Goal: Transaction & Acquisition: Purchase product/service

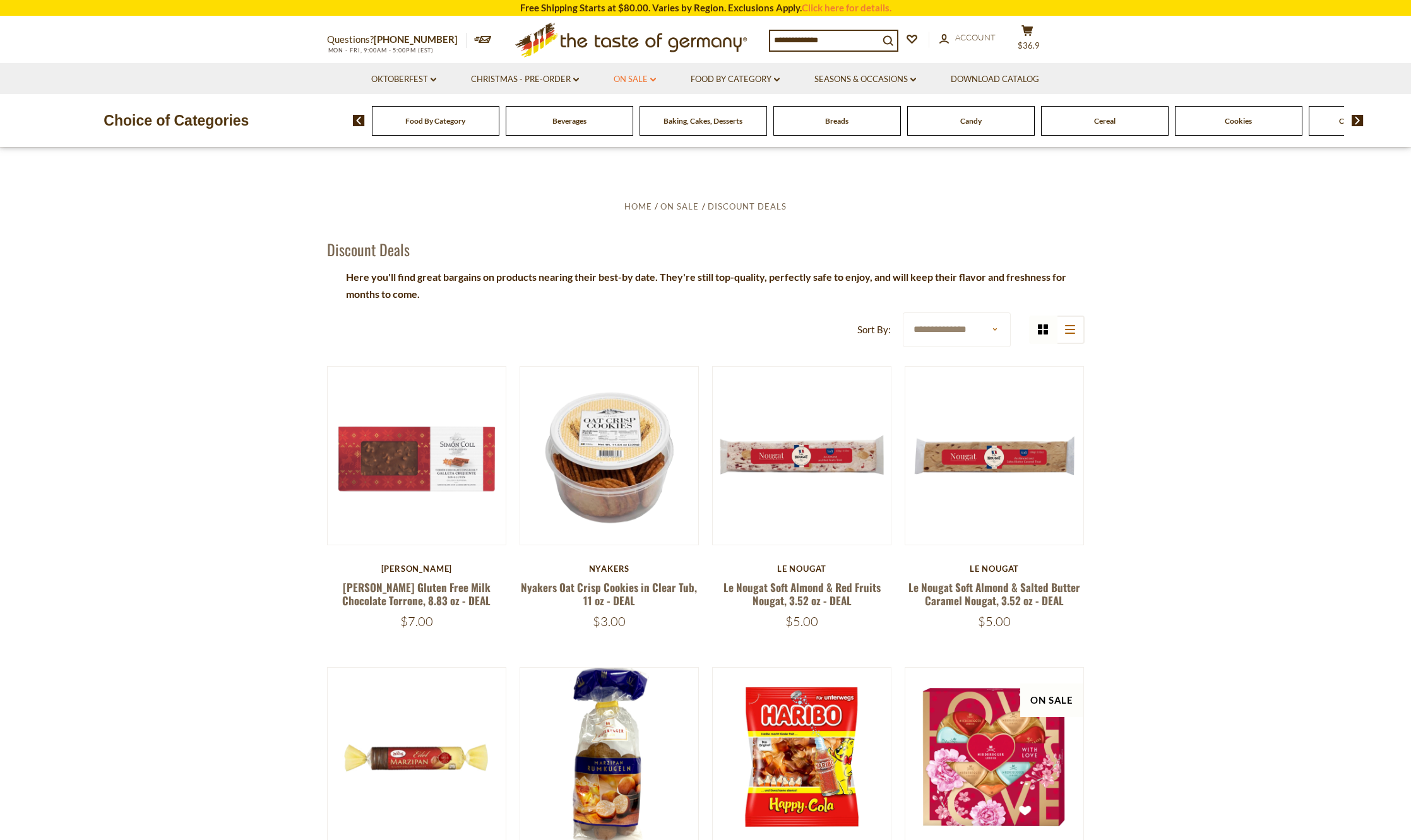
click at [640, 76] on link "On Sale dropdown_arrow" at bounding box center [635, 79] width 42 height 14
click at [629, 108] on link "All On Sale" at bounding box center [629, 112] width 45 height 11
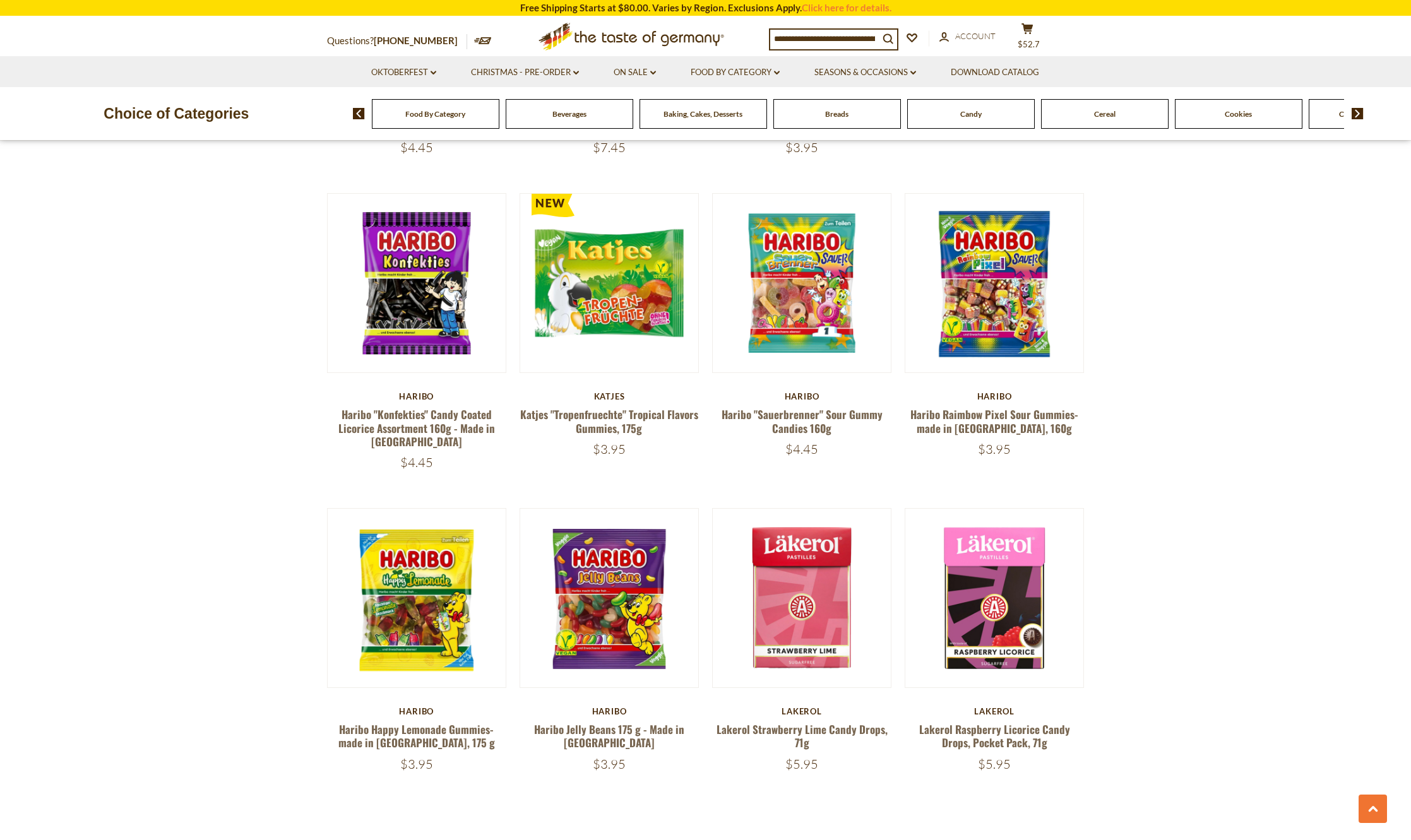
scroll to position [2903, 0]
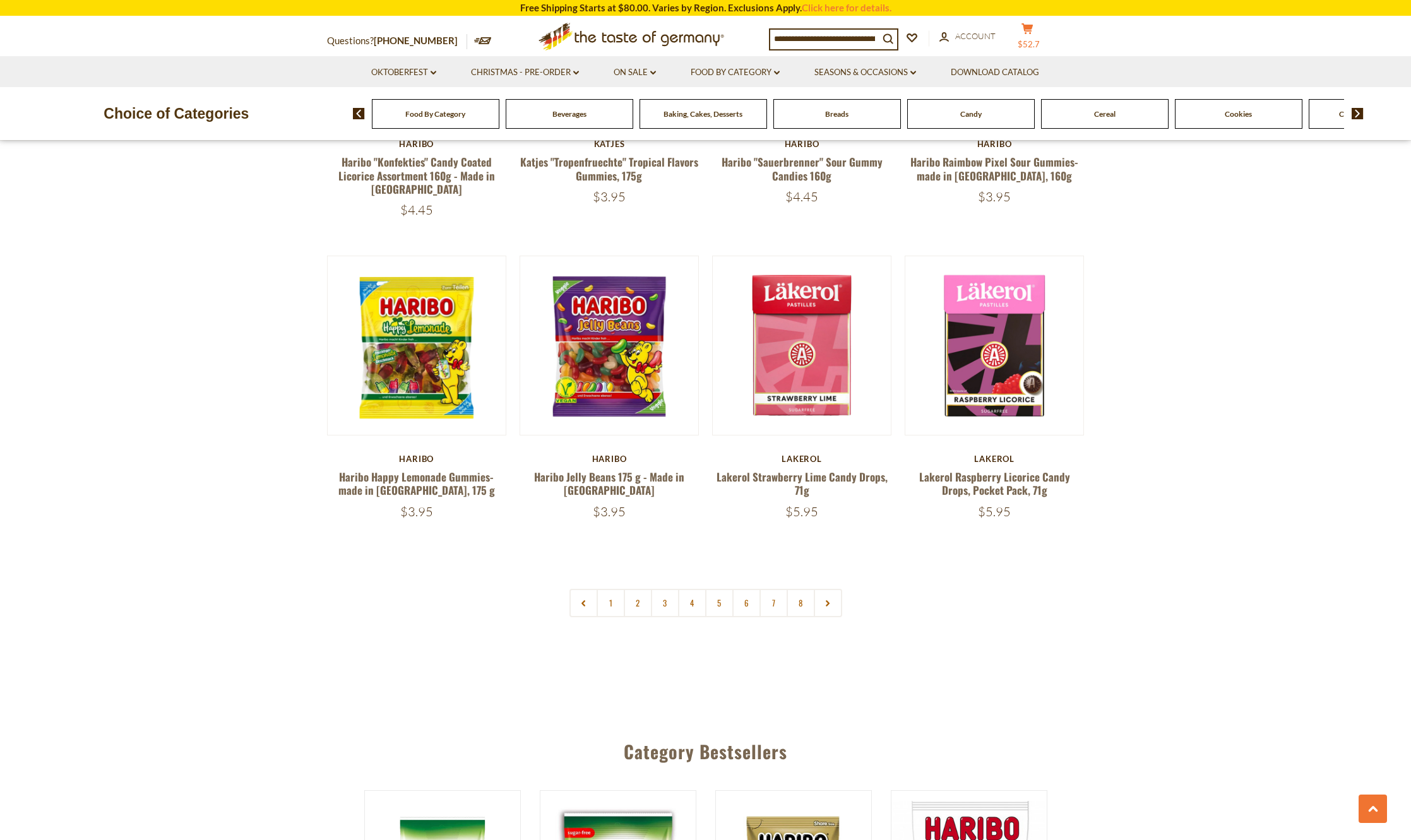
click at [1040, 39] on span "$52.7" at bounding box center [1029, 45] width 22 height 10
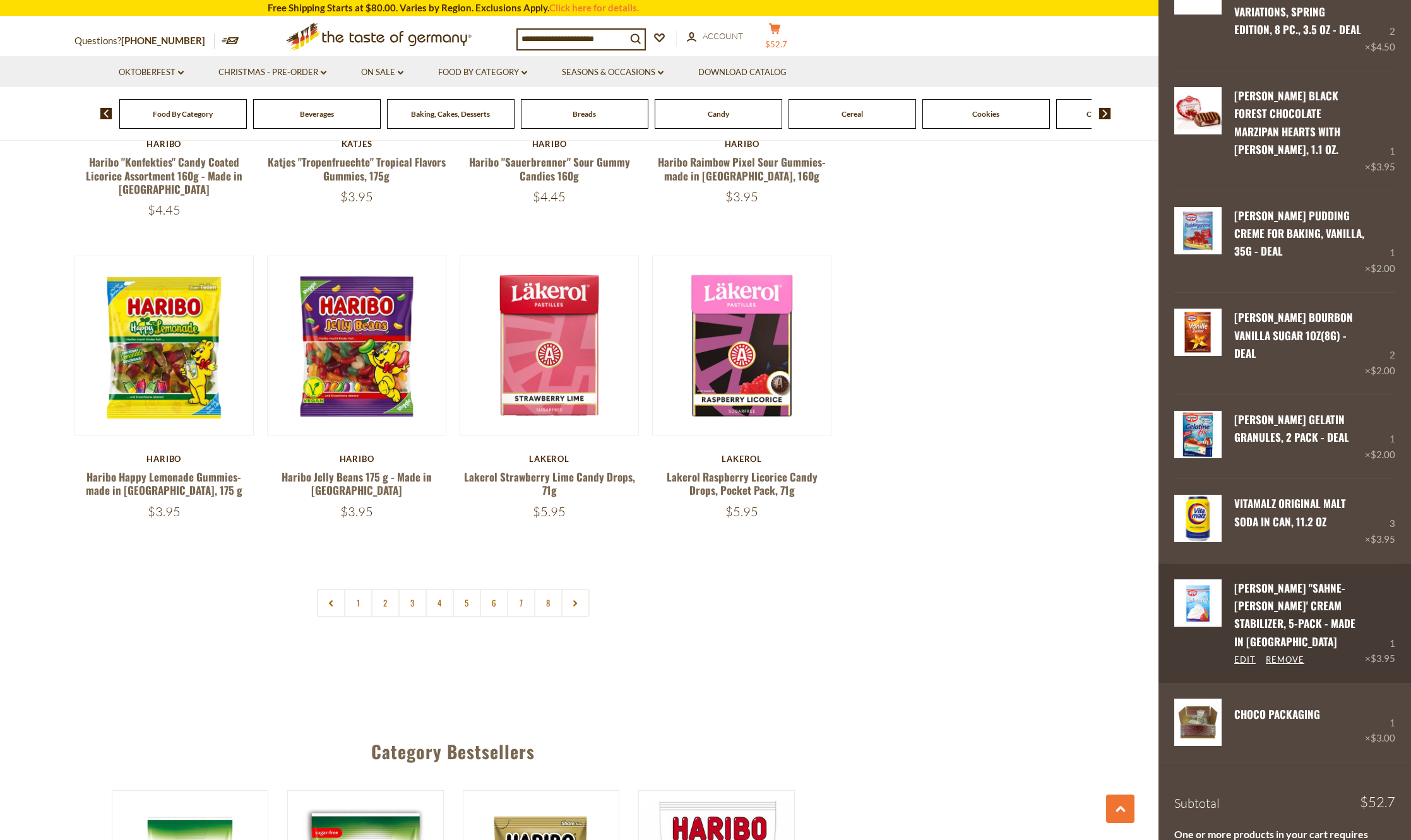
scroll to position [272, 0]
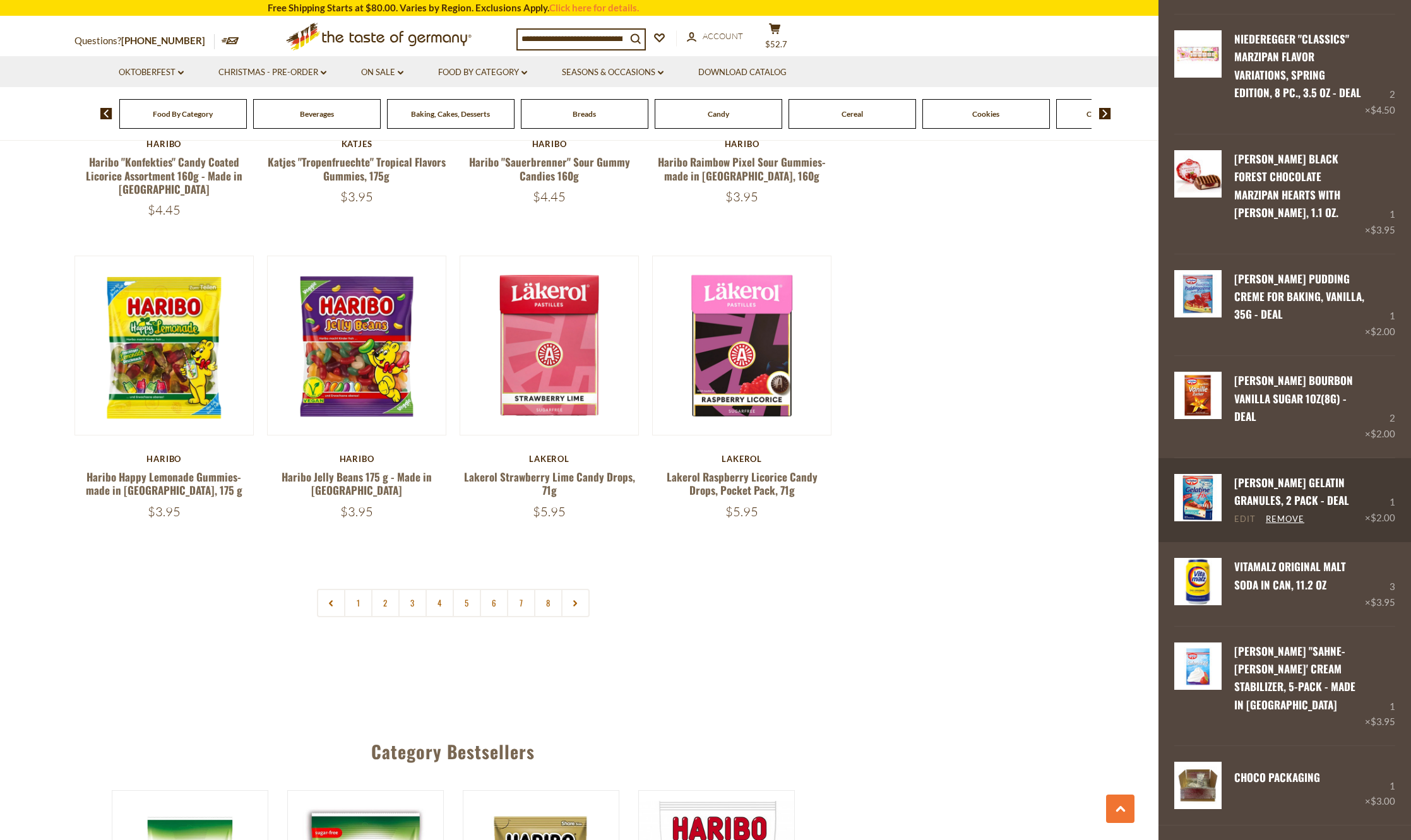
click at [1245, 525] on link "Edit" at bounding box center [1245, 519] width 22 height 11
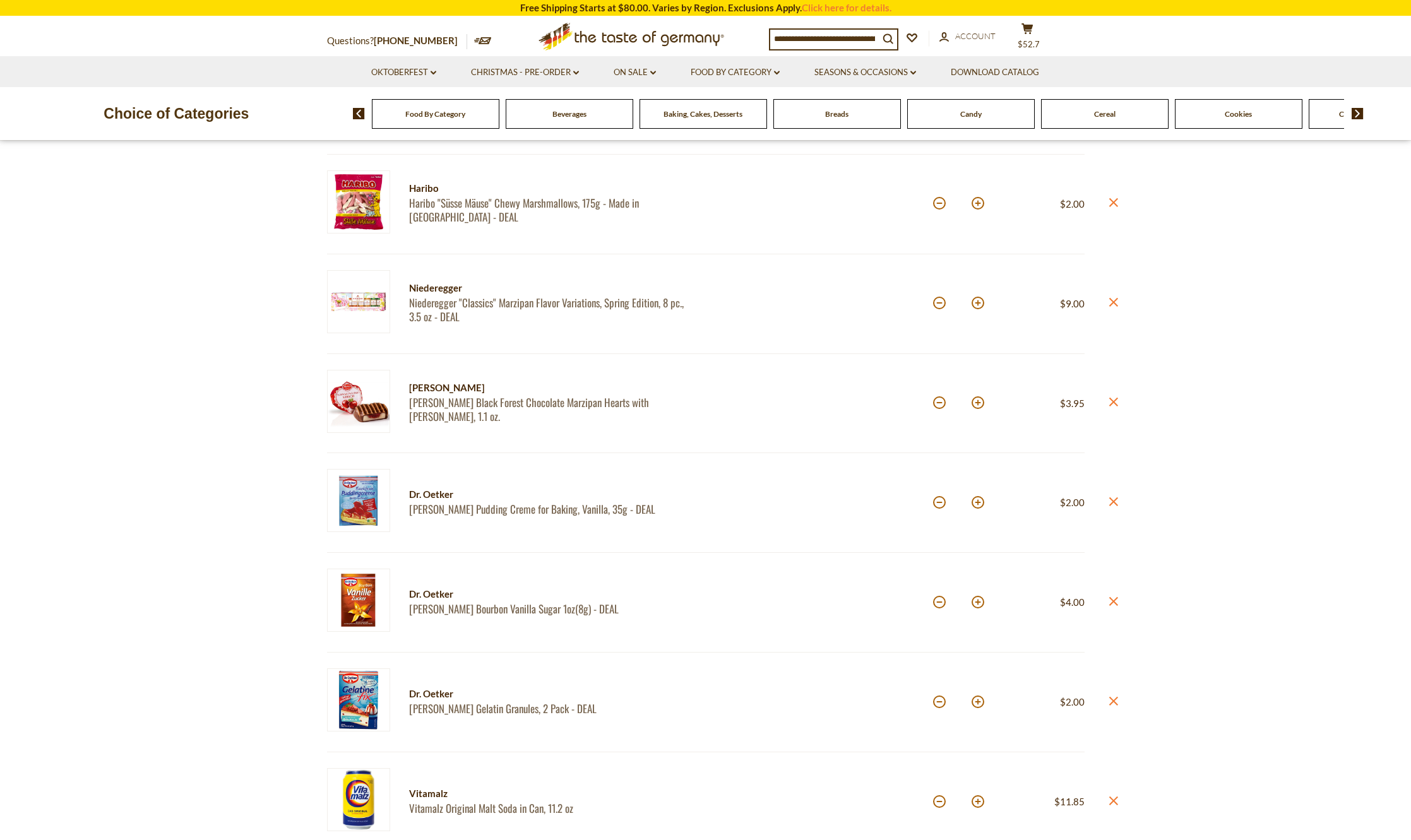
scroll to position [316, 0]
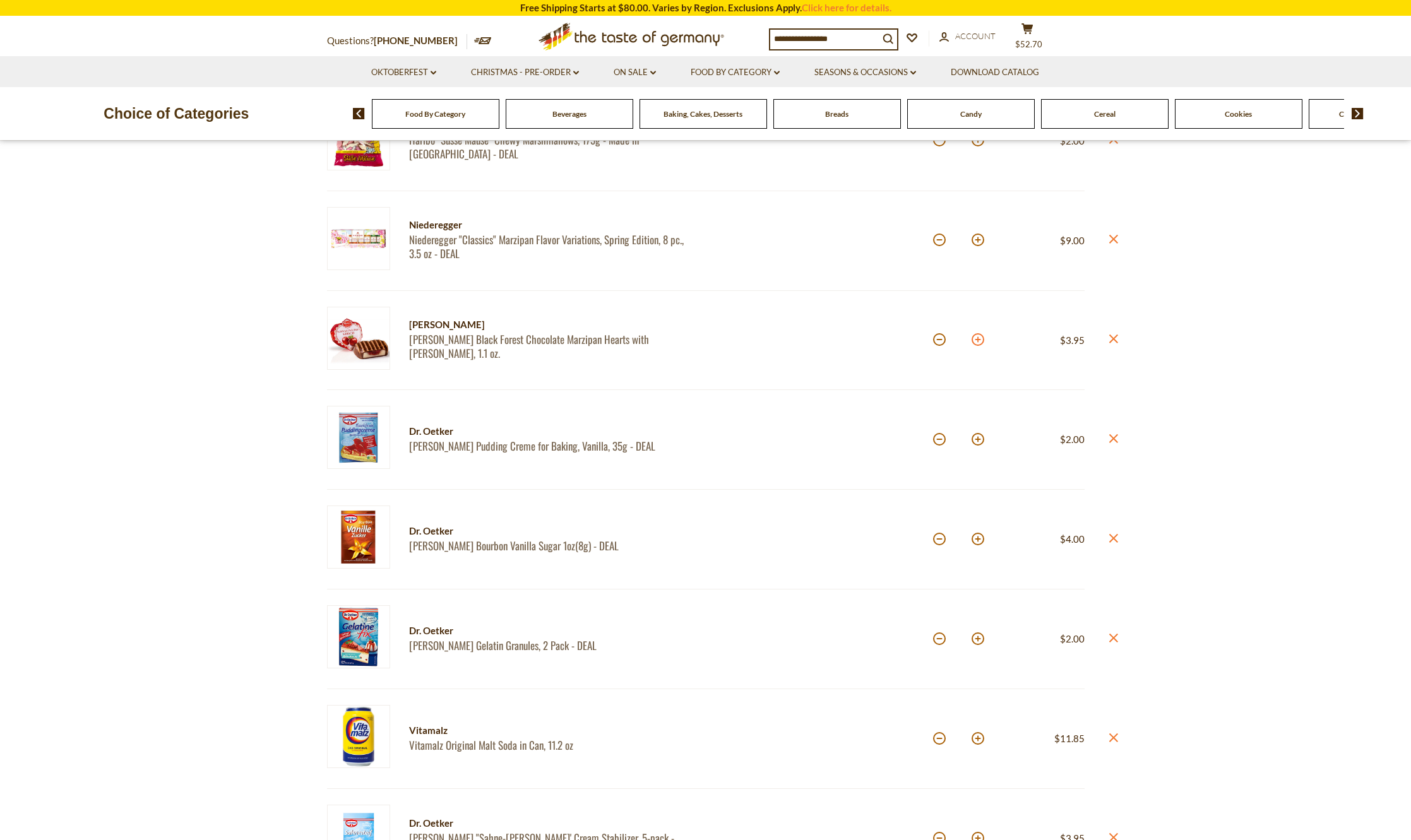
click at [980, 338] on button at bounding box center [978, 339] width 13 height 13
type input "*"
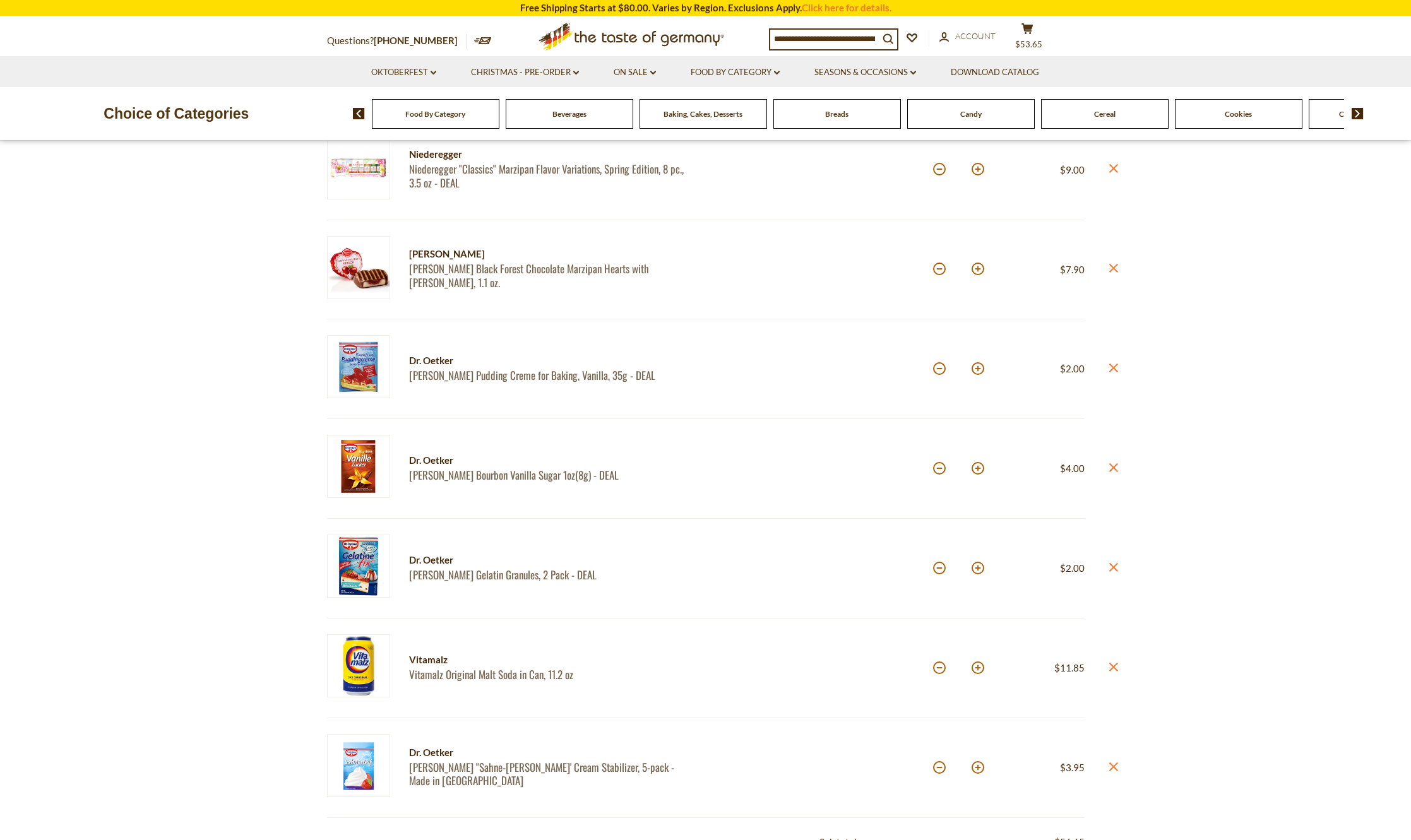
scroll to position [442, 0]
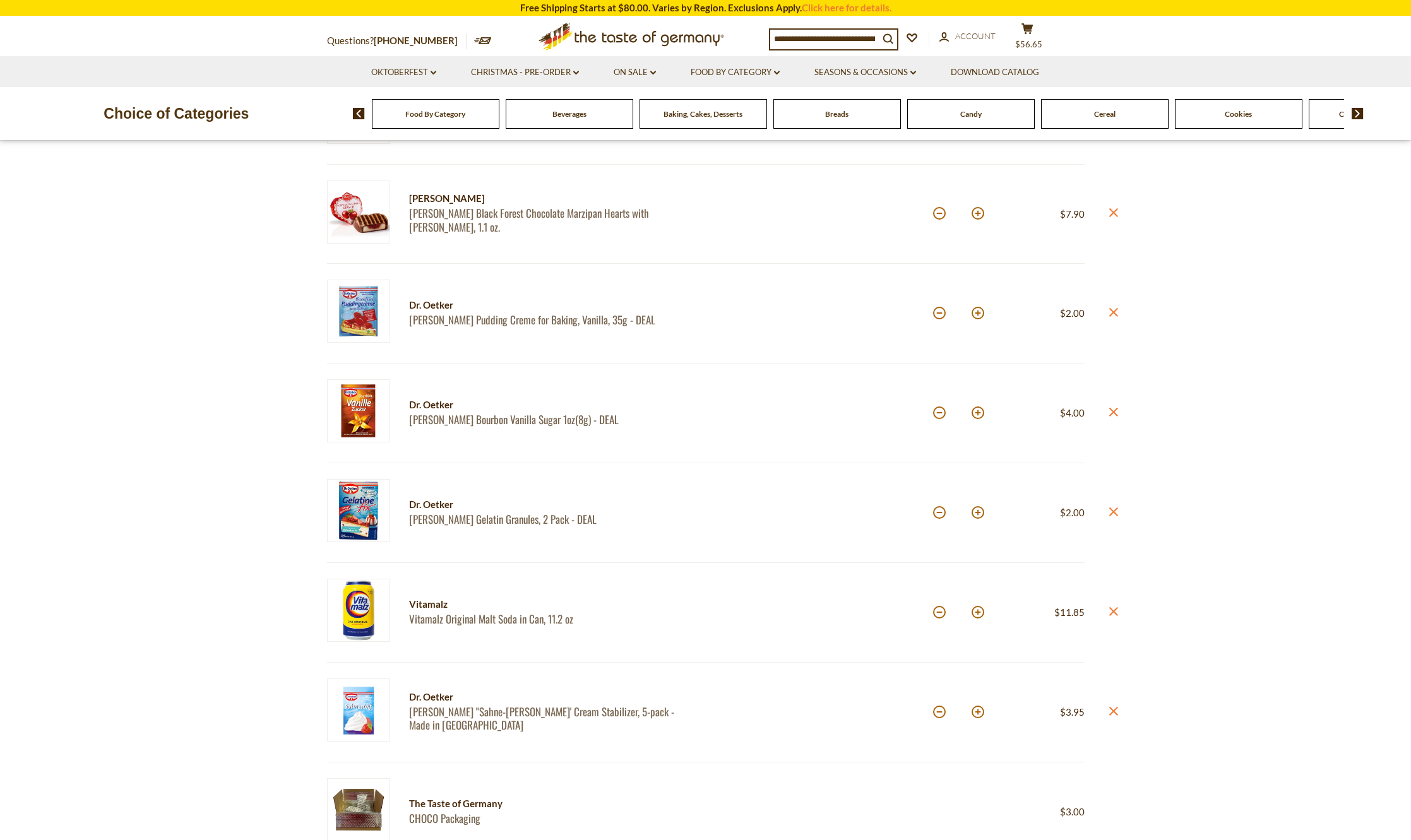
click at [976, 312] on button at bounding box center [978, 313] width 13 height 13
type input "*"
click at [980, 314] on button at bounding box center [978, 313] width 13 height 13
type input "*"
click at [980, 314] on button at bounding box center [978, 313] width 13 height 13
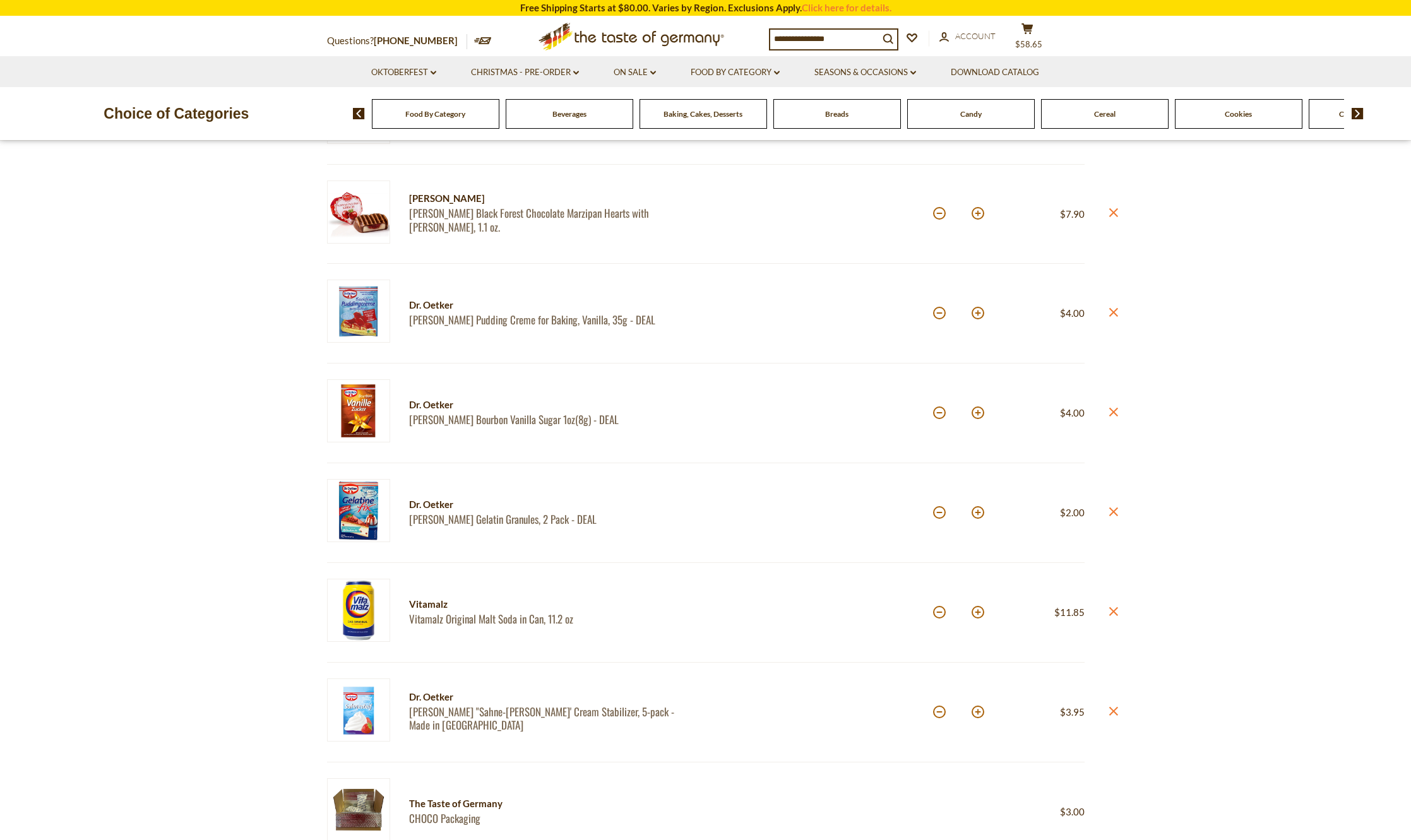
type input "*"
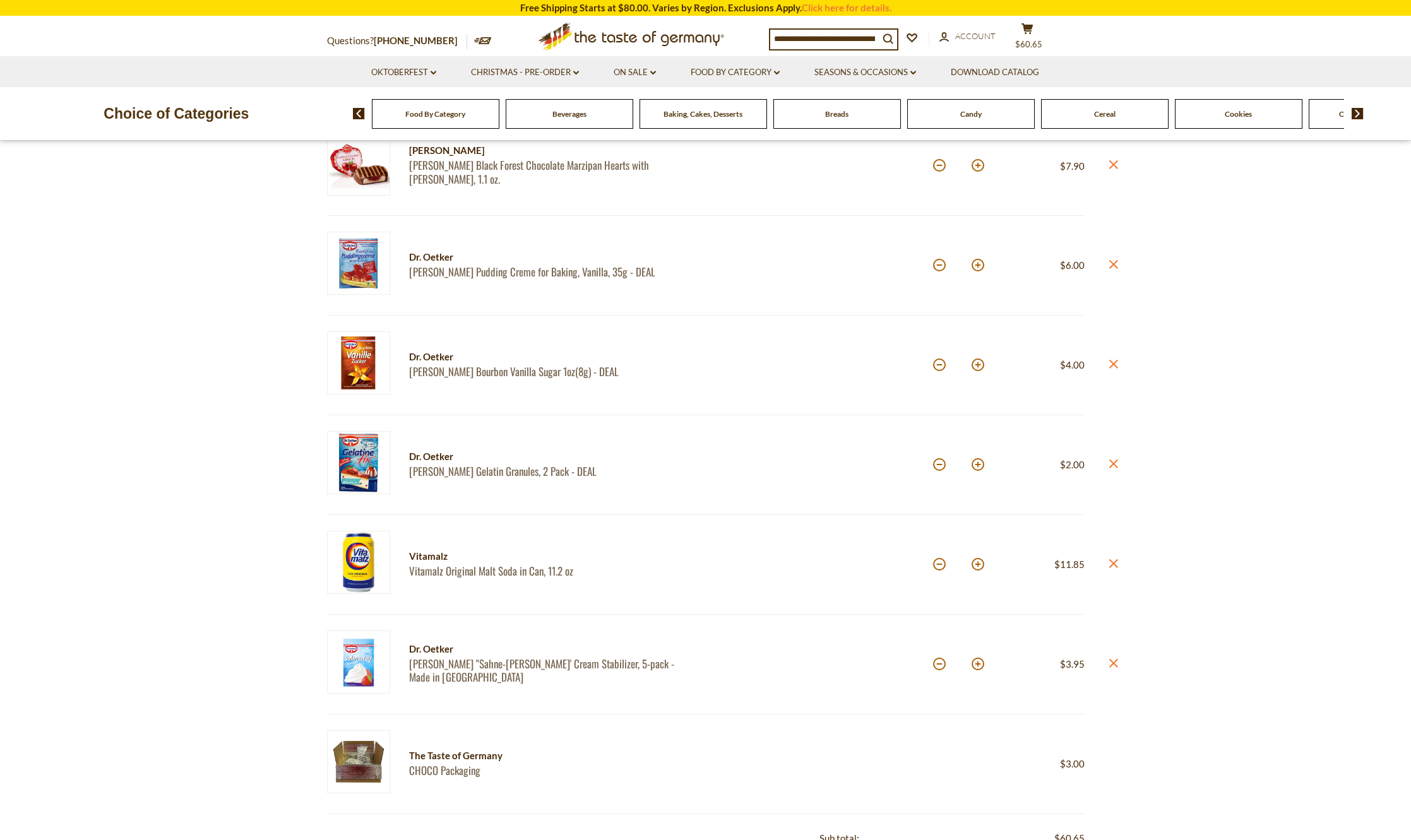
scroll to position [505, 0]
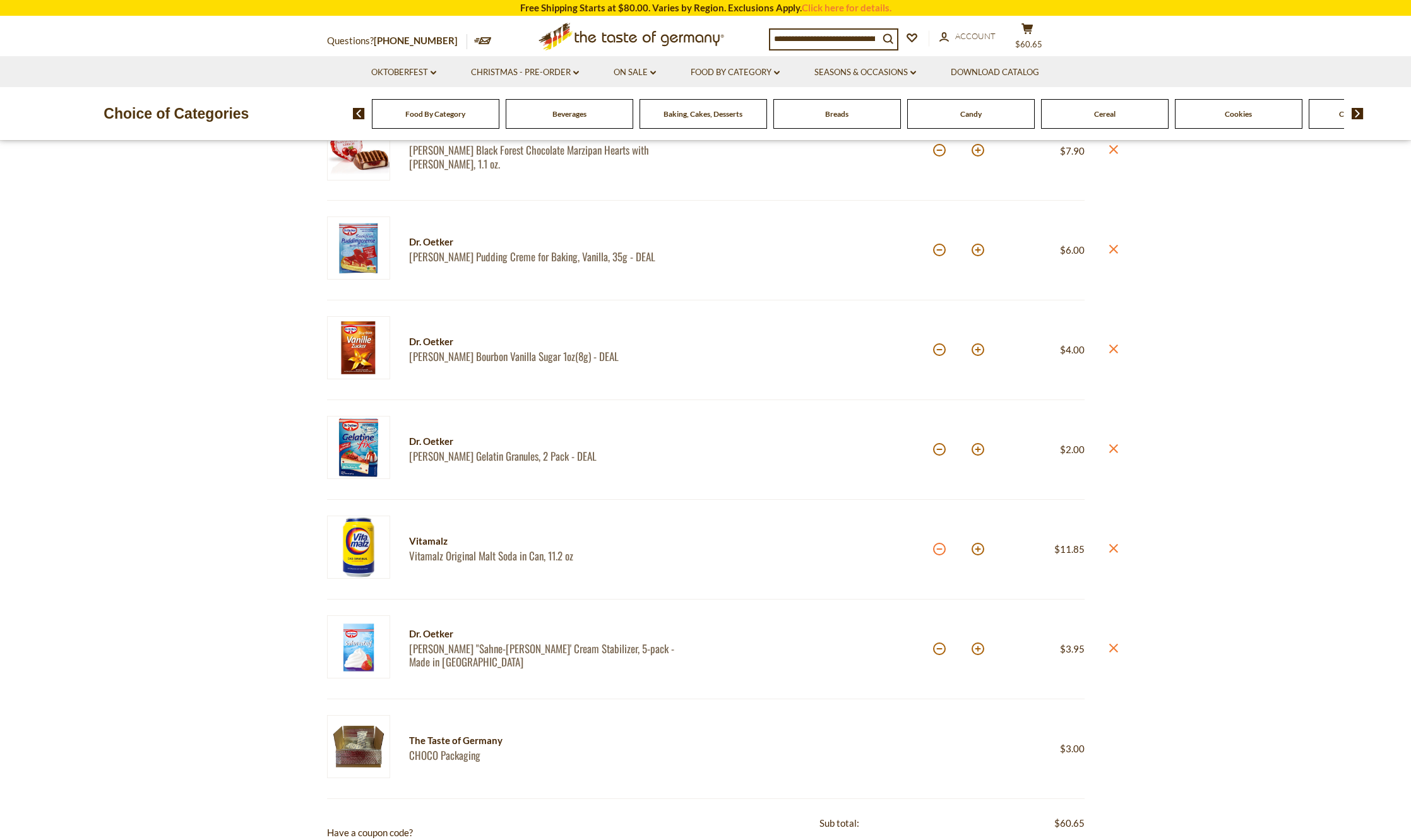
click at [941, 552] on button at bounding box center [939, 549] width 13 height 13
type input "*"
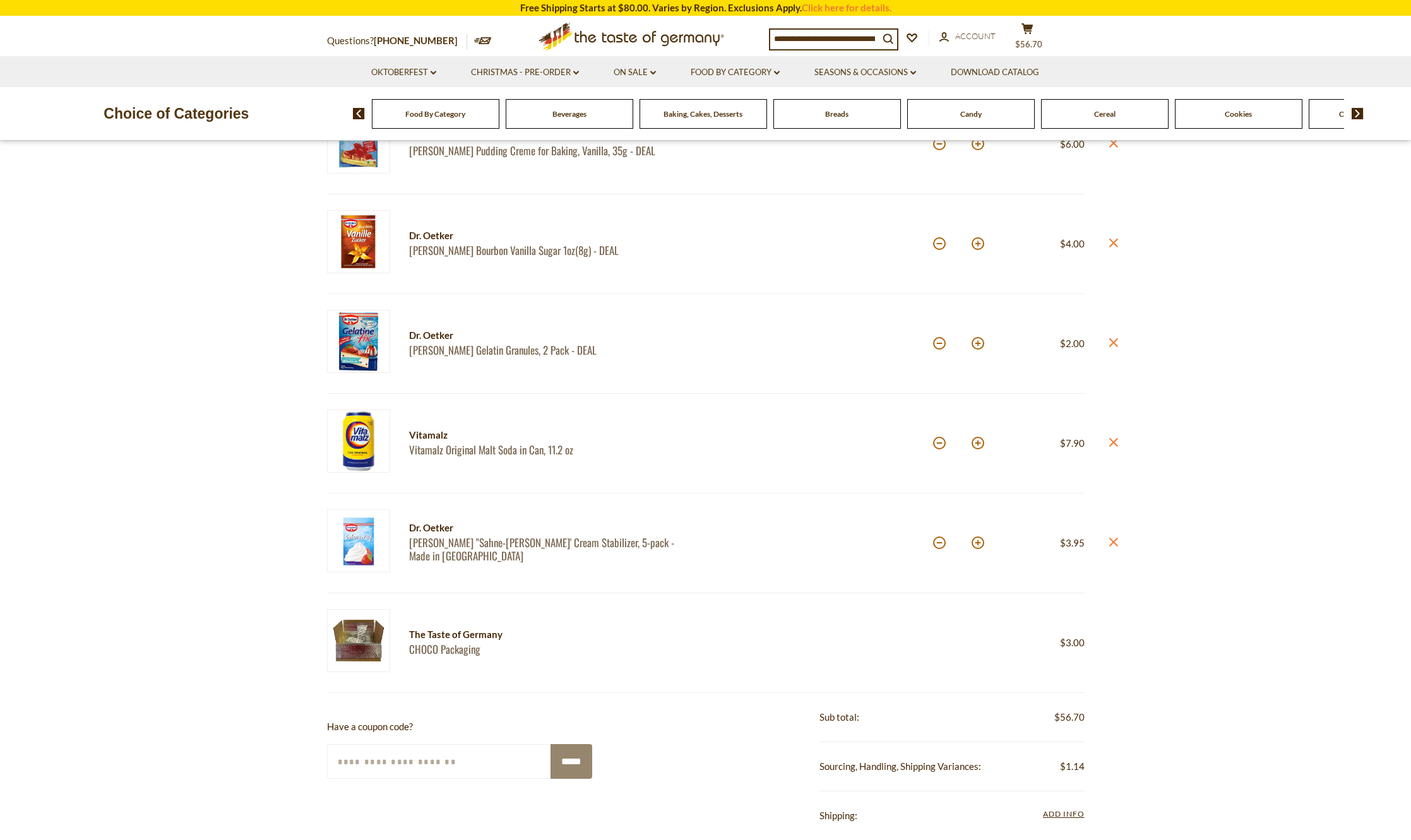
scroll to position [631, 0]
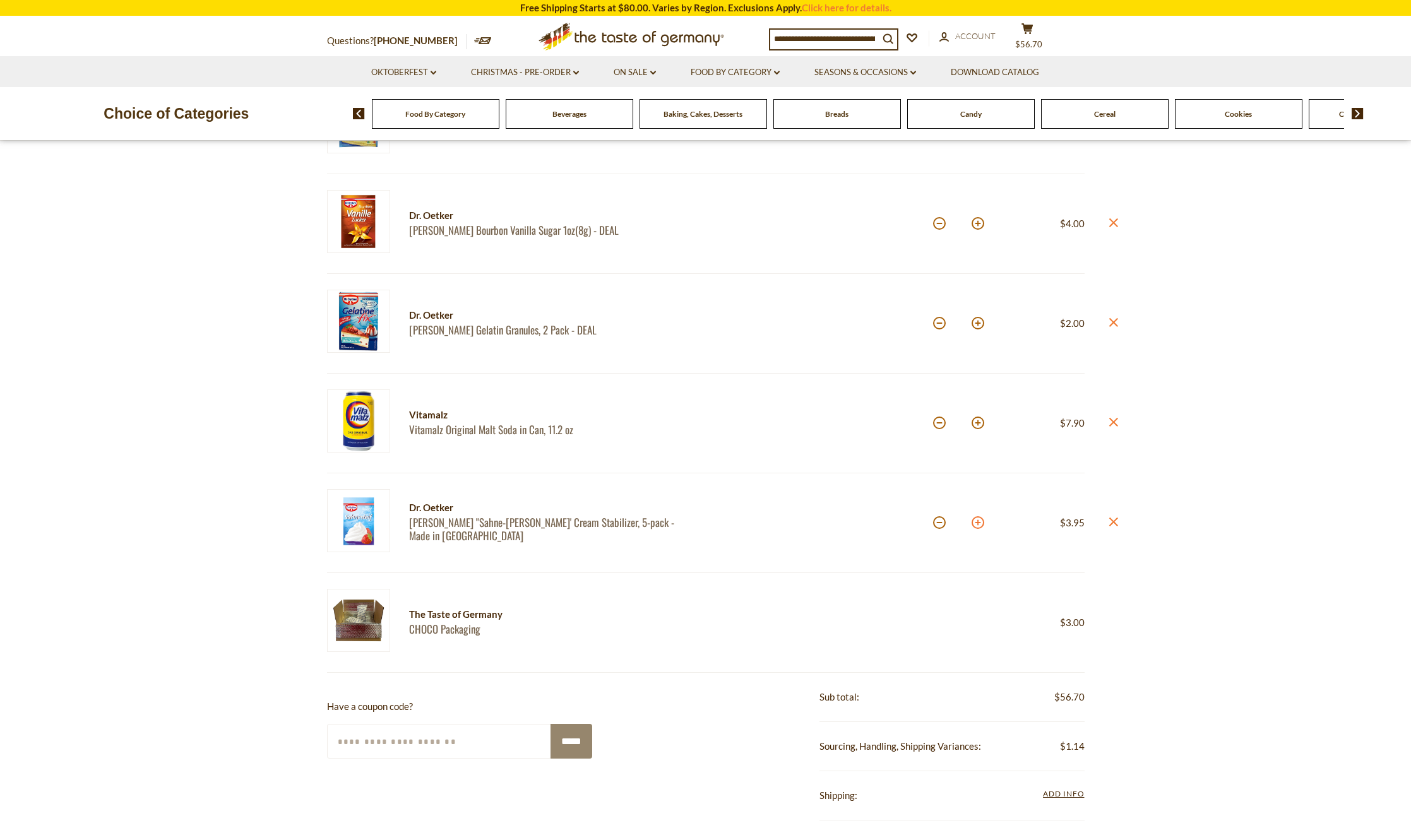
click at [979, 527] on button at bounding box center [978, 522] width 13 height 13
type input "*"
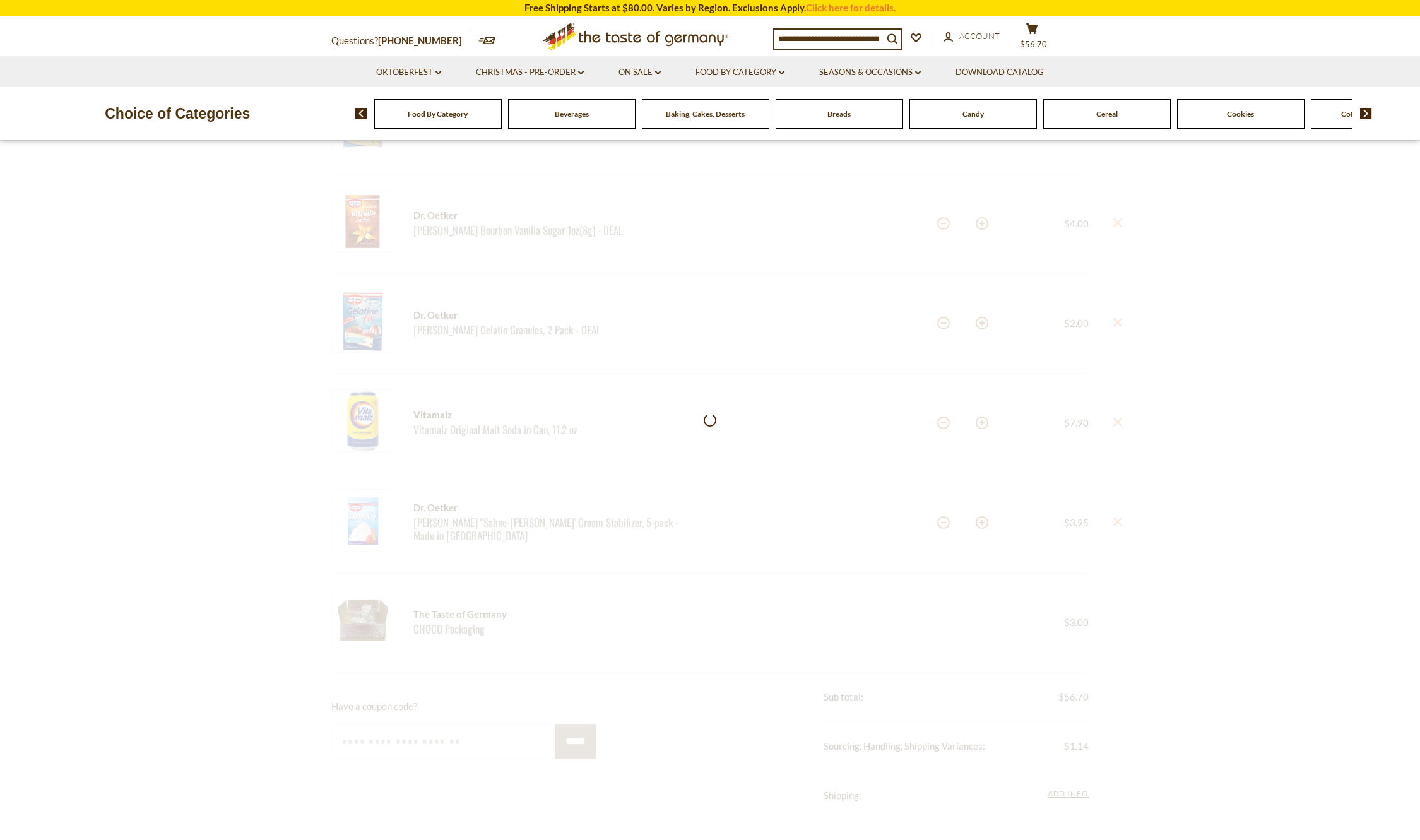
click at [979, 525] on div at bounding box center [710, 401] width 1420 height 1612
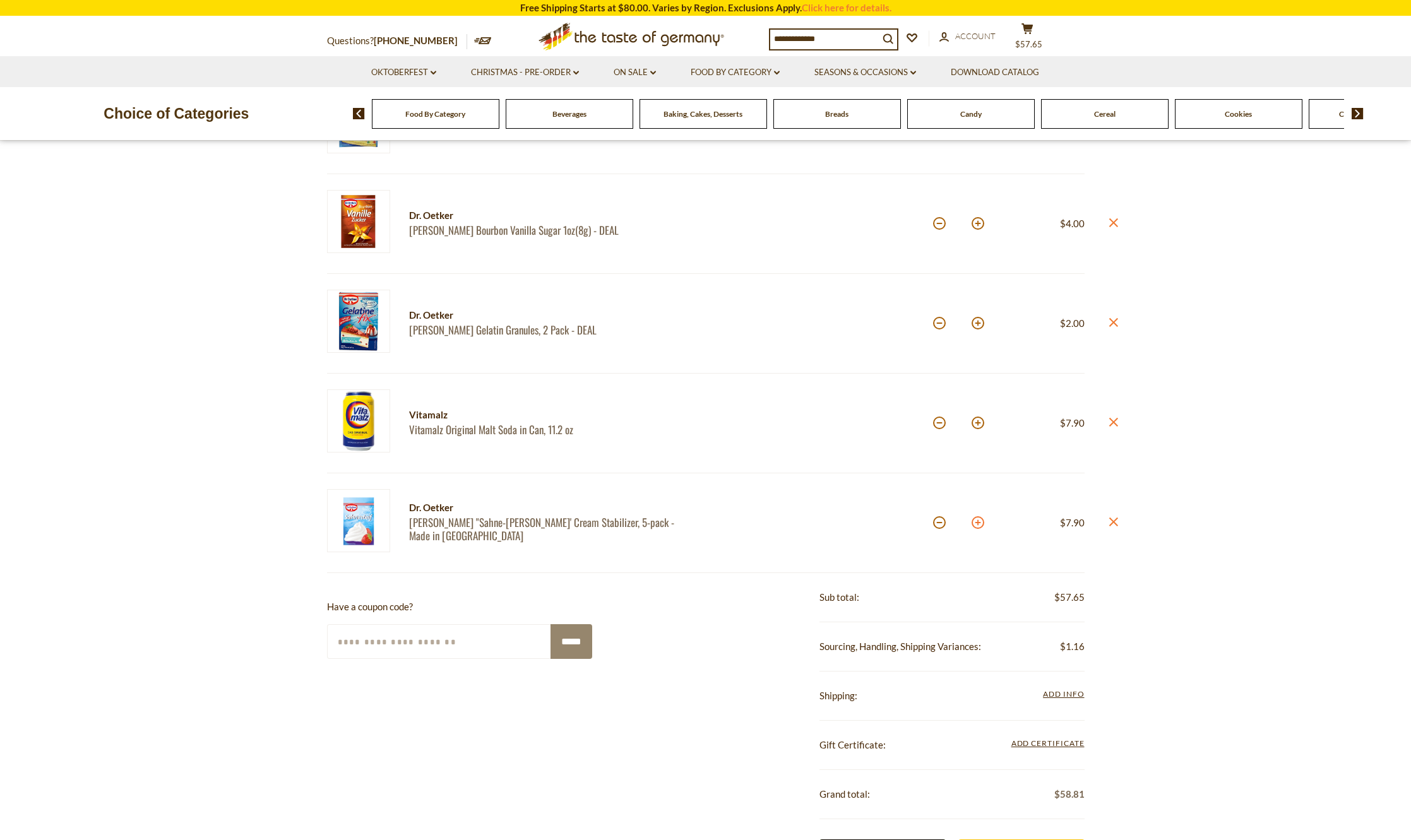
click at [978, 524] on button at bounding box center [978, 522] width 13 height 13
type input "*"
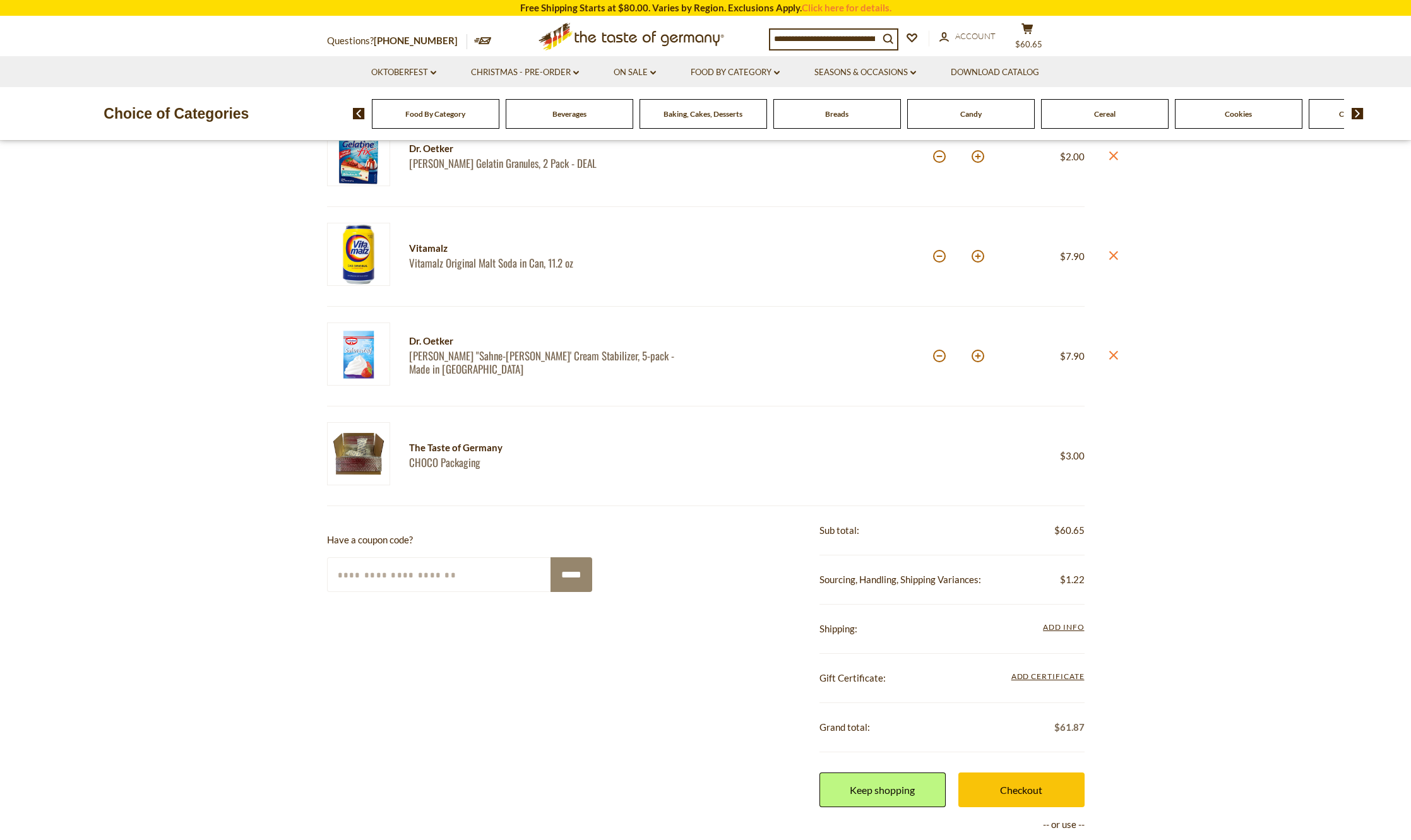
scroll to position [821, 0]
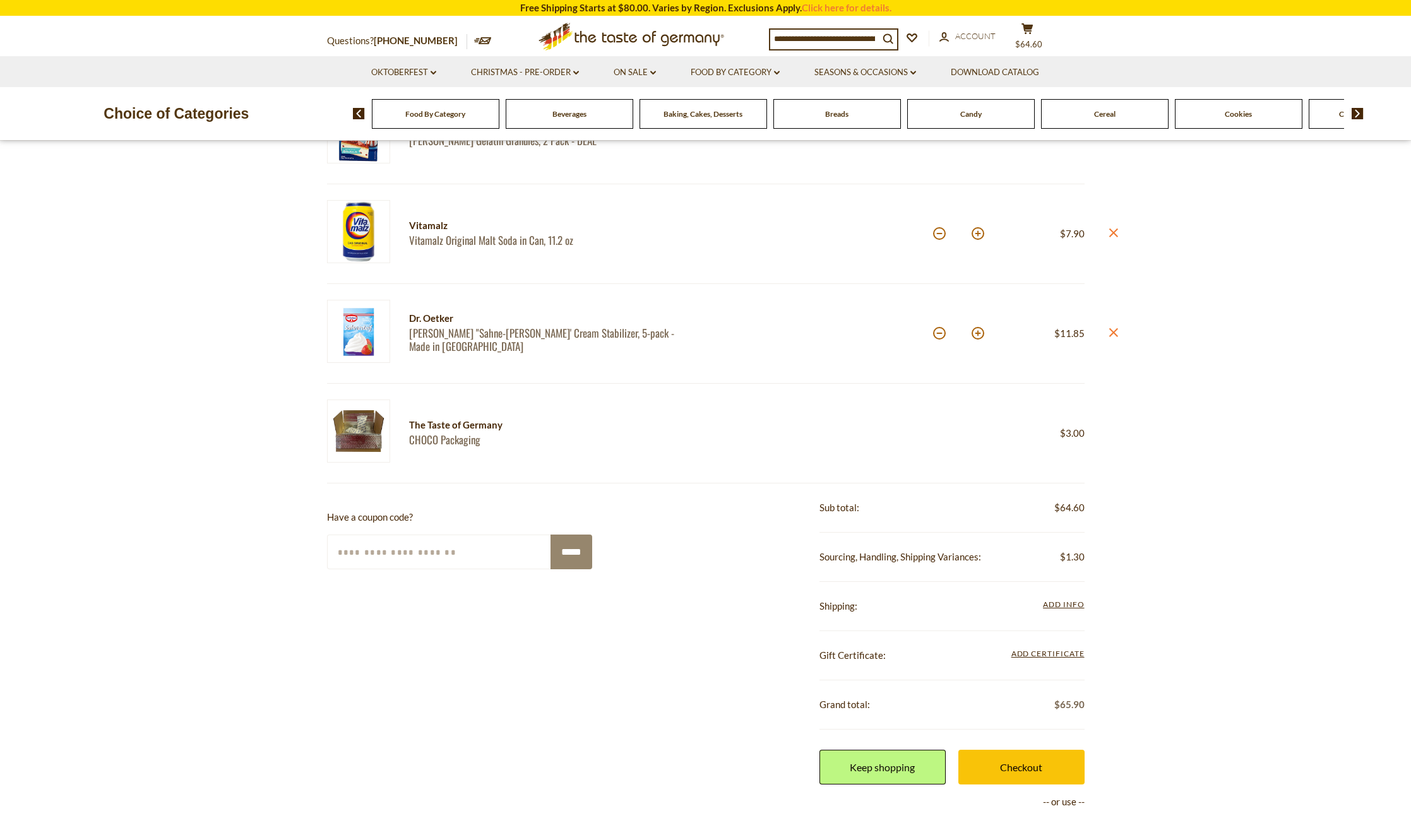
click at [1053, 605] on span "Add Info" at bounding box center [1063, 604] width 41 height 10
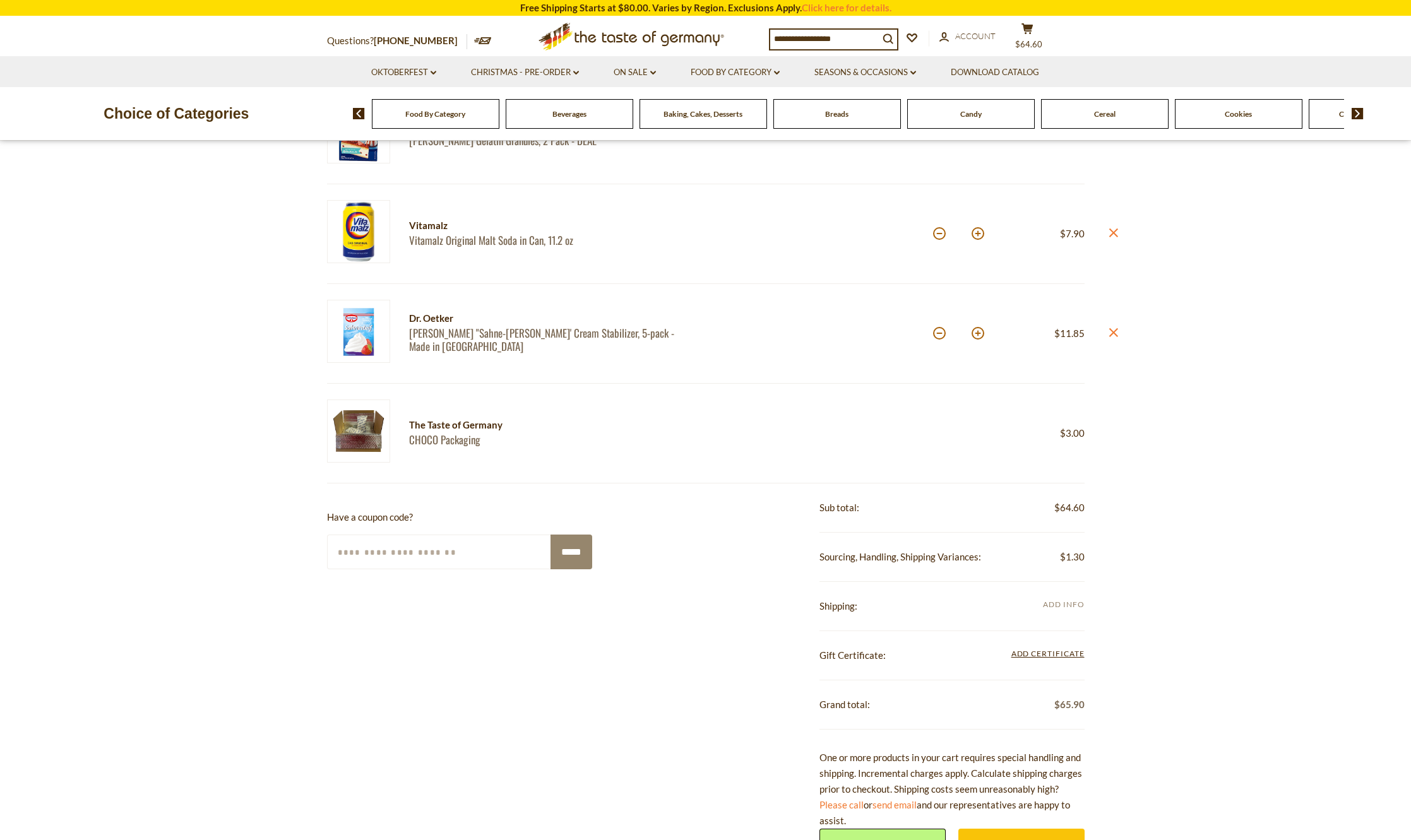
click at [1053, 608] on span "Add Info" at bounding box center [1063, 604] width 41 height 10
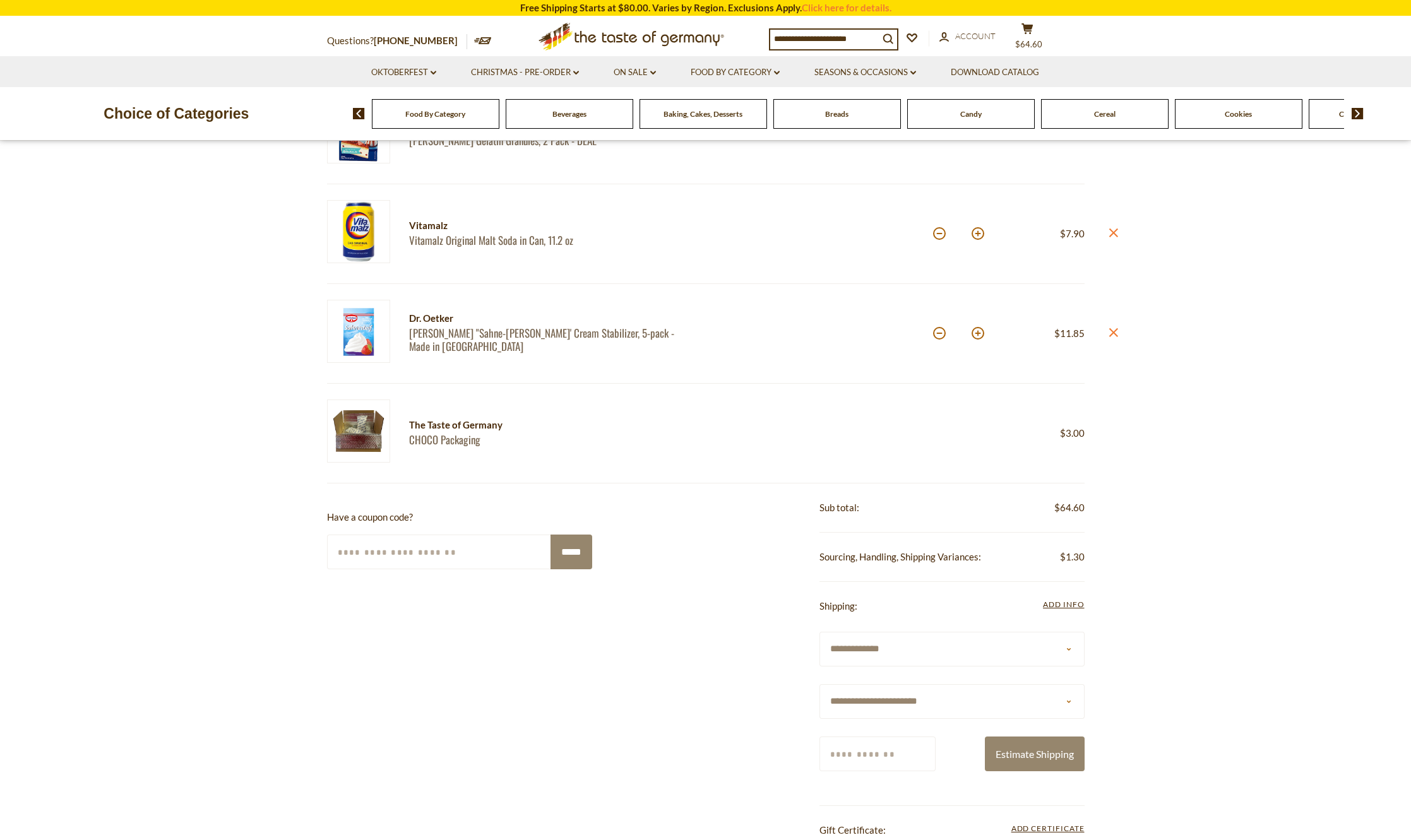
click at [881, 656] on select "**********" at bounding box center [952, 649] width 265 height 35
click at [769, 657] on div "**********" at bounding box center [706, 838] width 758 height 709
click at [884, 703] on select "**********" at bounding box center [952, 701] width 265 height 35
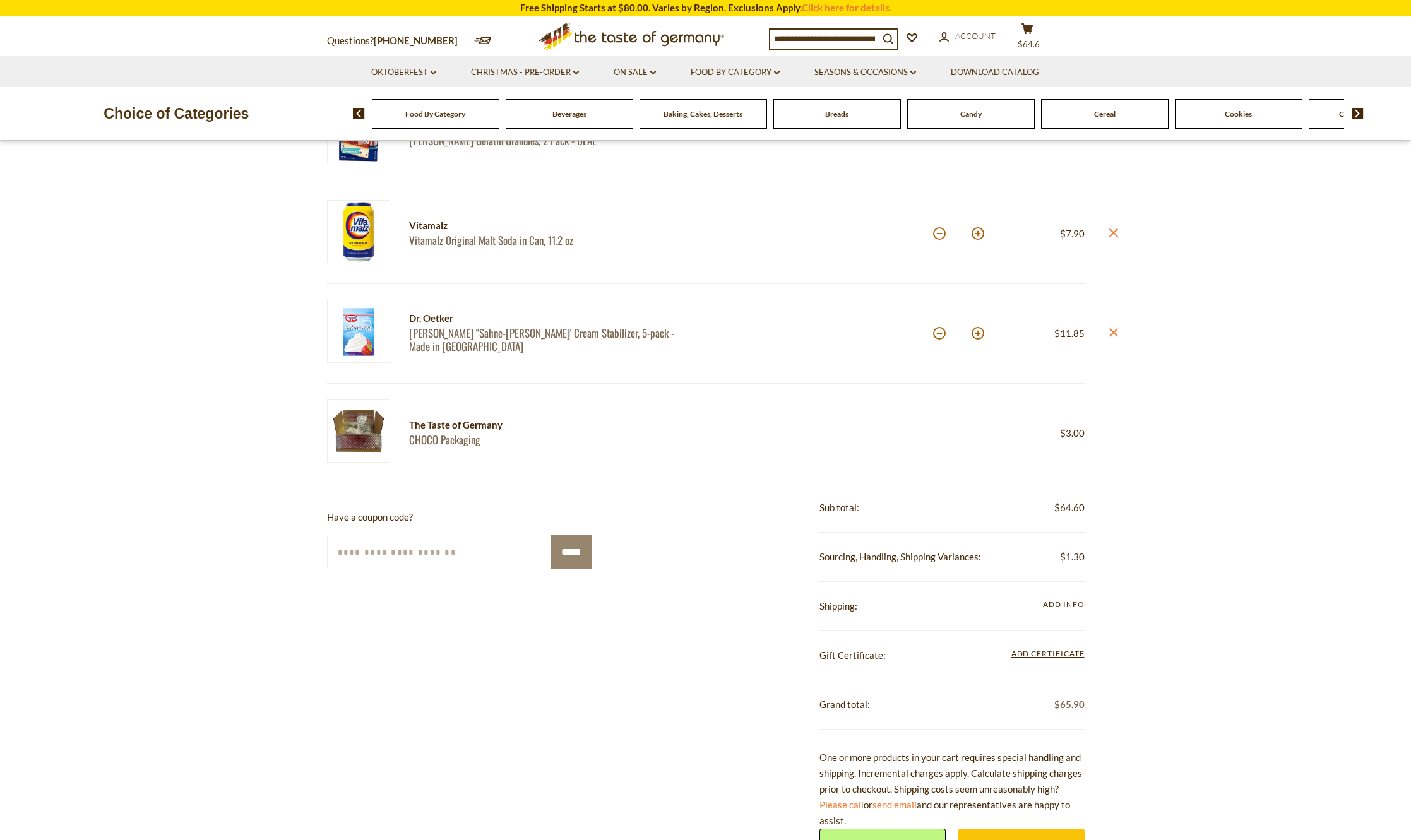
click at [883, 700] on div "Grand total: $65.90" at bounding box center [952, 705] width 265 height 49
click at [1055, 611] on span "Add Info" at bounding box center [1063, 605] width 41 height 14
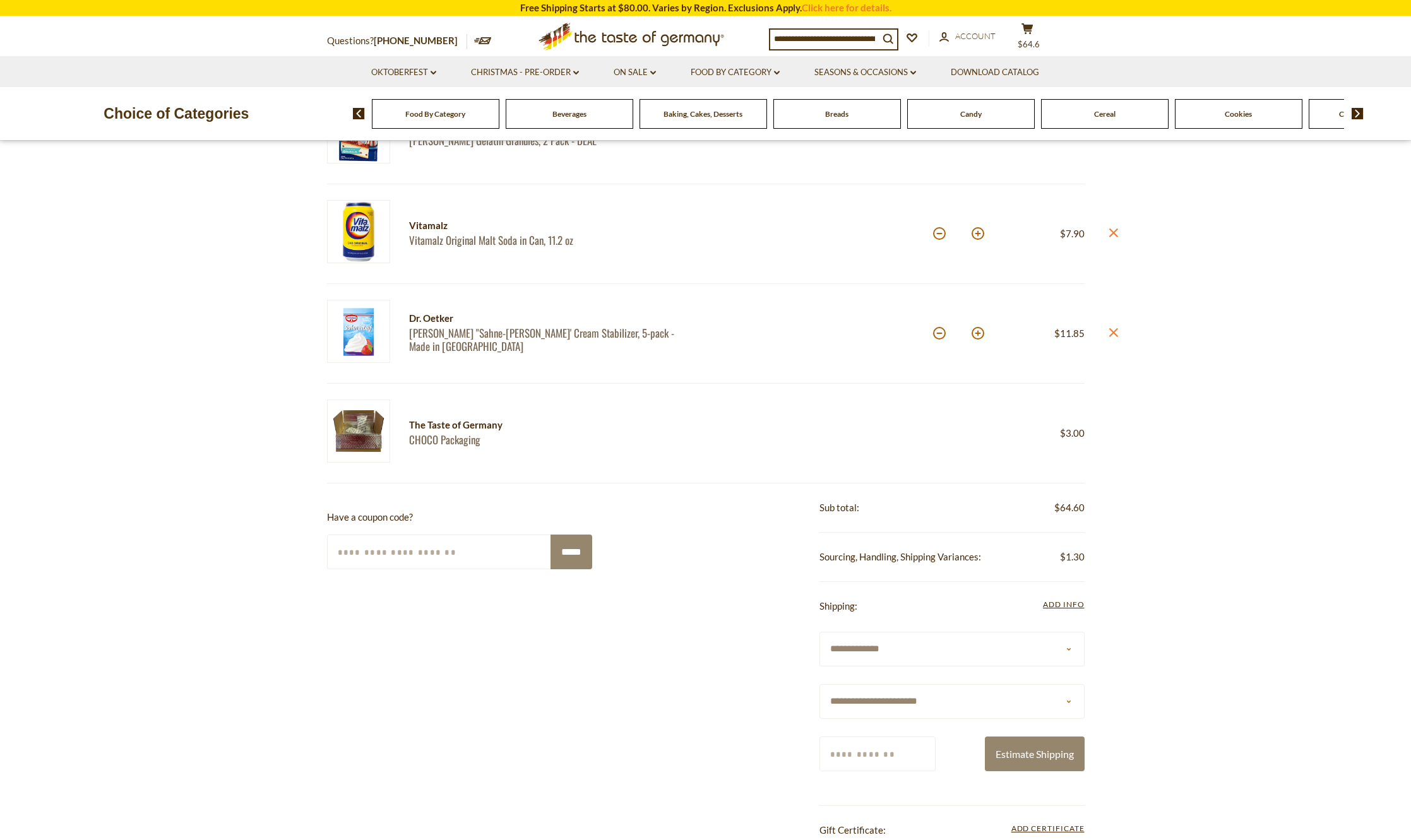
click at [887, 708] on select "**********" at bounding box center [952, 701] width 265 height 35
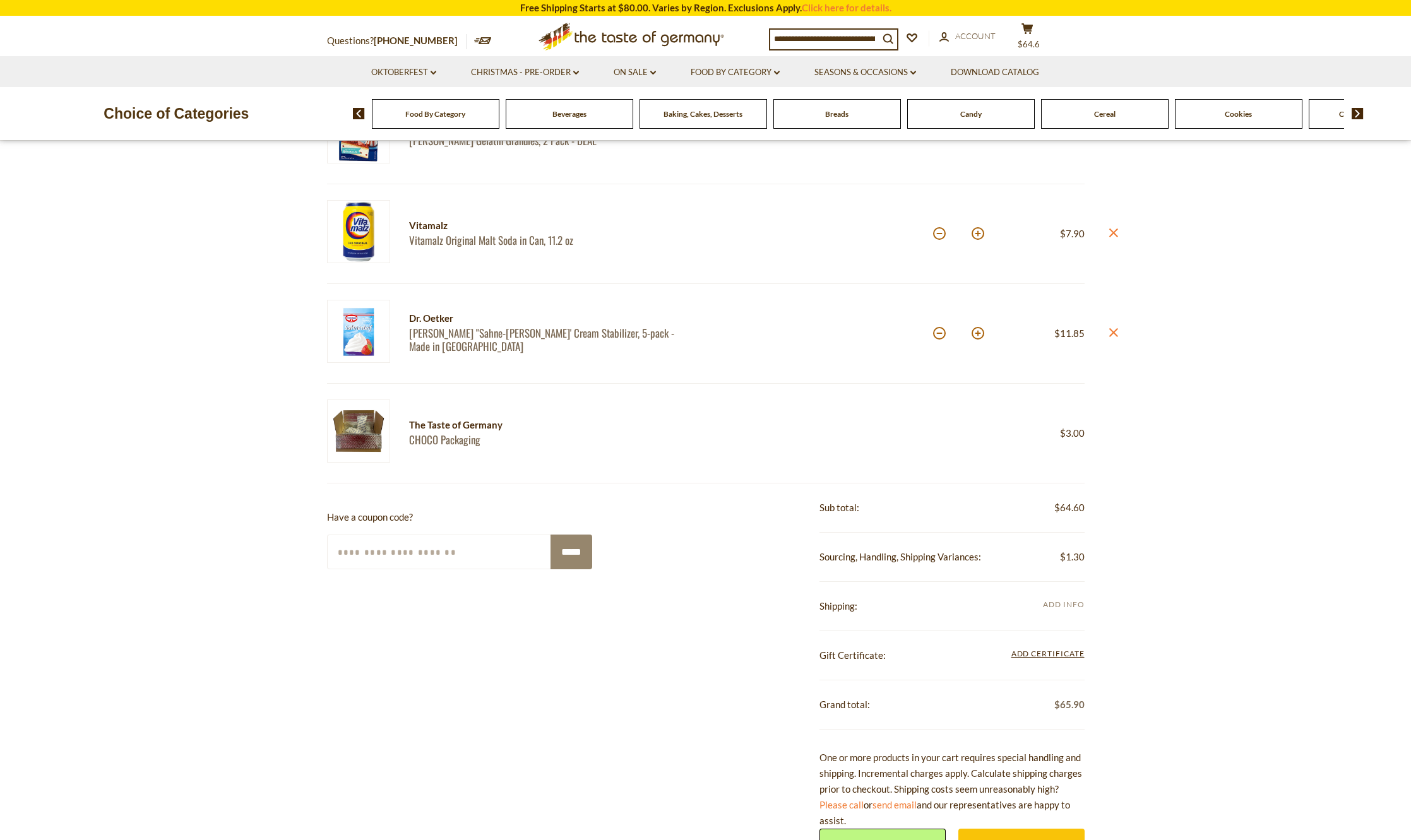
click at [1054, 608] on span "Add Info" at bounding box center [1063, 604] width 41 height 10
click at [1050, 605] on span "Add Info" at bounding box center [1063, 604] width 41 height 10
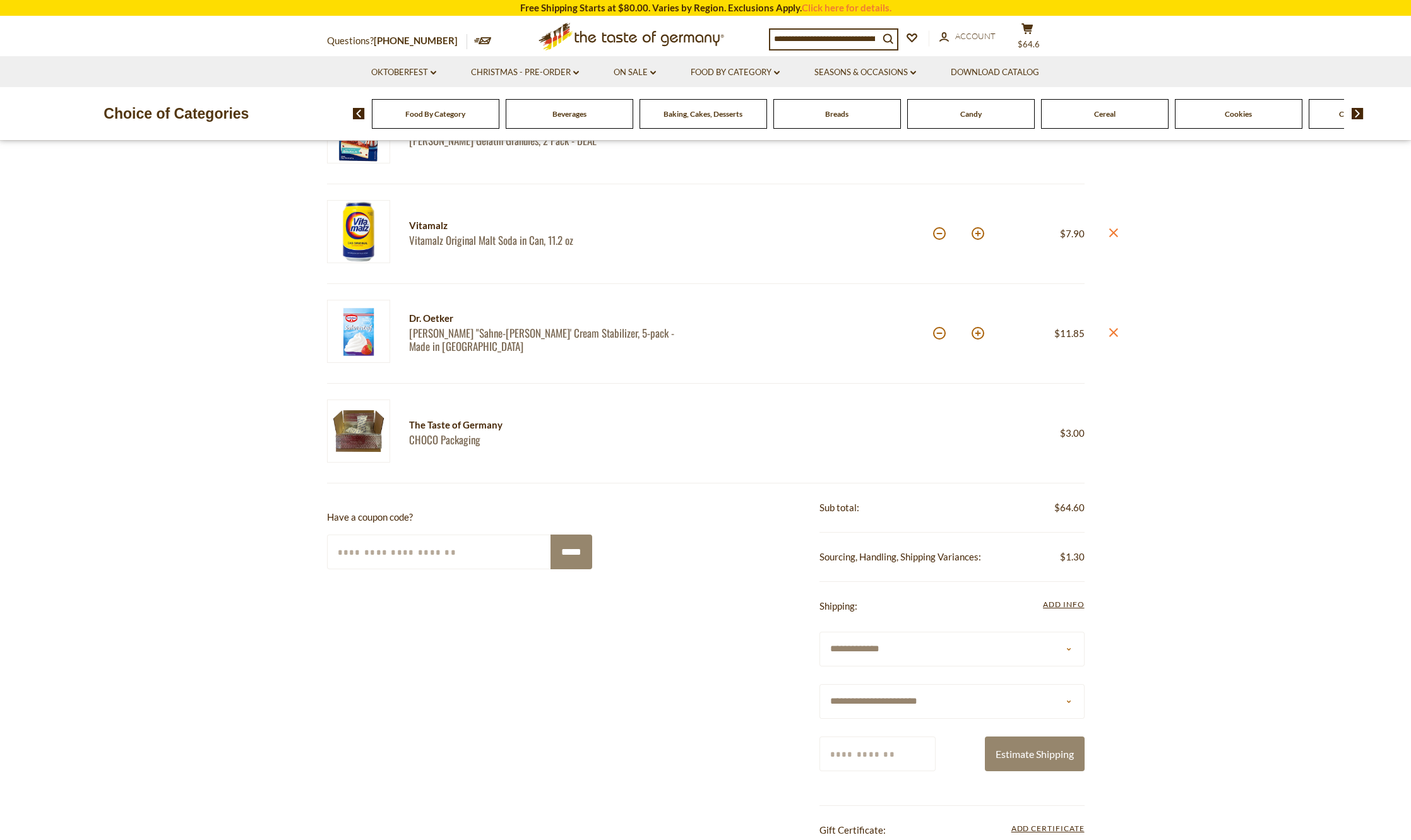
click at [855, 758] on input "Zip/Postcode" at bounding box center [878, 754] width 116 height 35
type input "**********"
select select "**"
click at [1014, 758] on button "Estimate Shipping" at bounding box center [1035, 754] width 100 height 35
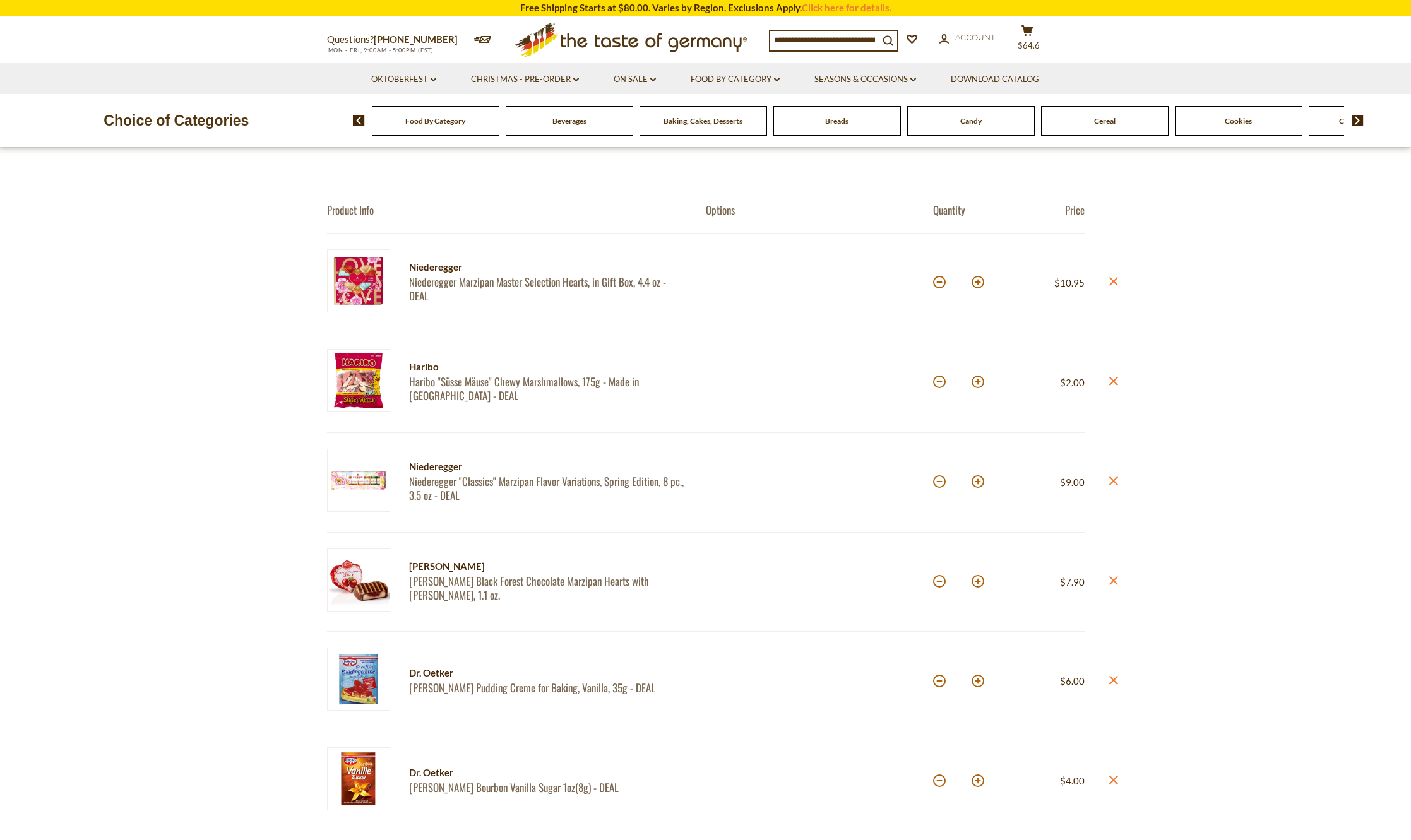
scroll to position [126, 0]
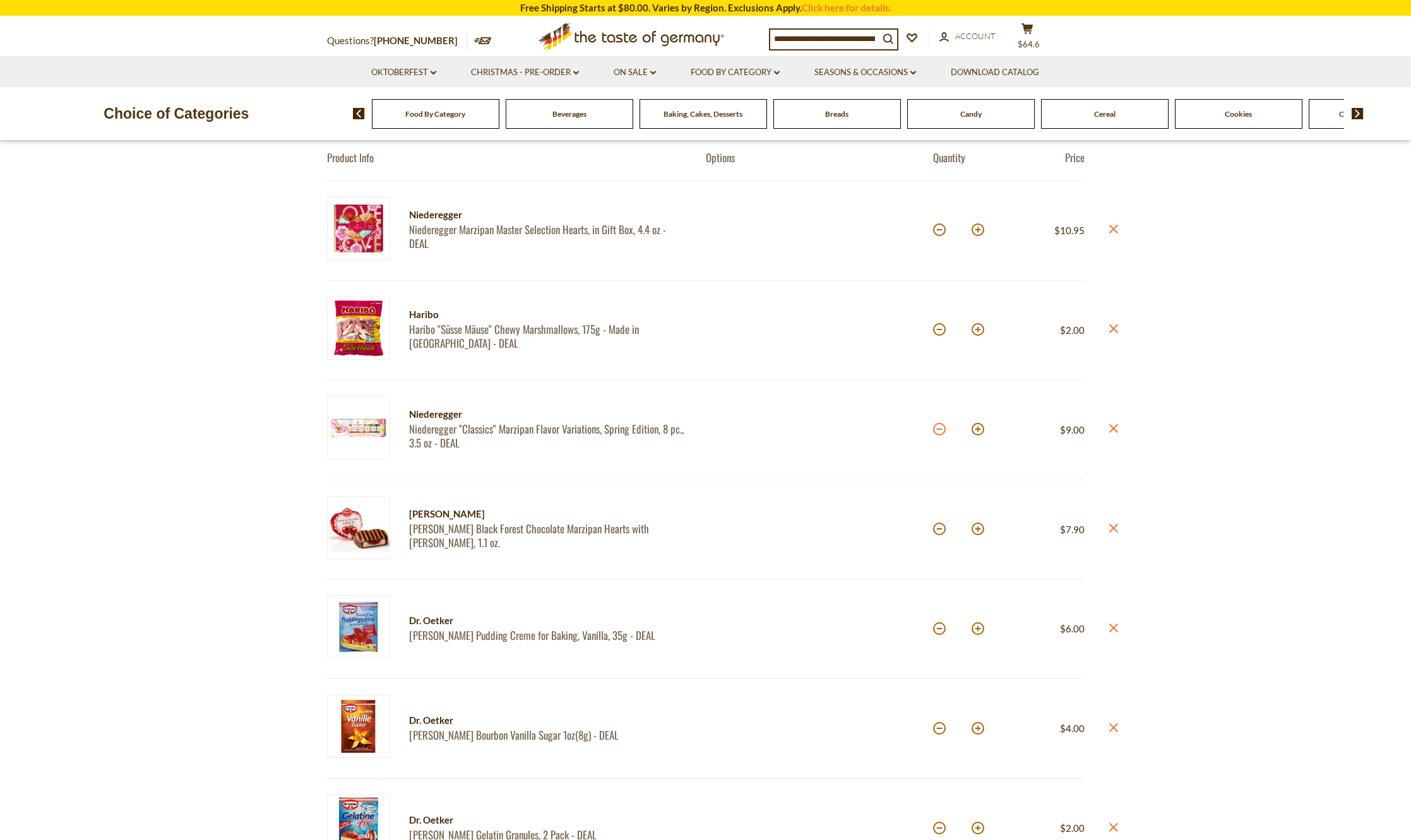
click at [940, 433] on button at bounding box center [939, 429] width 13 height 13
type input "*"
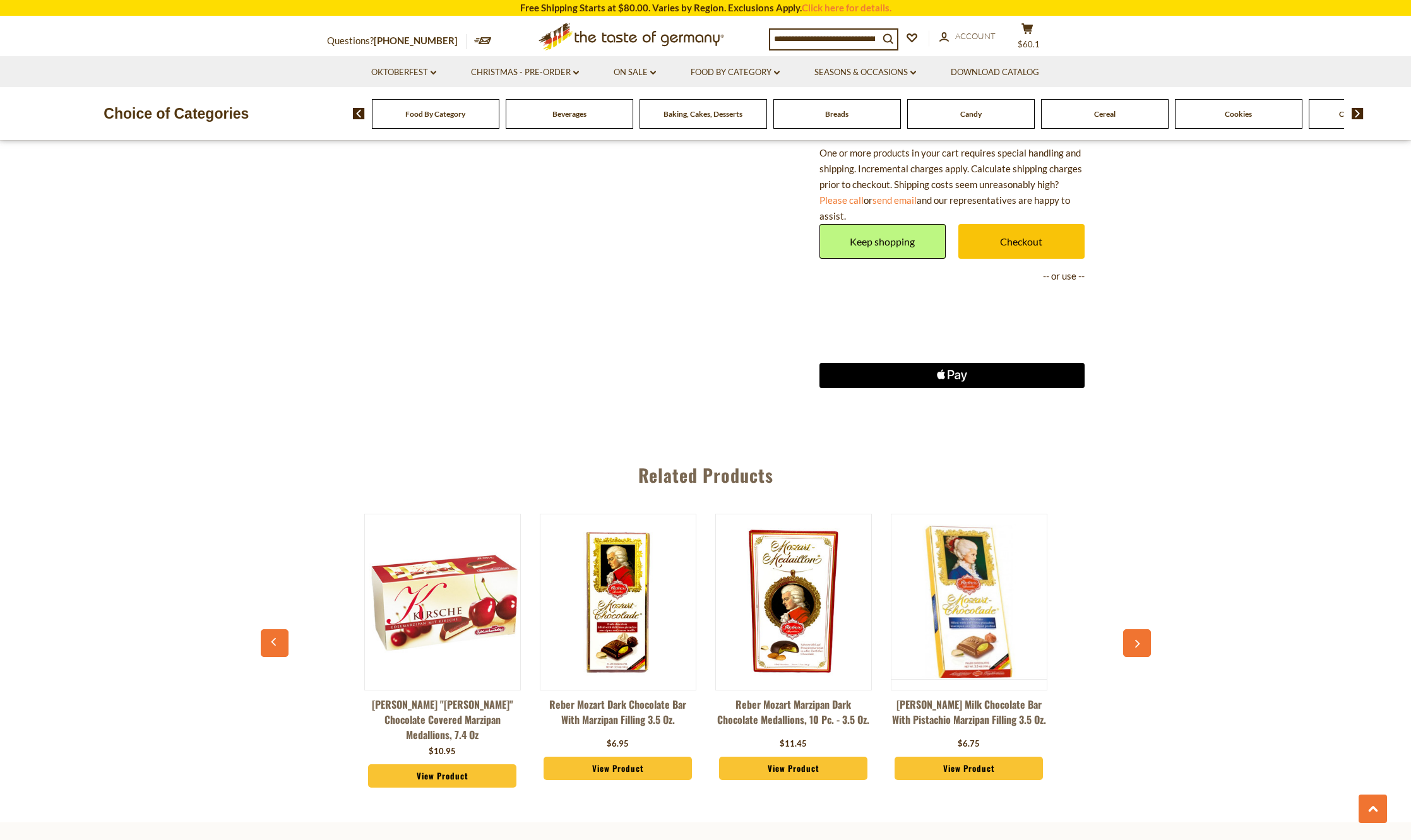
scroll to position [1452, 0]
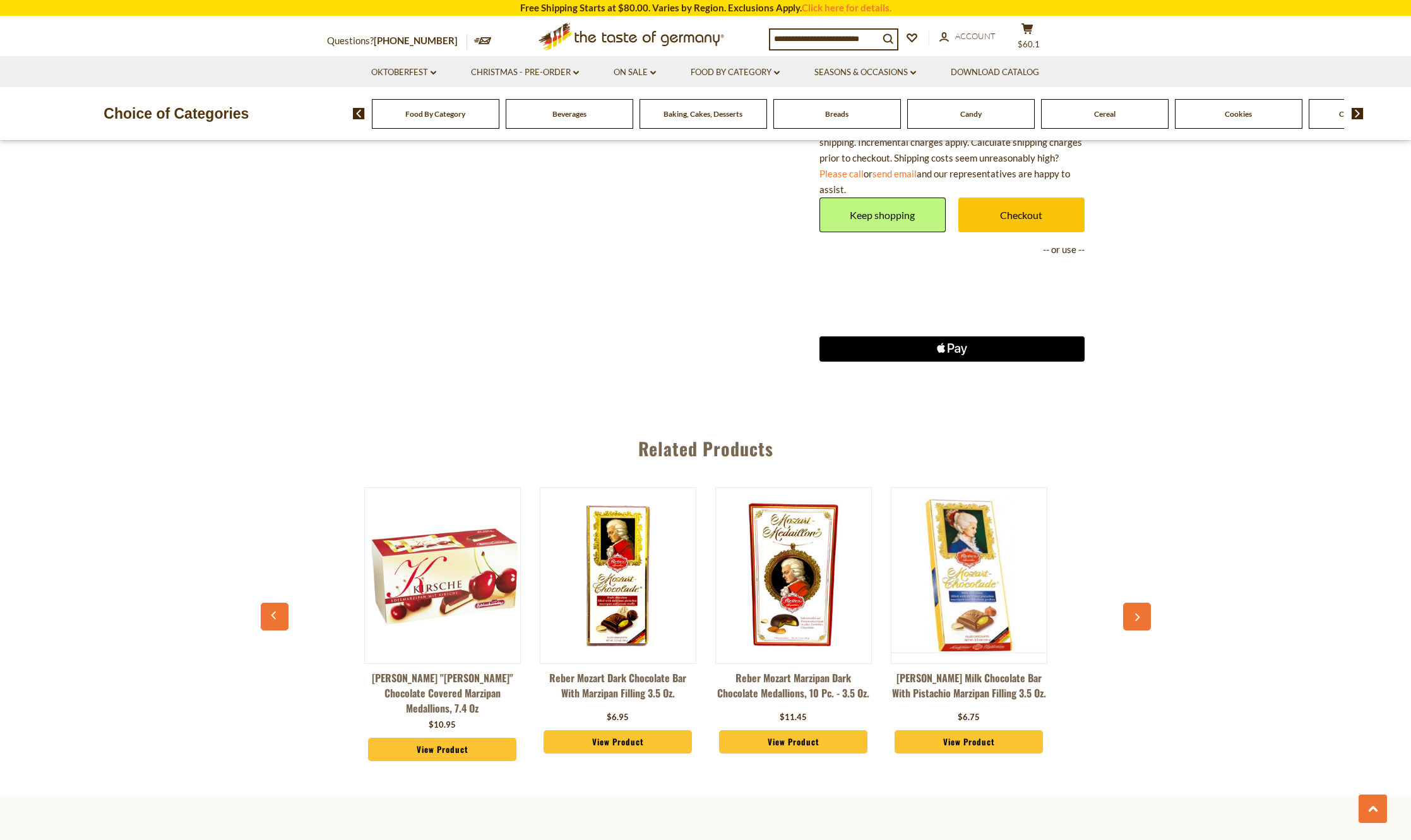
click at [803, 557] on img at bounding box center [794, 575] width 155 height 155
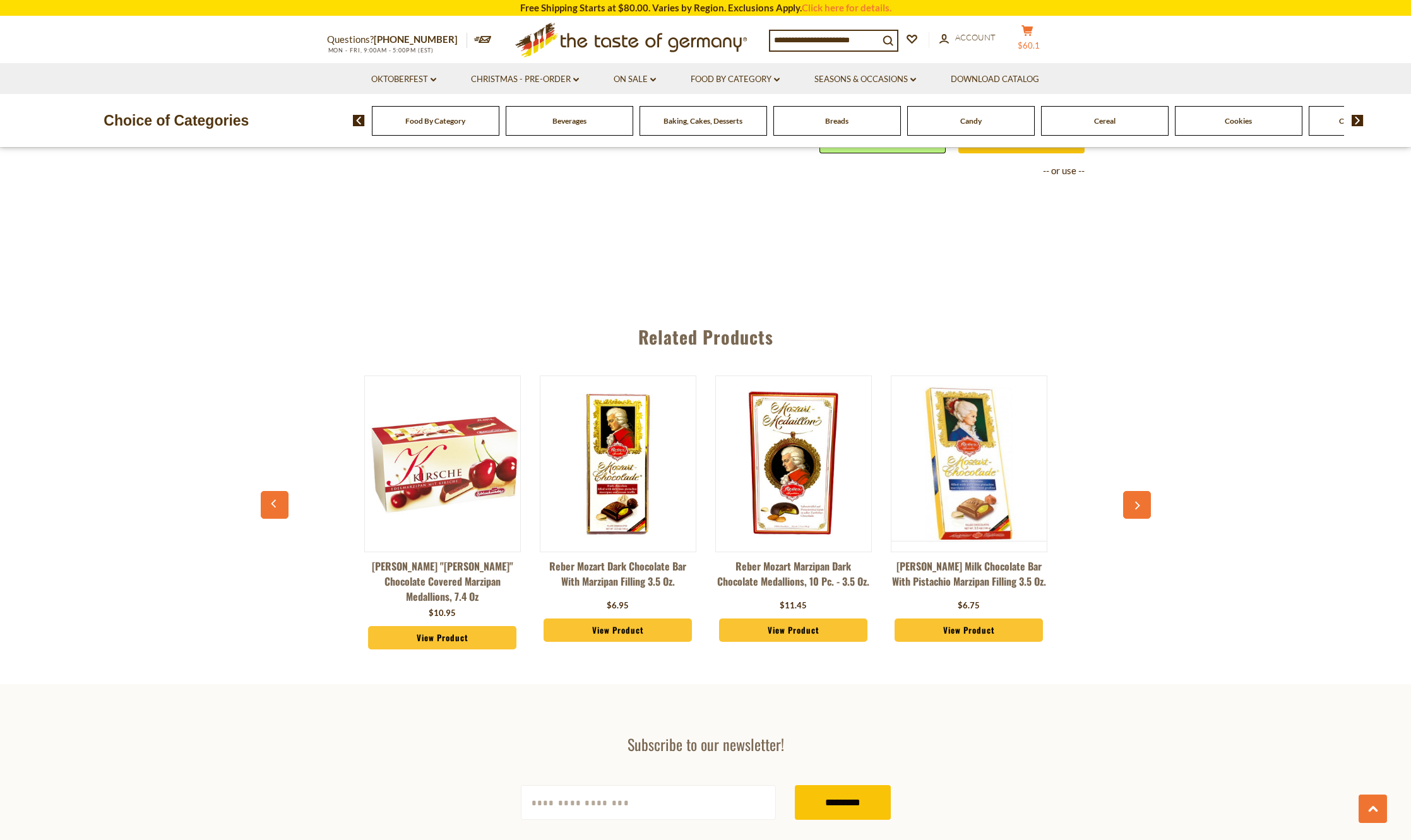
click at [1037, 42] on span "$60.1" at bounding box center [1029, 45] width 22 height 10
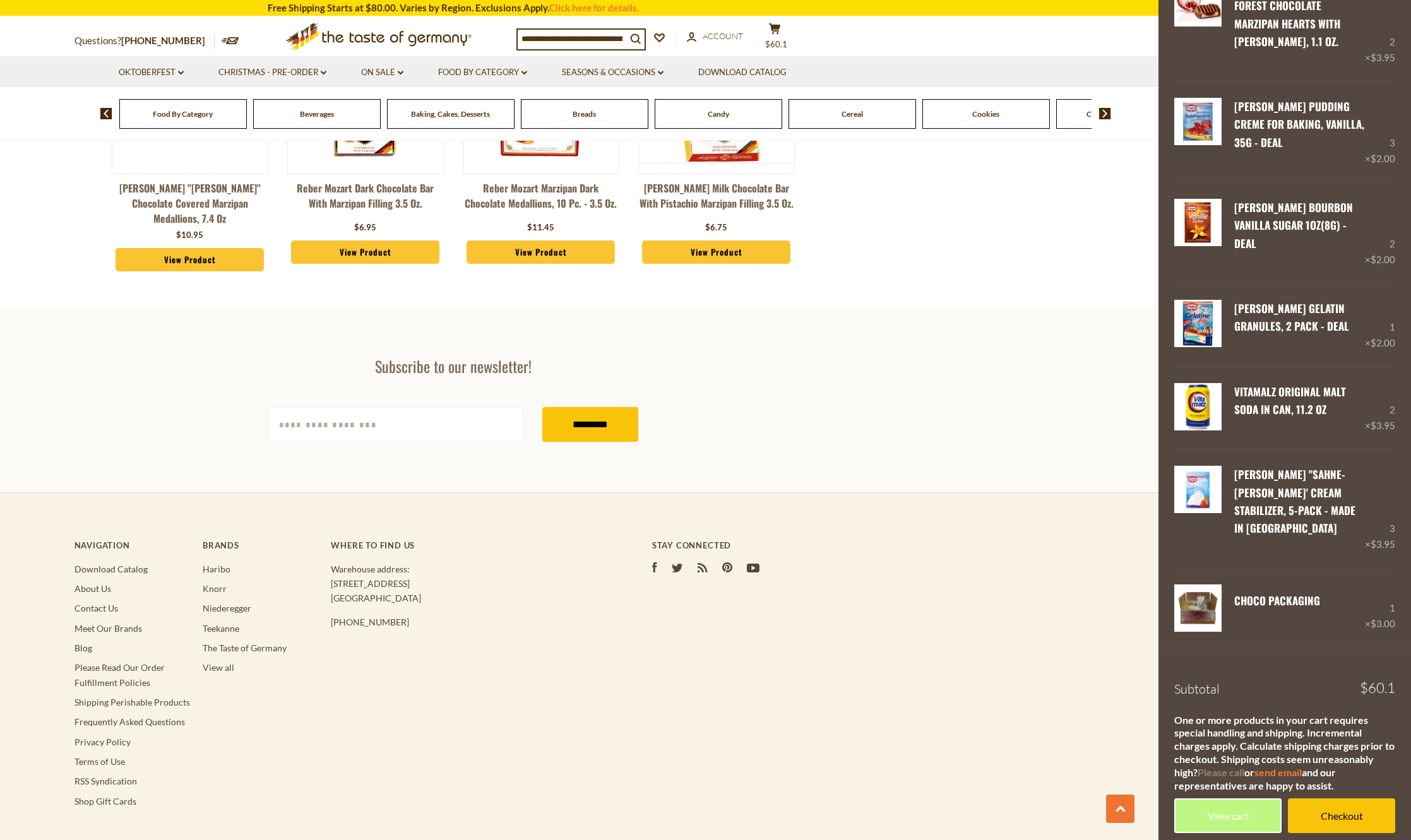
scroll to position [452, 0]
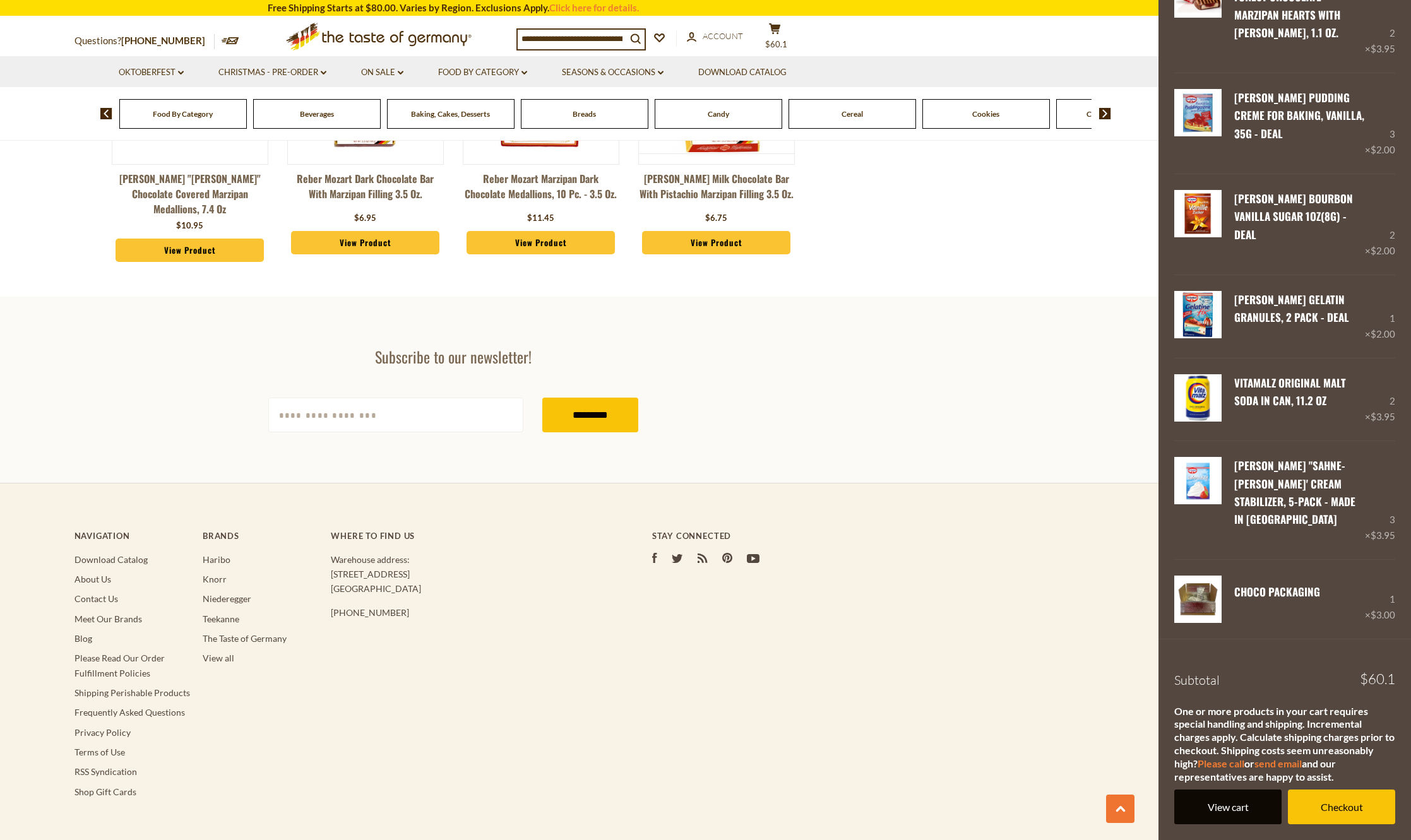
click at [1201, 809] on link "View cart" at bounding box center [1228, 807] width 107 height 35
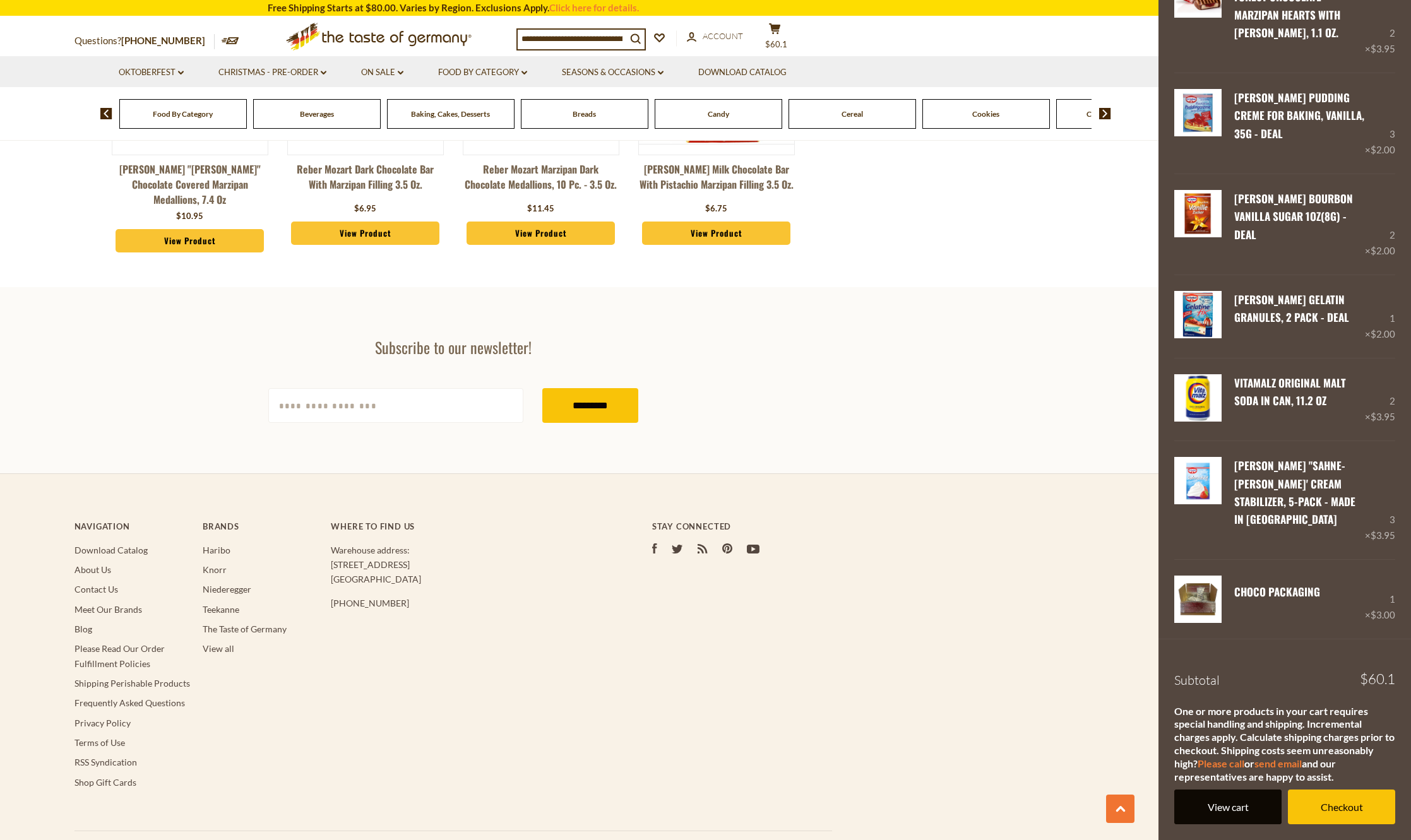
scroll to position [1909, 0]
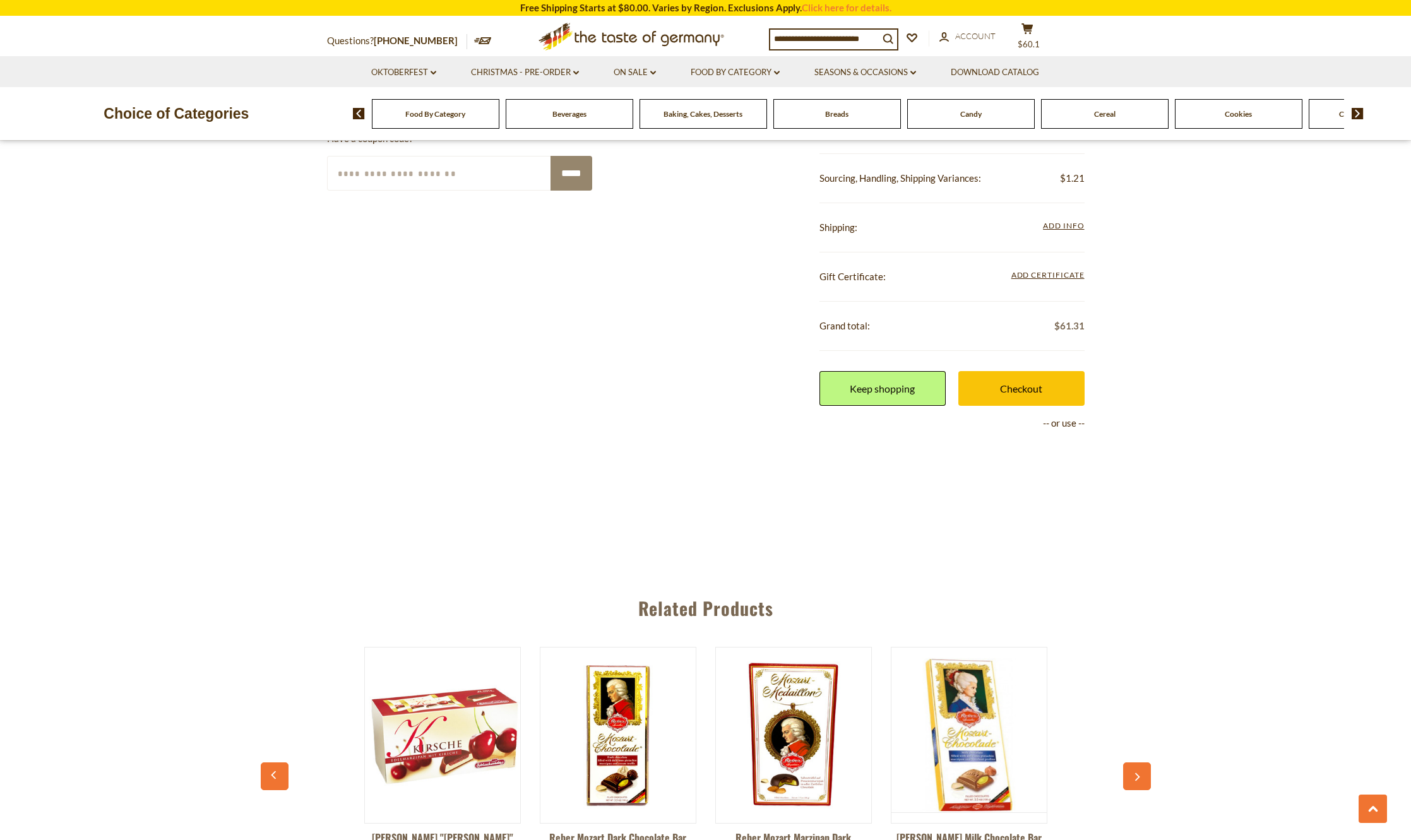
scroll to position [1073, 0]
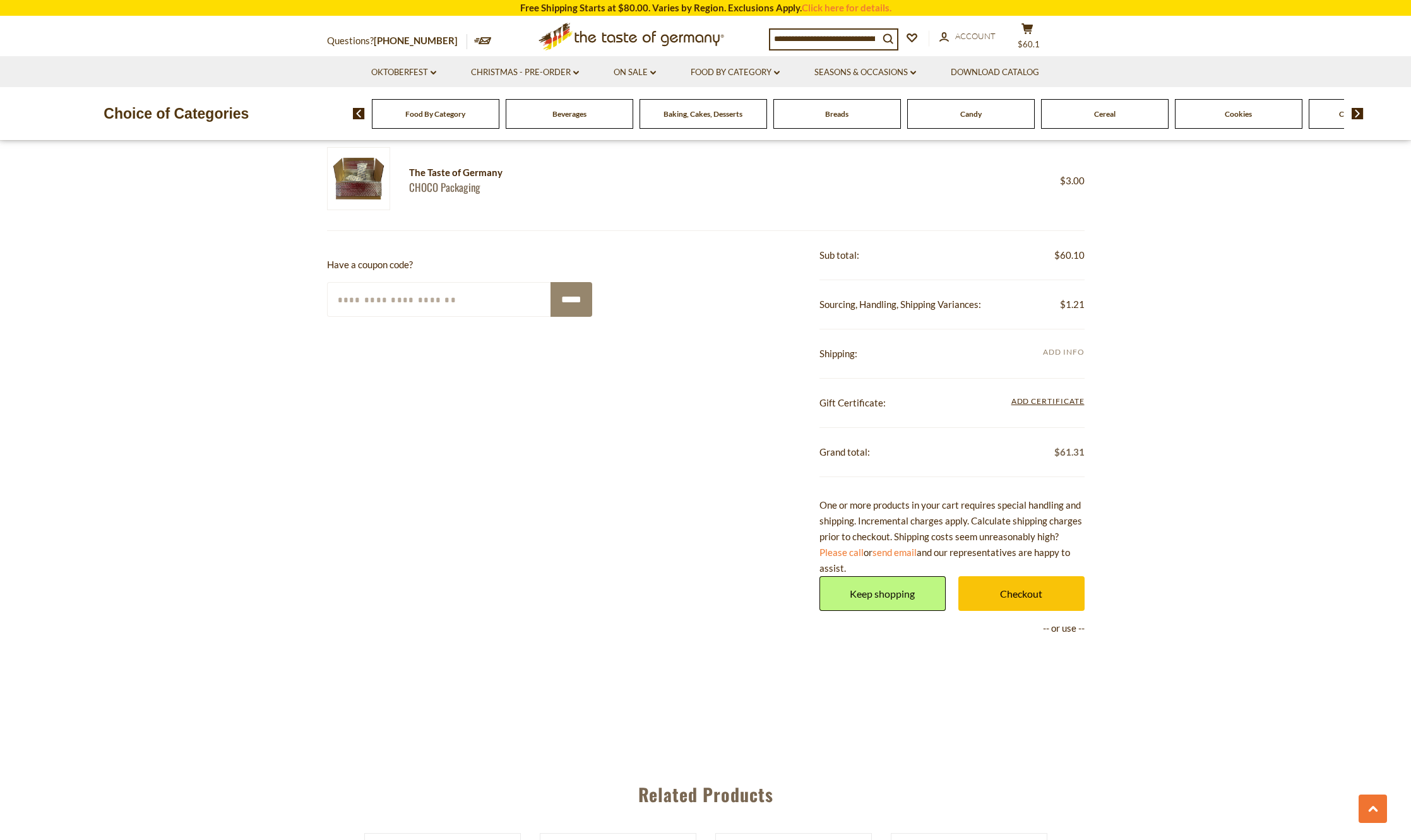
click at [1057, 352] on span "Add Info" at bounding box center [1063, 351] width 41 height 10
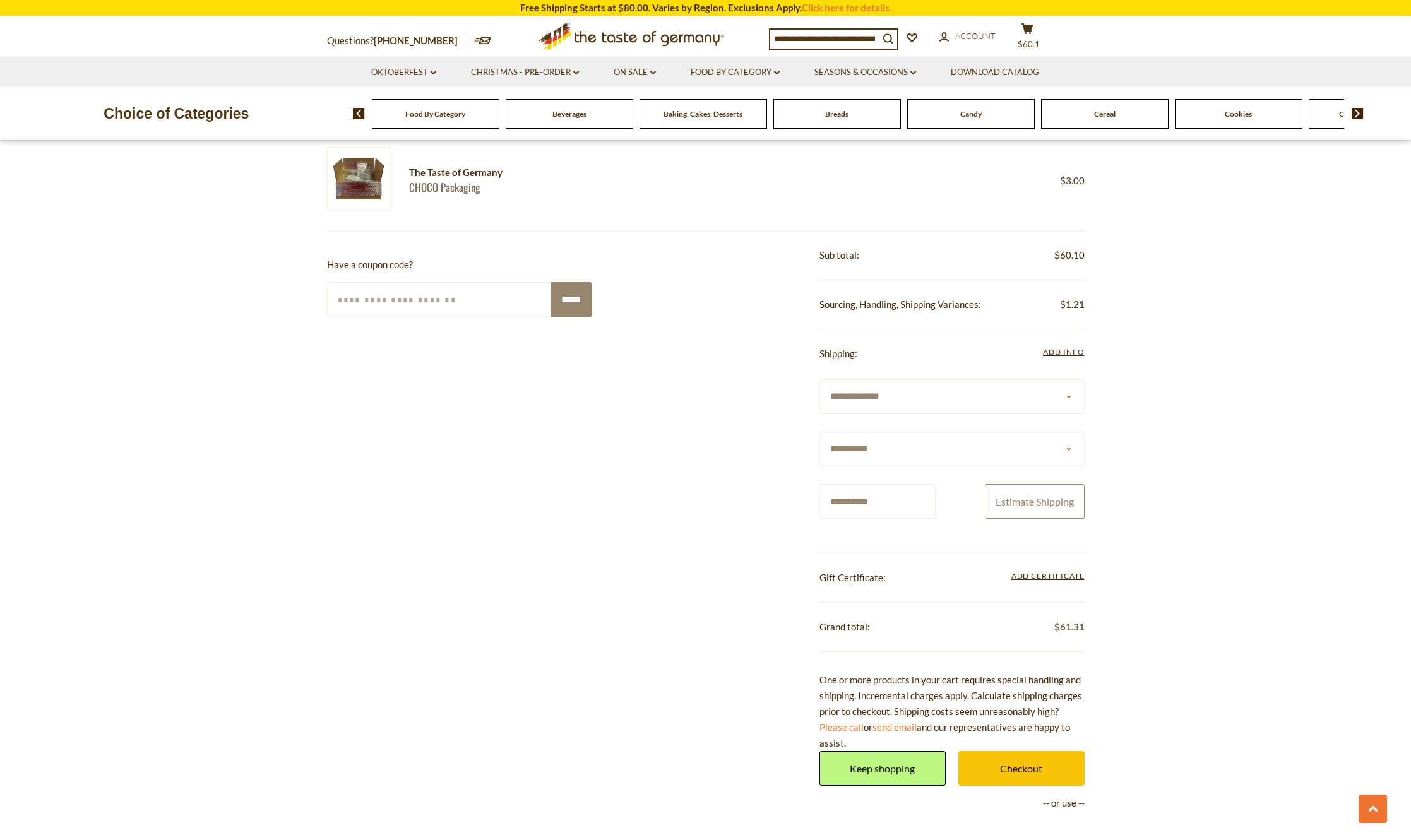
click at [1040, 495] on button "Estimate Shipping" at bounding box center [1035, 501] width 100 height 35
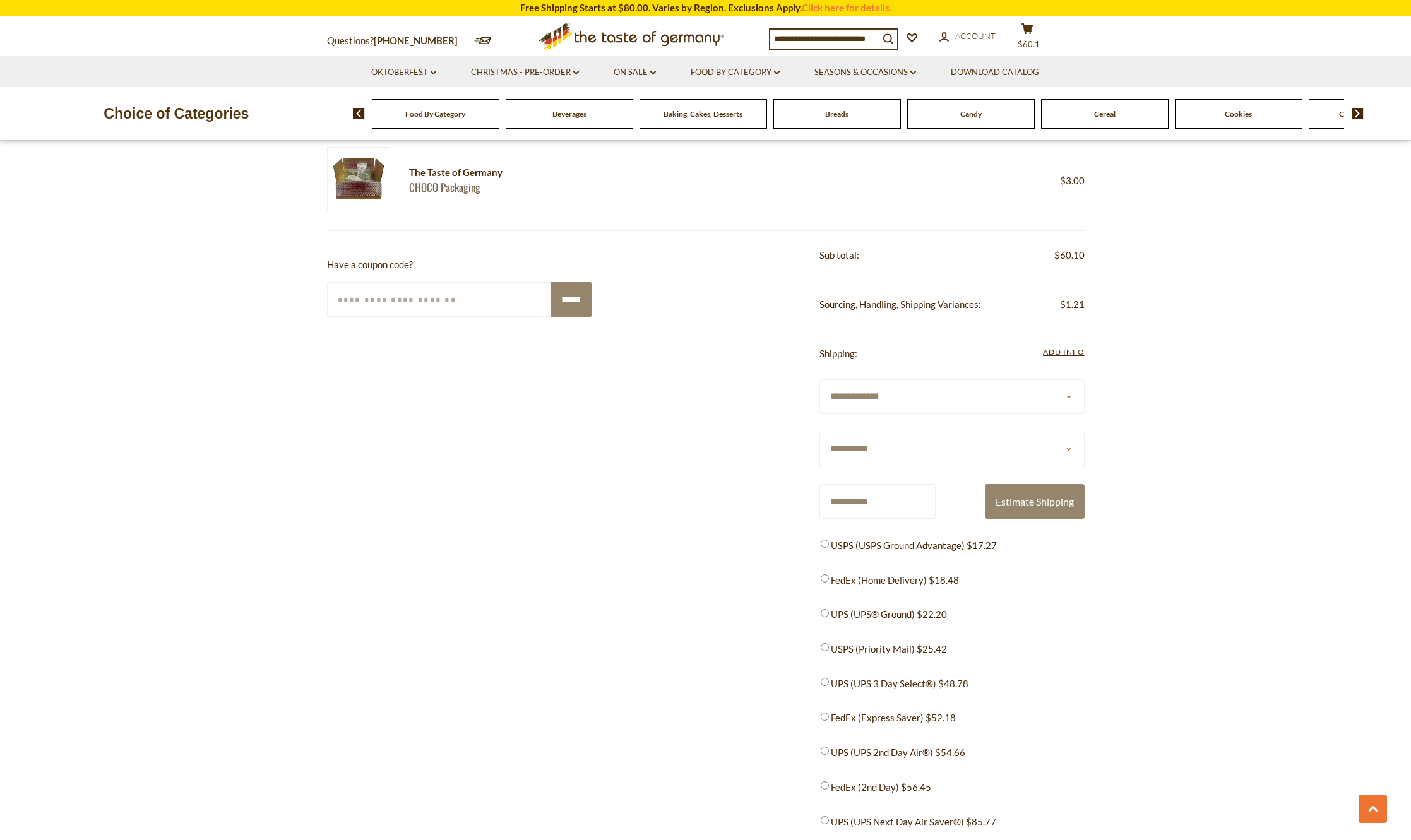
click at [428, 287] on input "Enter Your Coupon Code" at bounding box center [439, 299] width 225 height 35
paste input "**********"
click at [562, 300] on input "*****" at bounding box center [571, 299] width 42 height 35
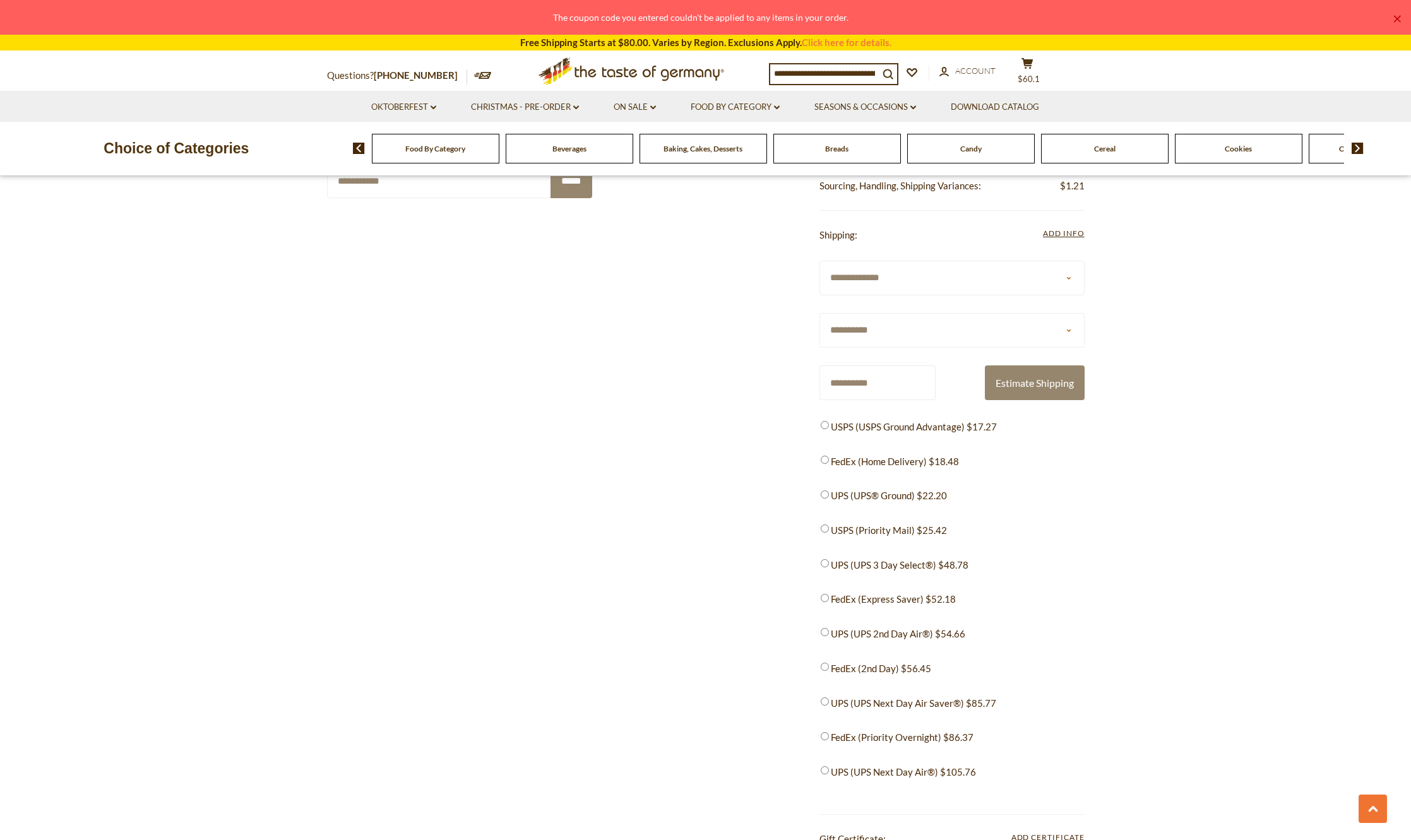
scroll to position [1136, 0]
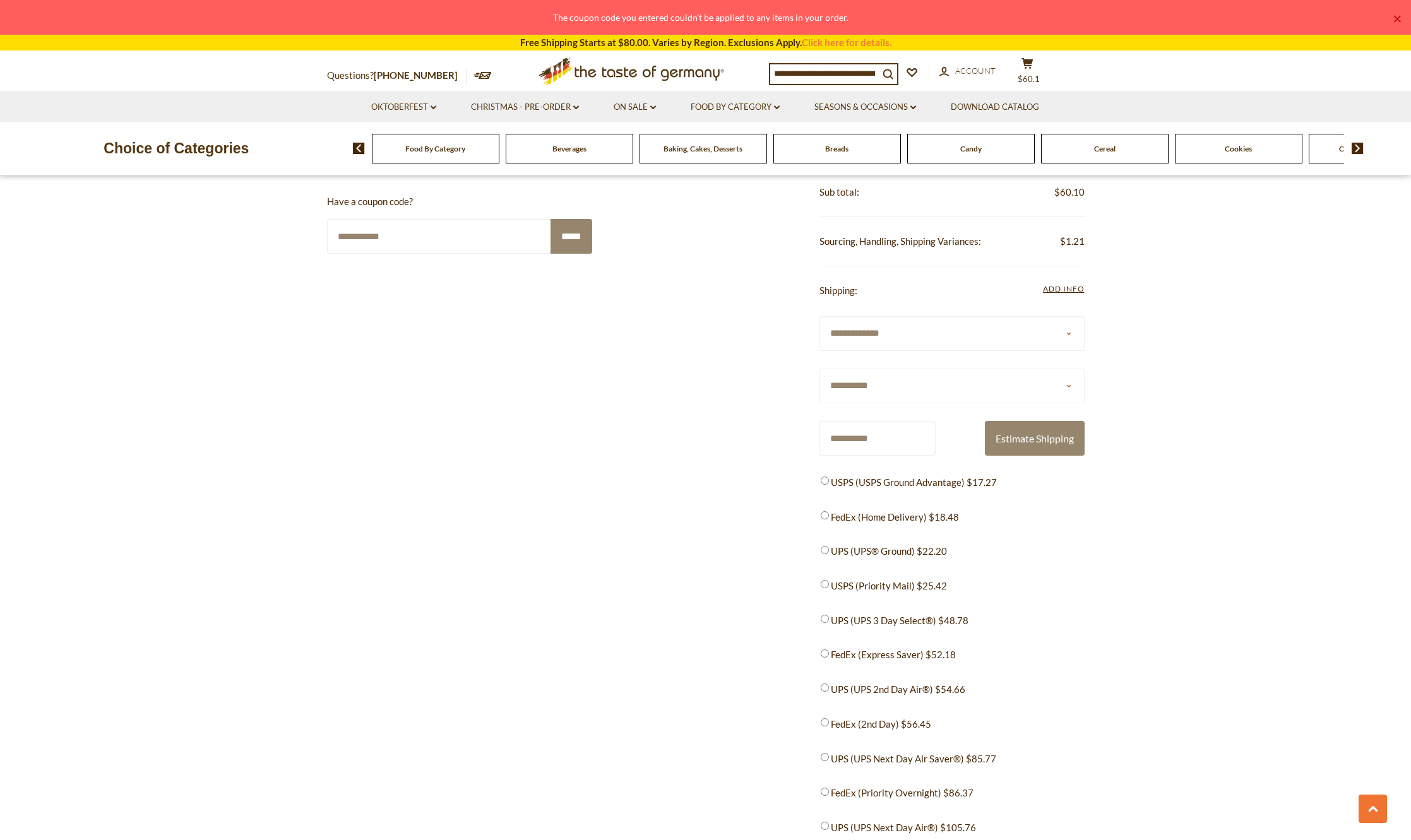
drag, startPoint x: 448, startPoint y: 245, endPoint x: 322, endPoint y: 253, distance: 126.3
click at [265, 256] on section "Product Info Options Quantity Price Niederegger Niederegger Marzipan Master Sel…" at bounding box center [705, 189] width 1411 height 2199
paste input "text"
type input "*******"
click at [574, 233] on input "*****" at bounding box center [571, 236] width 42 height 35
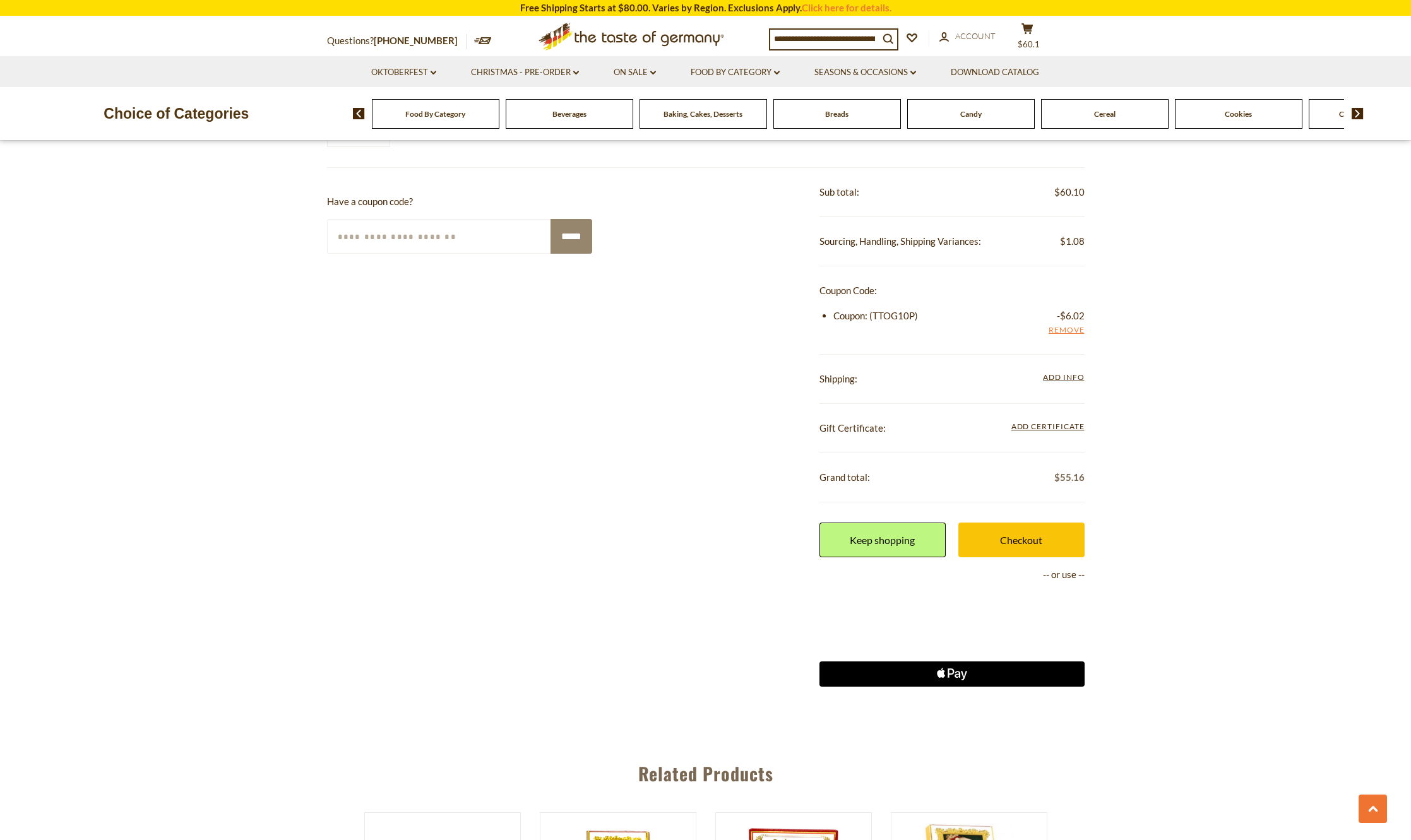
click at [514, 233] on input "Enter Your Coupon Code" at bounding box center [439, 236] width 225 height 35
paste input "**********"
type input "**********"
click at [567, 235] on input "*****" at bounding box center [571, 236] width 42 height 35
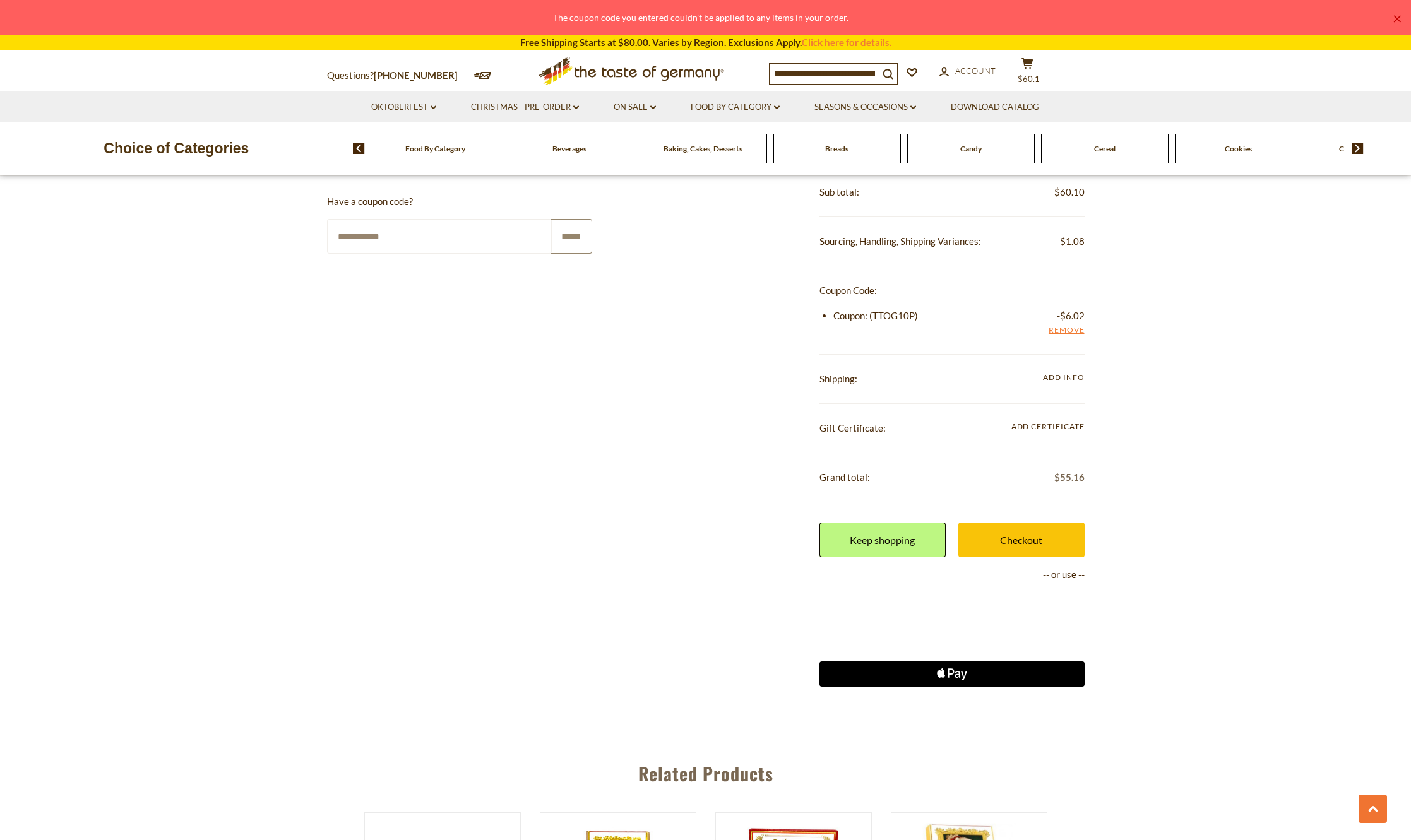
click at [575, 231] on input "*****" at bounding box center [571, 236] width 42 height 35
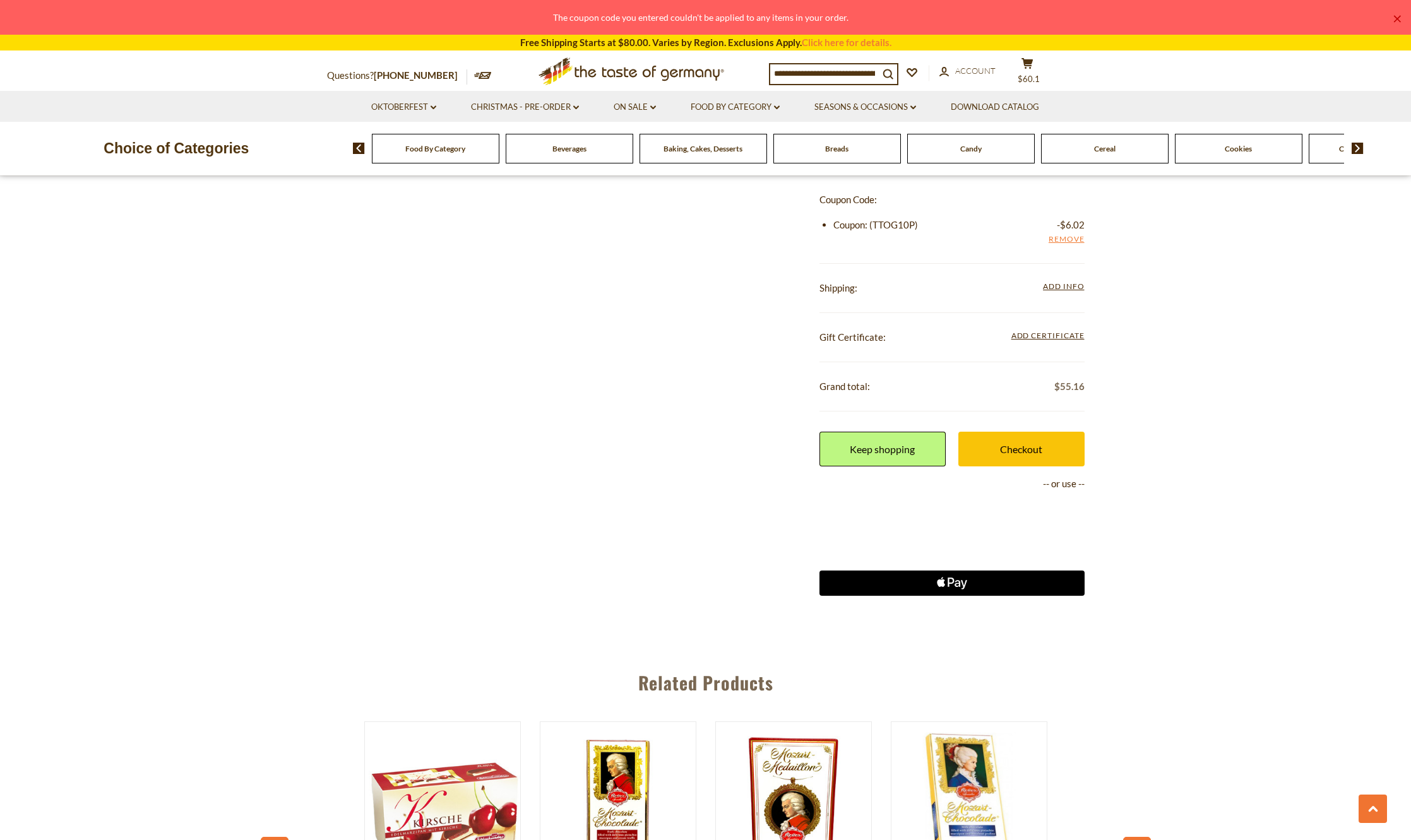
scroll to position [1199, 0]
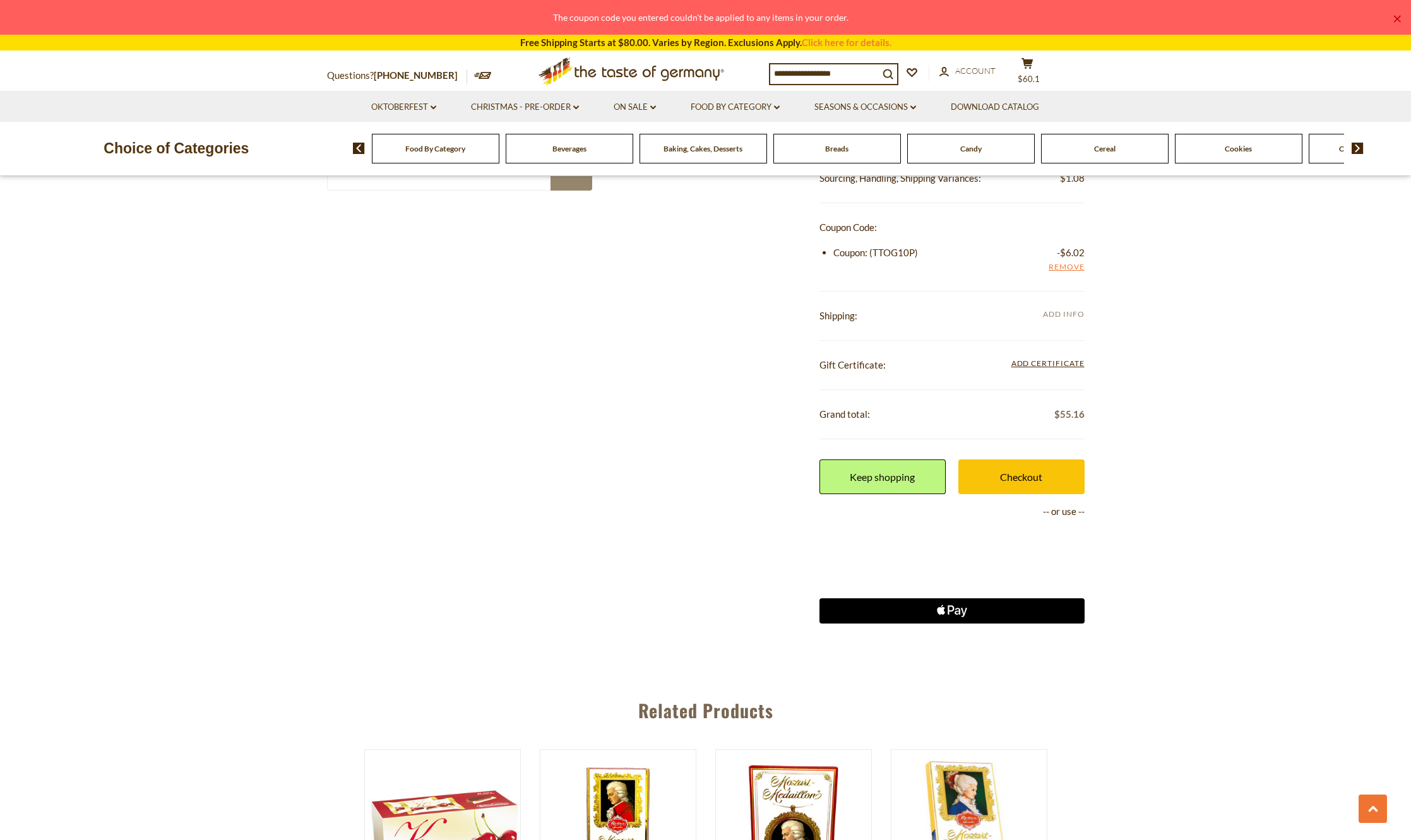
click at [1057, 315] on span "Add Info" at bounding box center [1063, 313] width 41 height 10
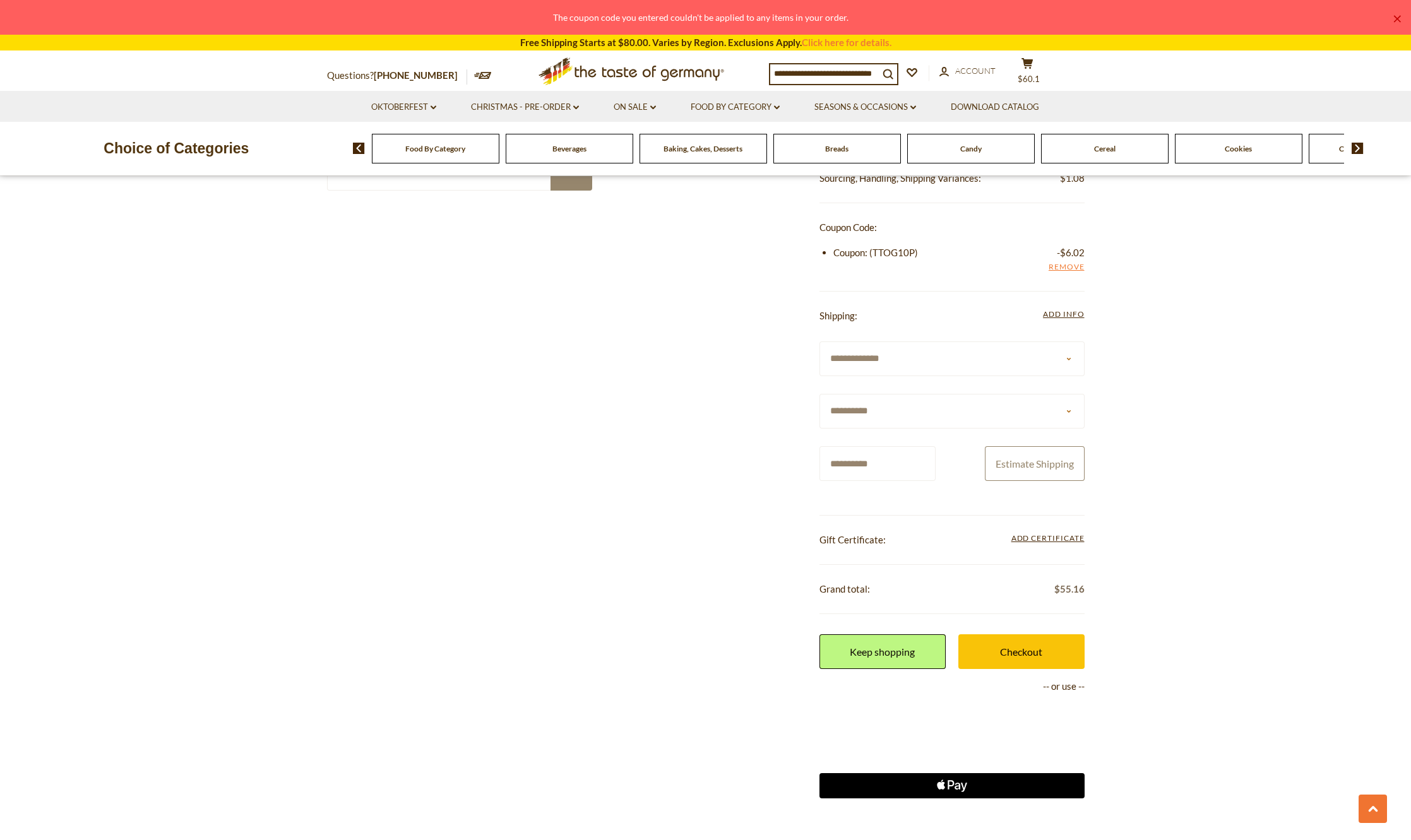
click at [1051, 464] on button "Estimate Shipping" at bounding box center [1035, 463] width 100 height 35
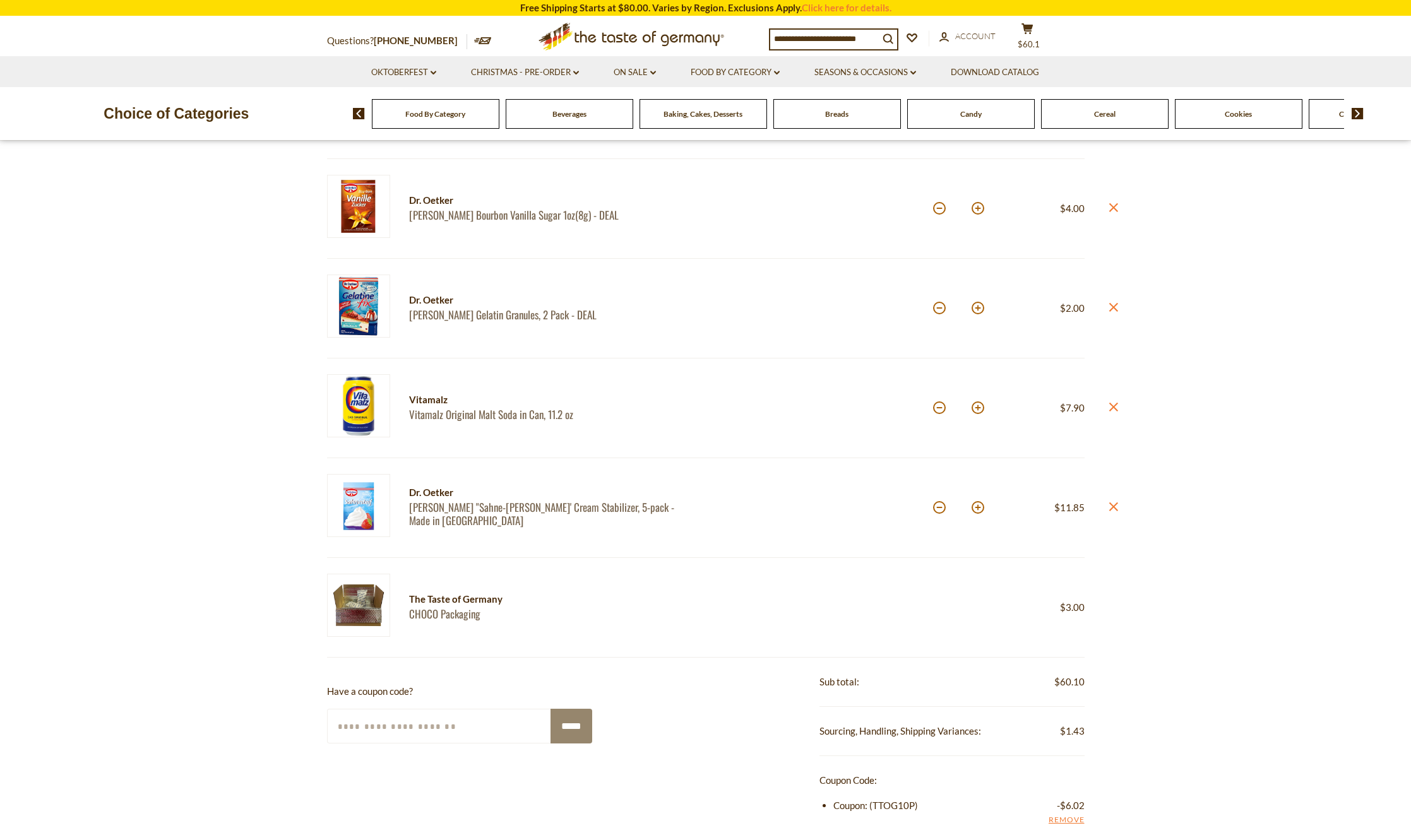
scroll to position [631, 0]
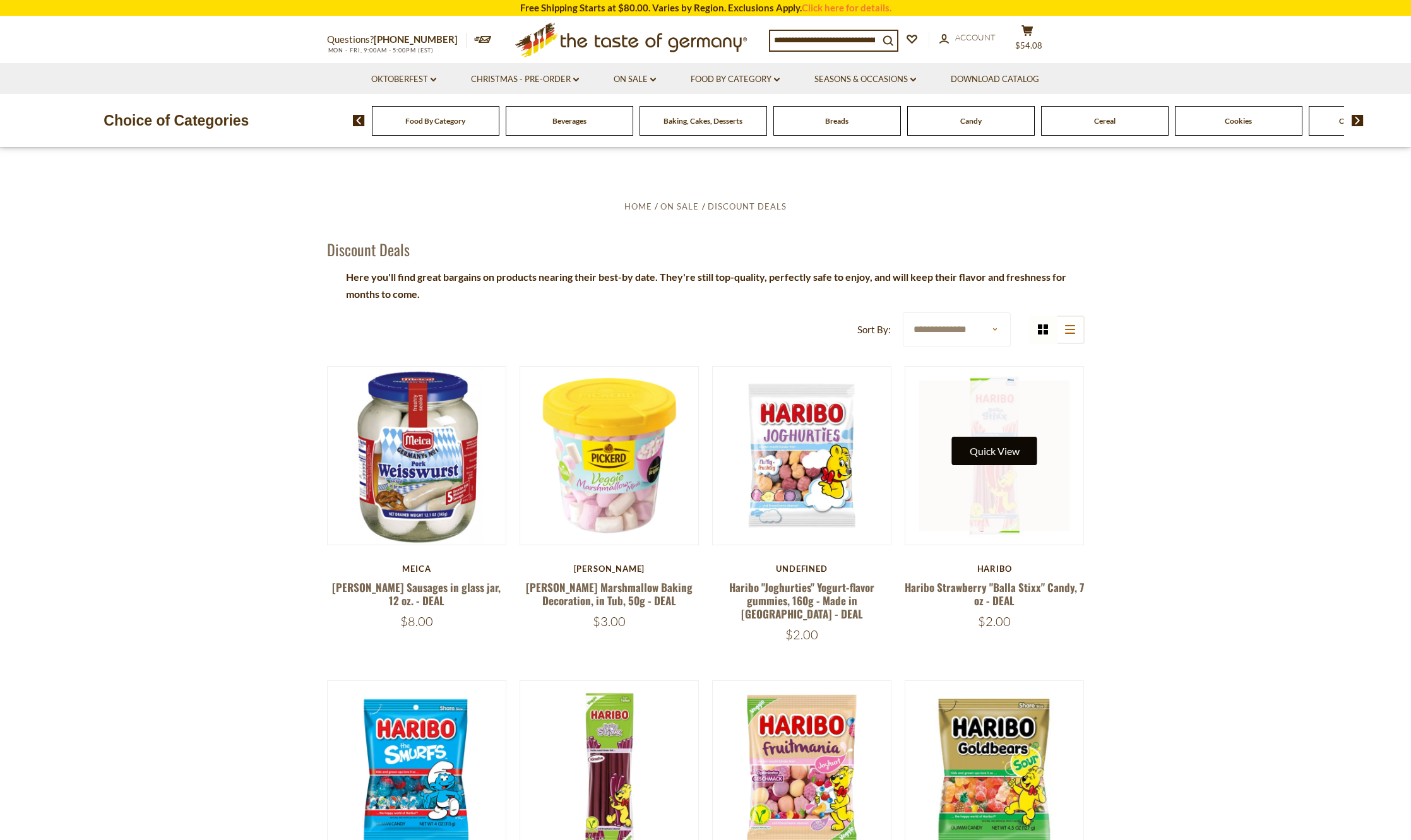
click at [993, 456] on button "Quick View" at bounding box center [994, 451] width 85 height 28
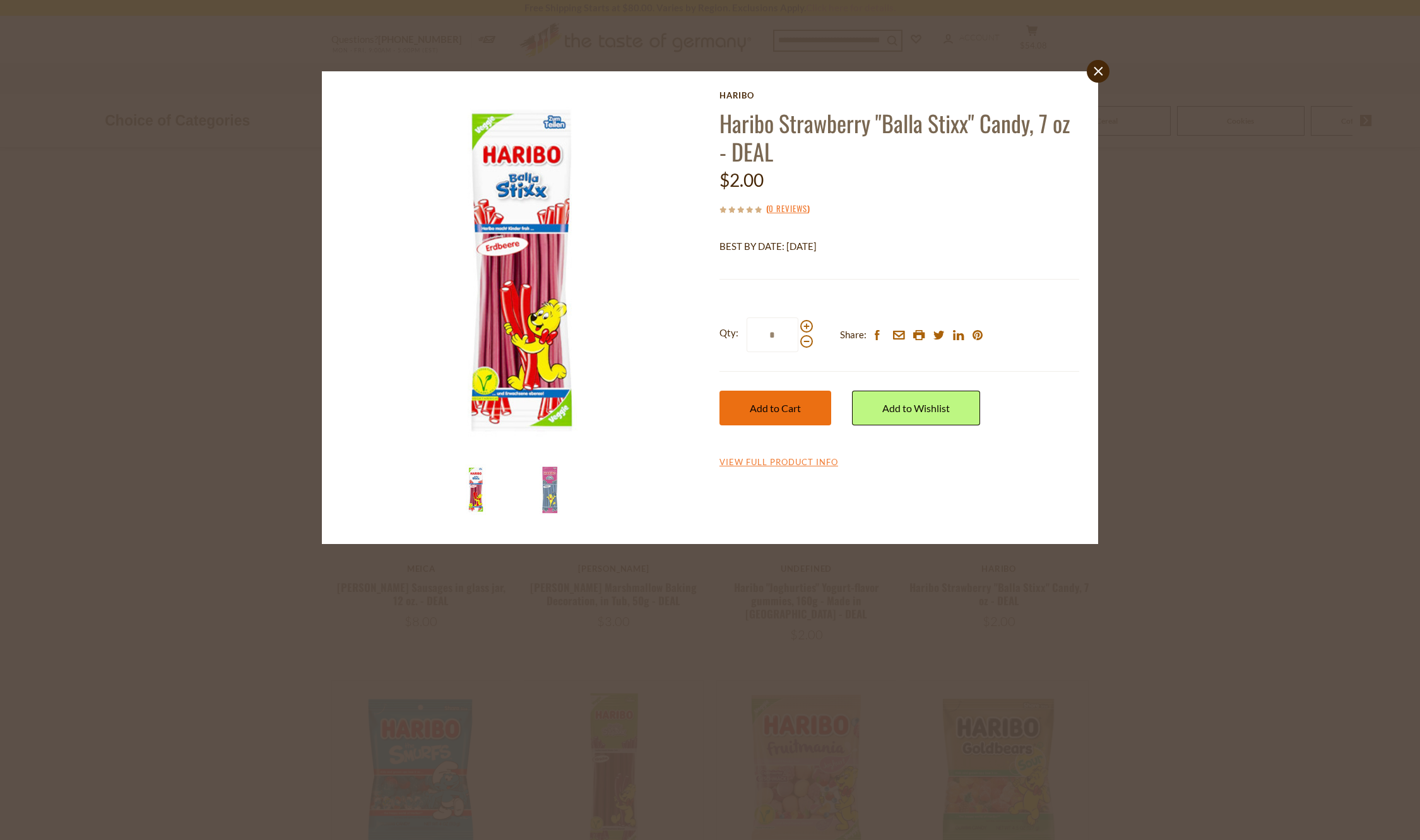
click at [769, 413] on span "Add to Cart" at bounding box center [775, 408] width 51 height 12
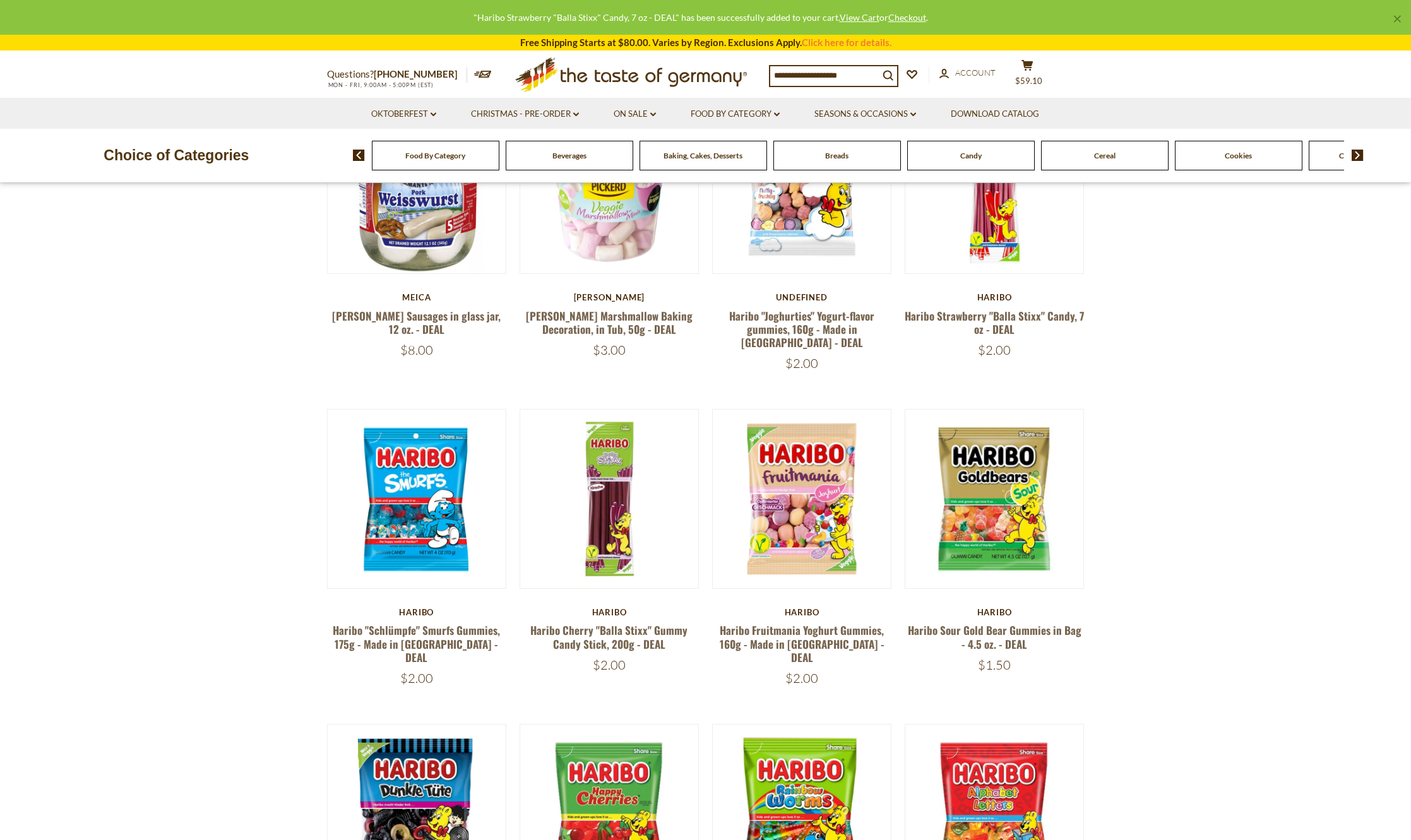
scroll to position [379, 0]
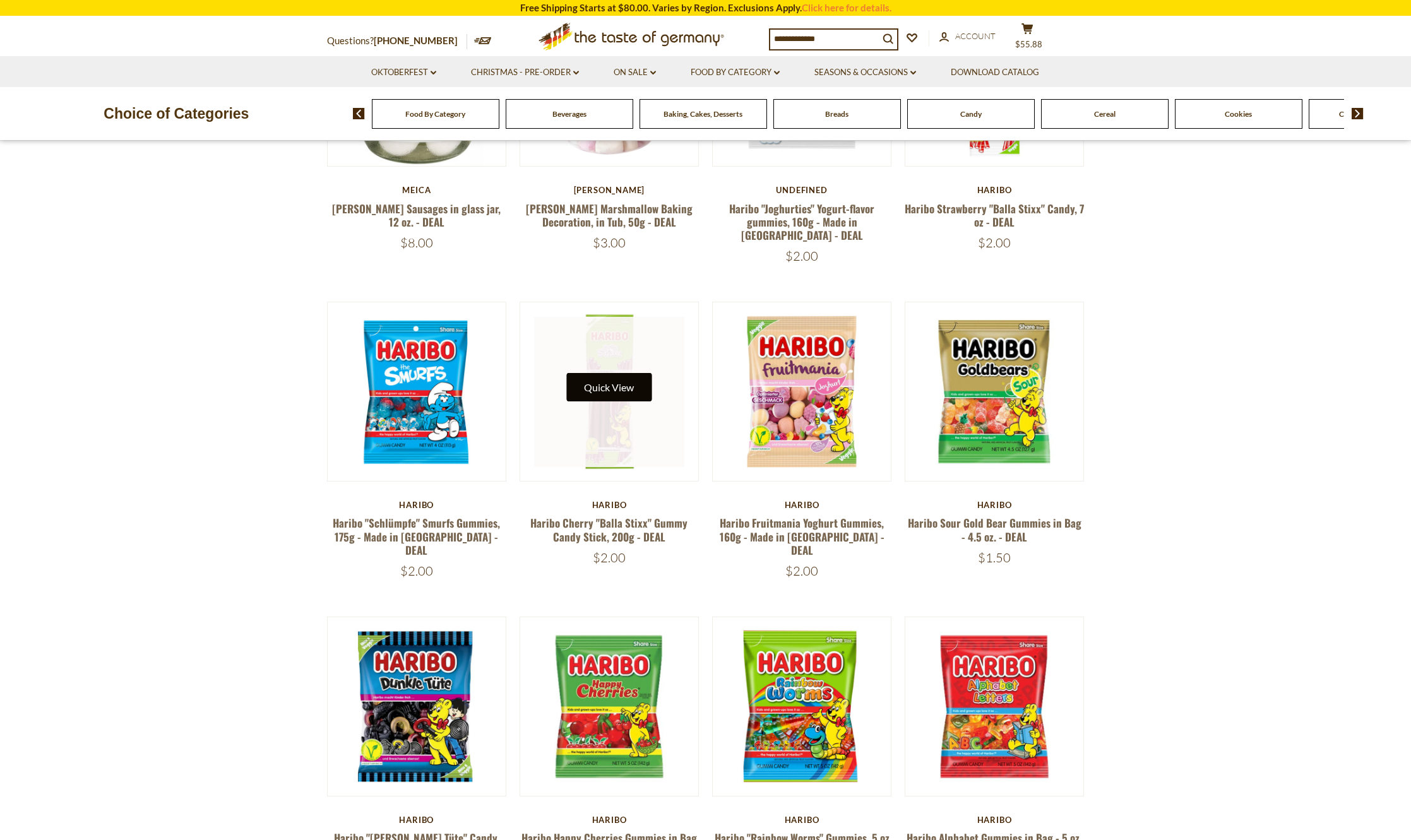
click at [611, 383] on button "Quick View" at bounding box center [609, 387] width 85 height 28
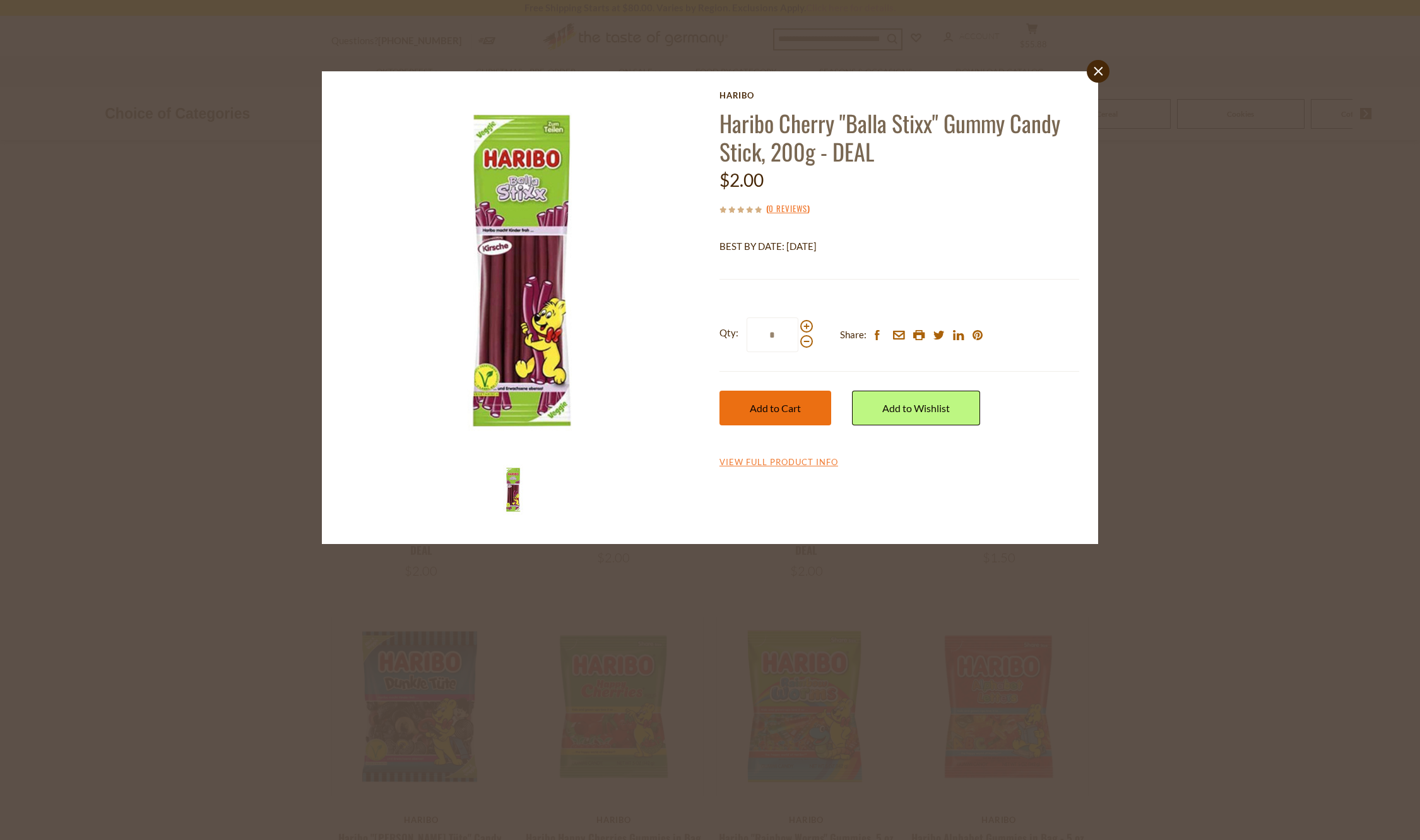
click at [771, 401] on button "Add to Cart" at bounding box center [775, 408] width 111 height 35
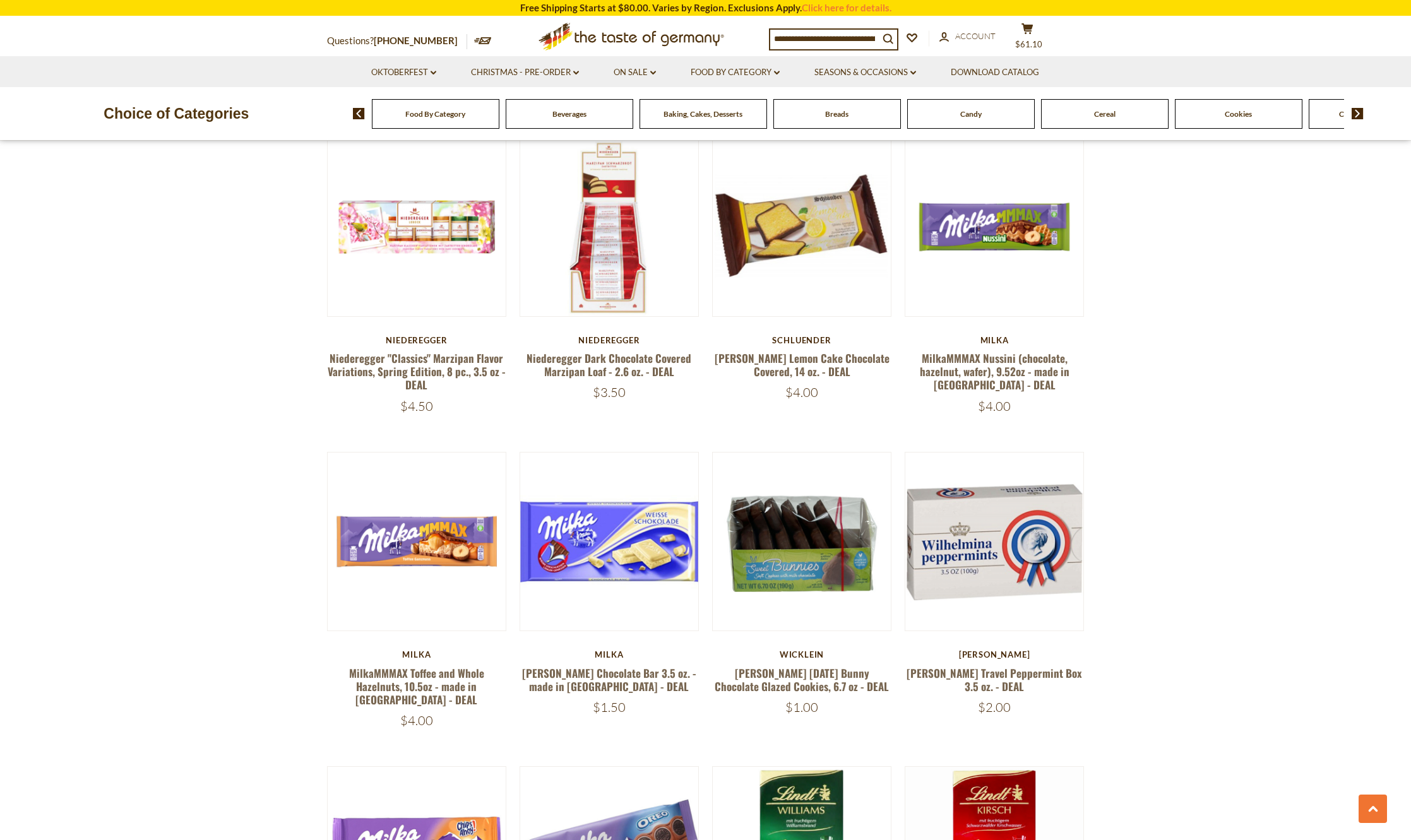
scroll to position [1704, 0]
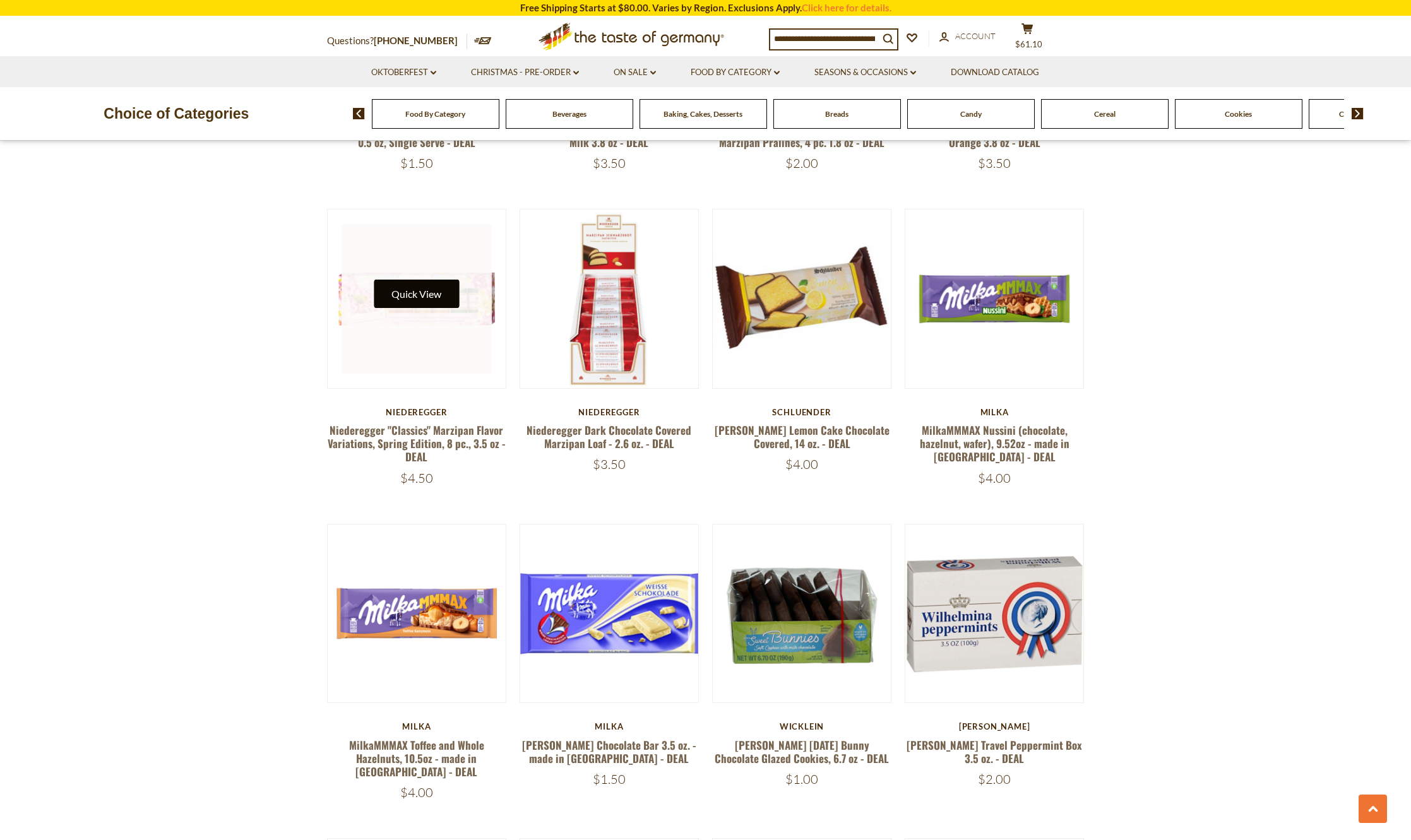
click at [411, 279] on button "Quick View" at bounding box center [416, 293] width 85 height 28
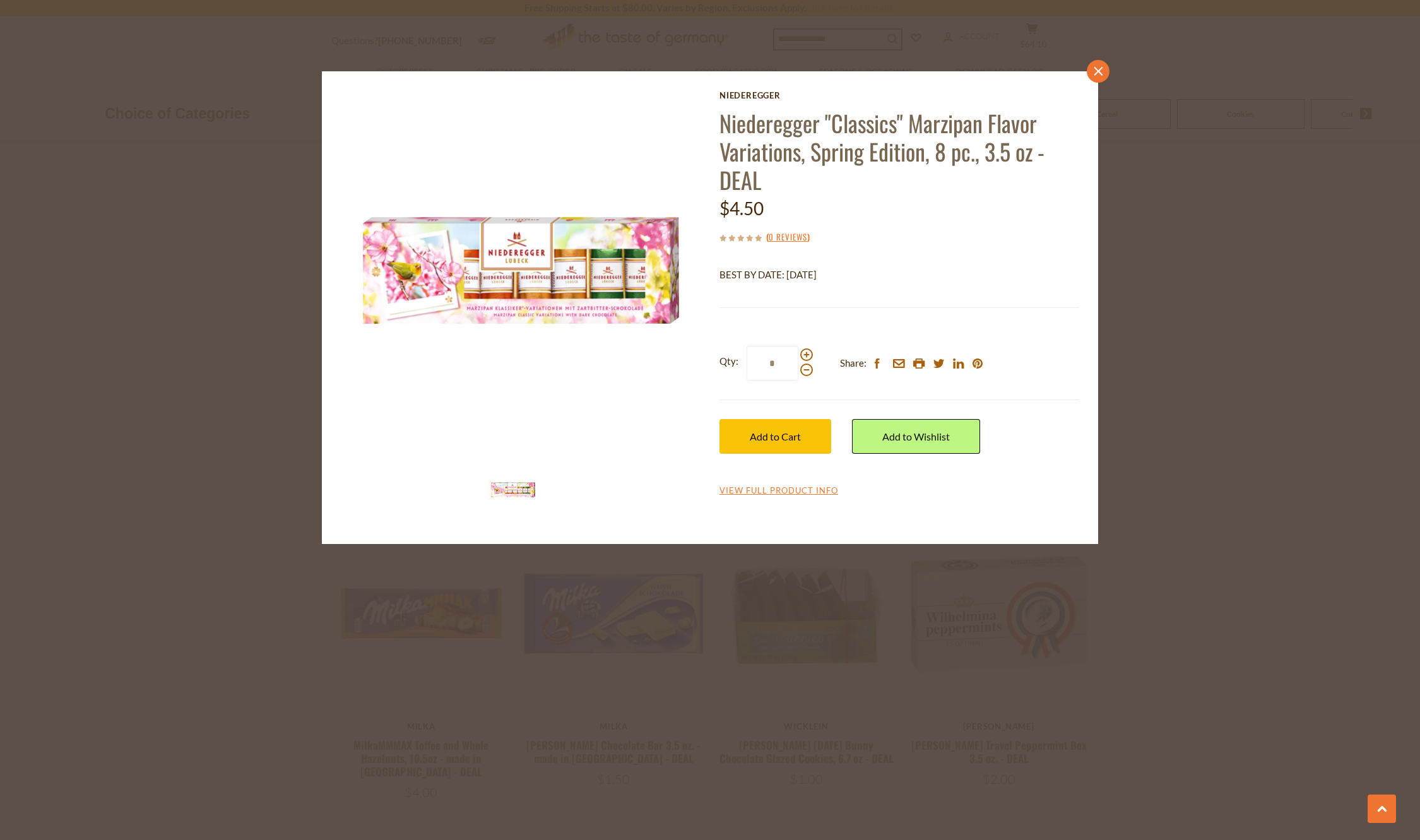
click at [1097, 77] on link "close" at bounding box center [1098, 71] width 23 height 23
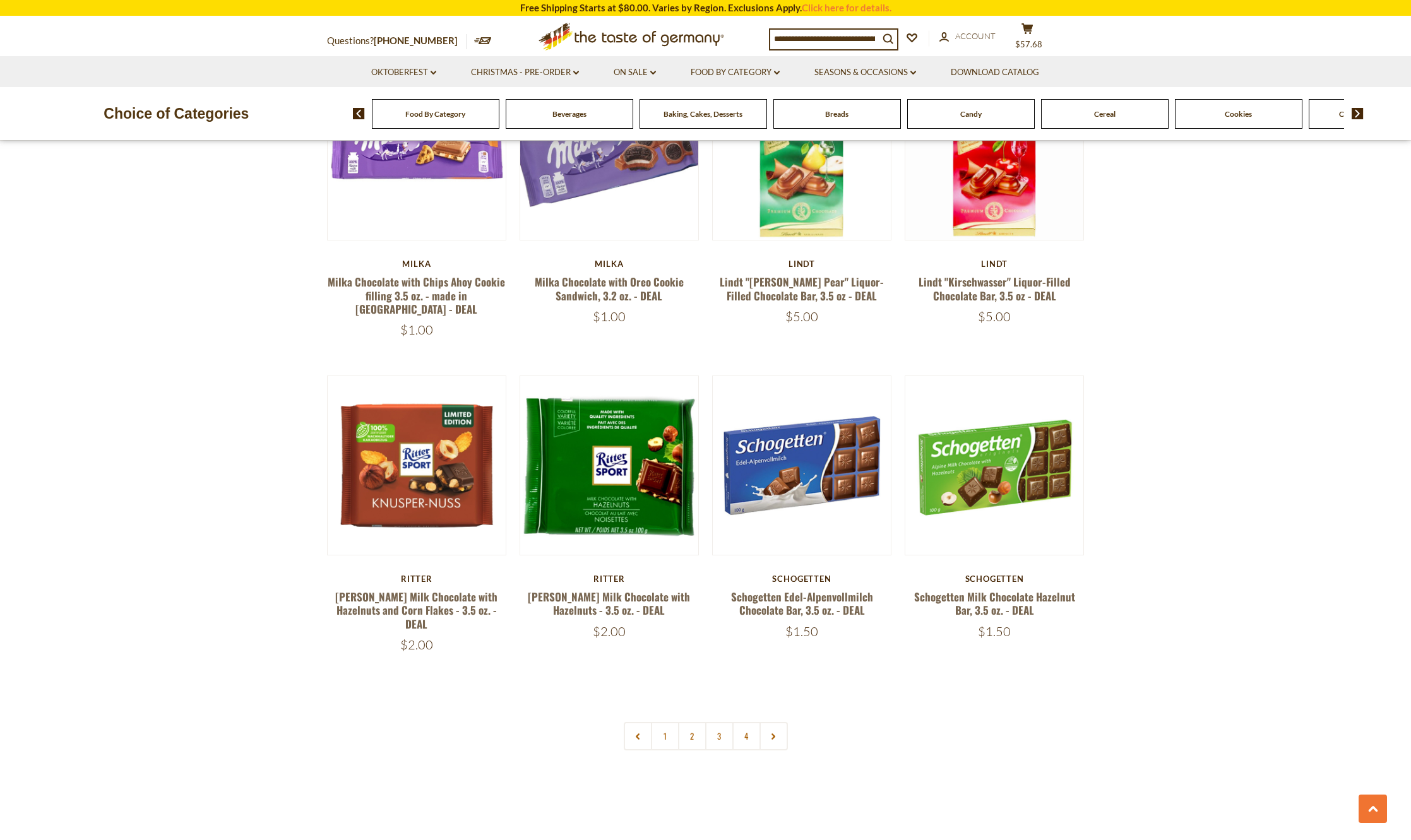
scroll to position [2651, 0]
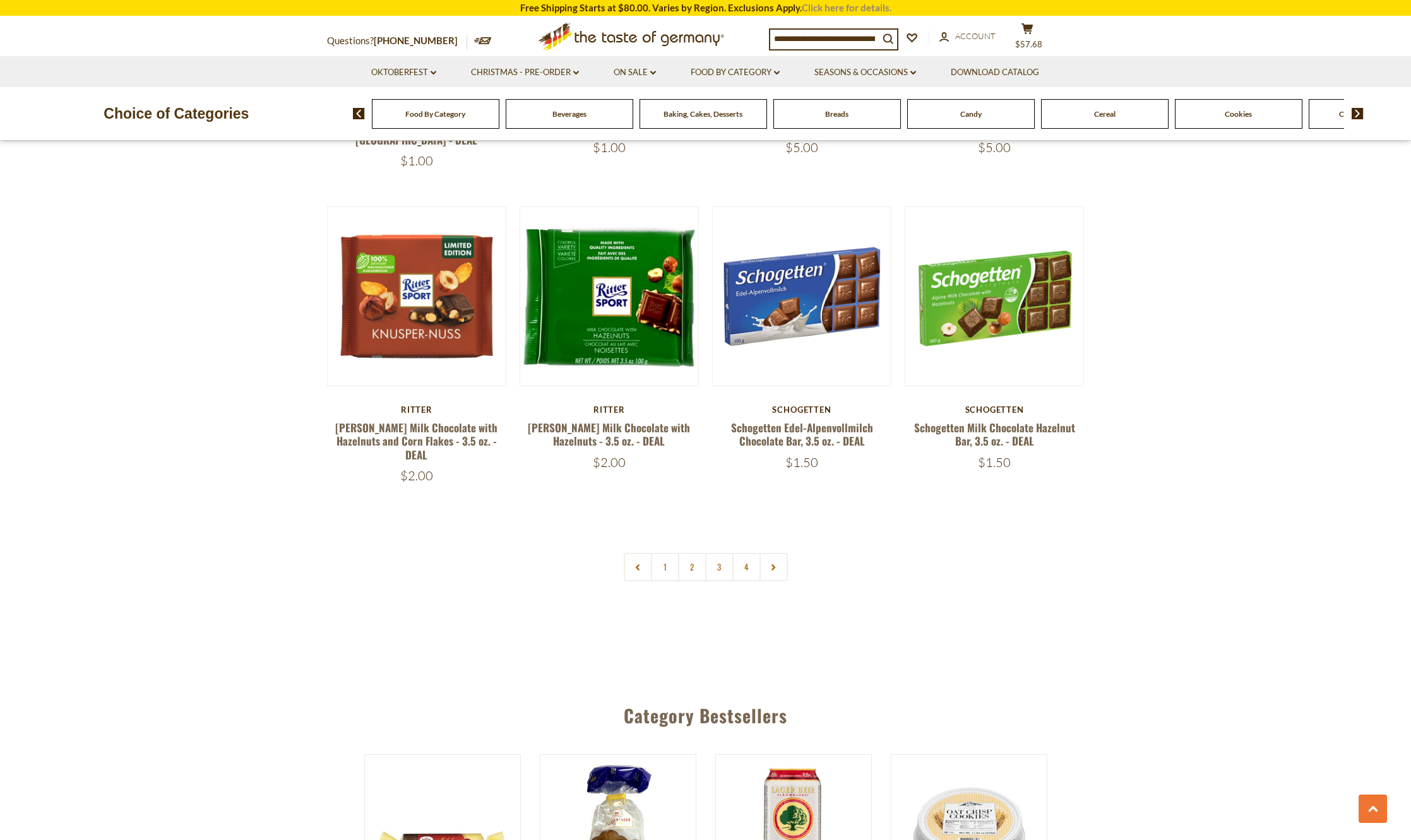
click at [834, 4] on link "Click here for details." at bounding box center [846, 7] width 90 height 11
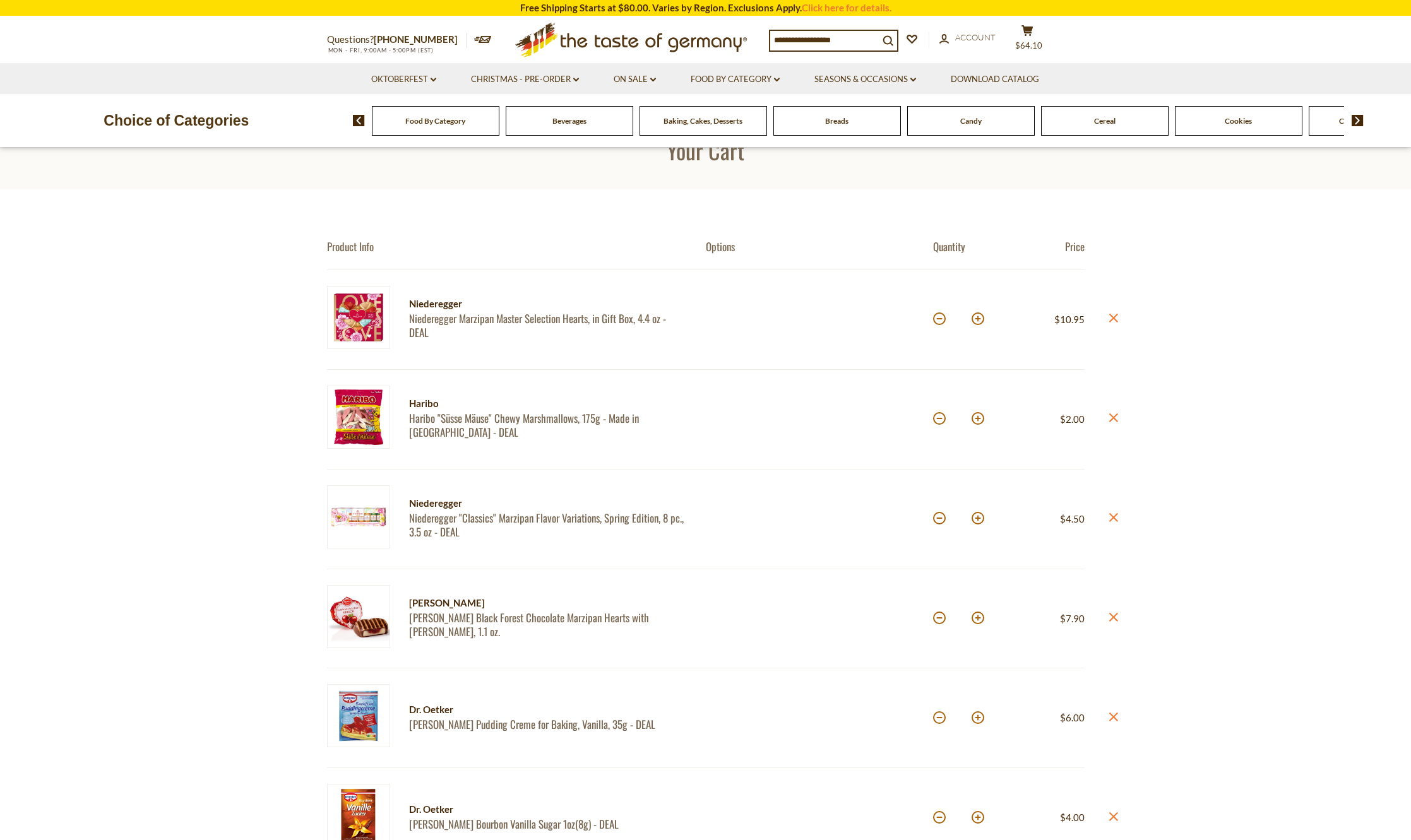
scroll to position [14, 0]
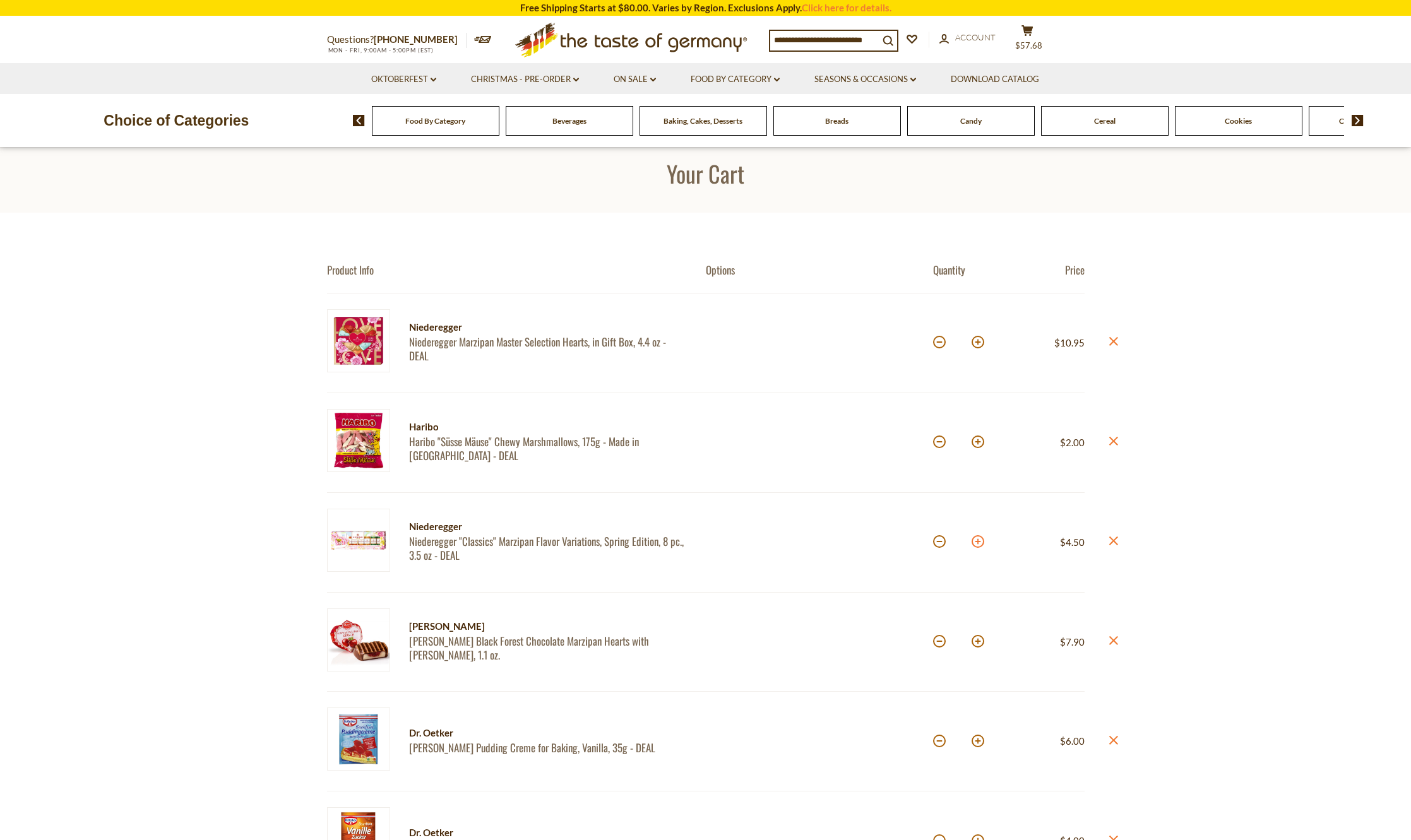
click at [977, 544] on button at bounding box center [978, 541] width 13 height 13
type input "*"
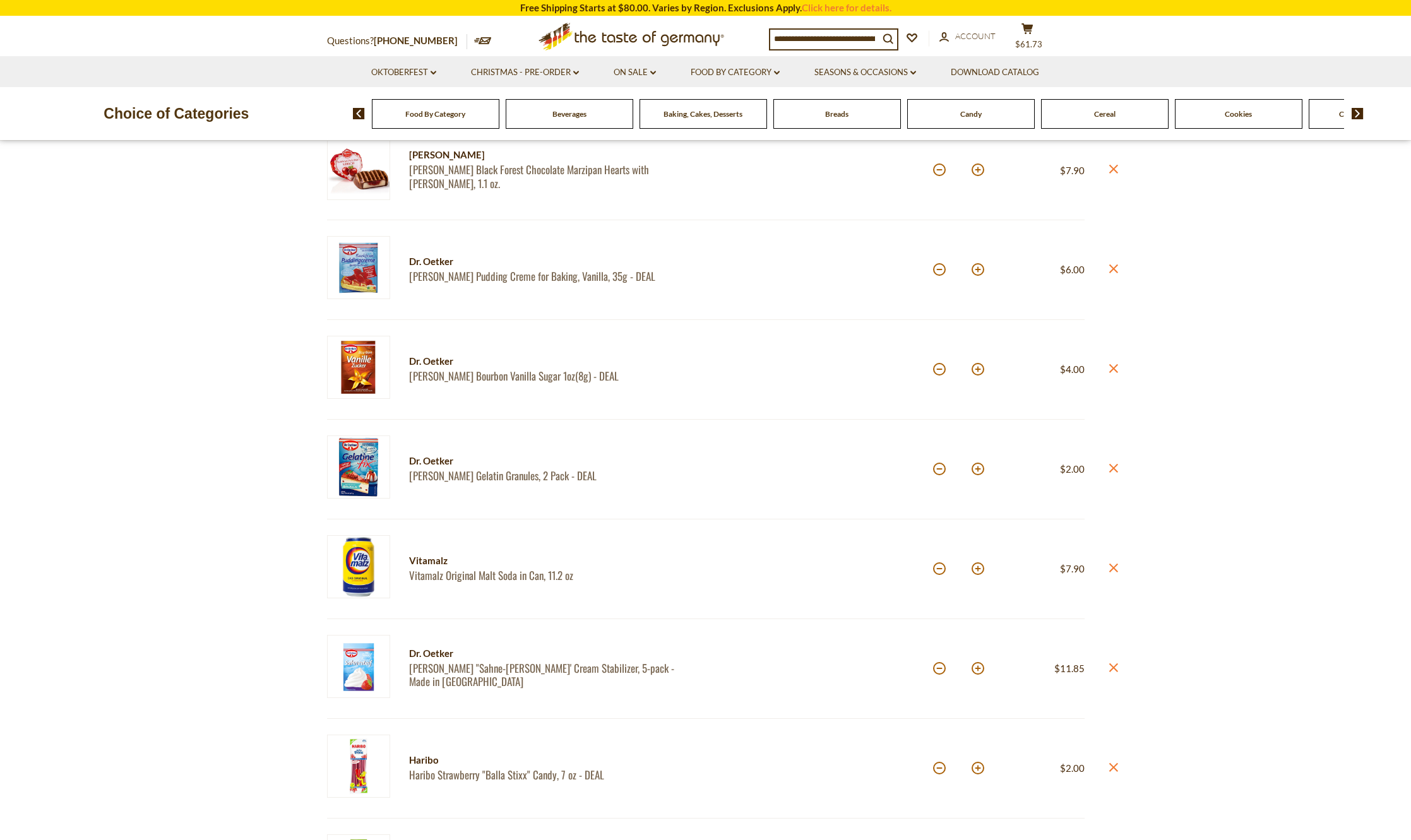
scroll to position [505, 0]
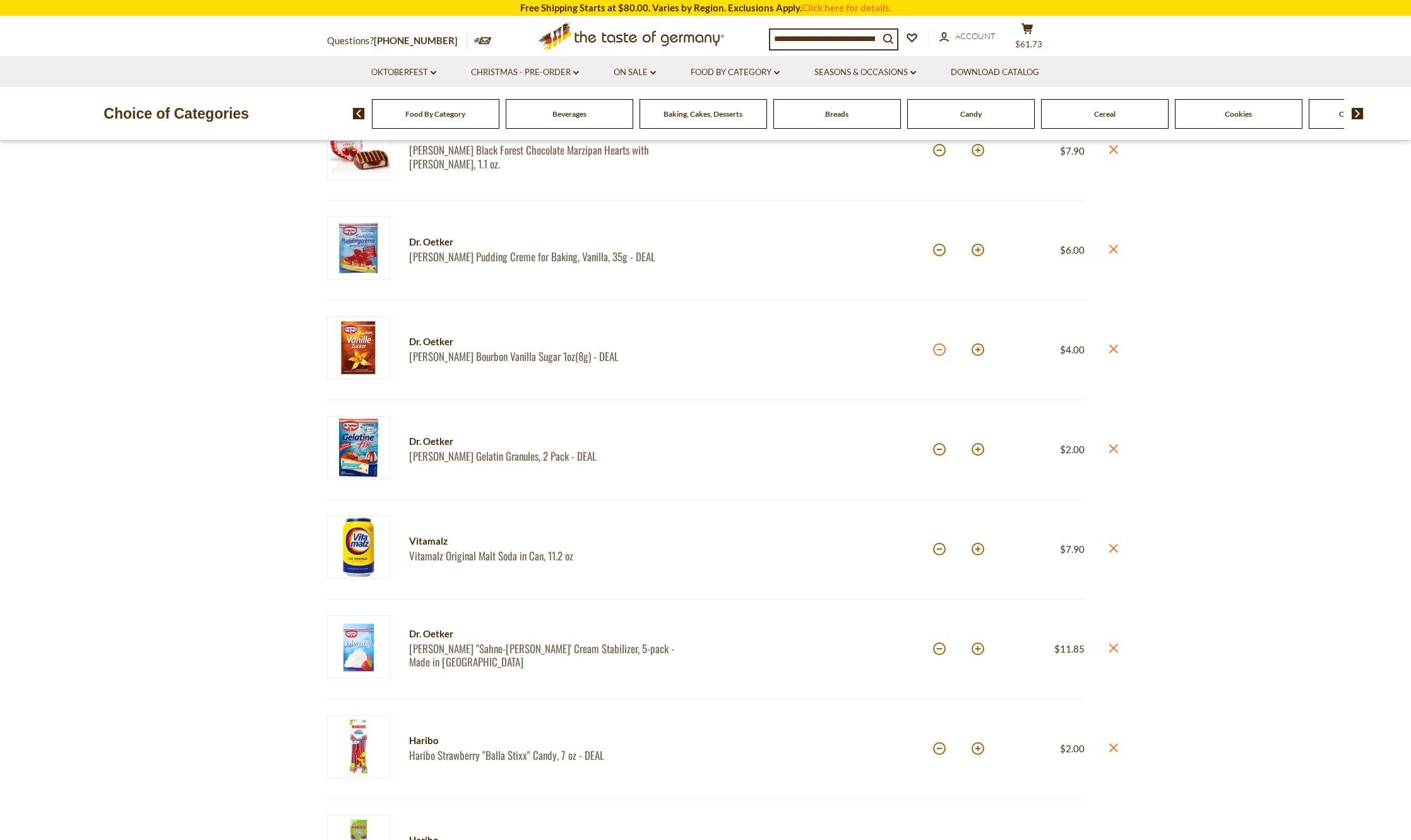
click at [940, 354] on button at bounding box center [939, 349] width 13 height 13
type input "*"
click at [977, 452] on button at bounding box center [978, 449] width 13 height 13
type input "*"
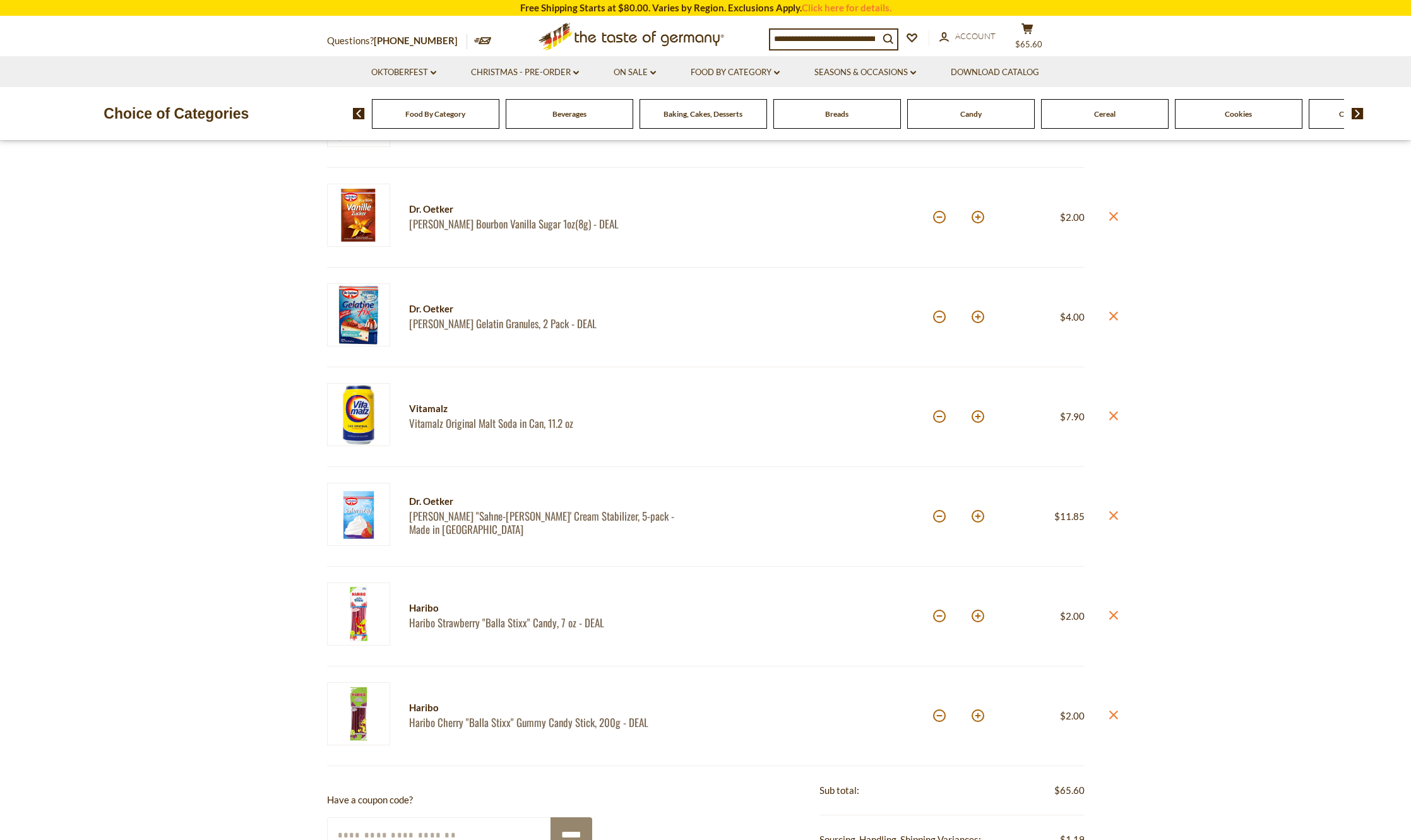
scroll to position [694, 0]
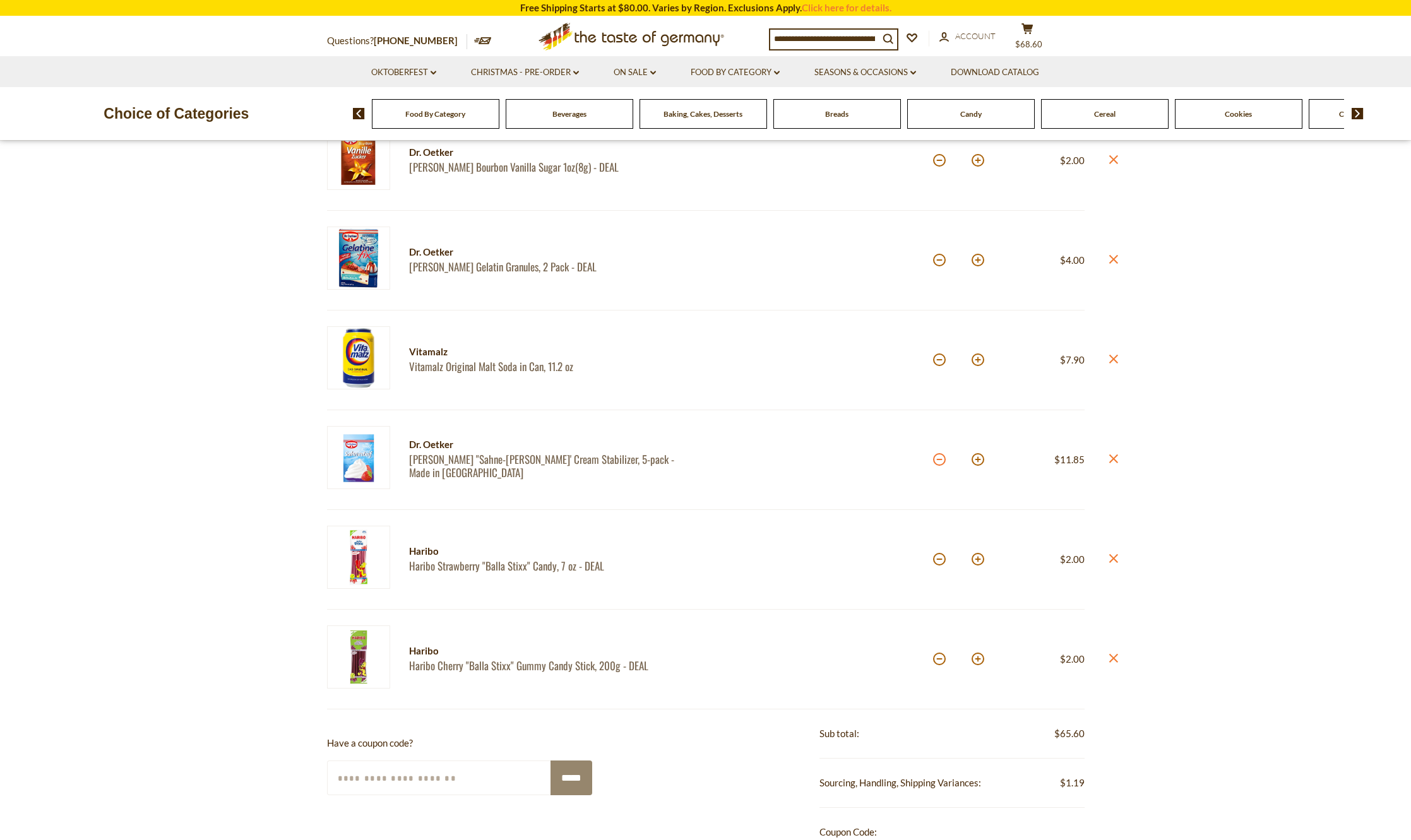
click at [938, 461] on button at bounding box center [939, 459] width 13 height 13
type input "*"
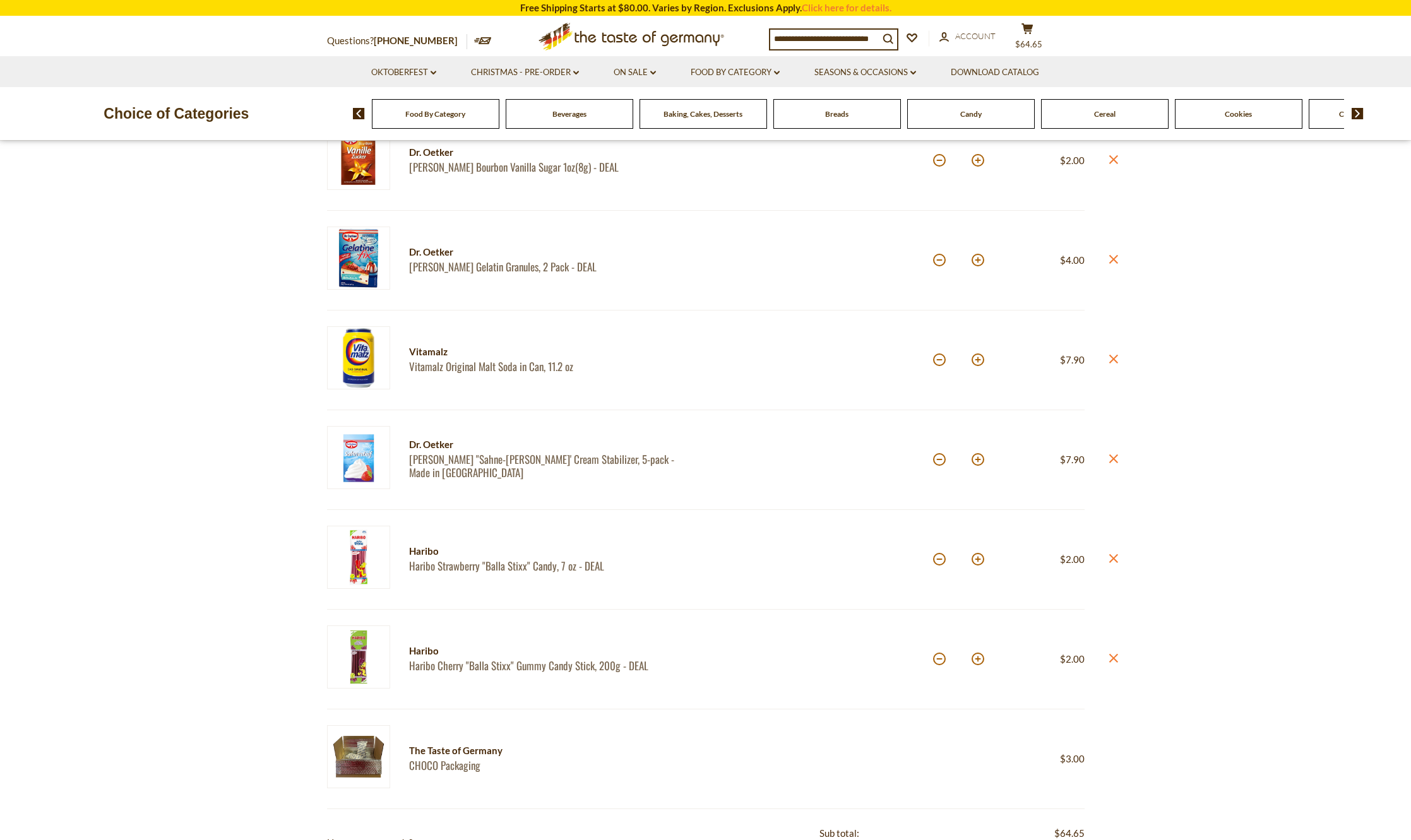
click at [943, 463] on button at bounding box center [939, 459] width 13 height 13
type input "*"
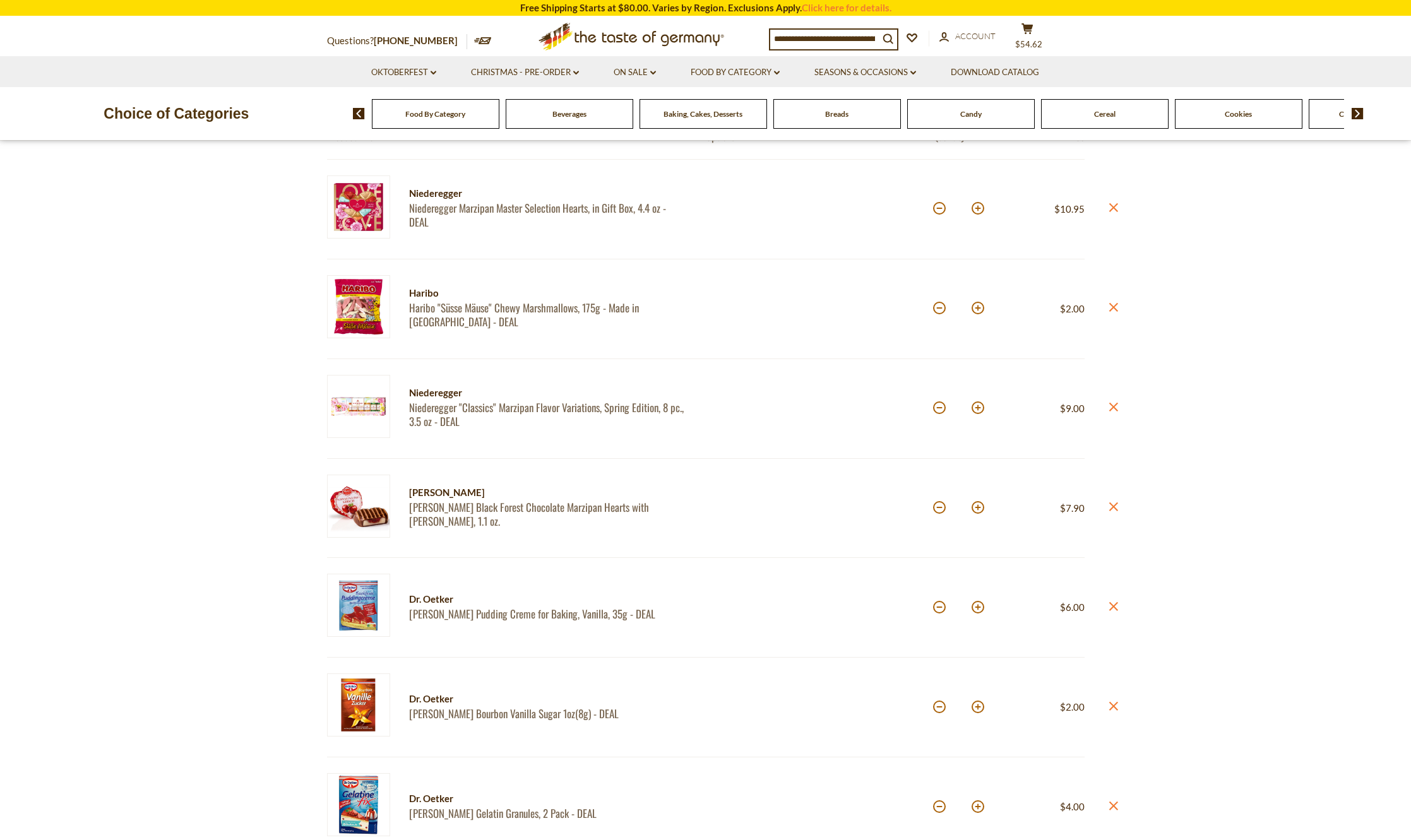
scroll to position [63, 0]
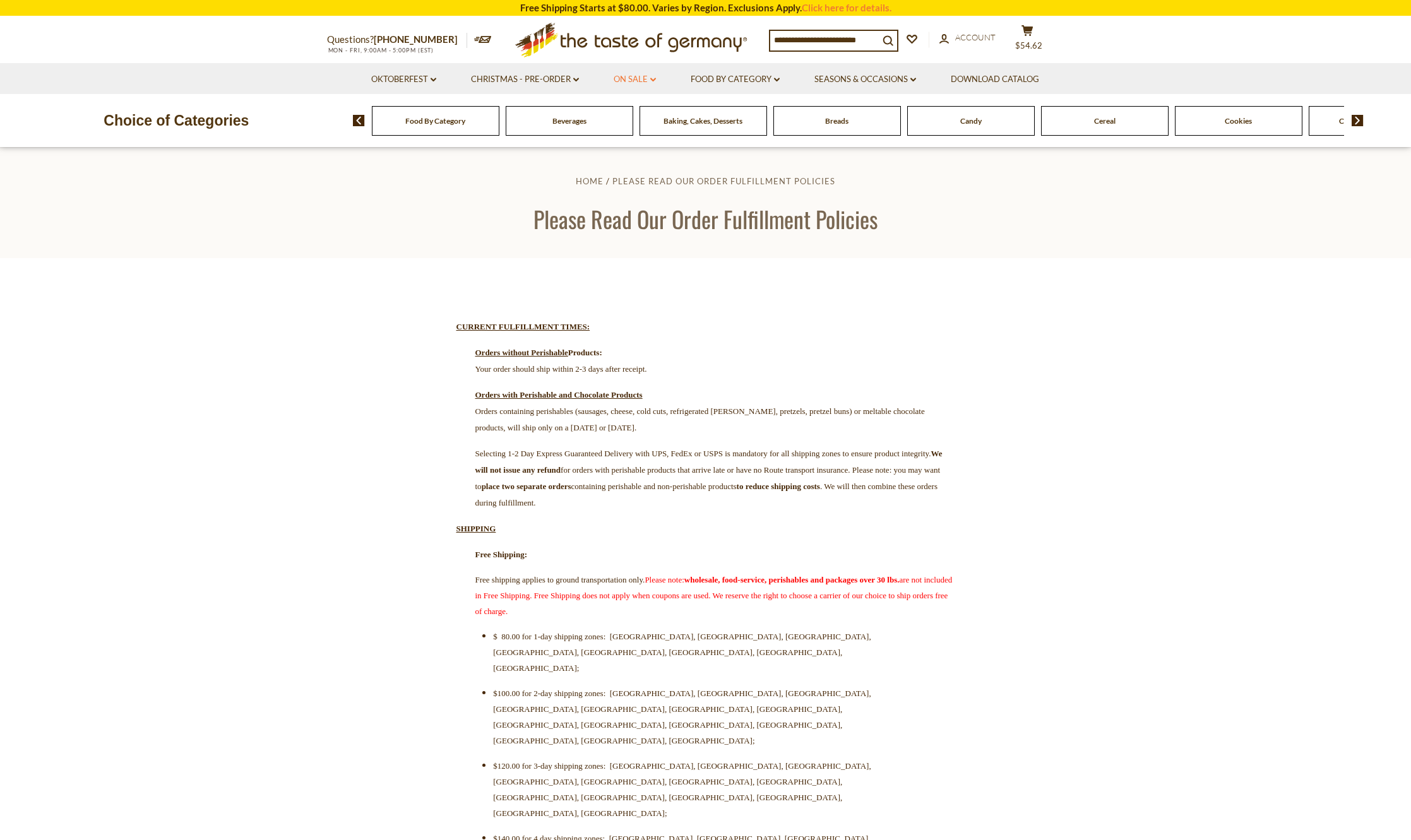
click at [626, 75] on link "On Sale dropdown_arrow" at bounding box center [635, 79] width 42 height 14
click at [624, 108] on link "All On Sale" at bounding box center [629, 112] width 45 height 11
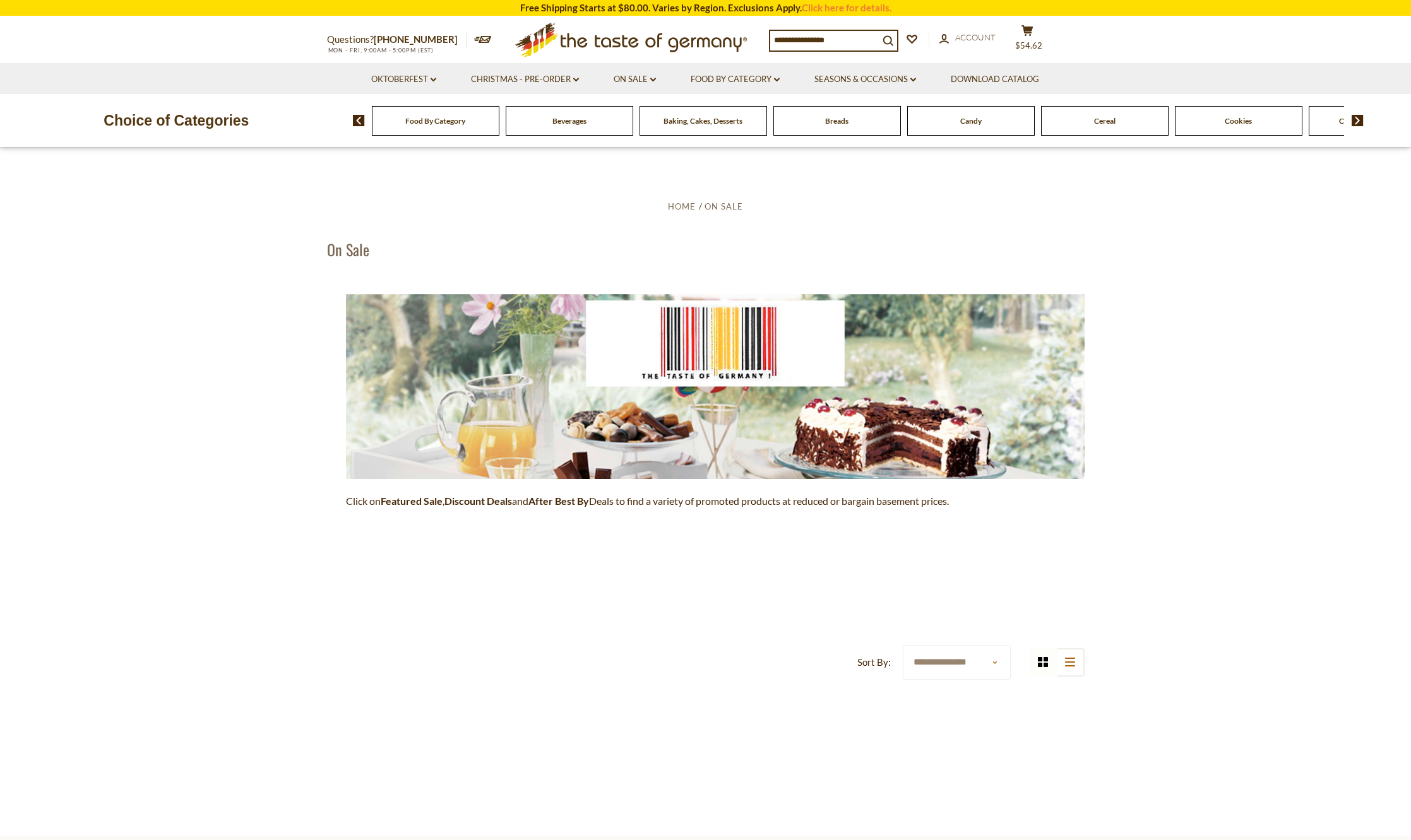
click at [61, 414] on section "**********" at bounding box center [705, 492] width 1411 height 688
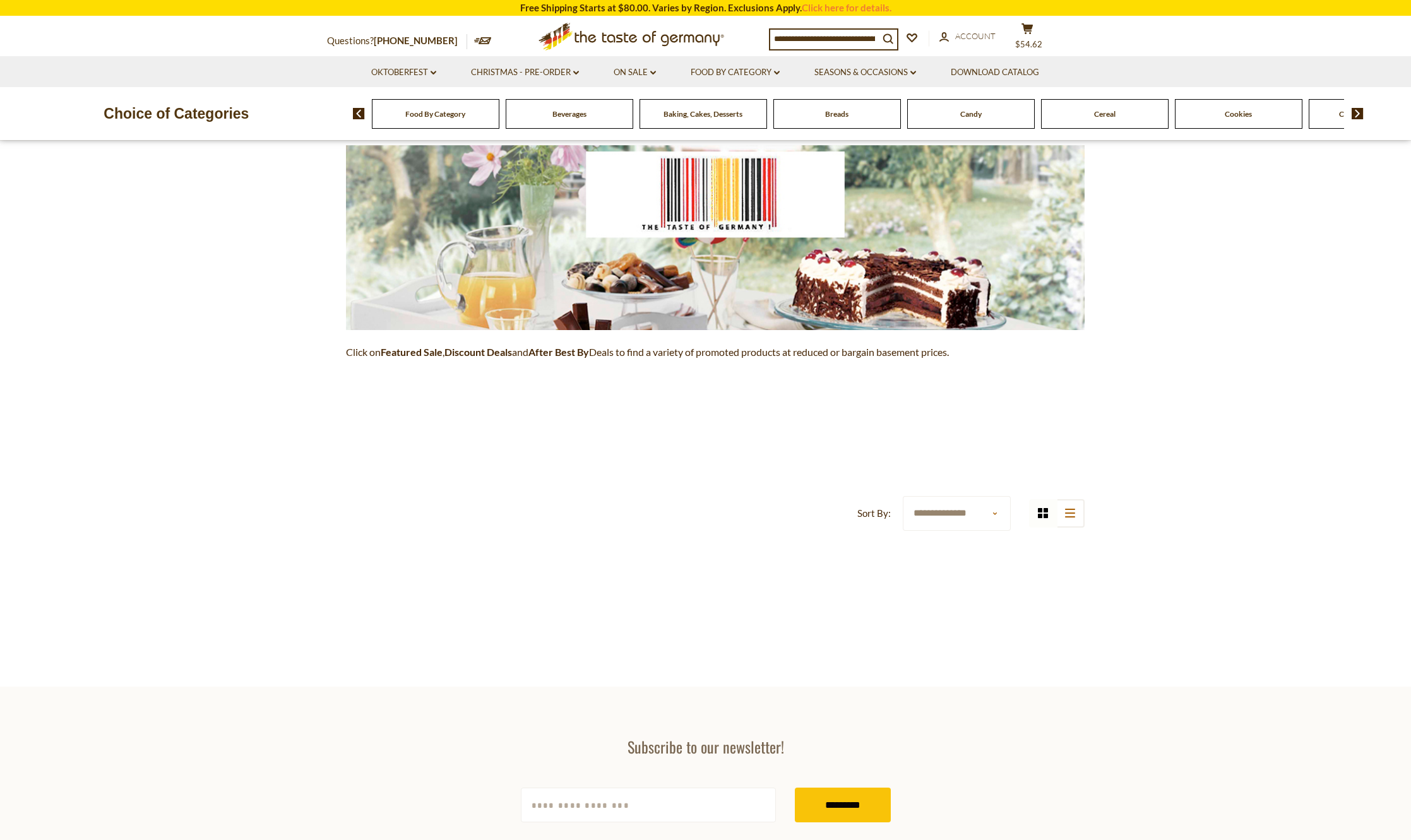
scroll to position [63, 0]
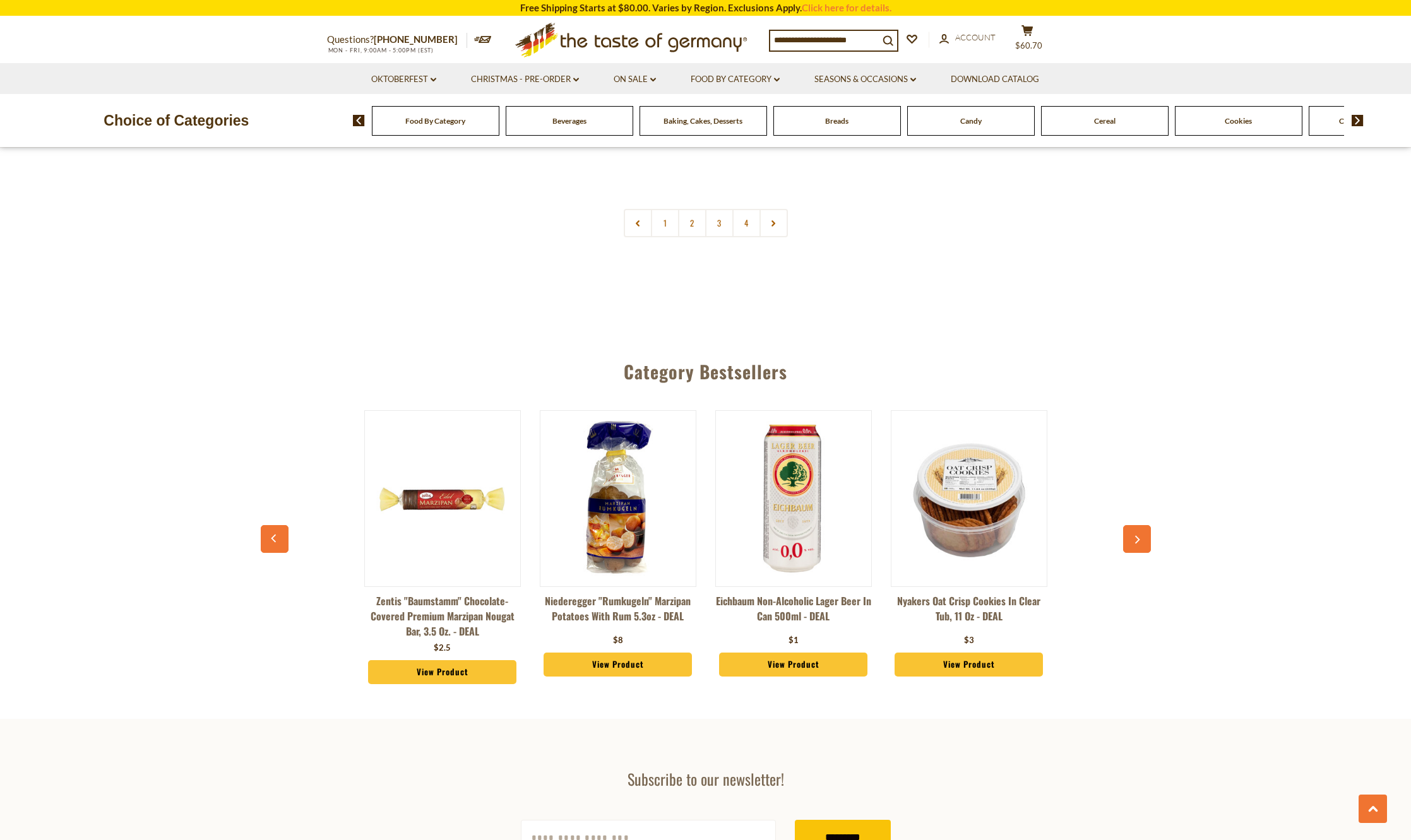
scroll to position [2994, 0]
click at [619, 654] on link "View Product" at bounding box center [618, 665] width 149 height 24
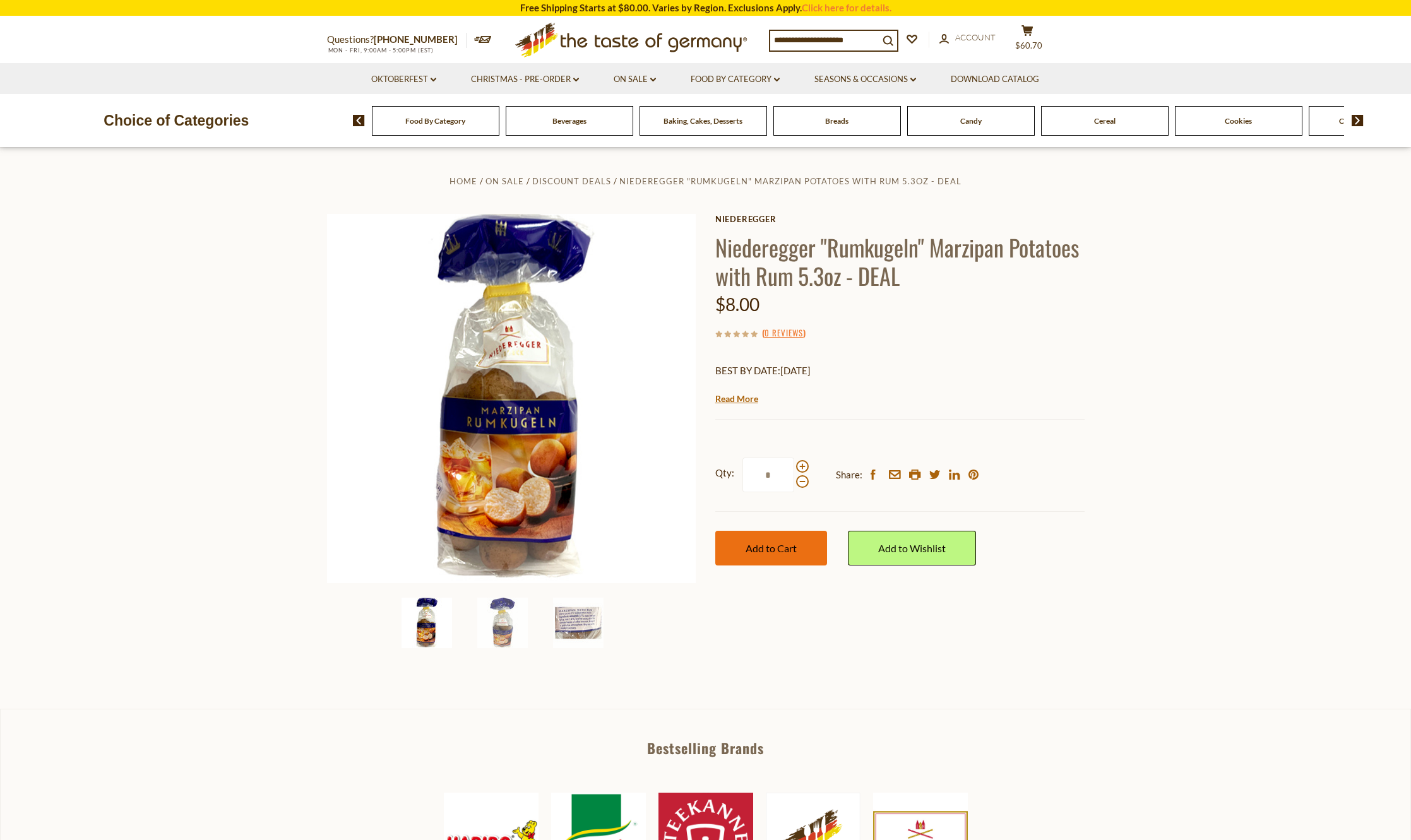
click at [767, 551] on span "Add to Cart" at bounding box center [771, 548] width 51 height 12
click at [685, 120] on span "Baking, Cakes, Desserts" at bounding box center [703, 120] width 79 height 10
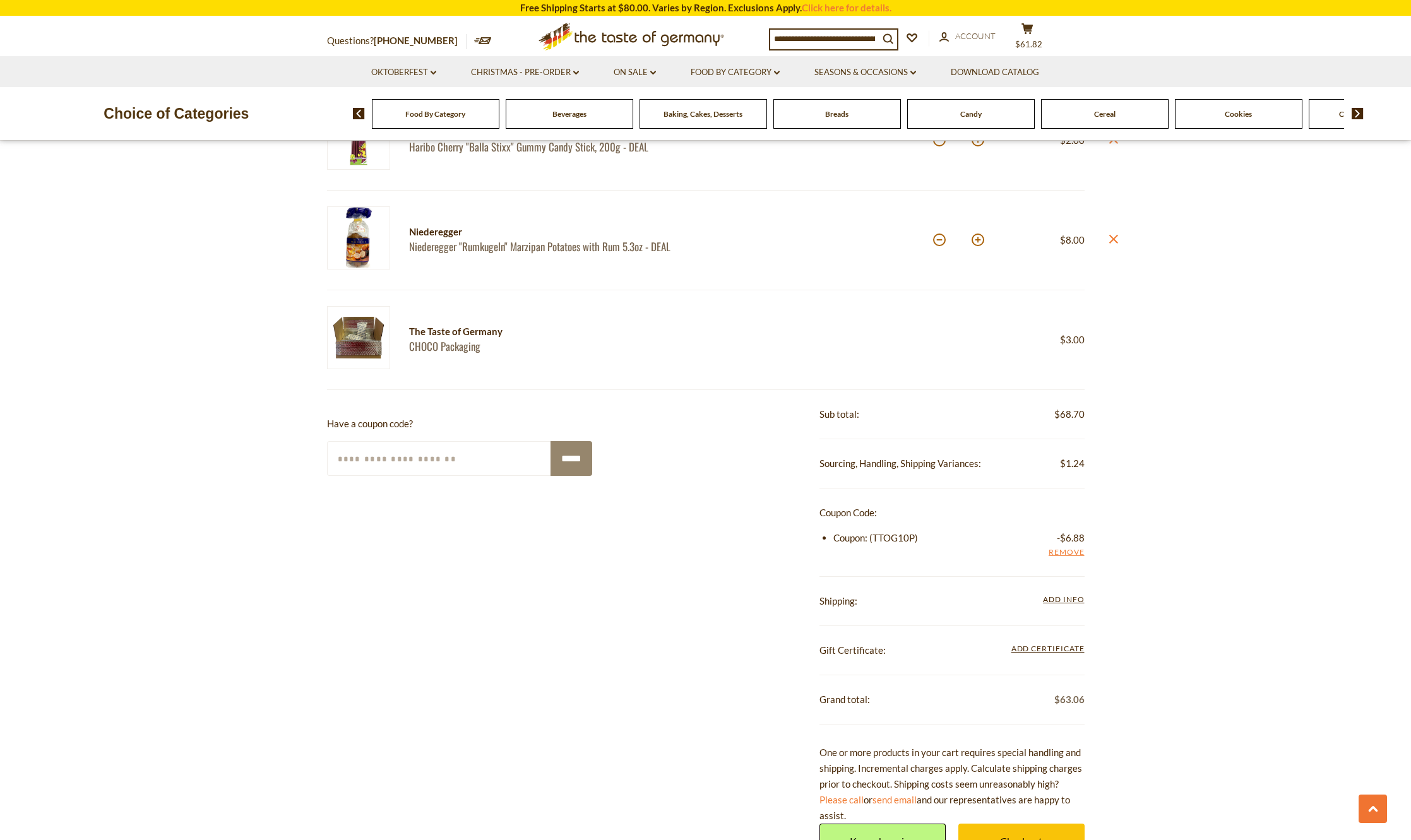
scroll to position [1023, 0]
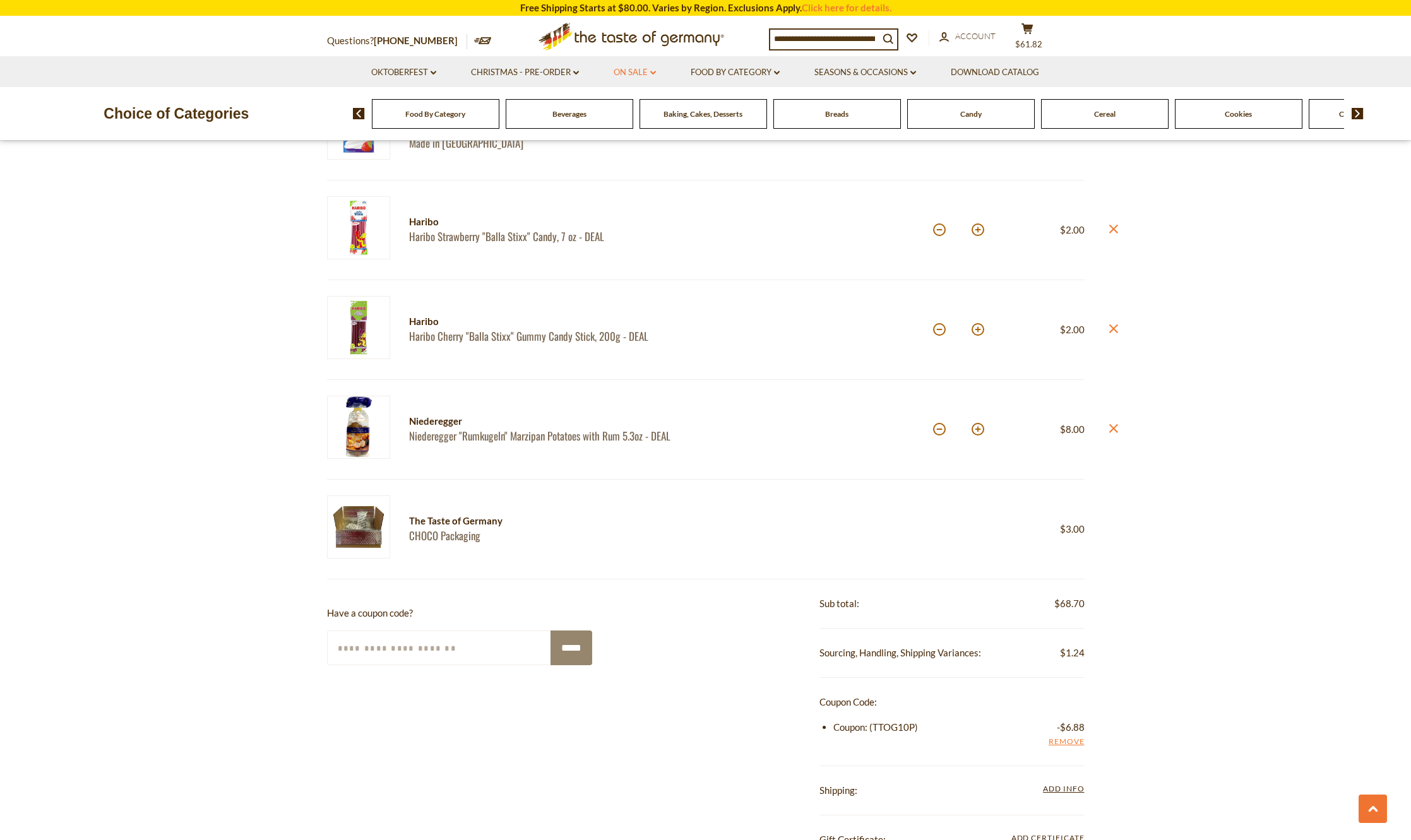
click at [640, 69] on link "On Sale dropdown_arrow" at bounding box center [635, 72] width 42 height 14
click at [624, 128] on link "Feature Sale" at bounding box center [633, 126] width 52 height 11
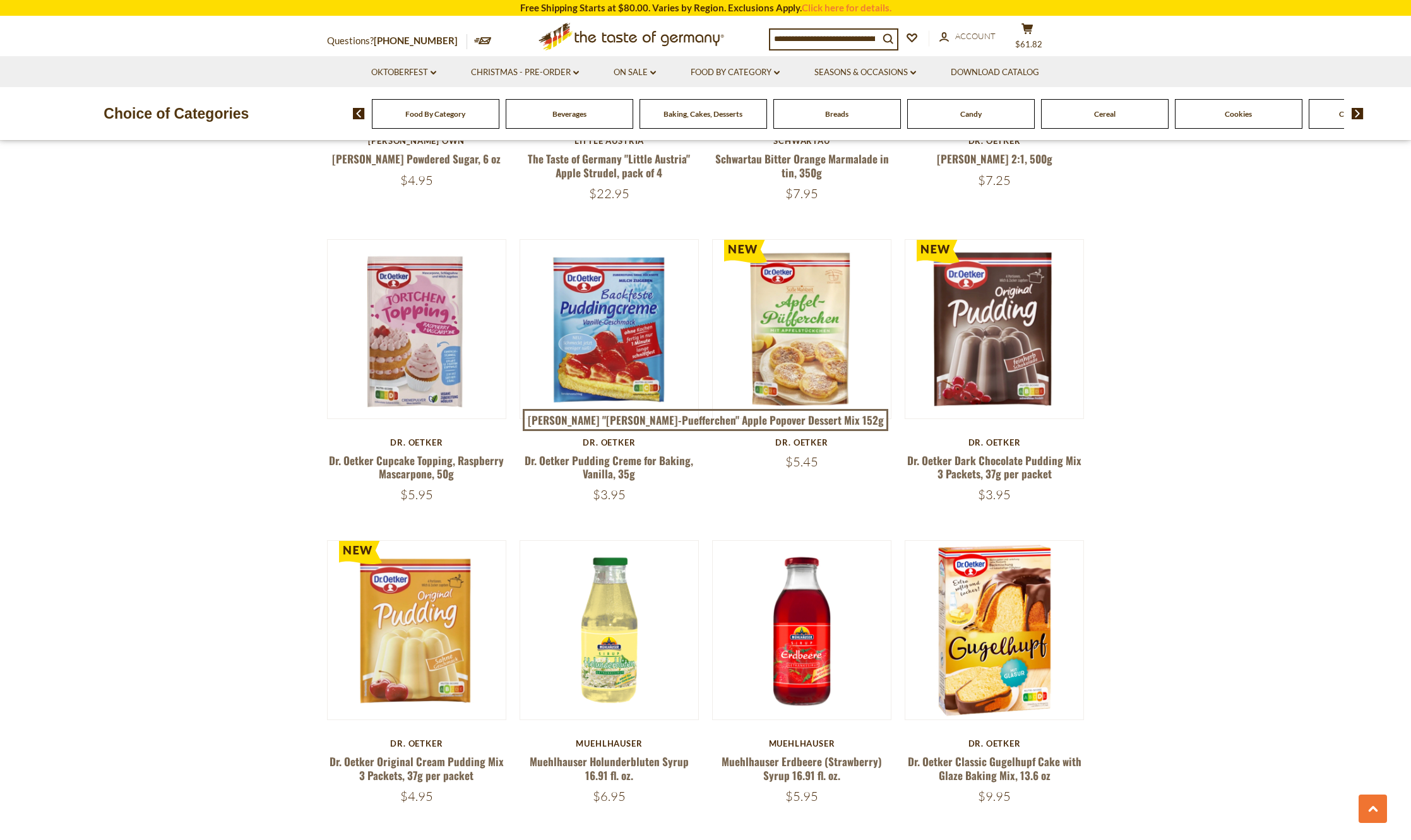
scroll to position [2777, 0]
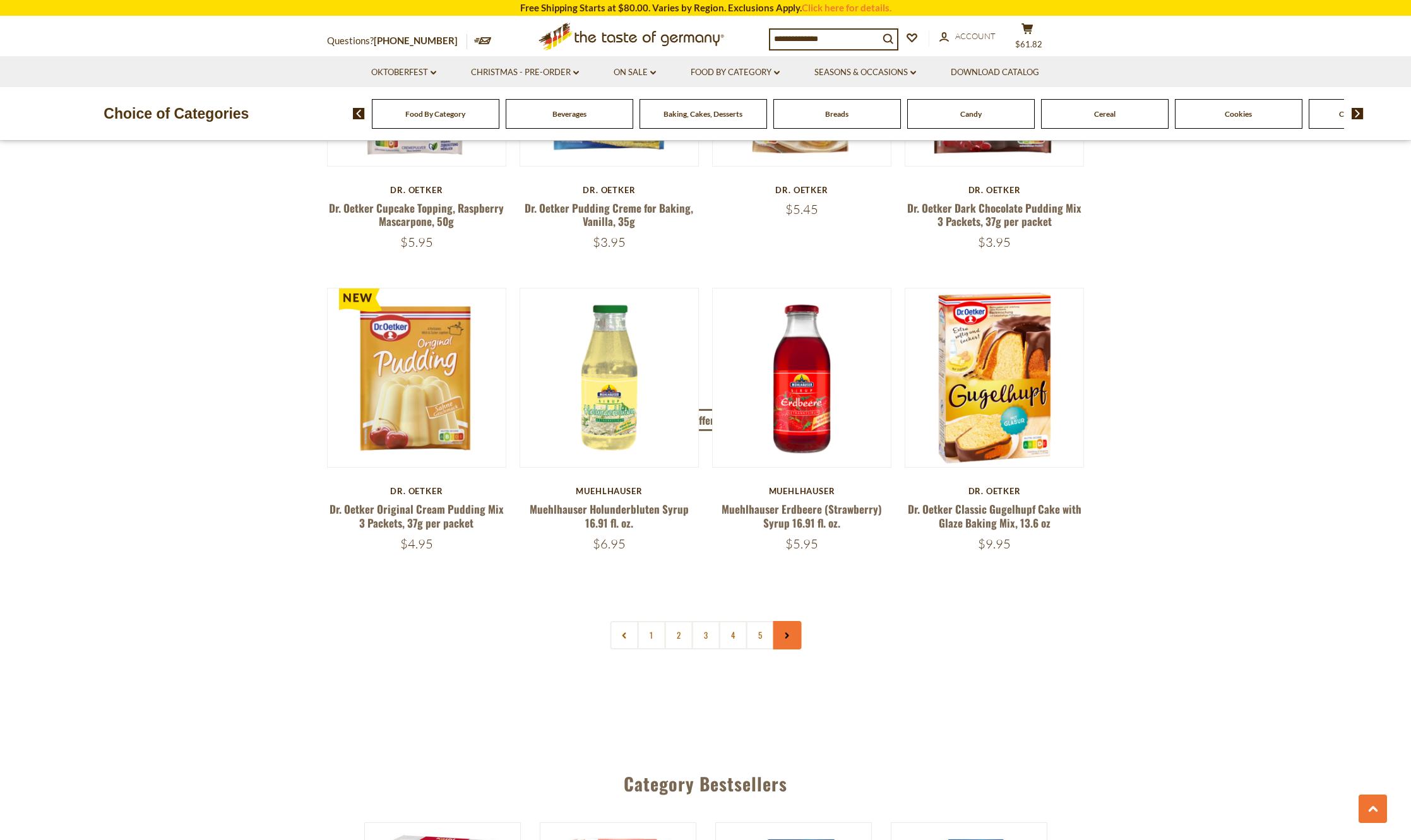
click at [794, 630] on link at bounding box center [787, 635] width 28 height 28
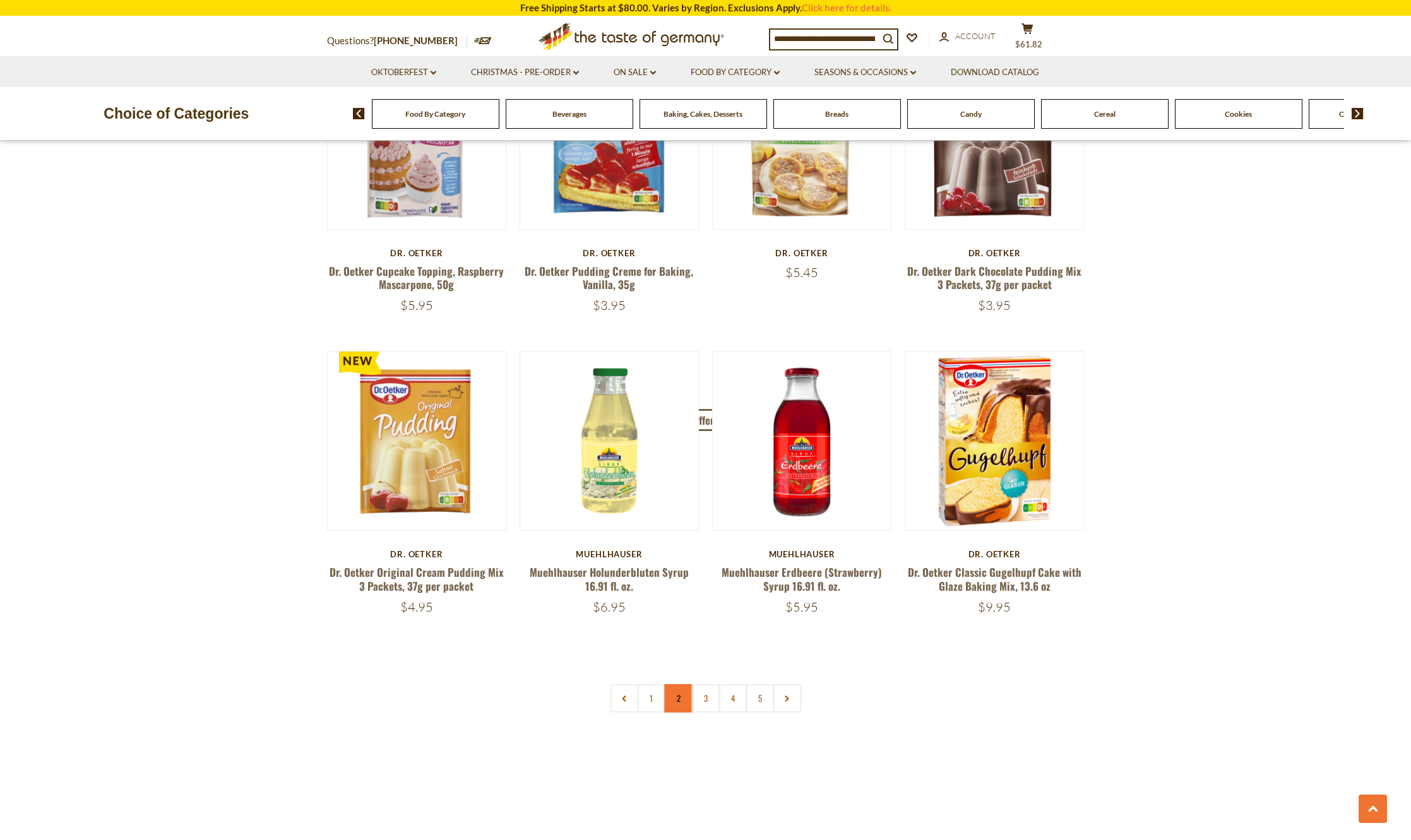
click at [678, 690] on link "2" at bounding box center [678, 698] width 28 height 28
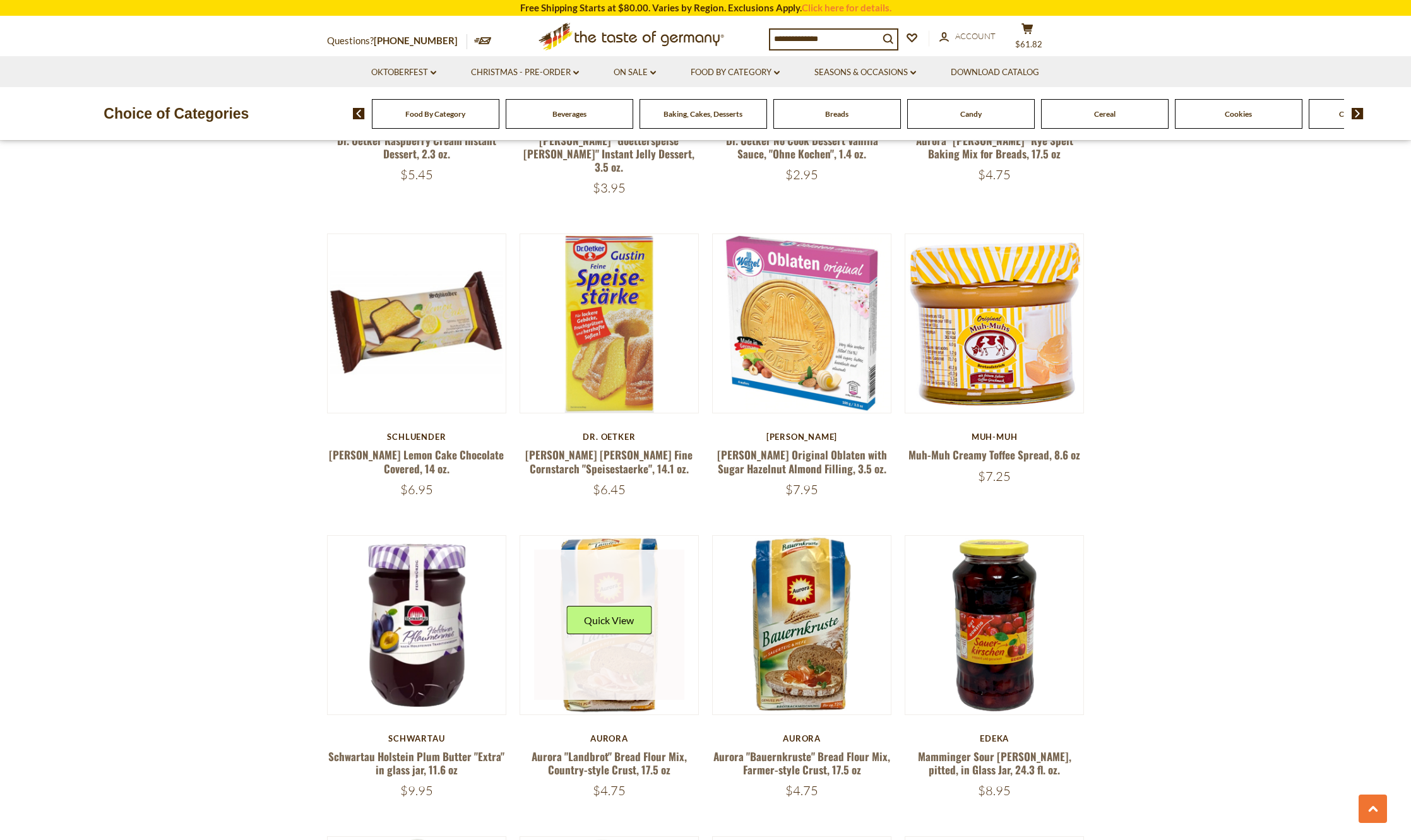
scroll to position [2287, 0]
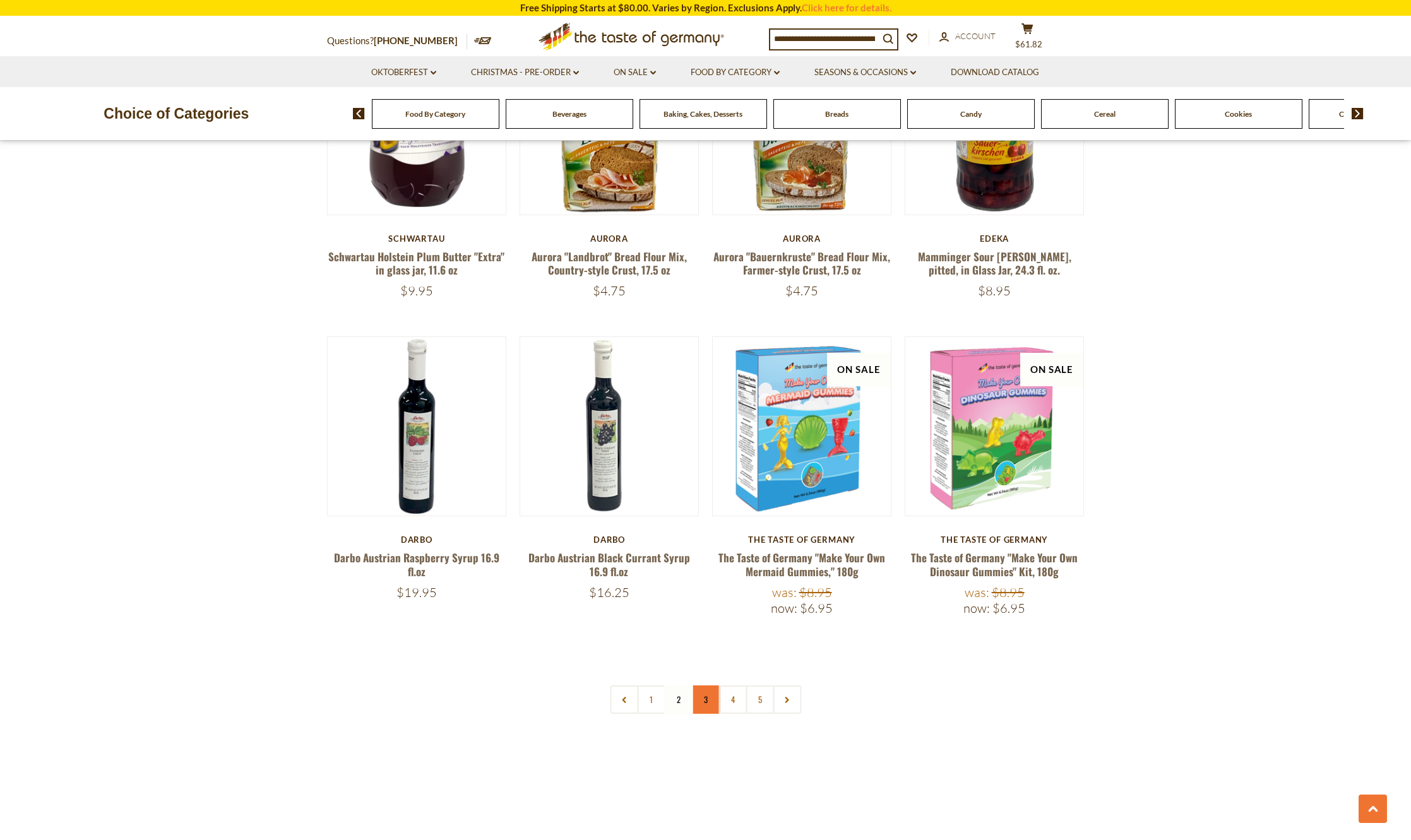
click at [704, 686] on link "3" at bounding box center [706, 700] width 28 height 28
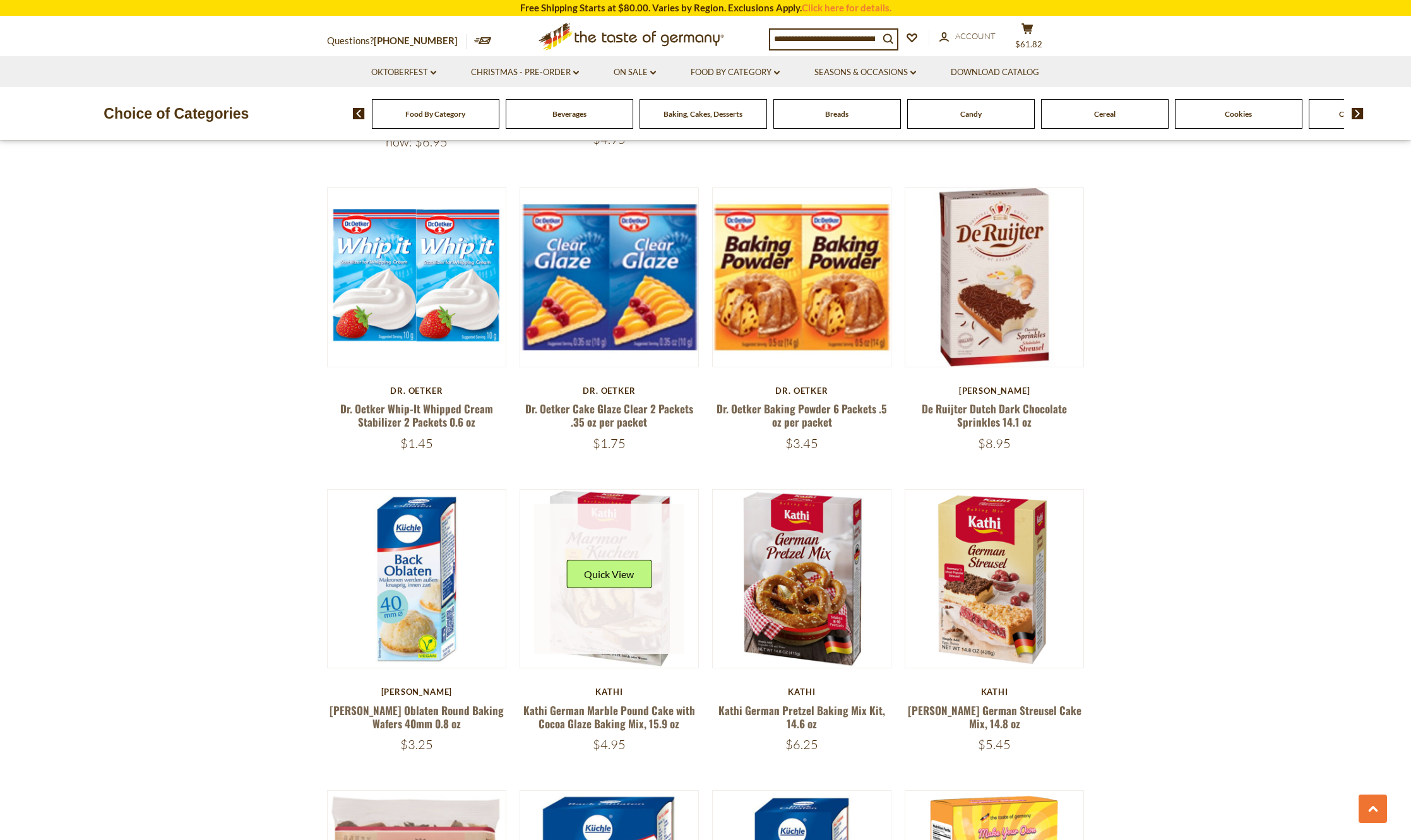
scroll to position [2034, 0]
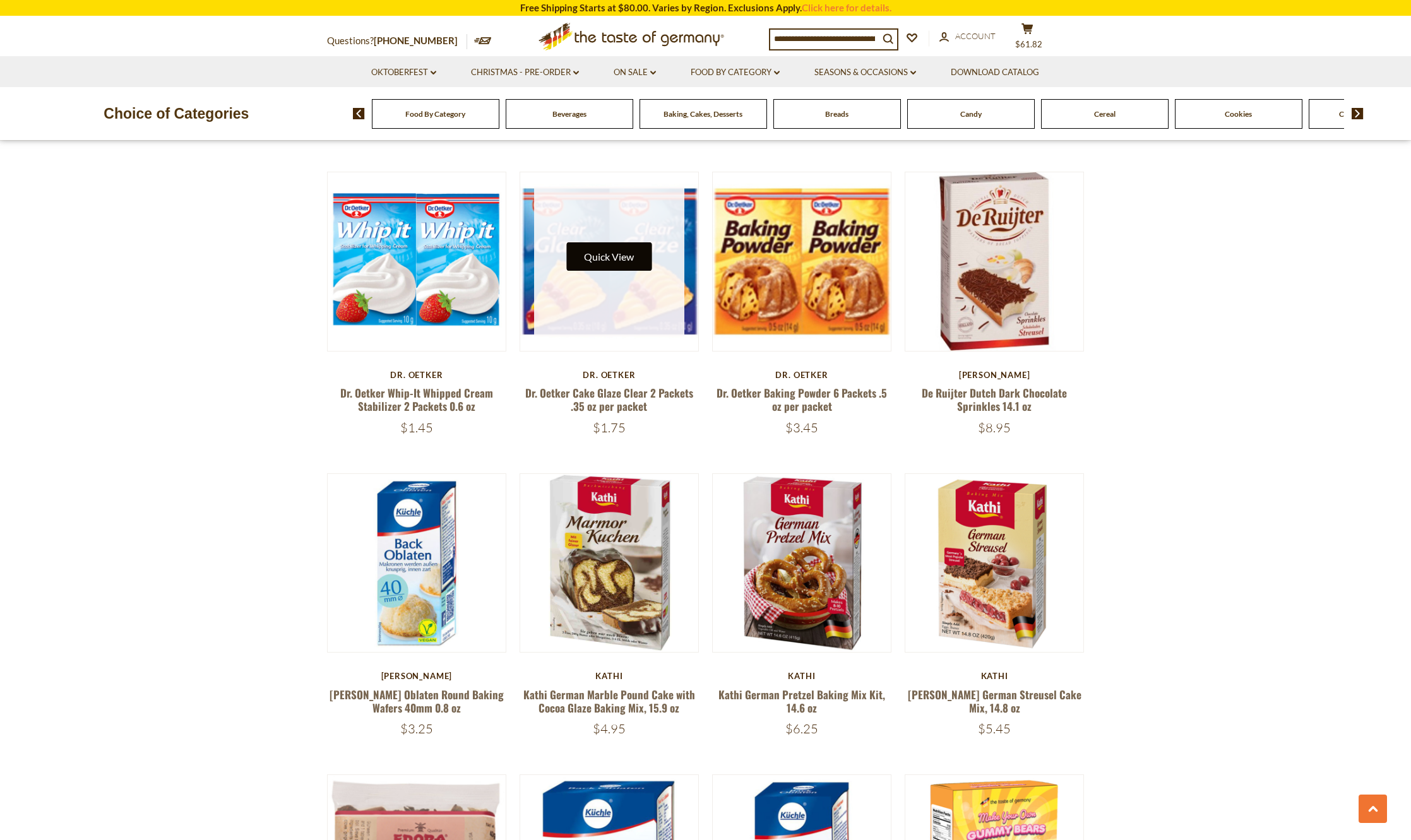
click at [605, 243] on button "Quick View" at bounding box center [609, 256] width 85 height 28
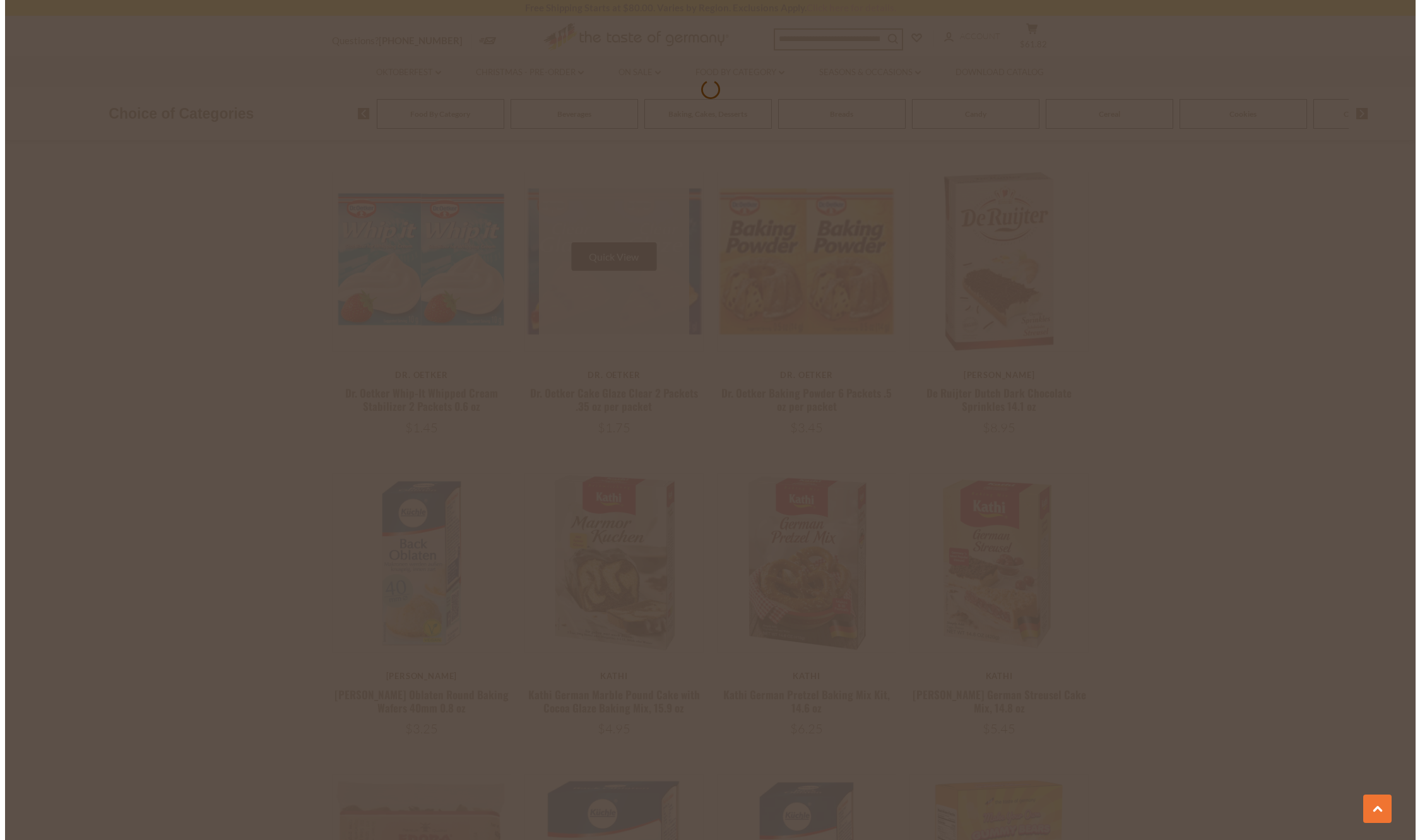
scroll to position [2036, 0]
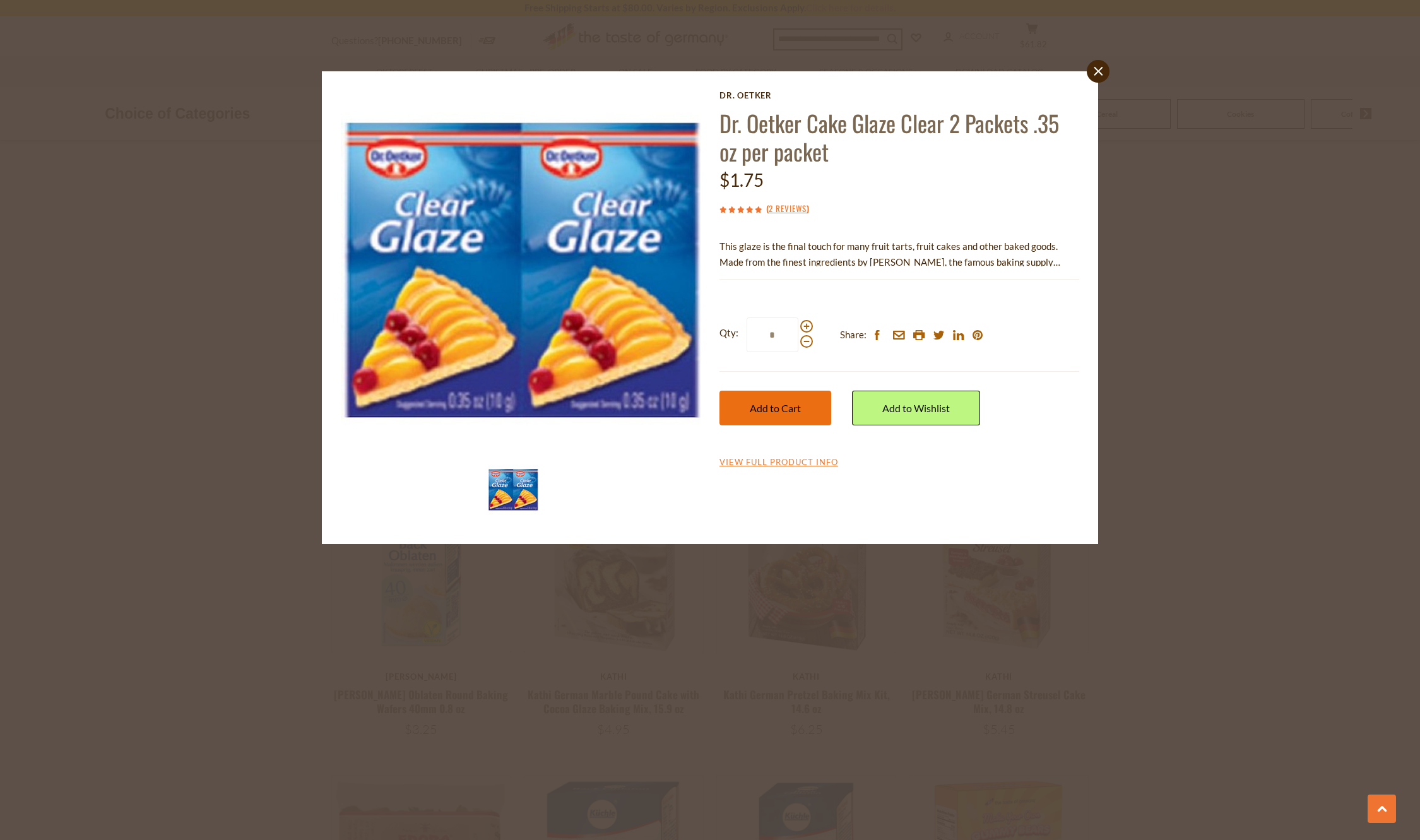
click at [773, 411] on span "Add to Cart" at bounding box center [775, 408] width 51 height 12
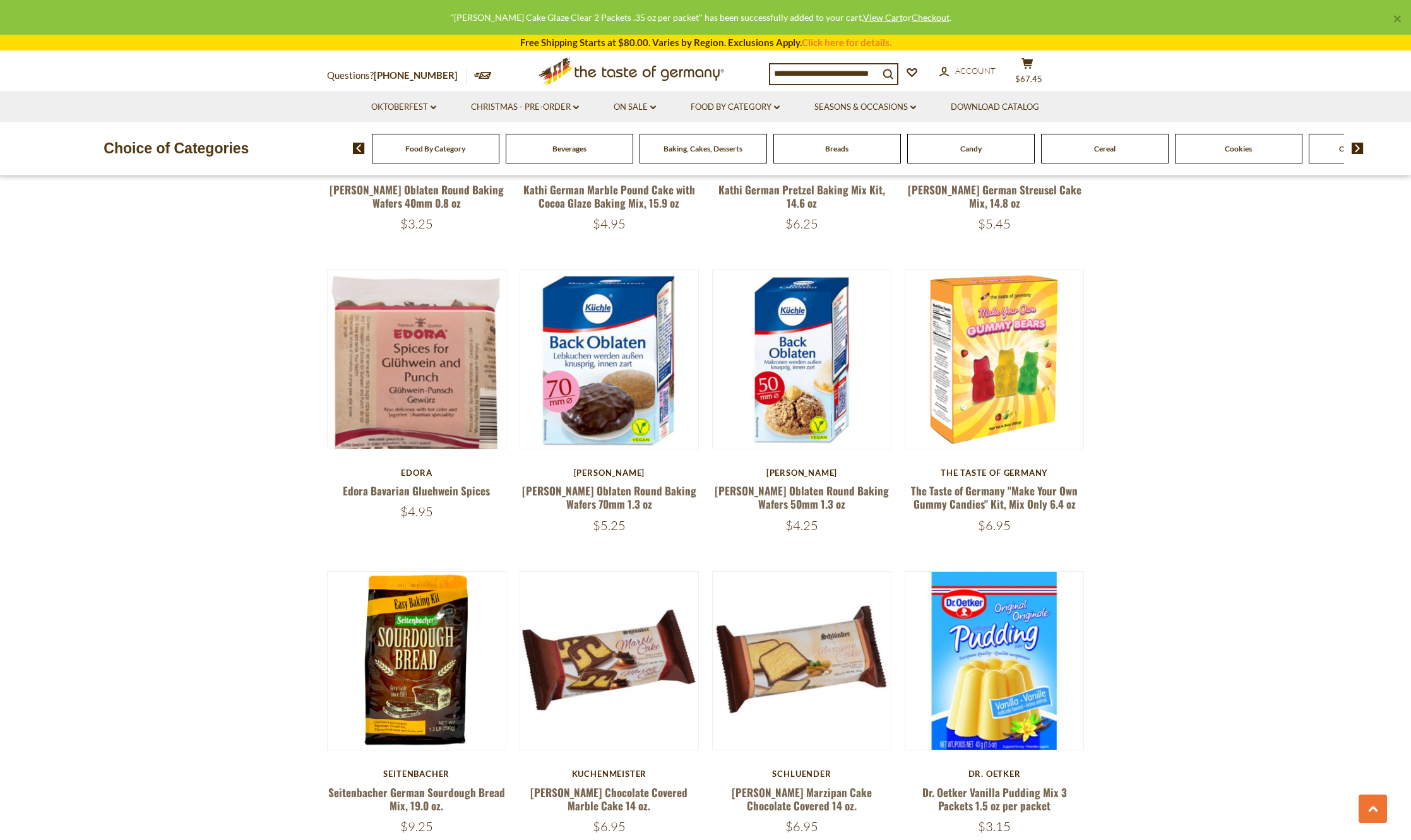
scroll to position [2792, 0]
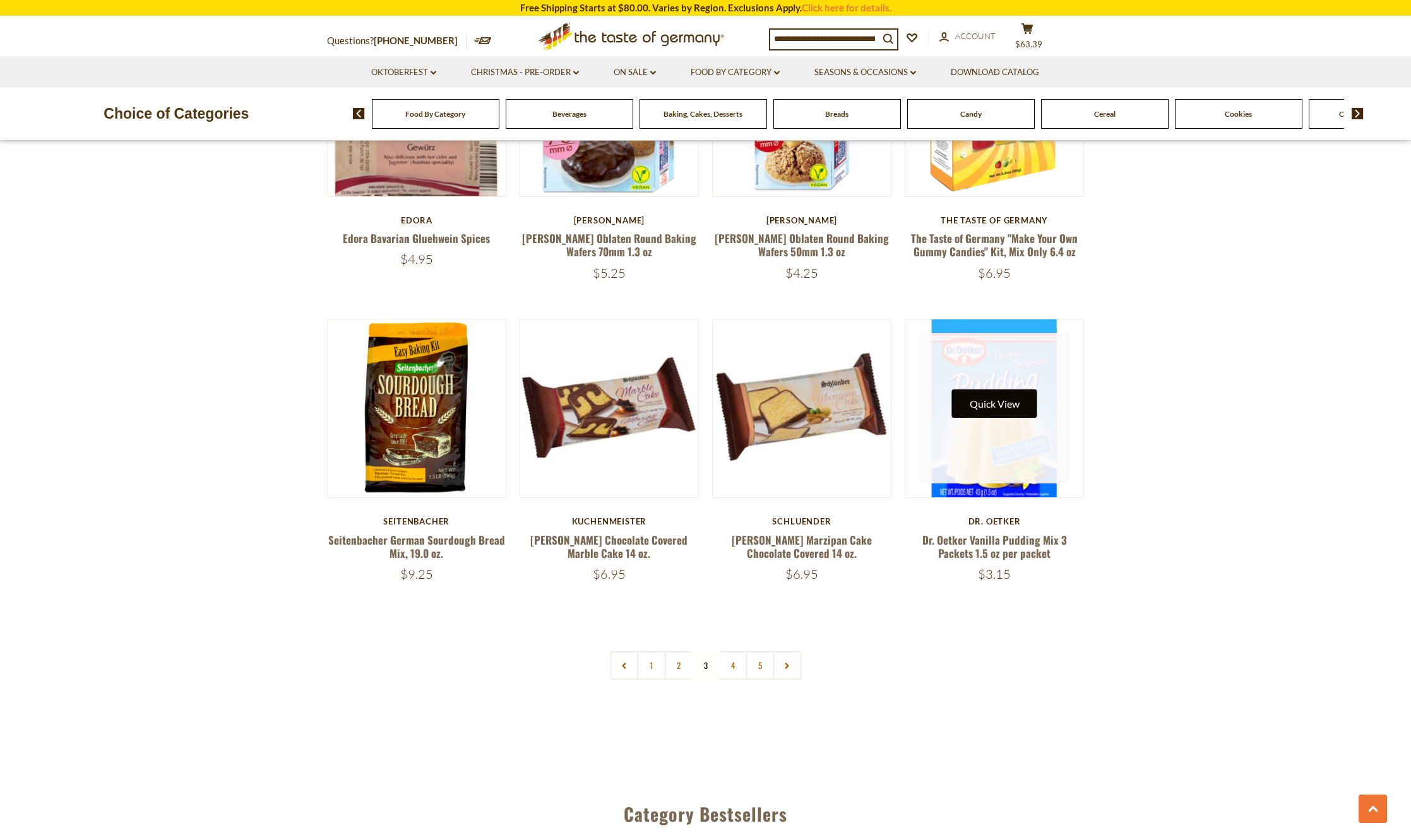
click at [1002, 389] on button "Quick View" at bounding box center [994, 403] width 85 height 28
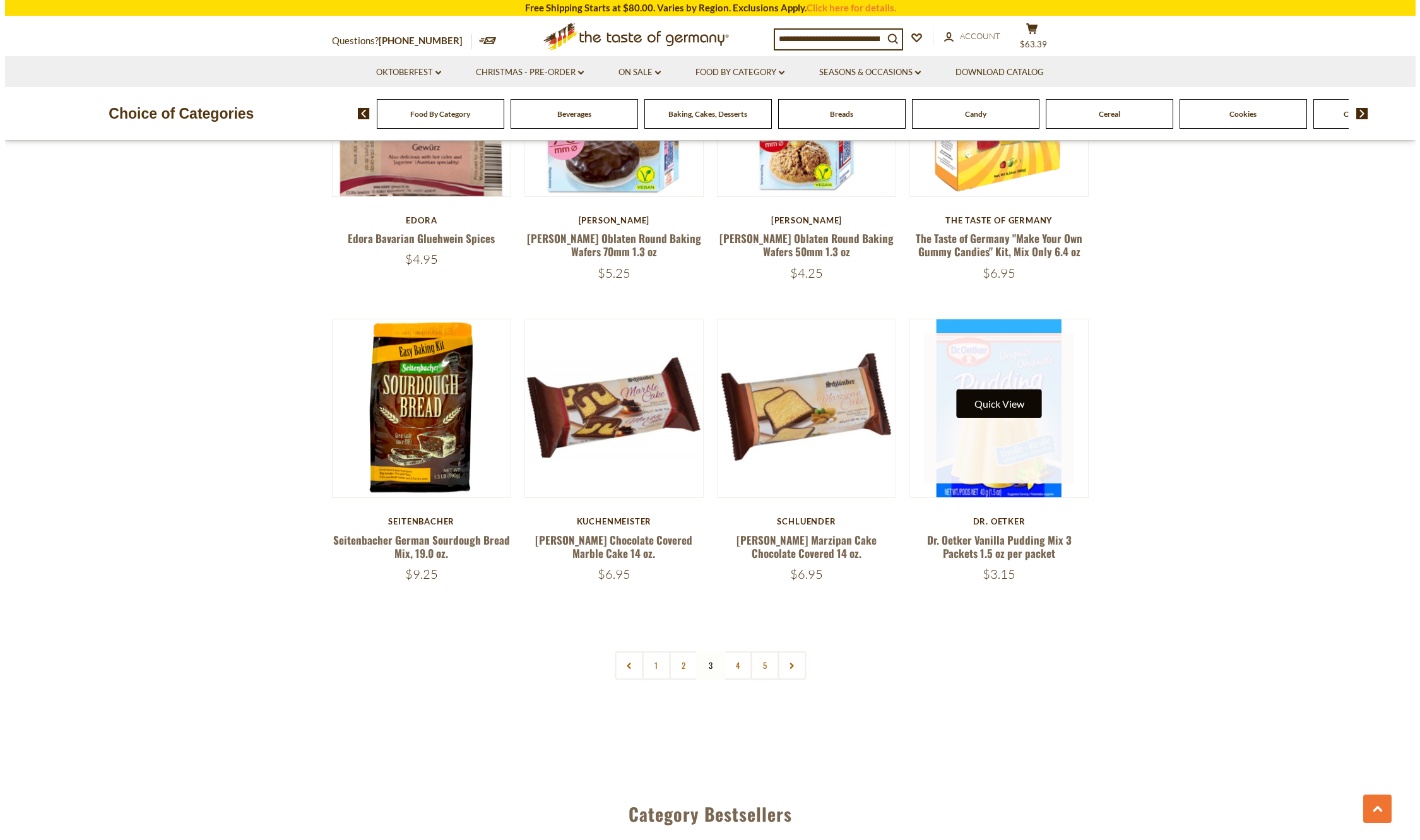
scroll to position [2793, 0]
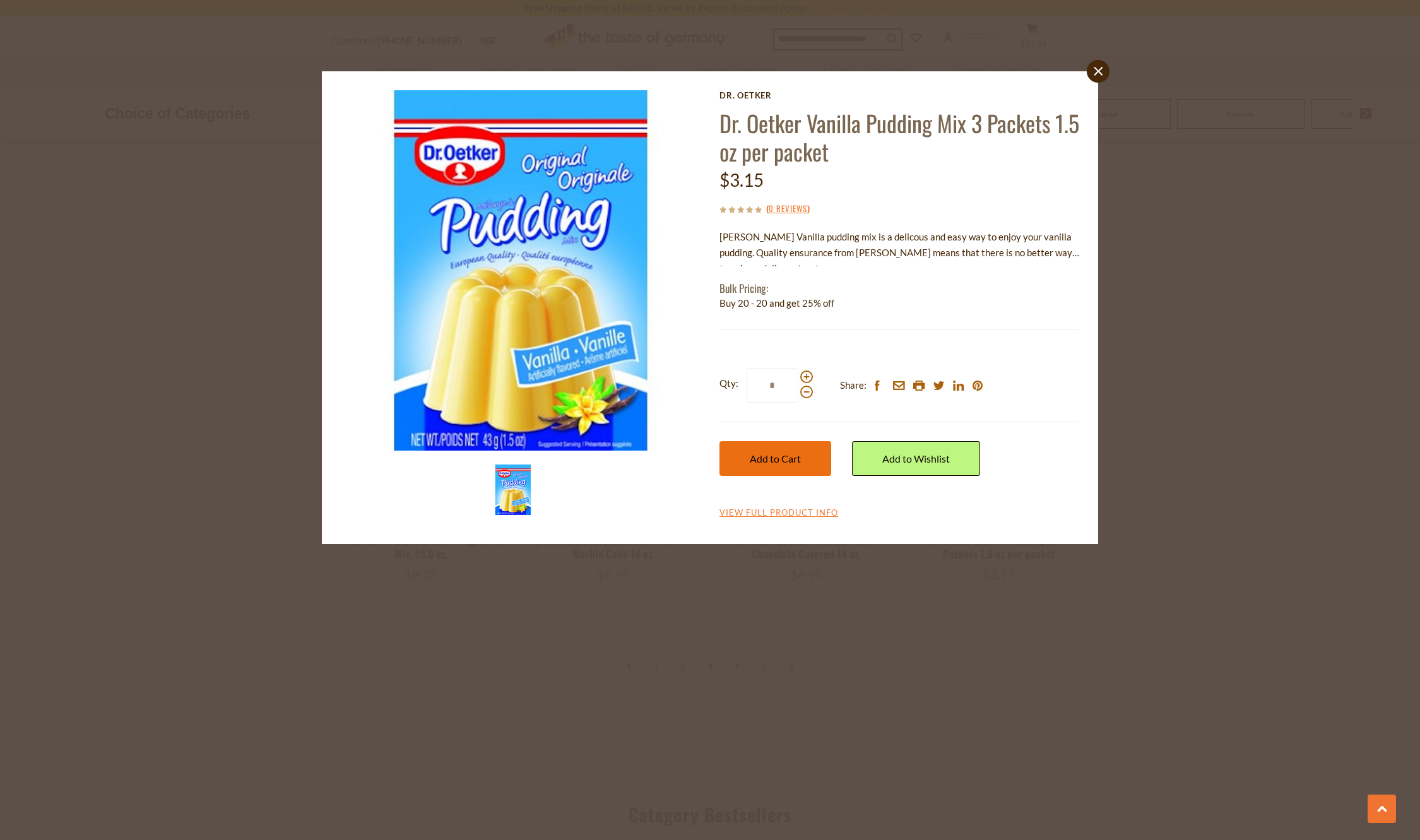
click at [764, 452] on button "Add to Cart" at bounding box center [775, 458] width 111 height 35
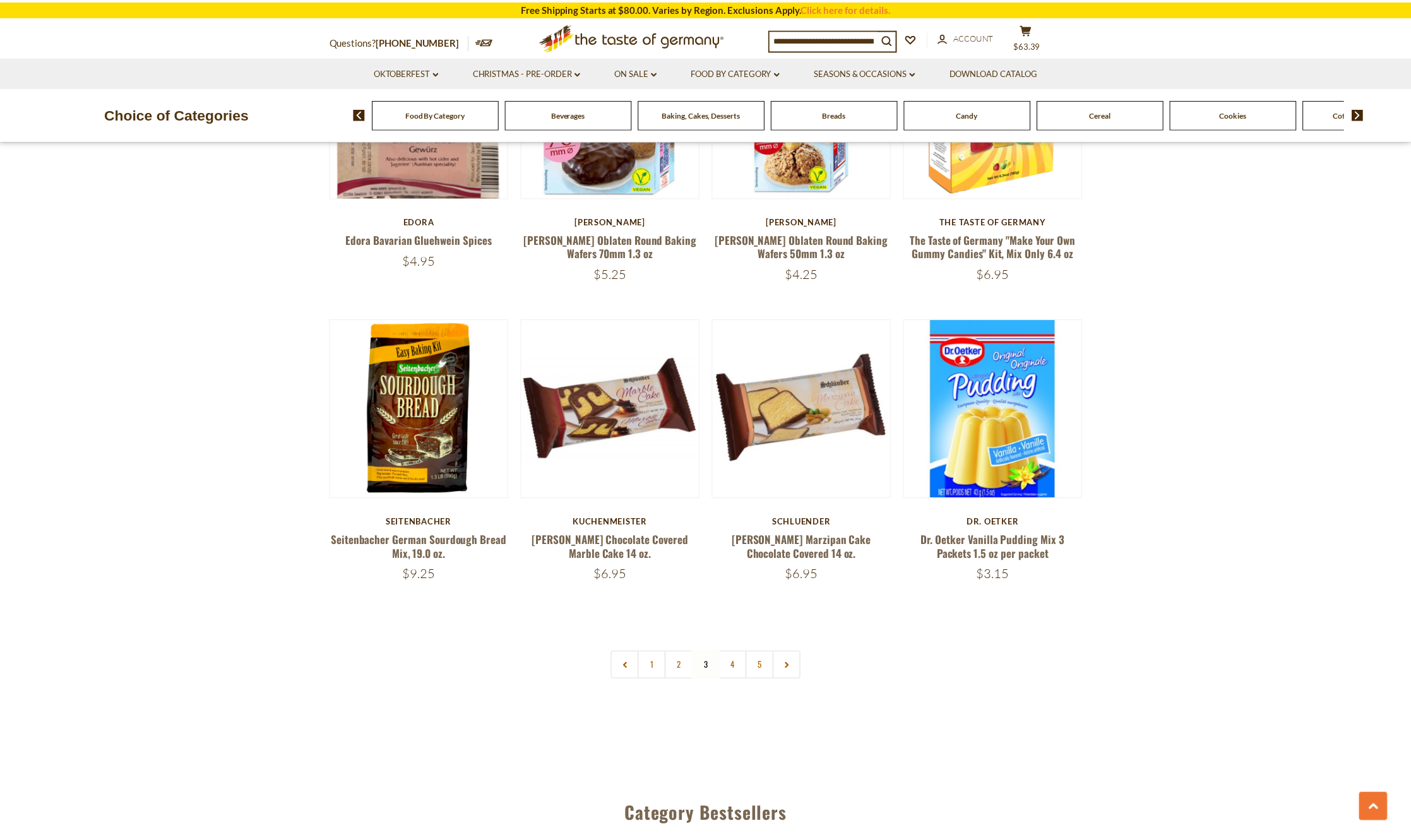
scroll to position [2792, 0]
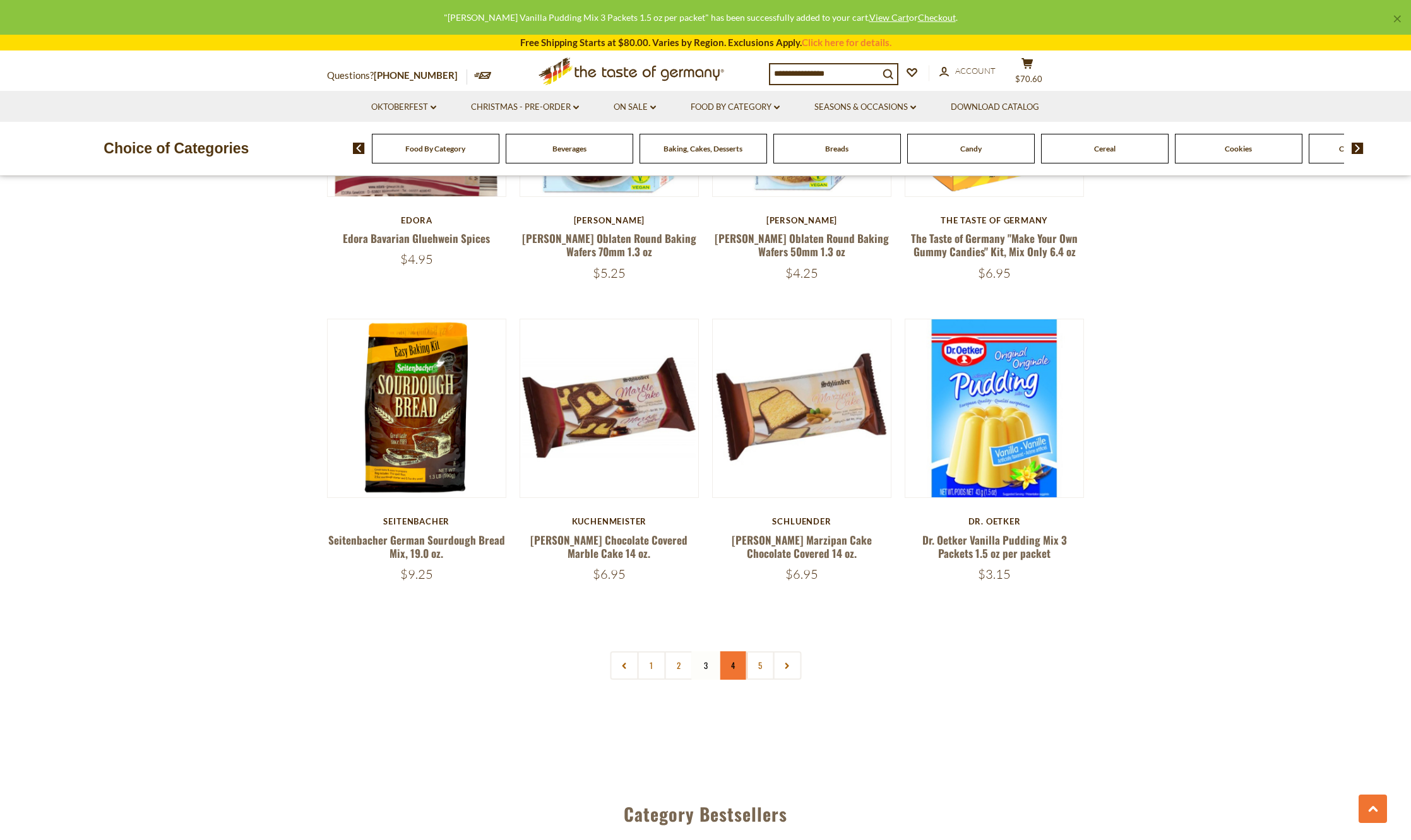
click at [732, 652] on link "4" at bounding box center [733, 665] width 28 height 28
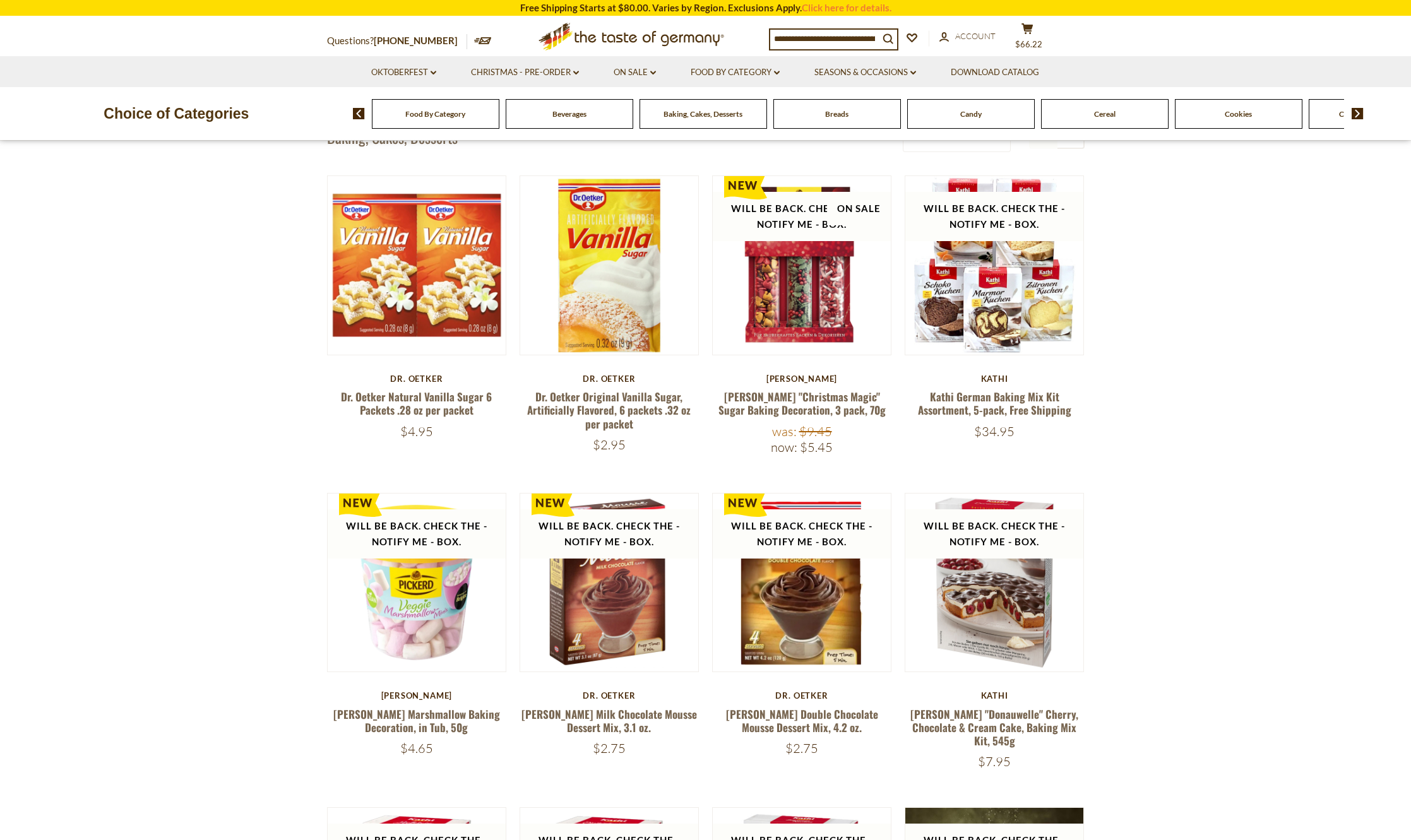
scroll to position [456, 0]
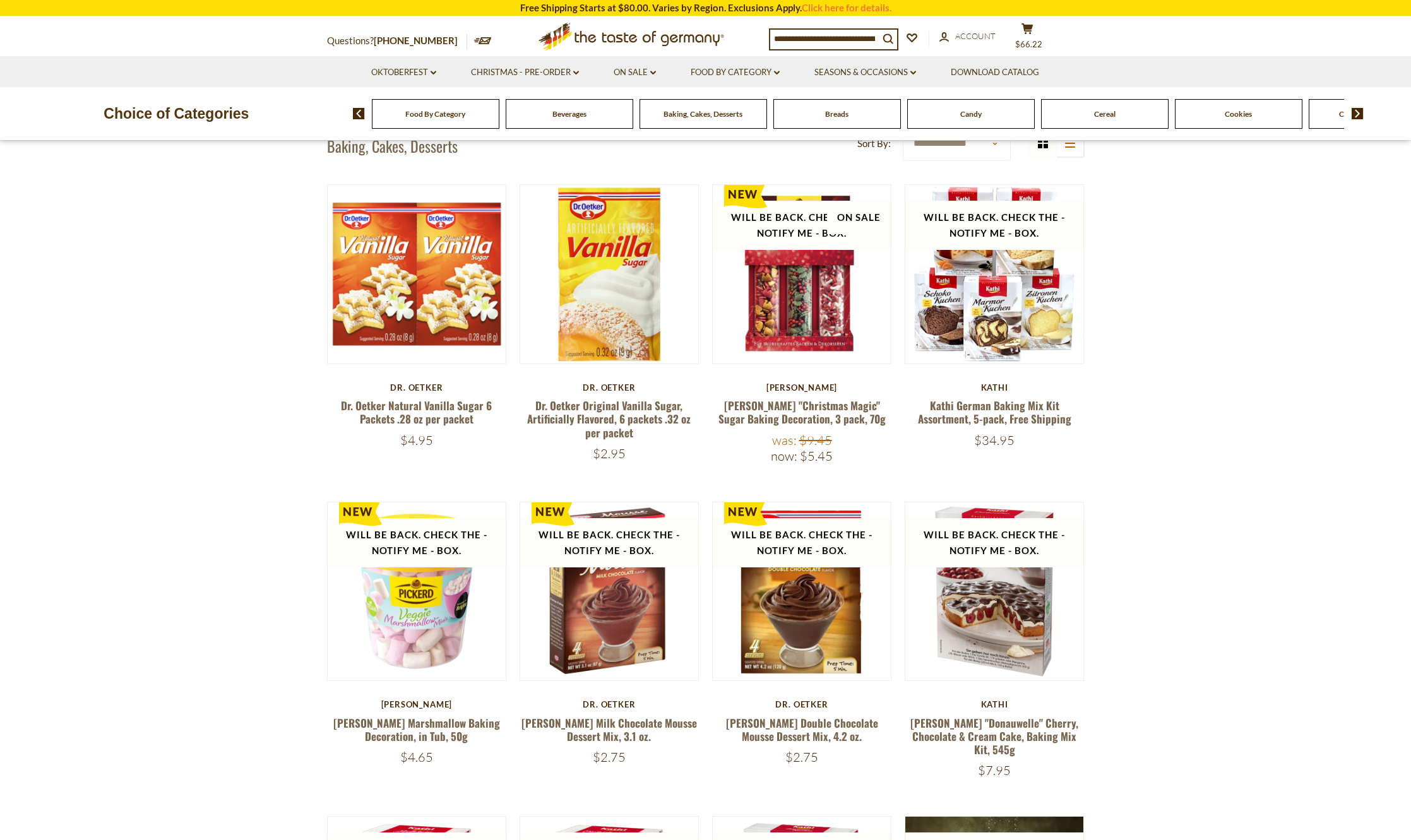
click at [849, 40] on input at bounding box center [825, 39] width 108 height 18
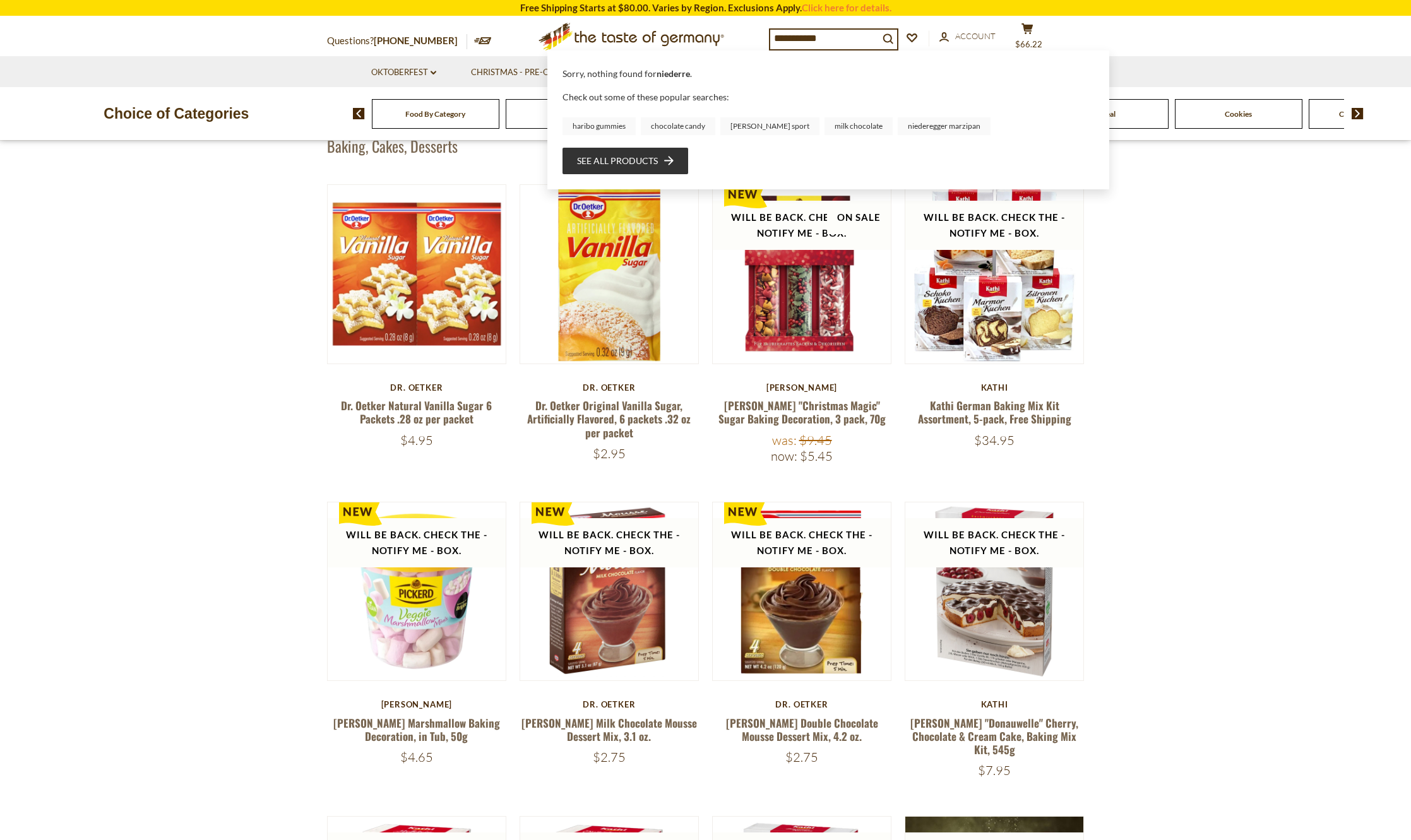
type input "**********"
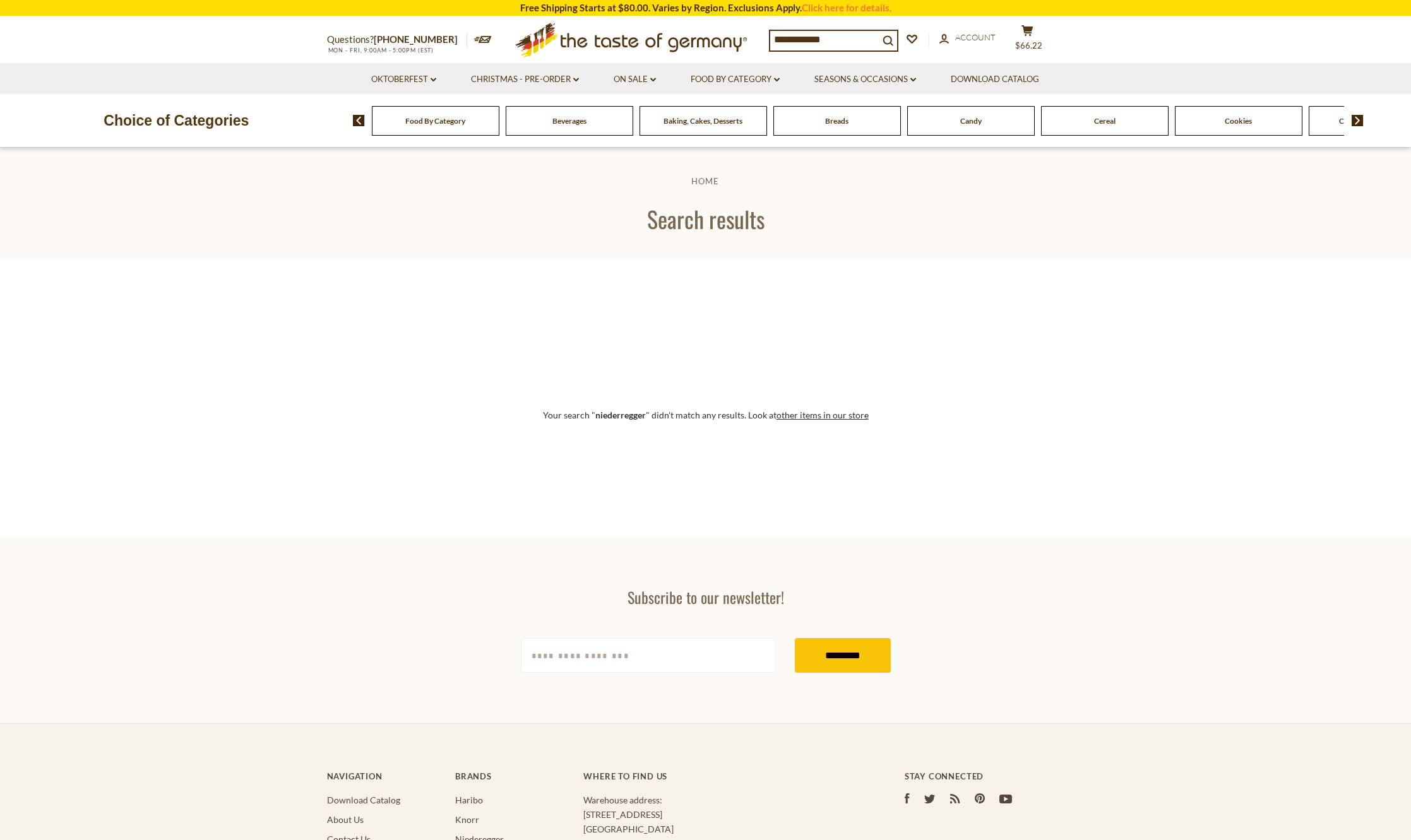
click at [804, 43] on input "**********" at bounding box center [825, 40] width 108 height 18
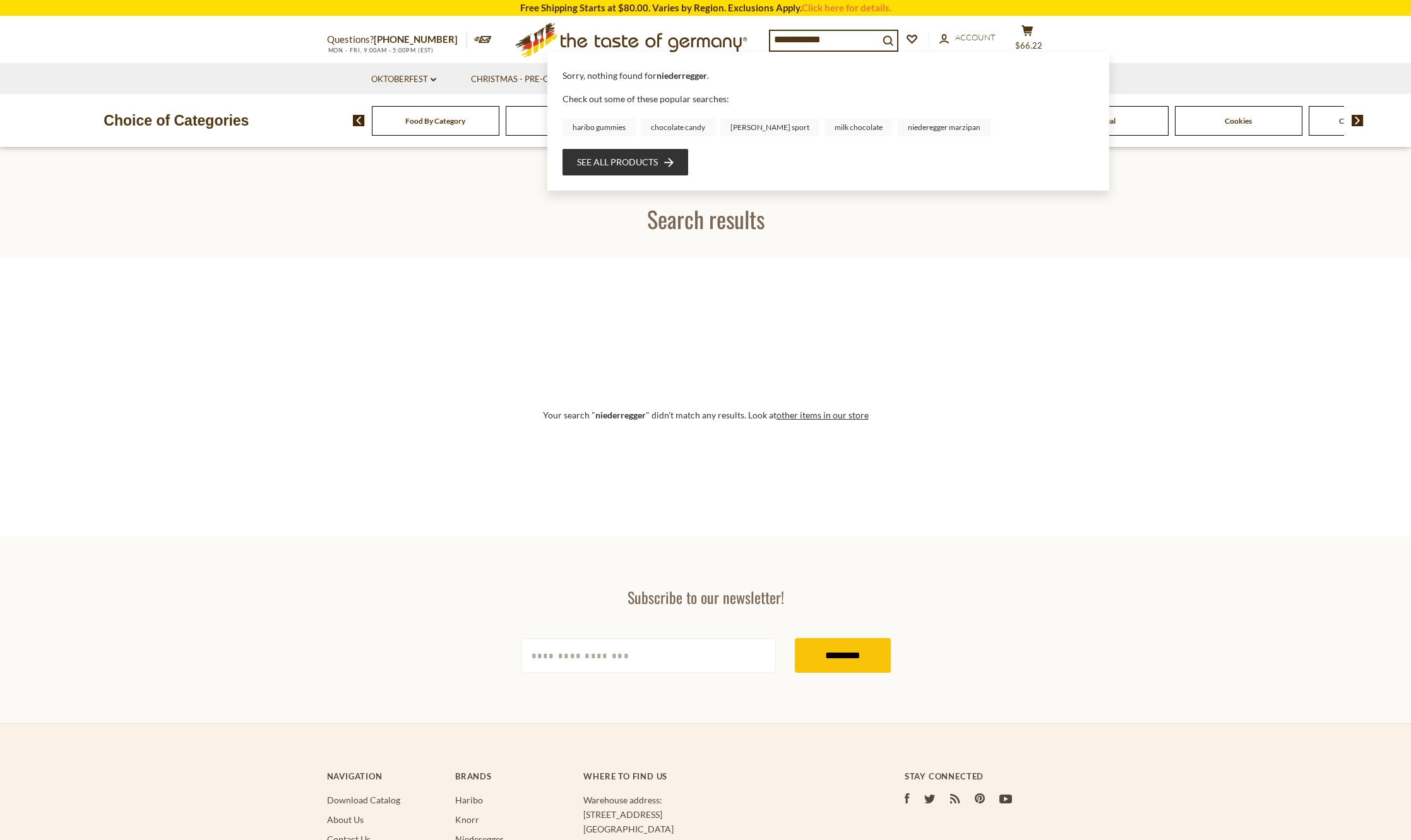
type input "**********"
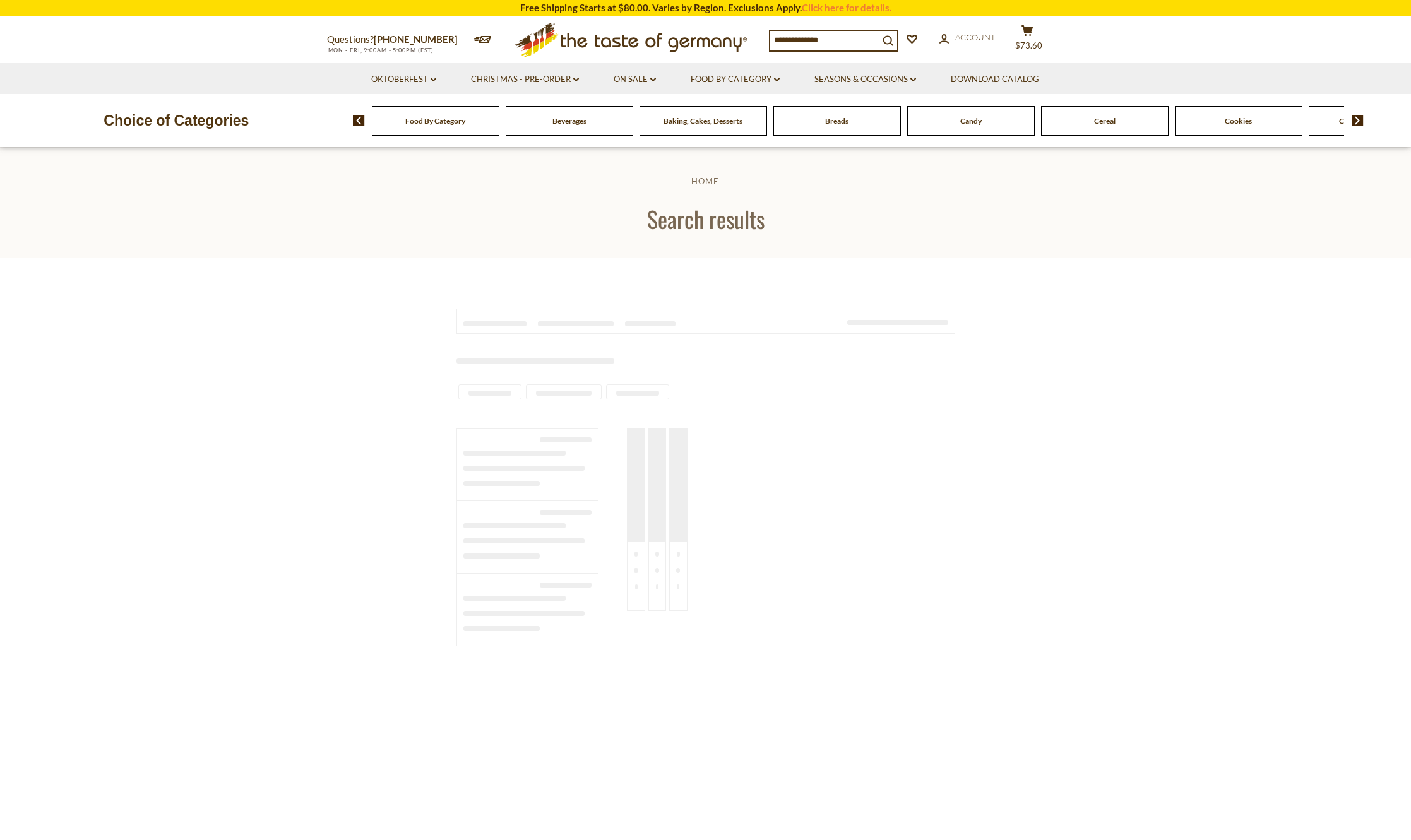
type input "**********"
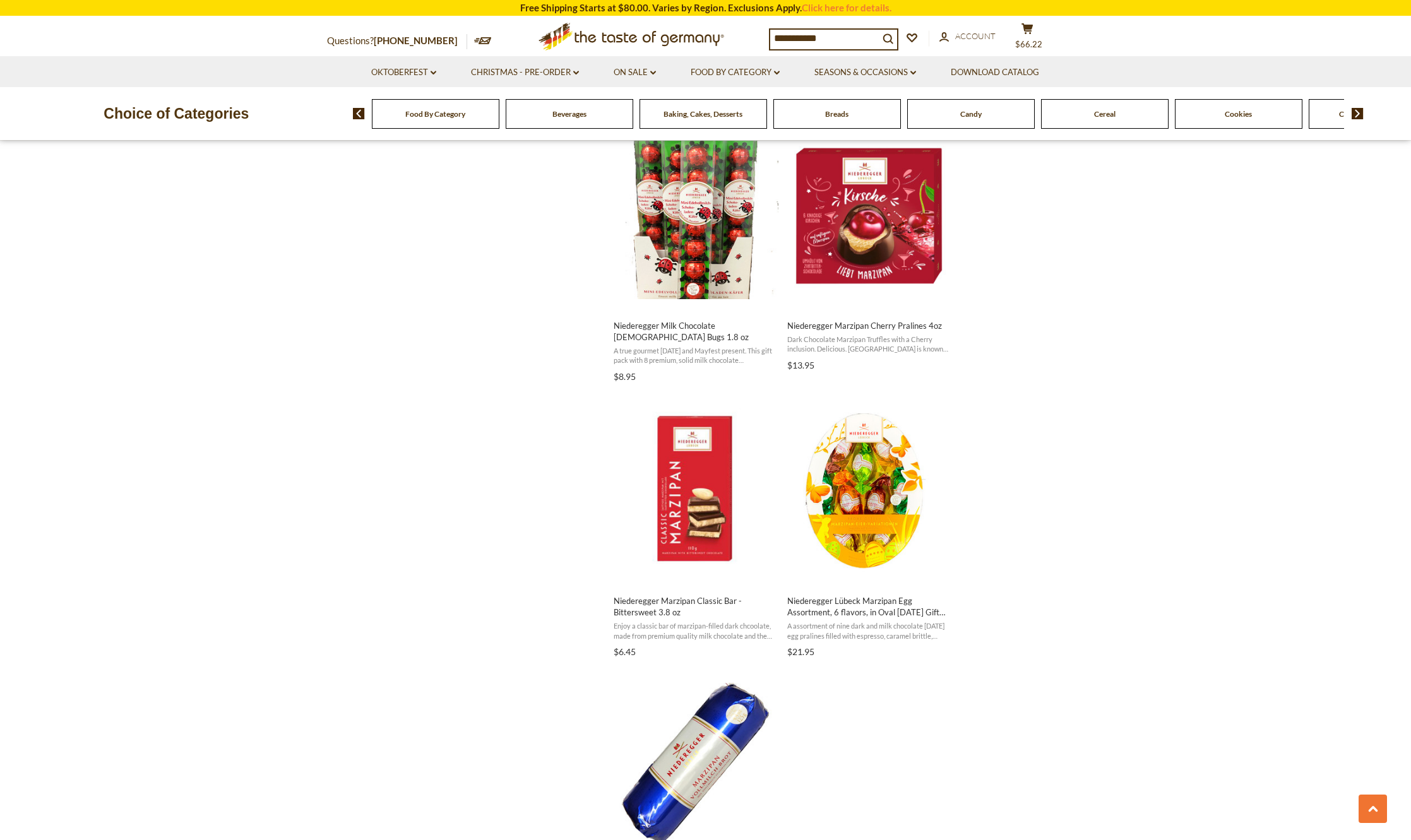
scroll to position [1956, 0]
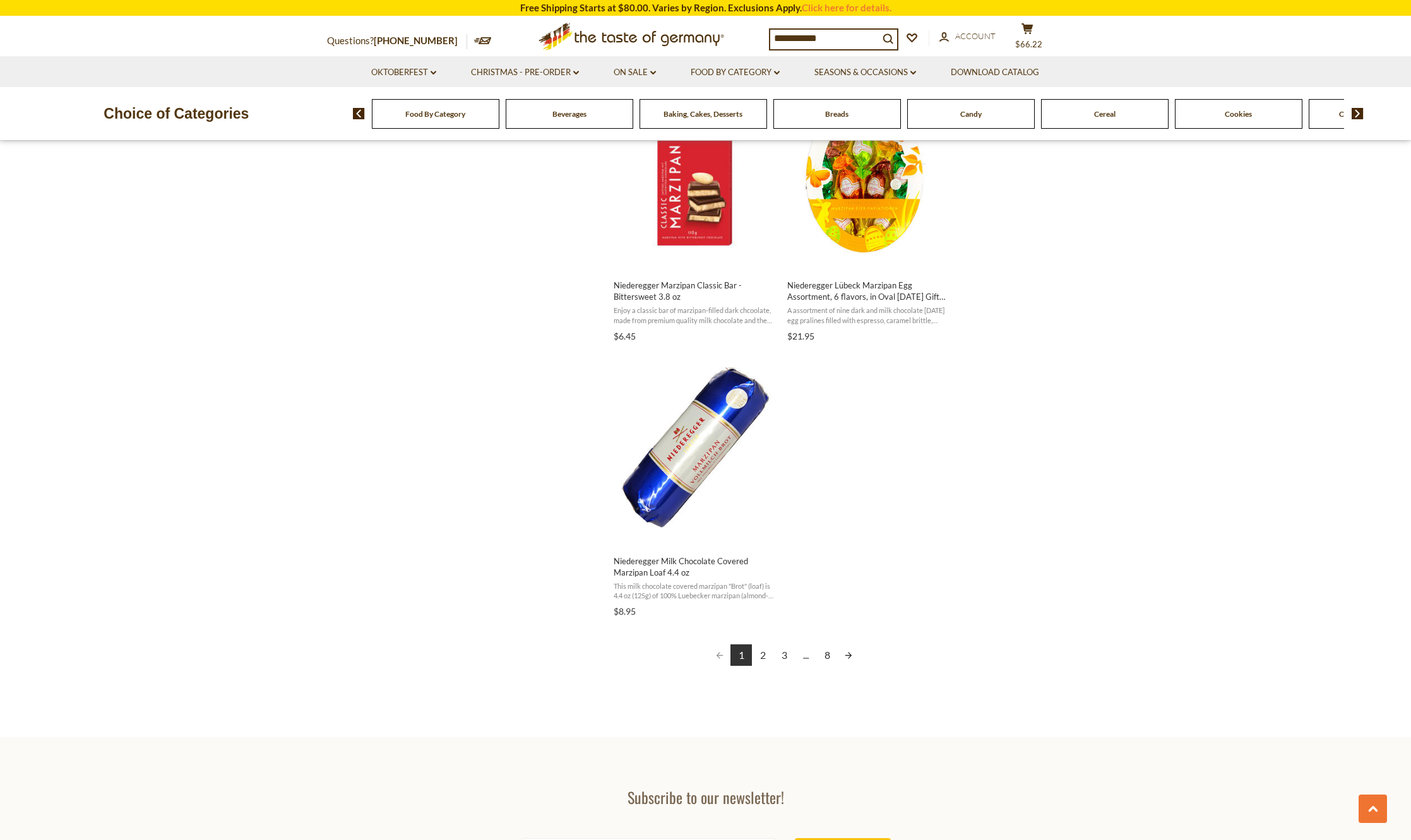
click at [858, 652] on link "Next page" at bounding box center [849, 655] width 22 height 22
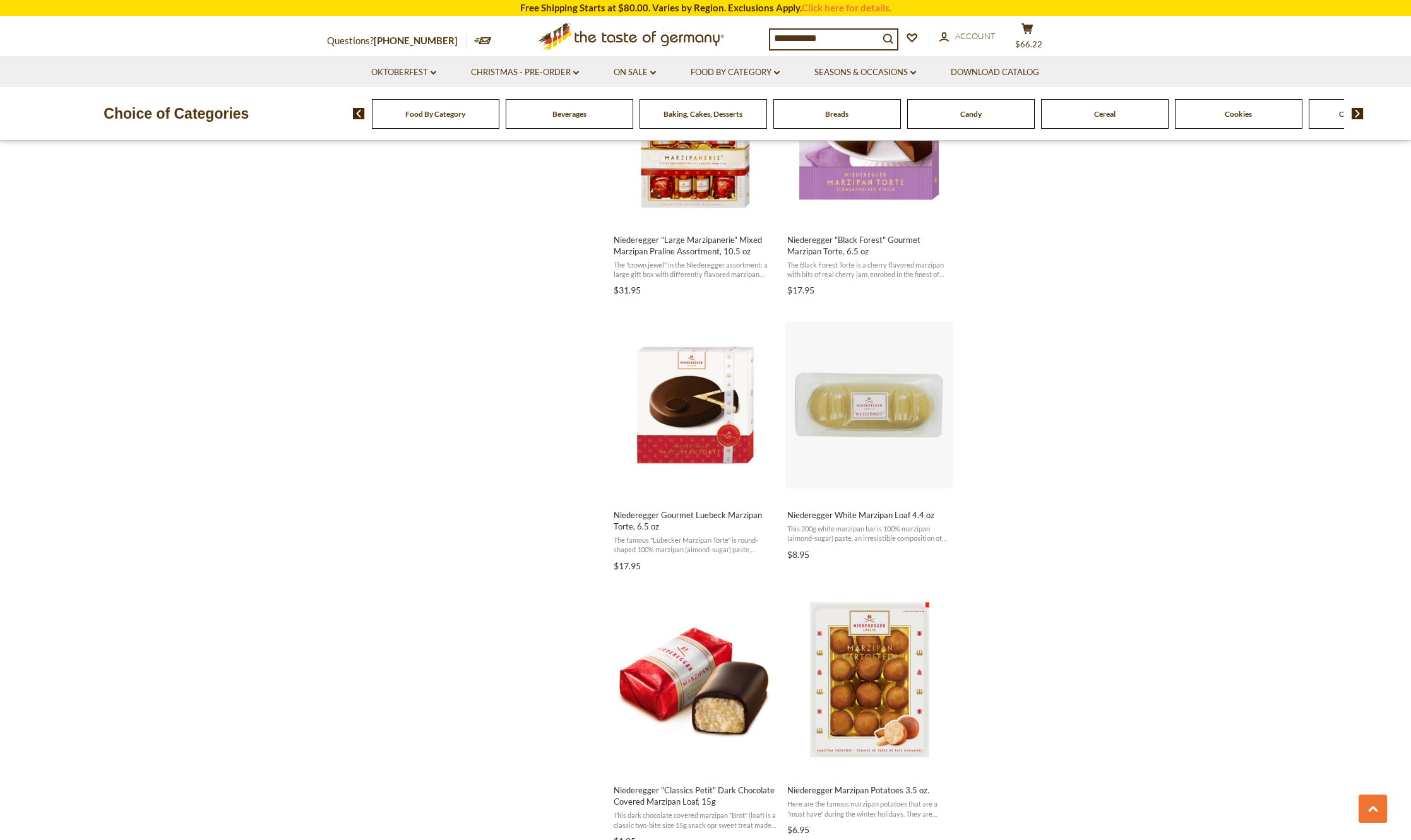
scroll to position [1641, 0]
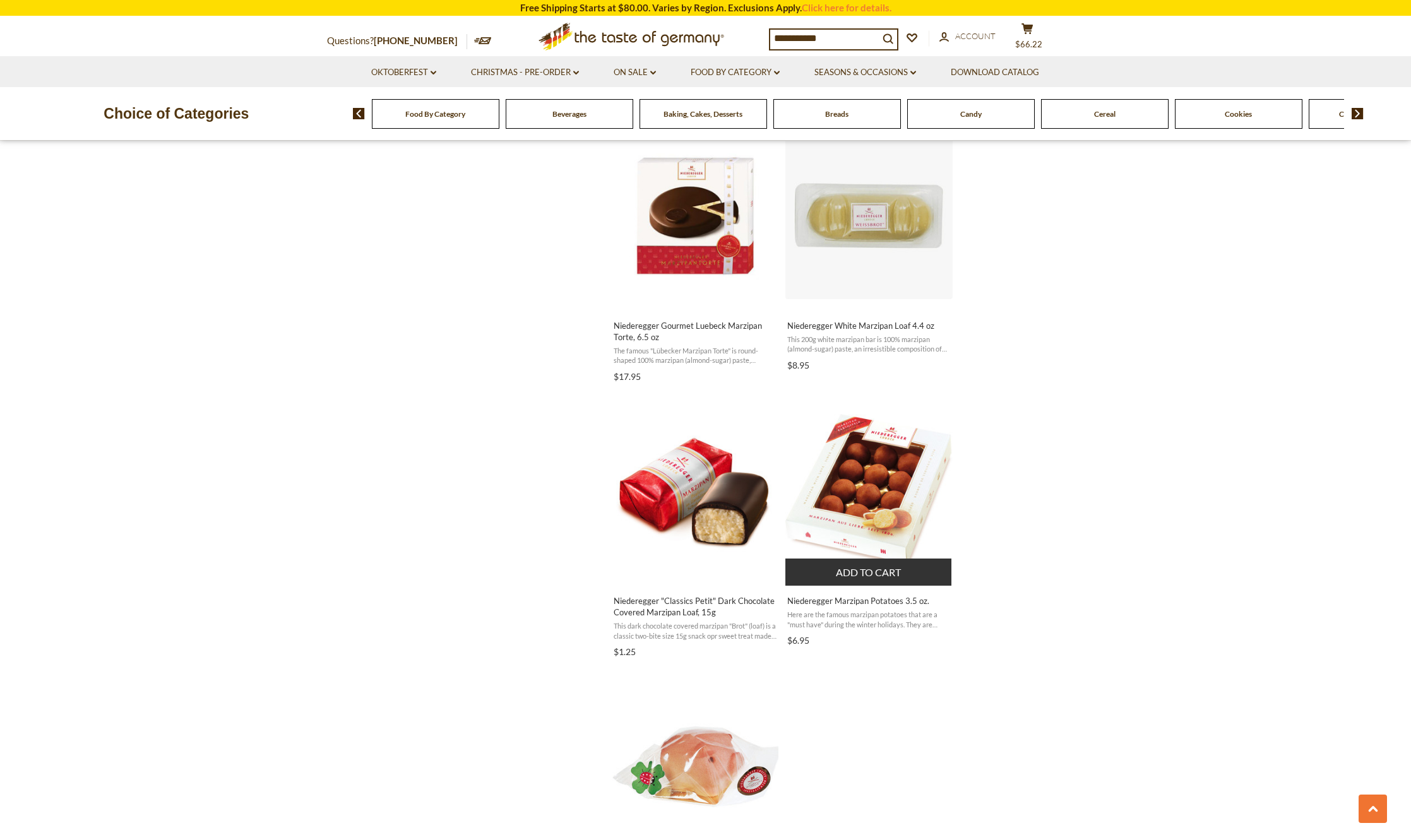
click at [860, 488] on img "Niederegger Marzipan Potatoes 3.5 oz." at bounding box center [869, 490] width 167 height 154
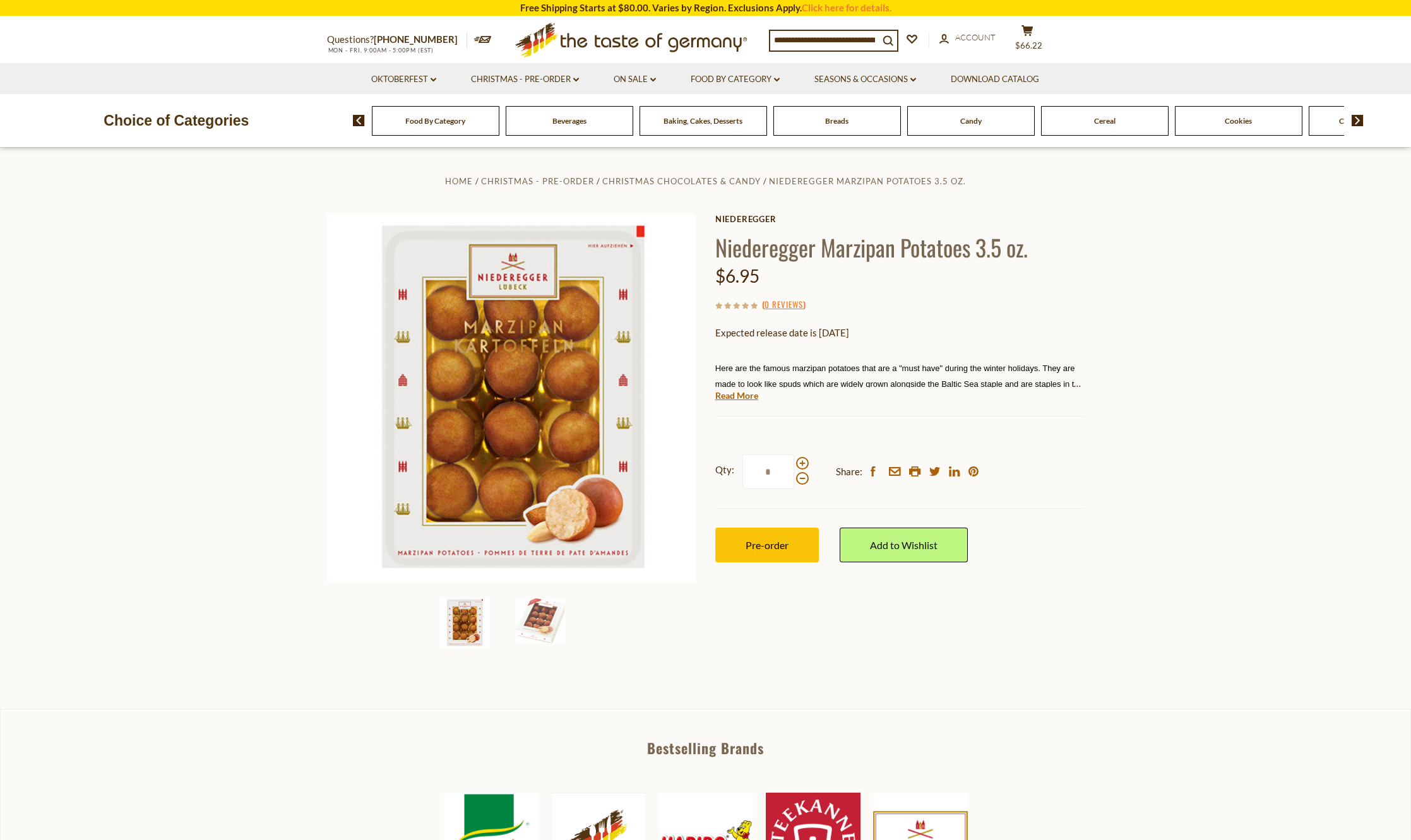
click at [961, 122] on span "Candy" at bounding box center [971, 120] width 22 height 10
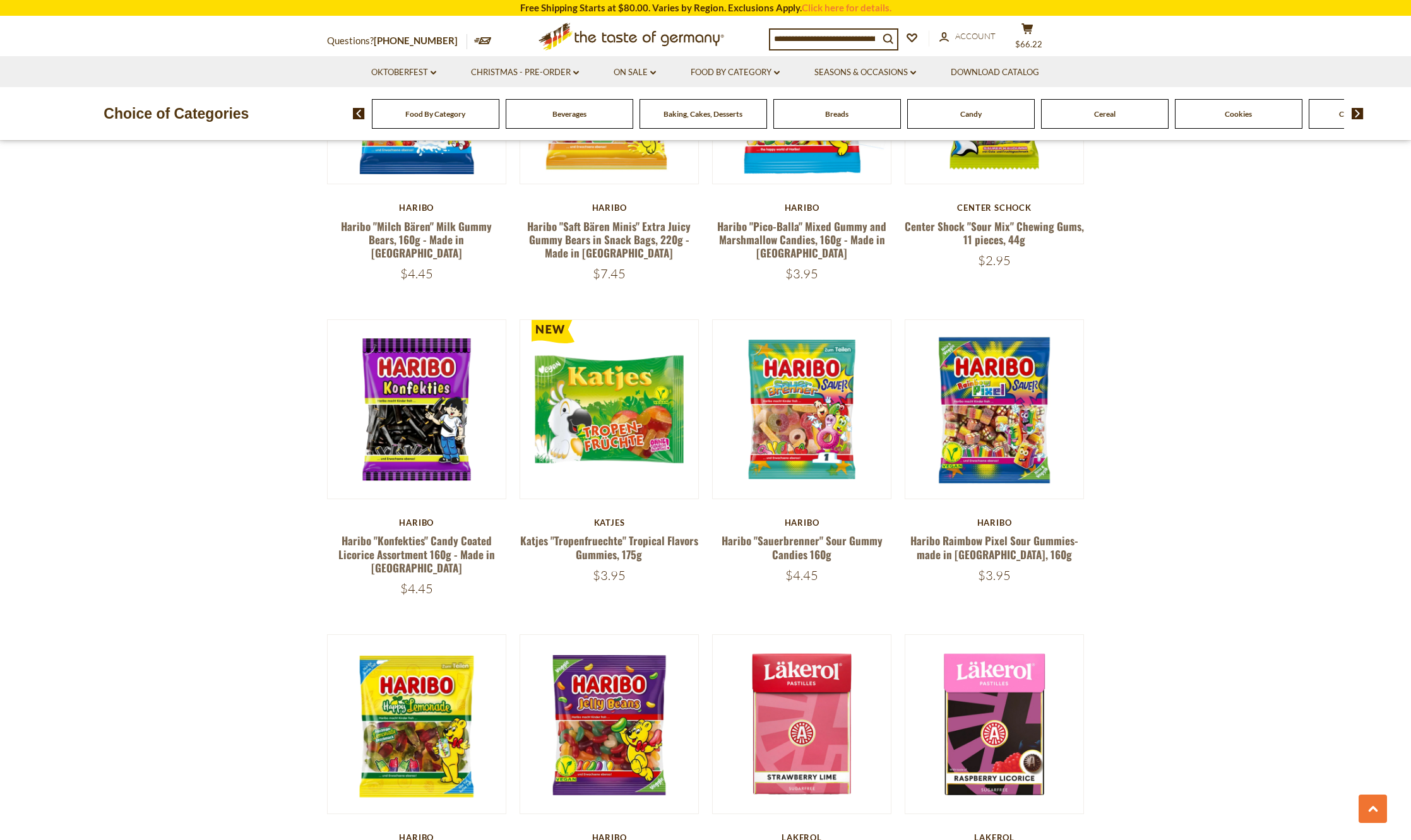
scroll to position [2840, 0]
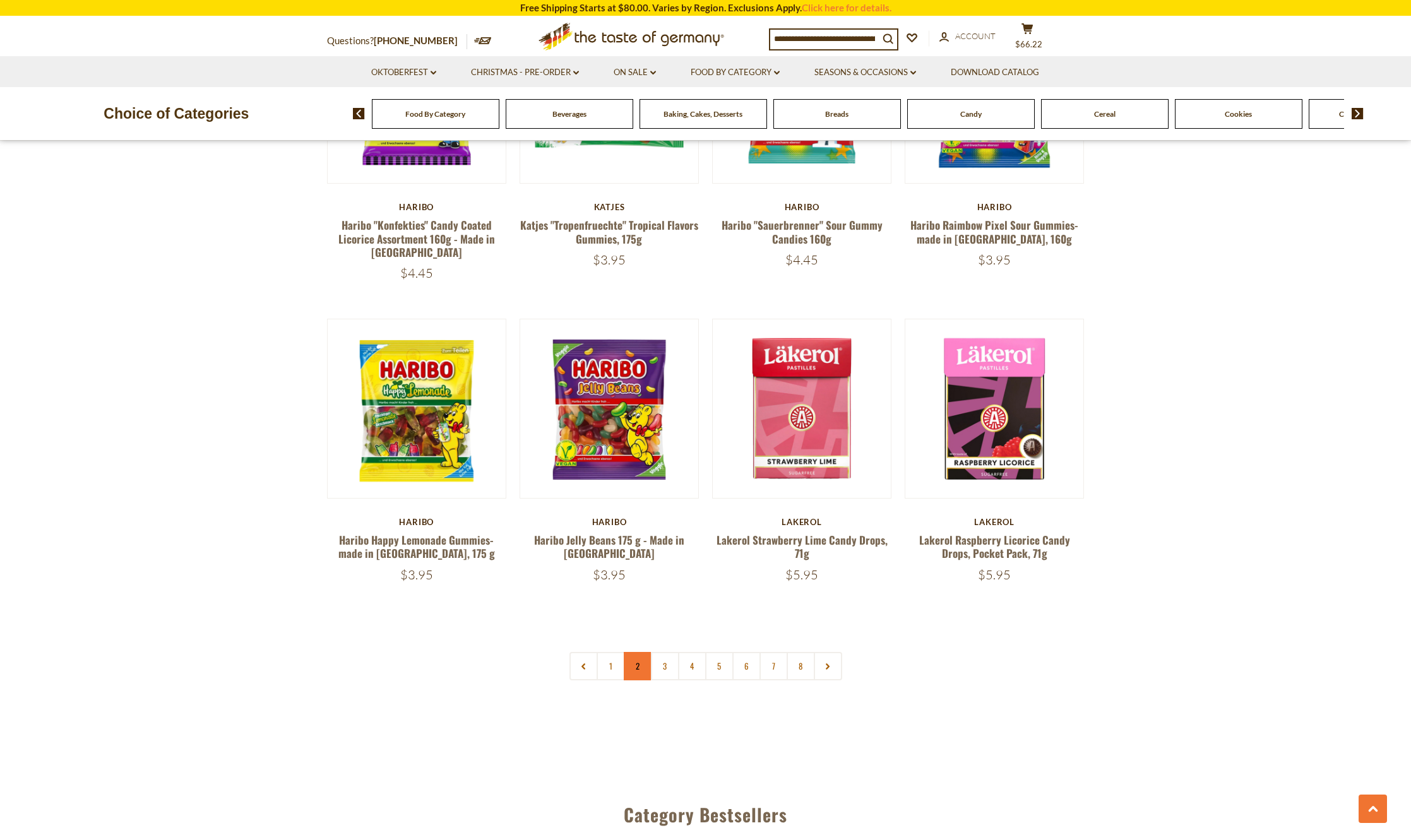
click at [635, 652] on link "2" at bounding box center [638, 666] width 28 height 28
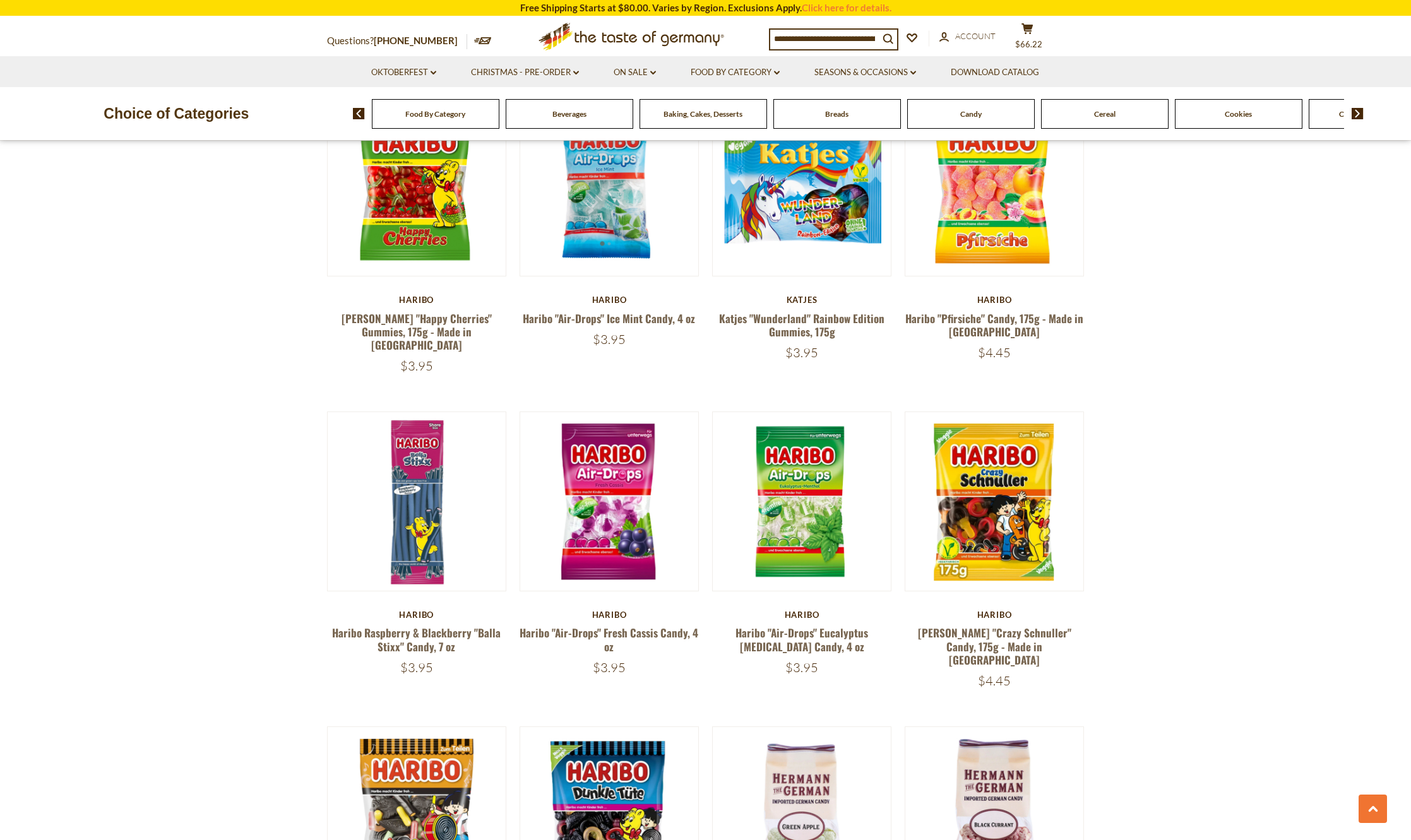
scroll to position [1908, 0]
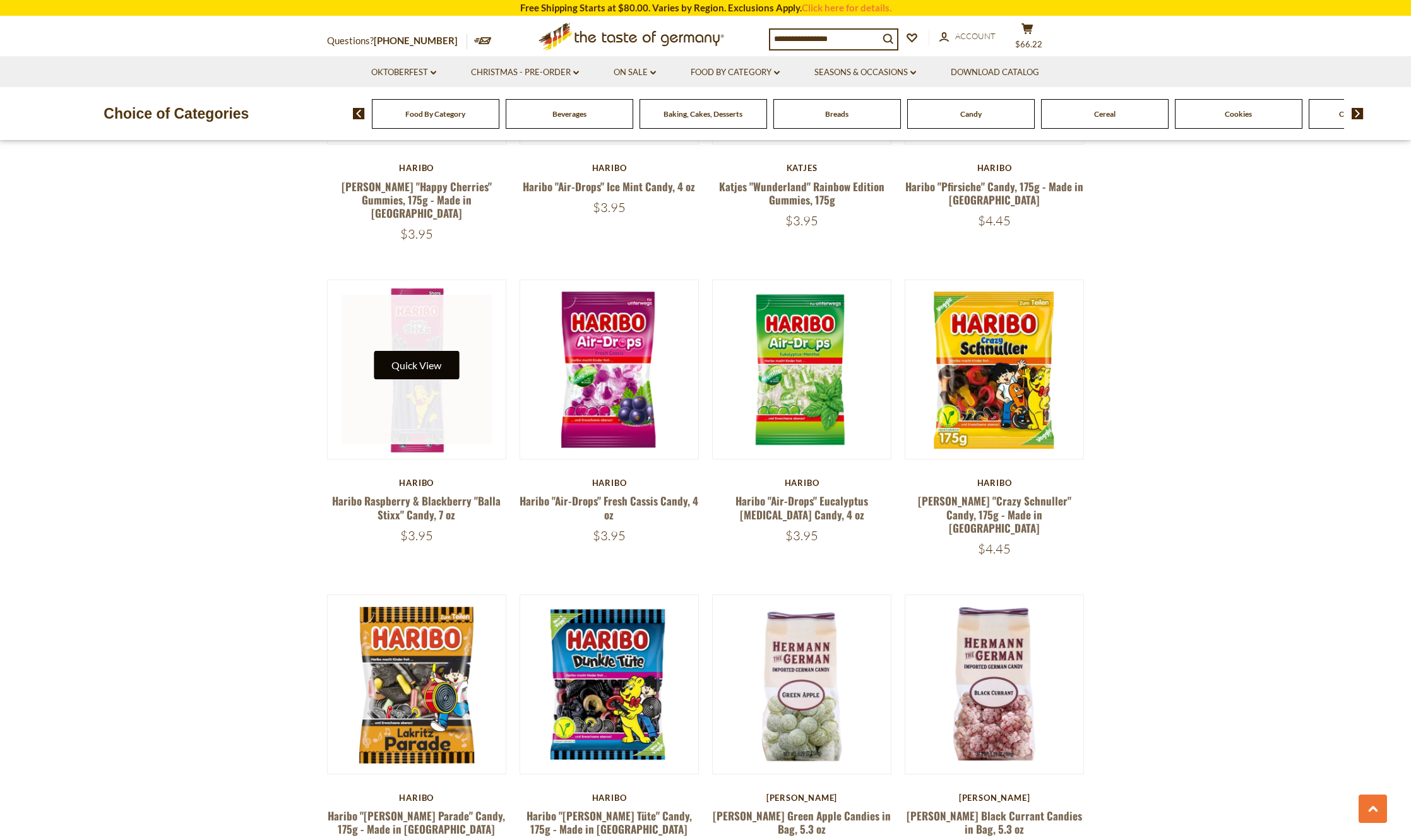
click at [411, 351] on button "Quick View" at bounding box center [416, 365] width 85 height 28
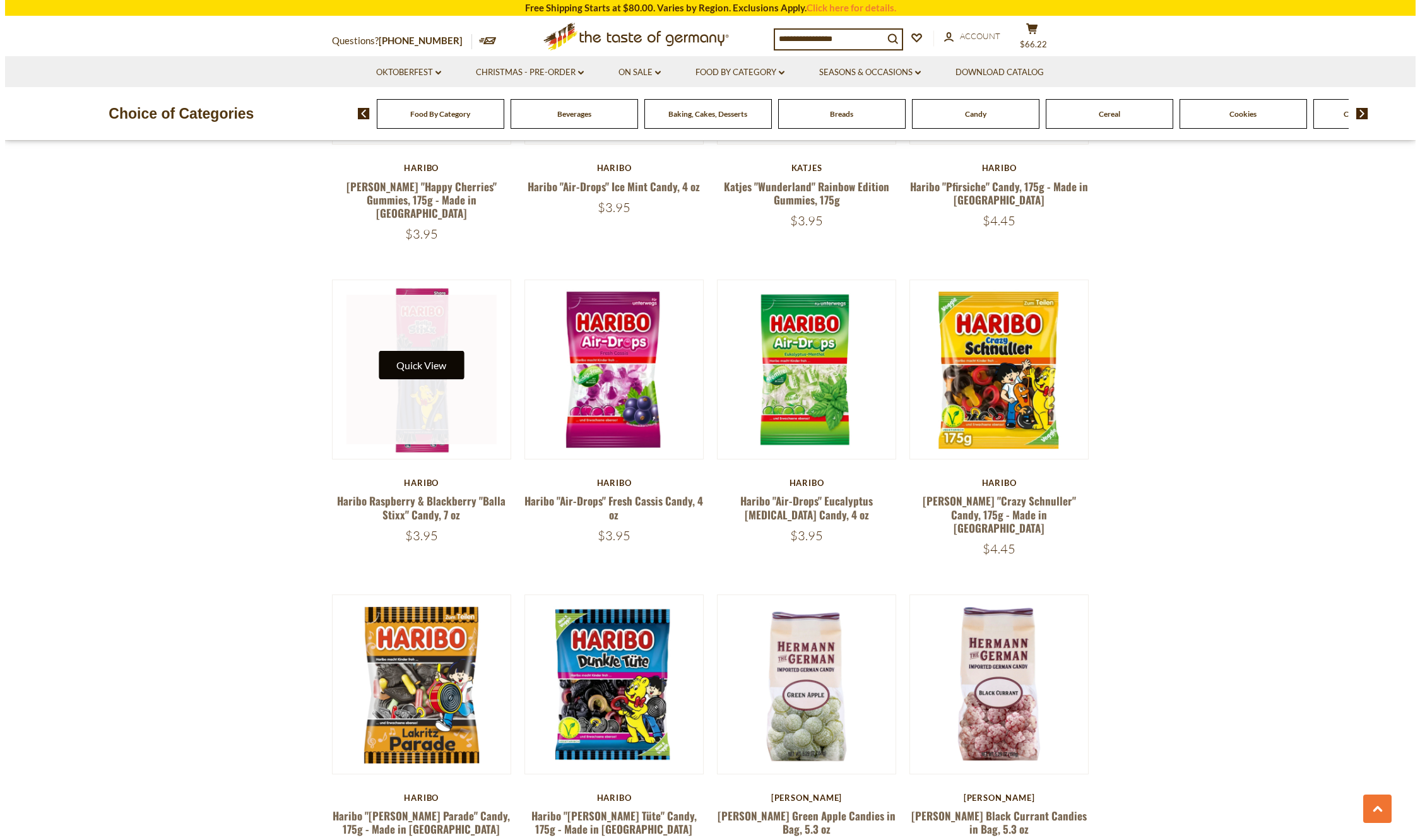
scroll to position [1910, 0]
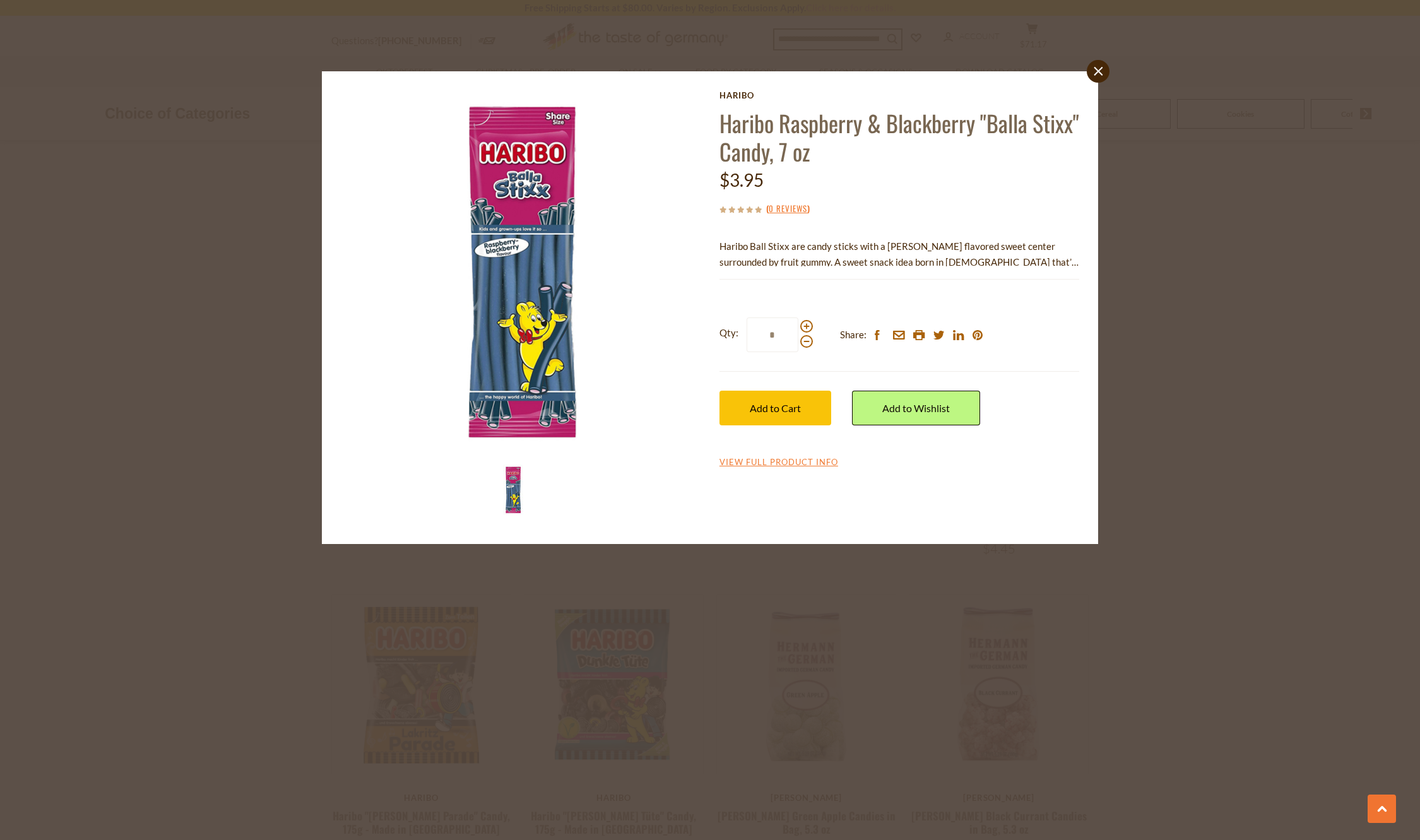
click at [1288, 393] on div "close [GEOGRAPHIC_DATA] Haribo Raspberry & Blackberry "Balla Stixx" Candy, 7 oz…" at bounding box center [710, 420] width 1420 height 840
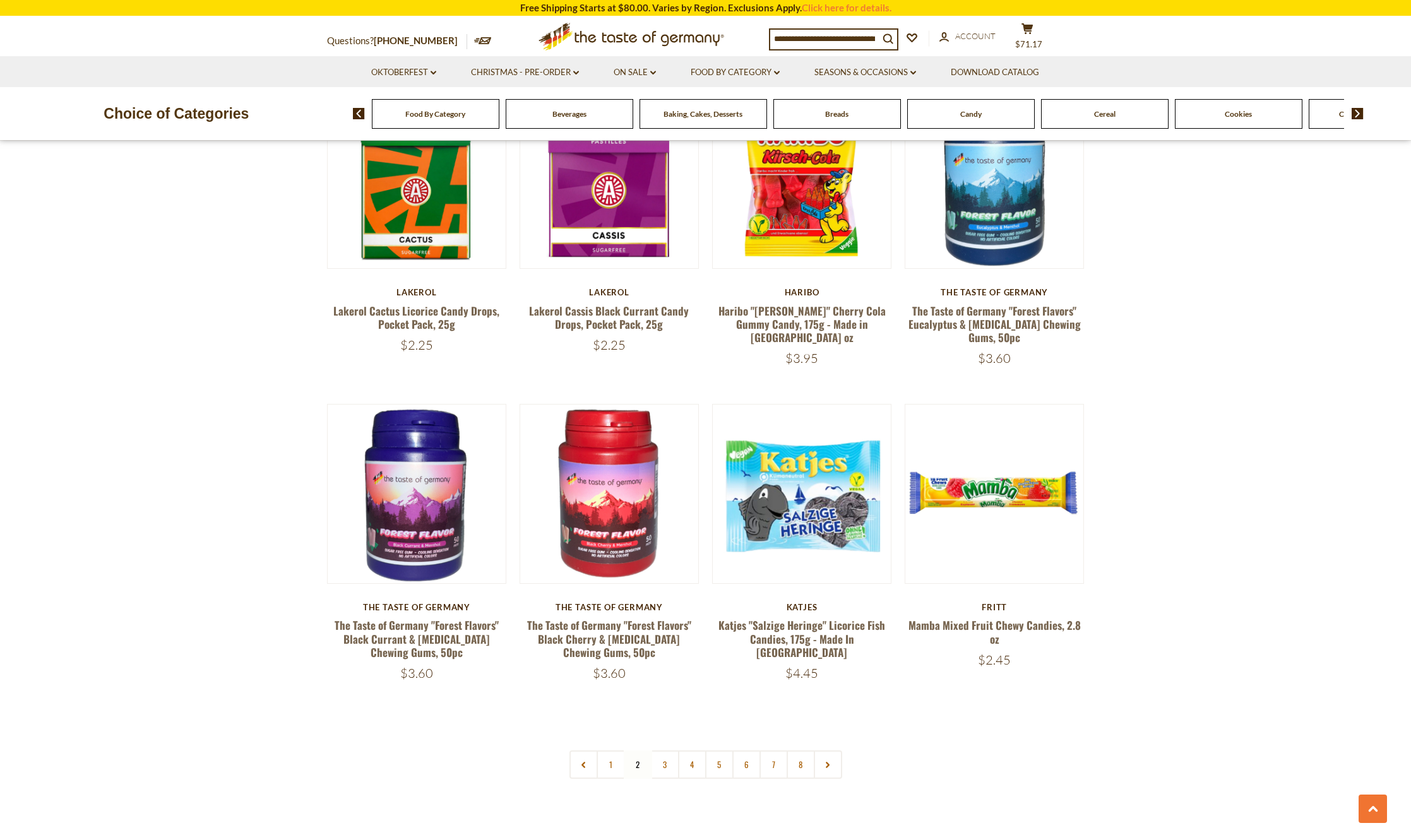
scroll to position [2729, 0]
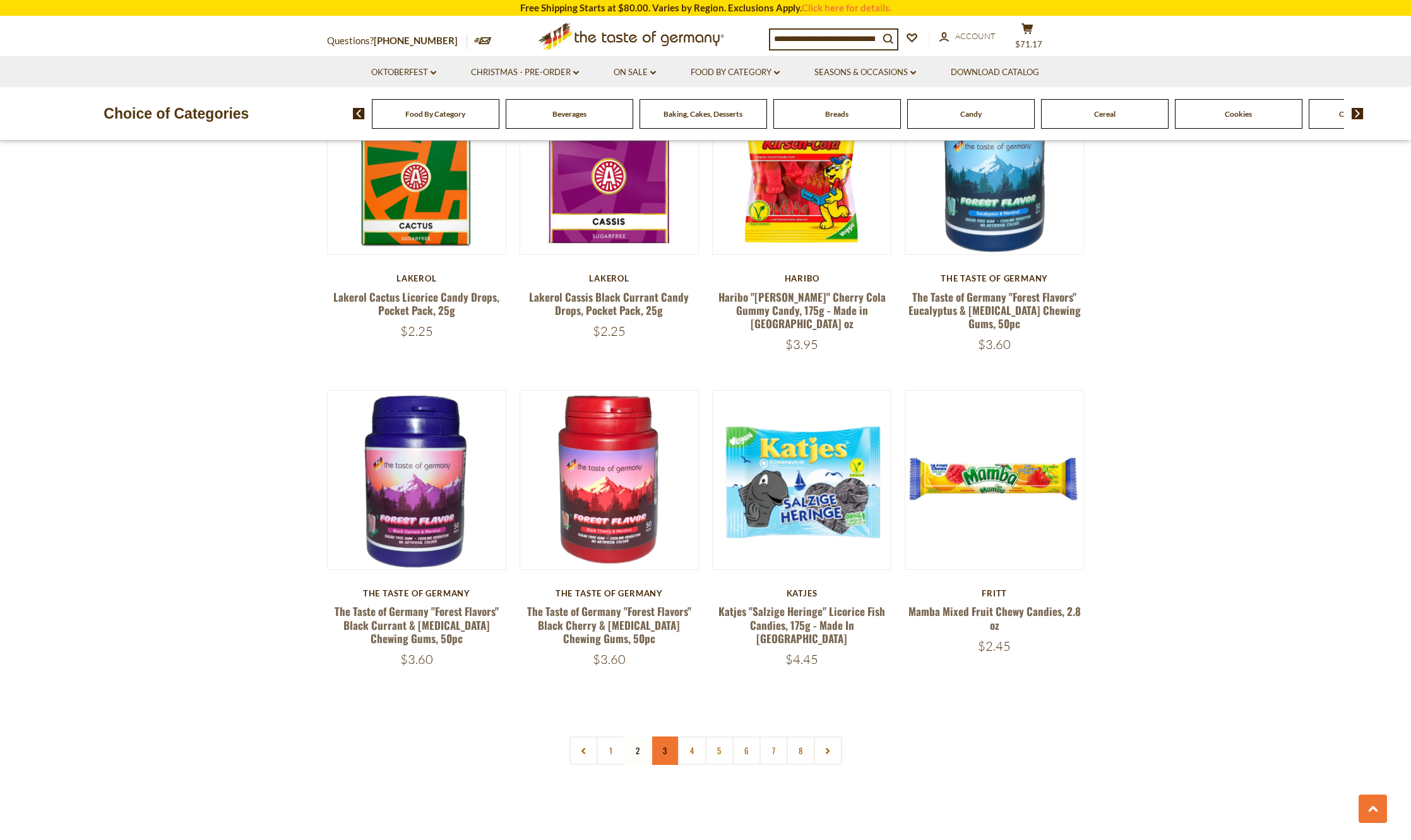
click at [666, 737] on link "3" at bounding box center [665, 751] width 28 height 28
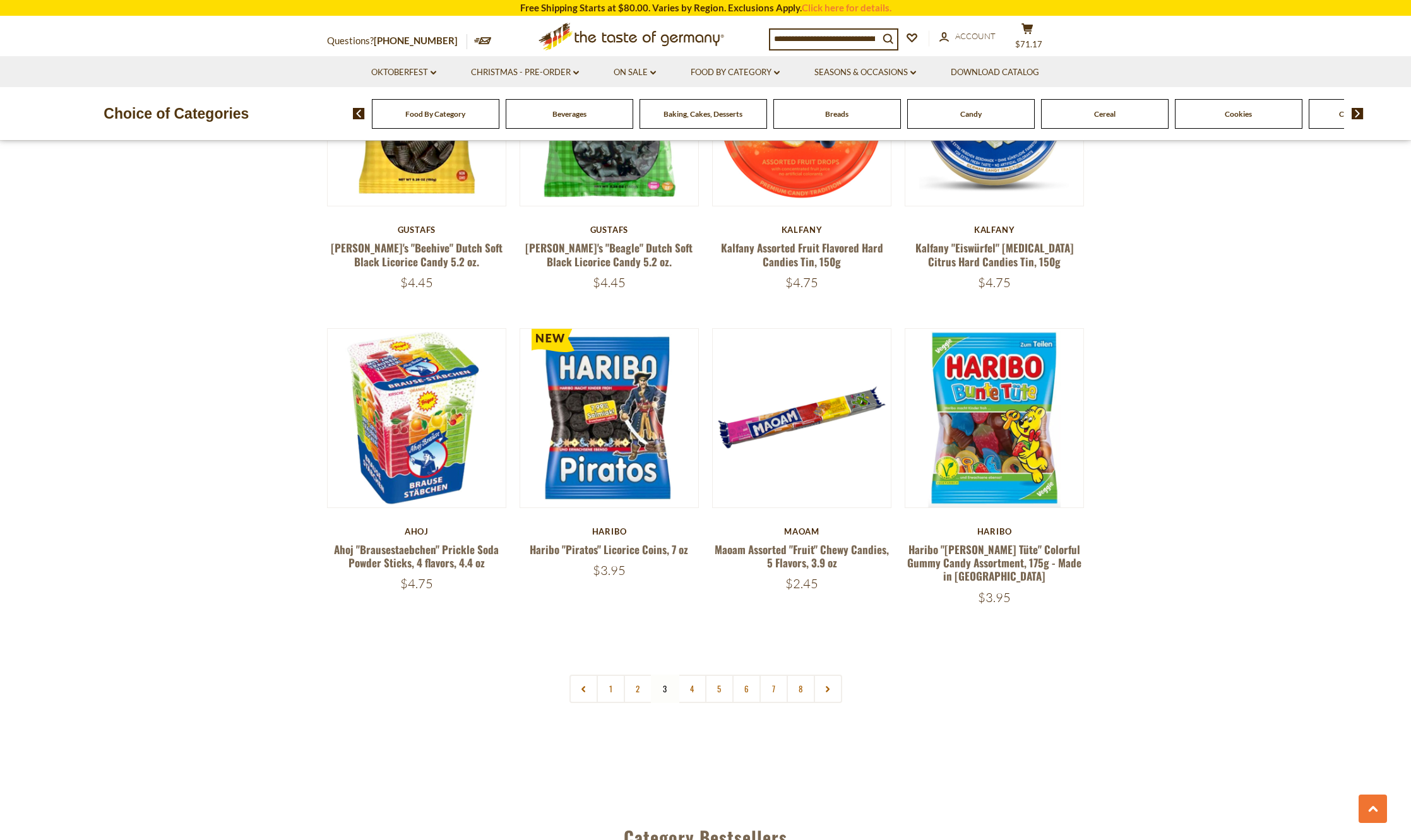
scroll to position [2918, 0]
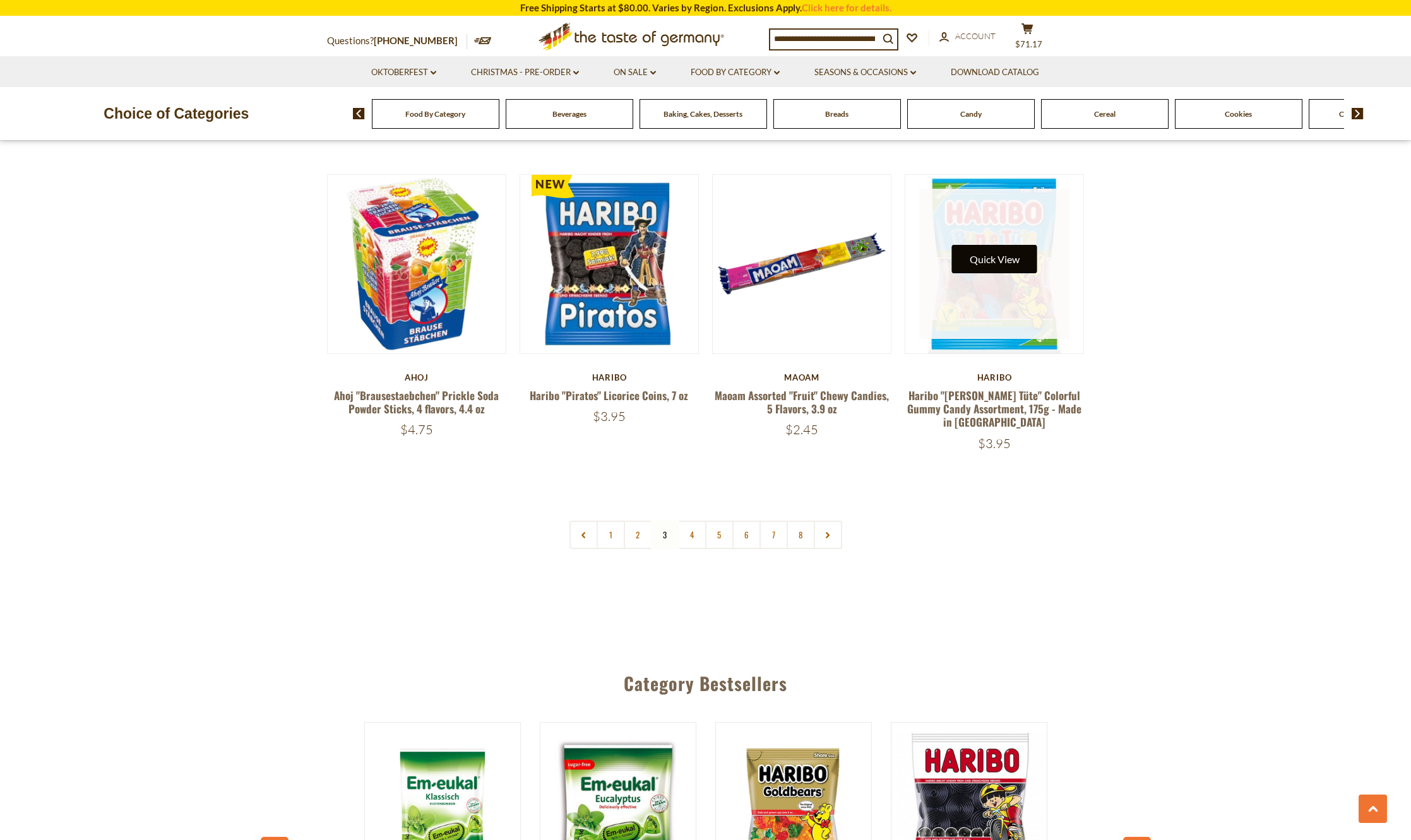
click at [982, 245] on button "Quick View" at bounding box center [994, 259] width 85 height 28
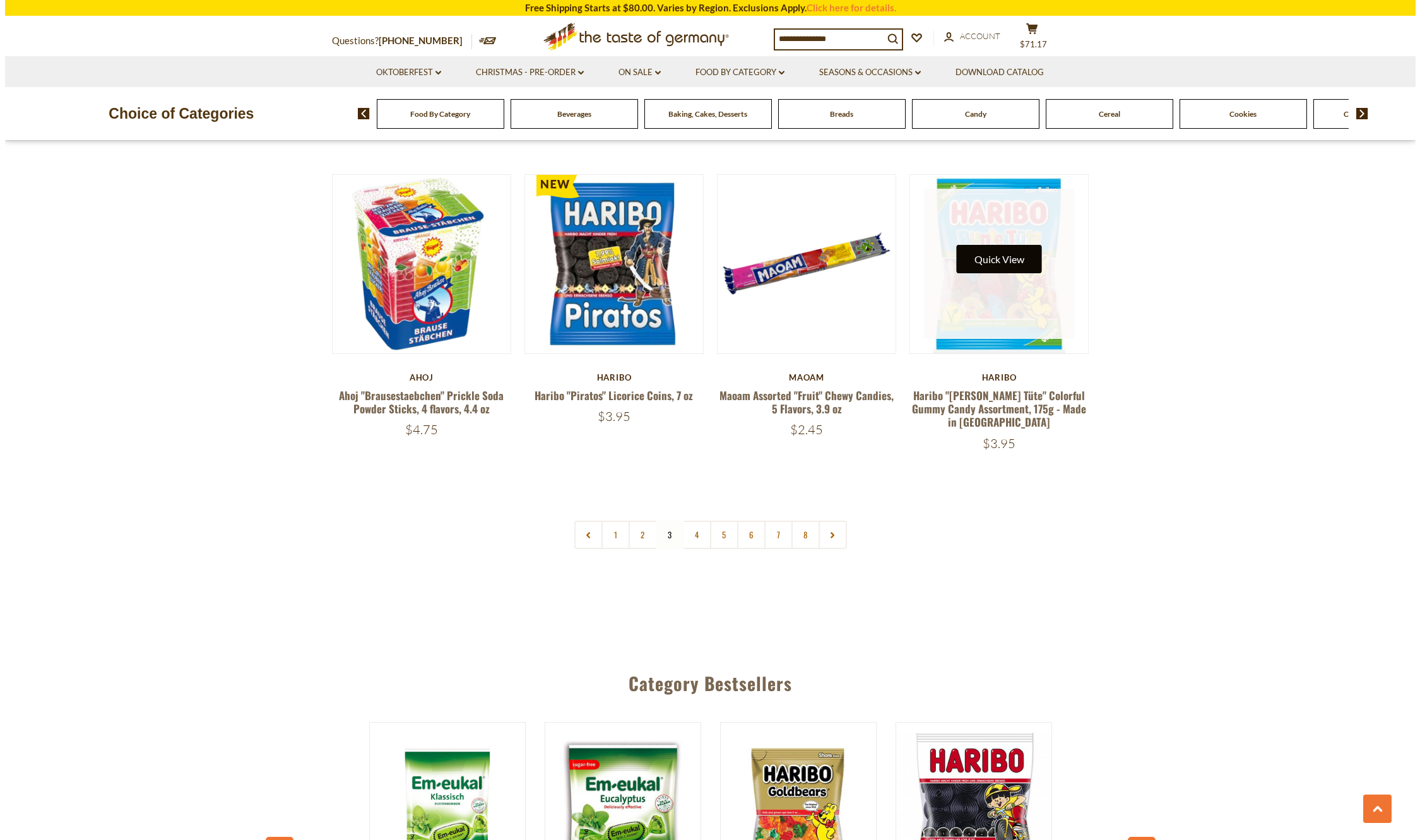
scroll to position [2920, 0]
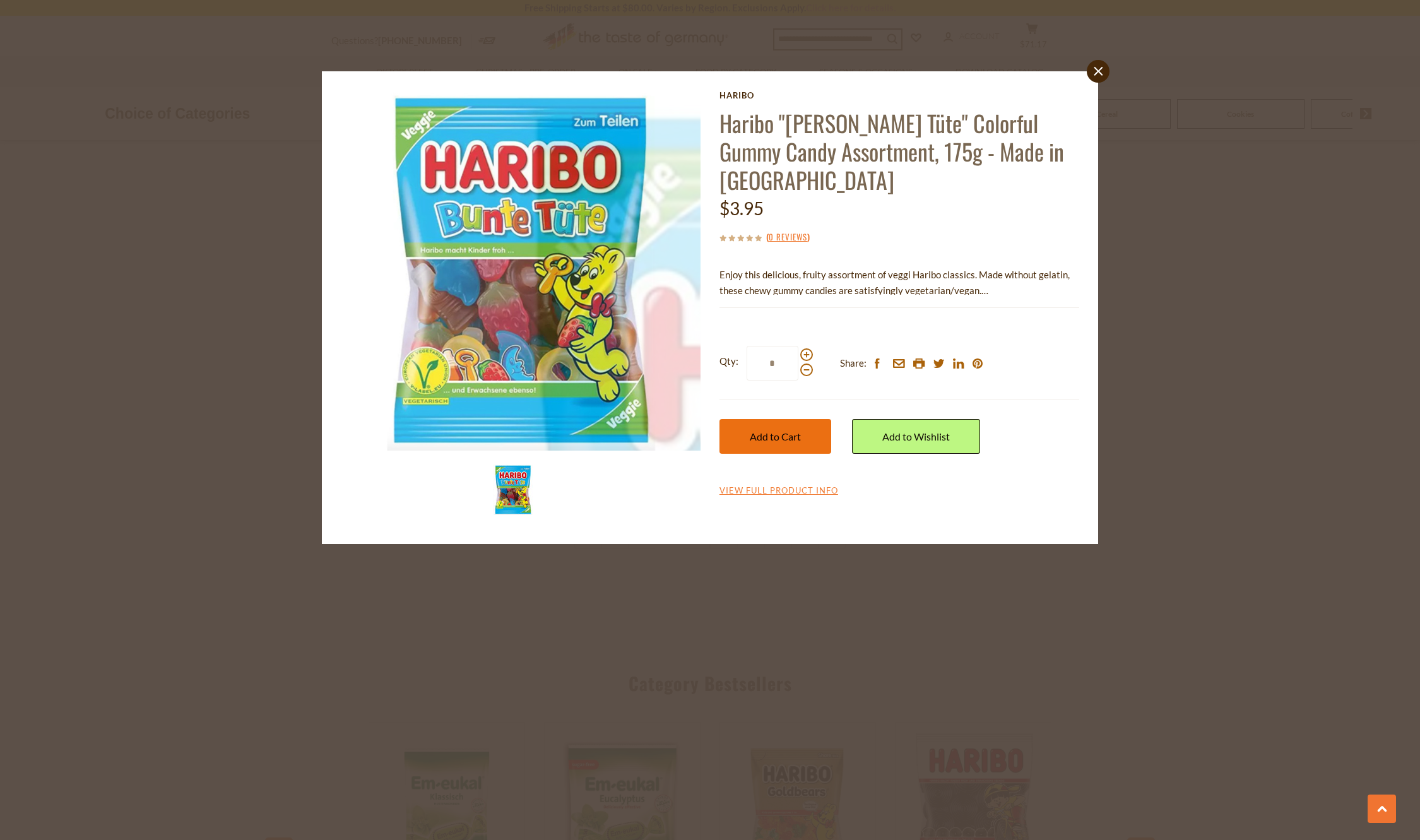
click at [762, 431] on span "Add to Cart" at bounding box center [775, 437] width 51 height 12
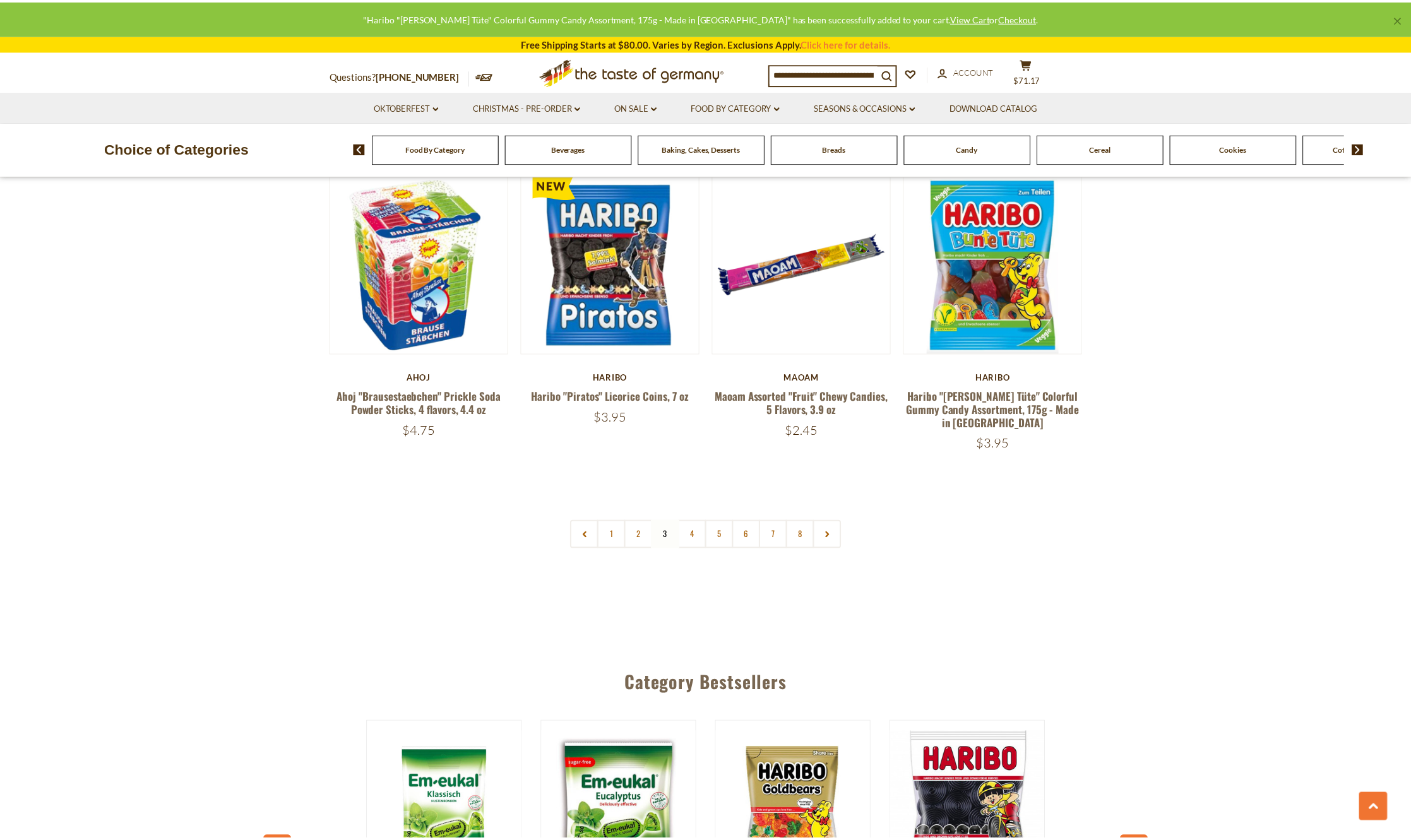
scroll to position [2918, 0]
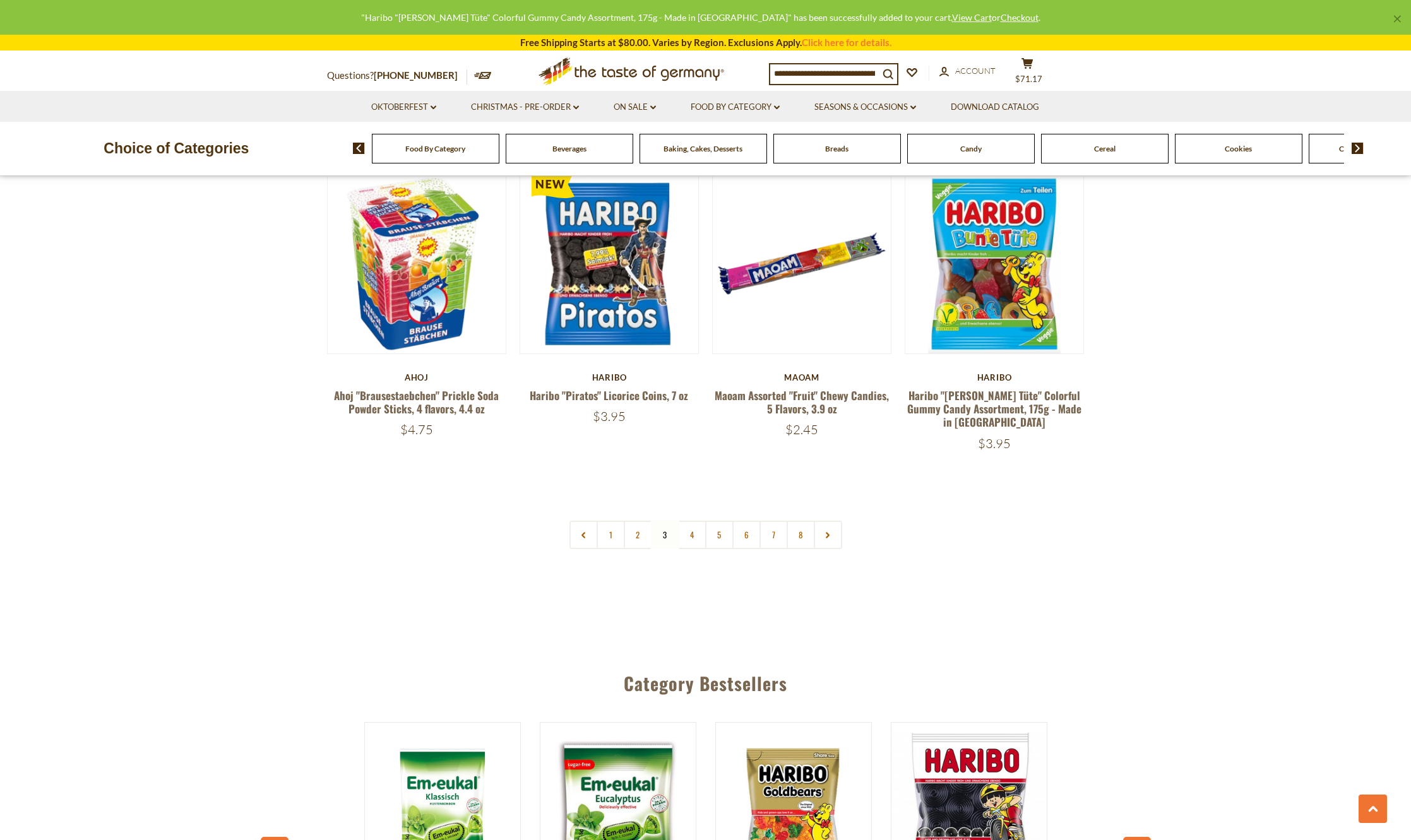
click at [692, 521] on link "4" at bounding box center [692, 535] width 28 height 28
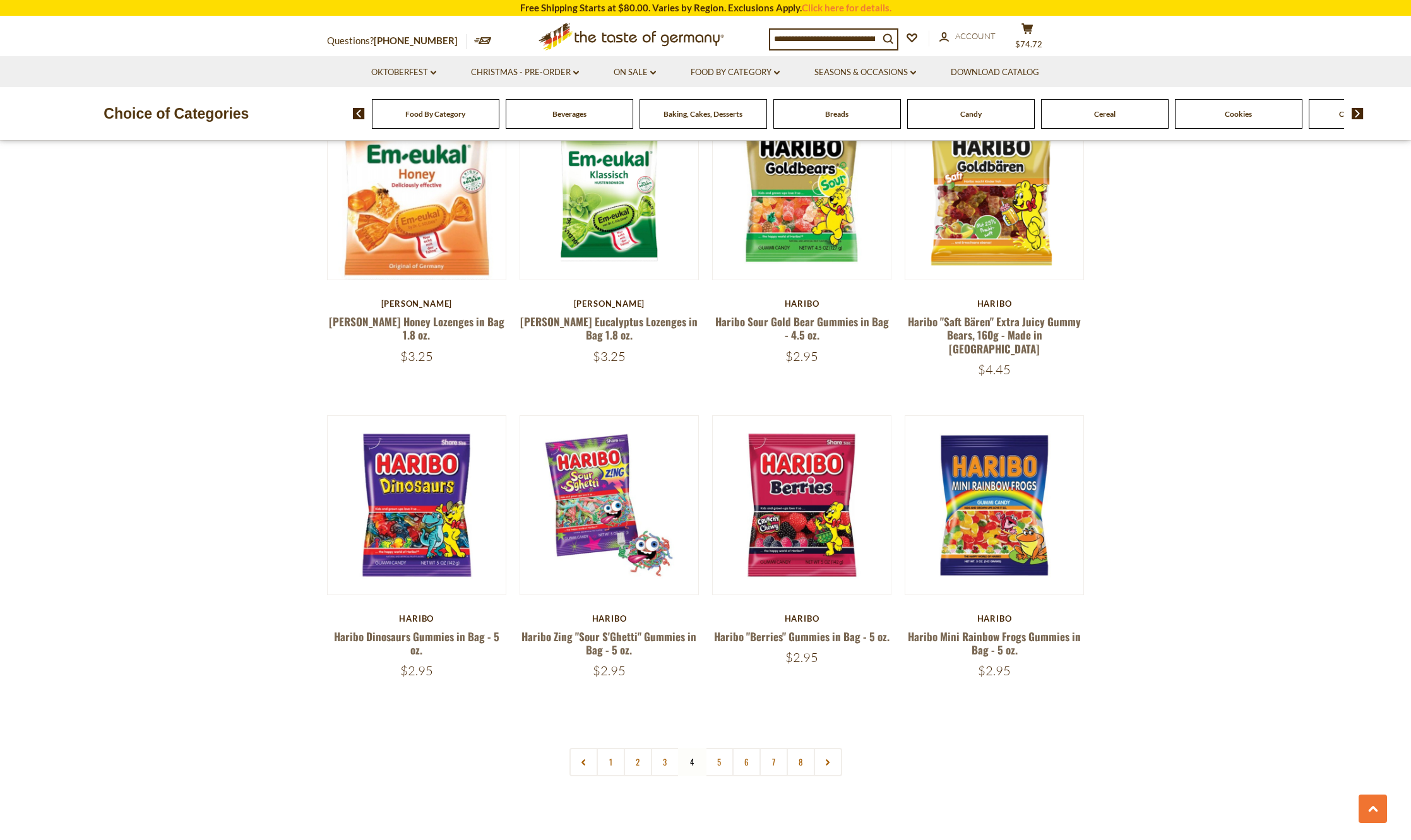
scroll to position [2792, 0]
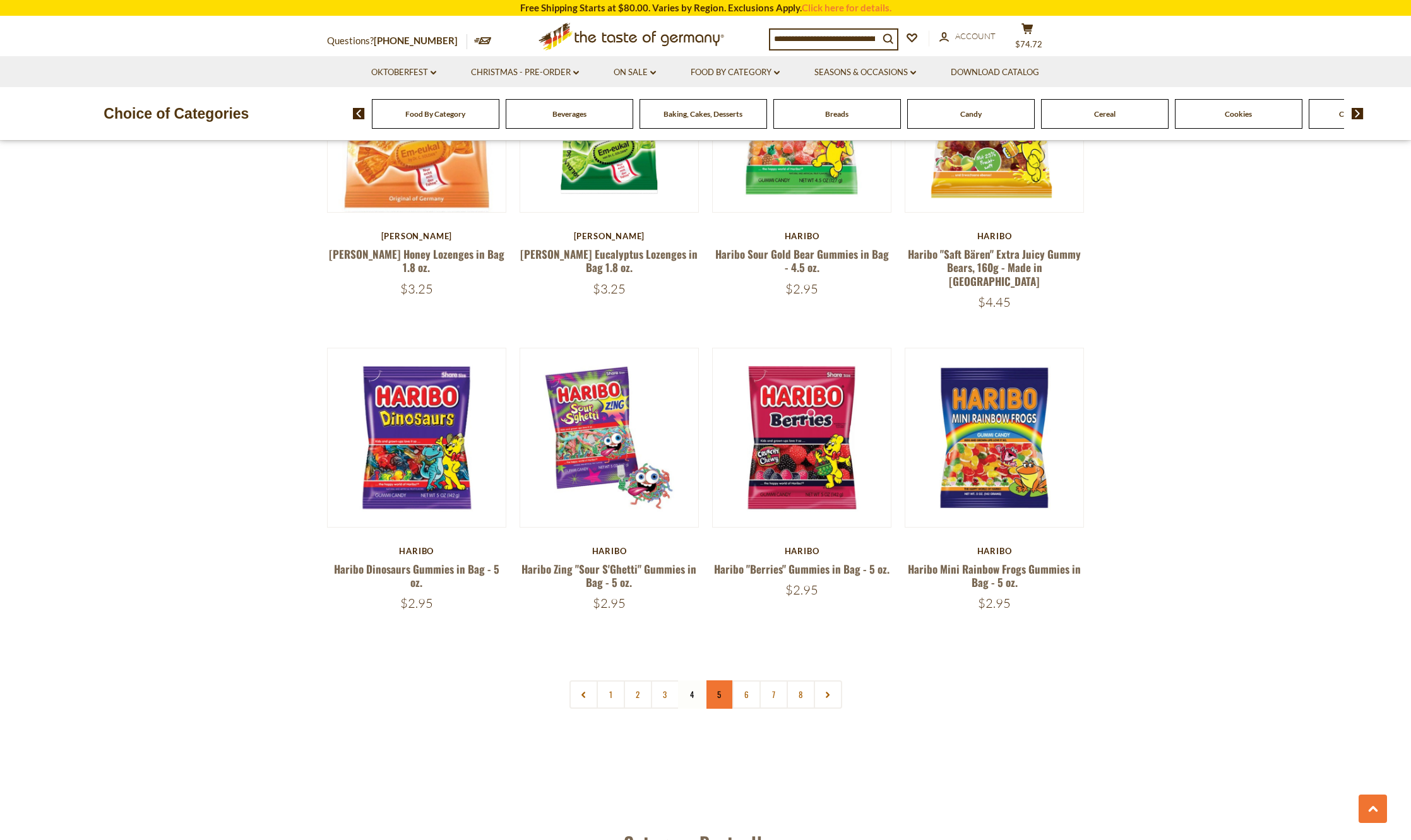
click at [721, 680] on link "5" at bounding box center [719, 694] width 28 height 28
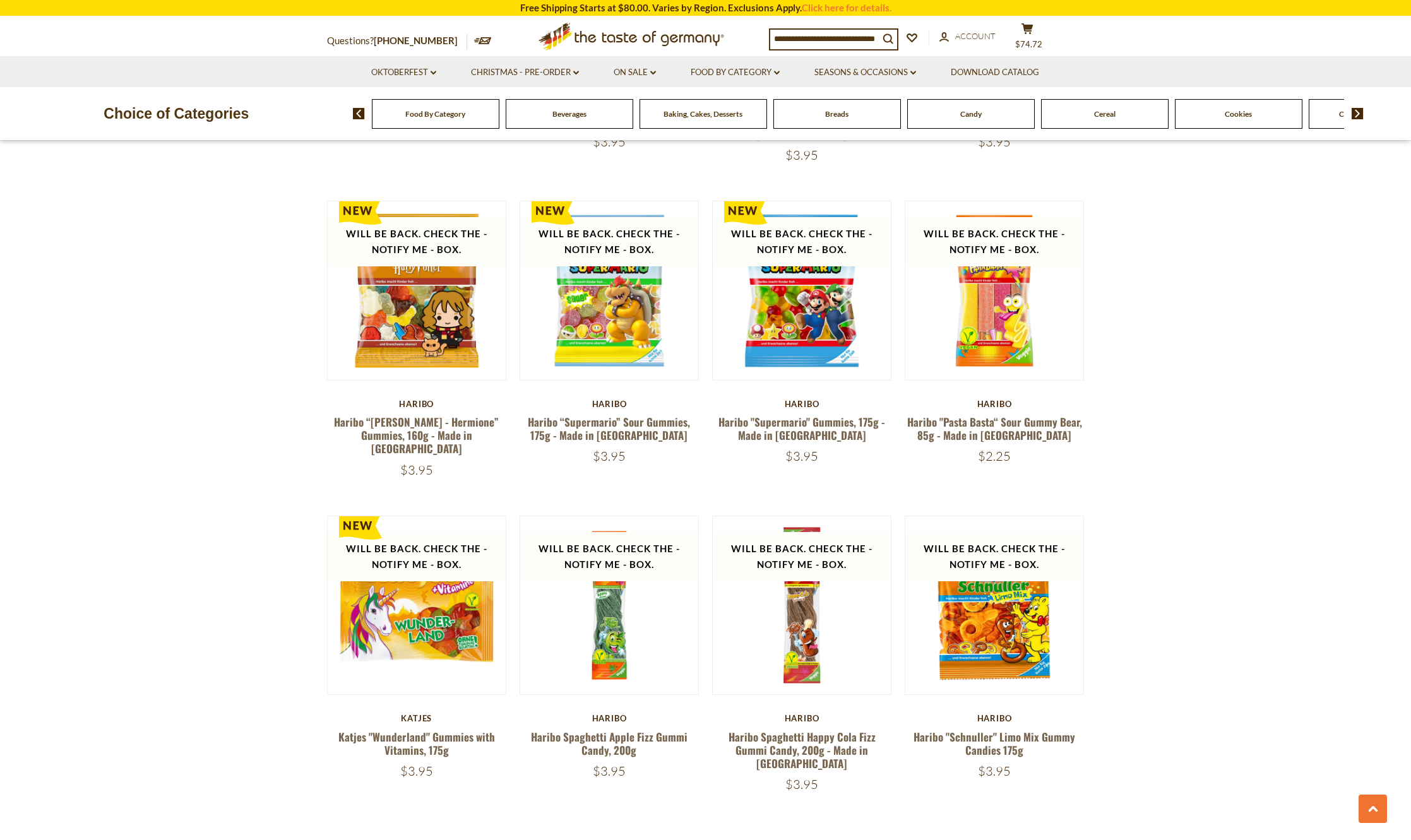
scroll to position [2539, 0]
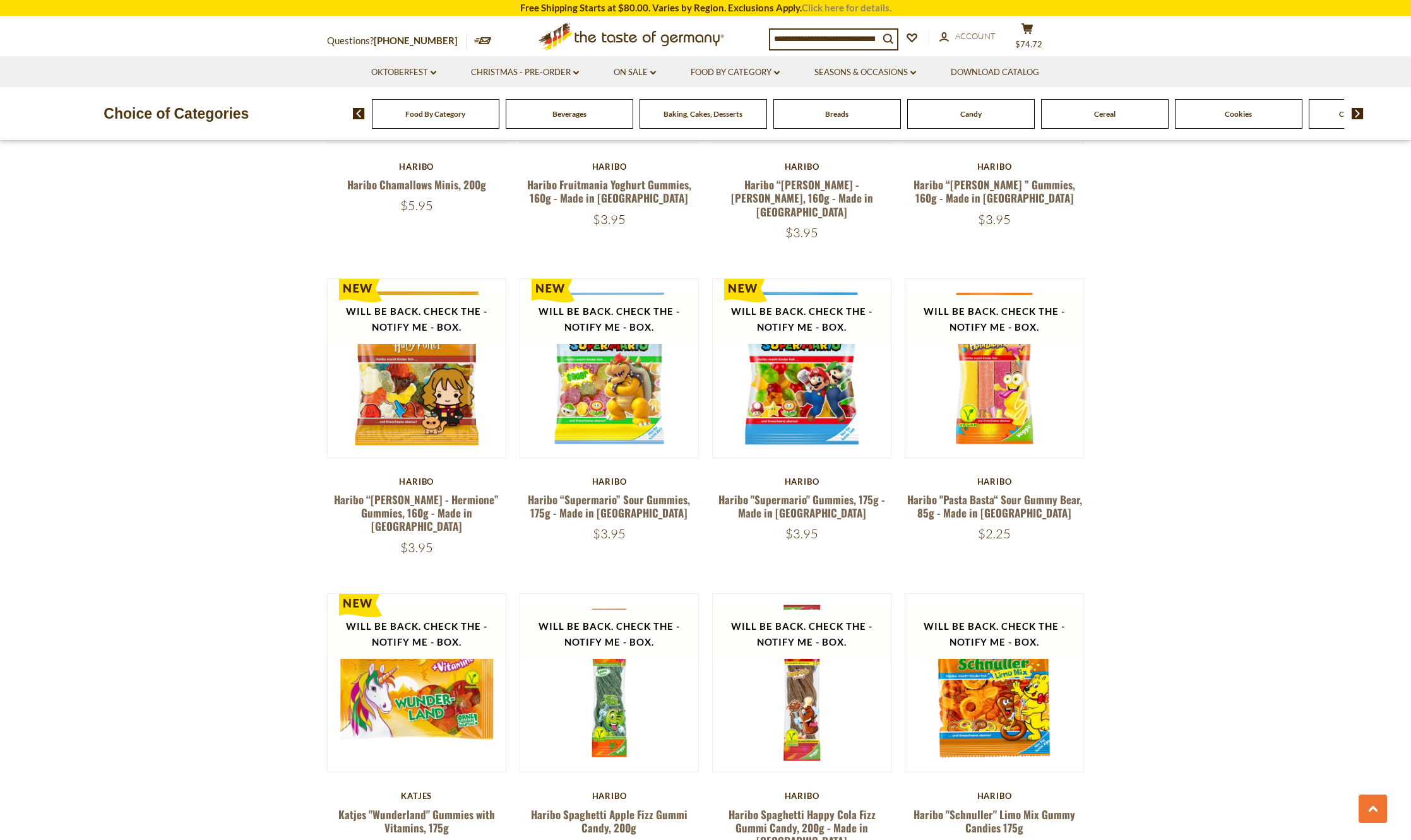
click at [839, 7] on link "Click here for details." at bounding box center [846, 7] width 90 height 11
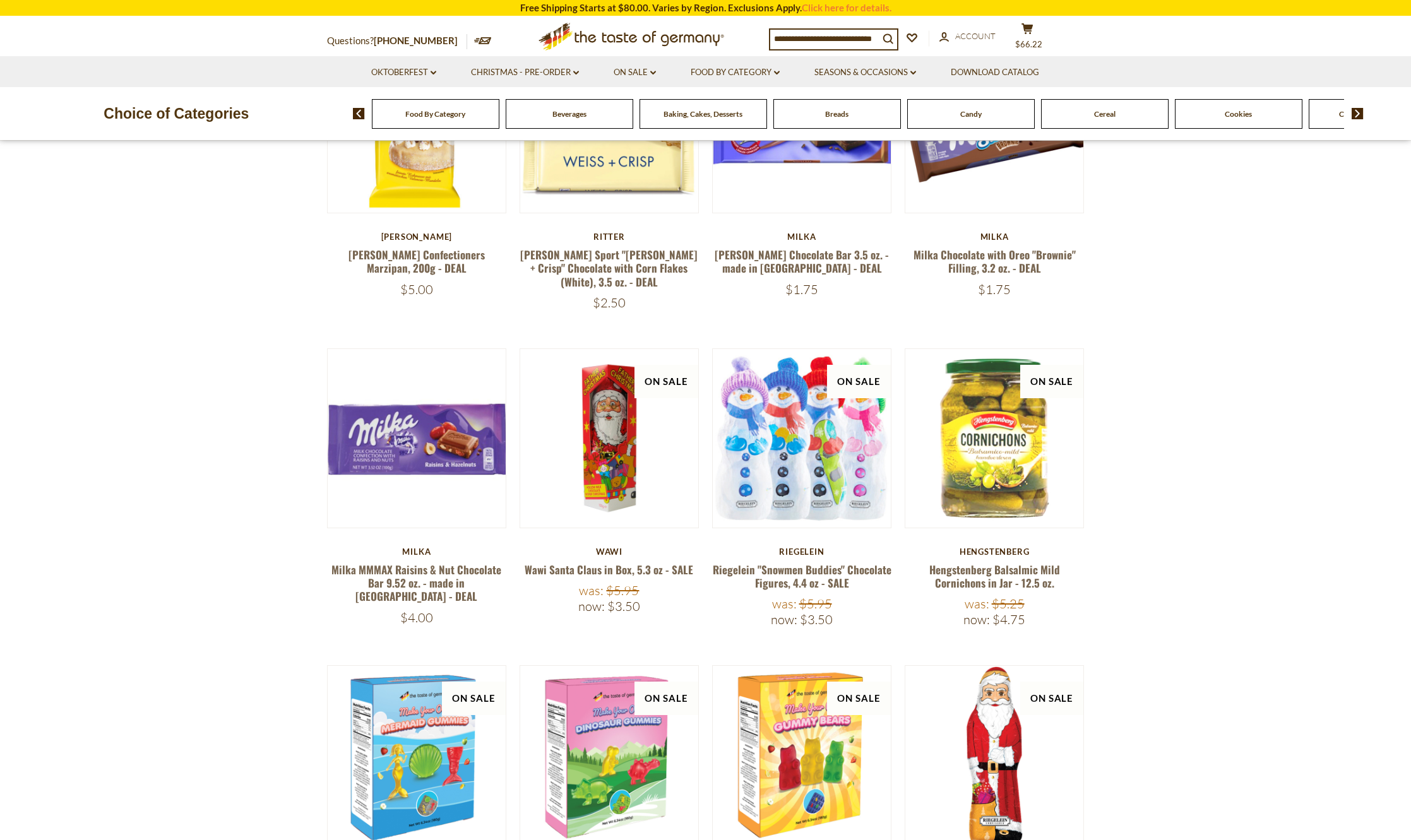
scroll to position [63, 0]
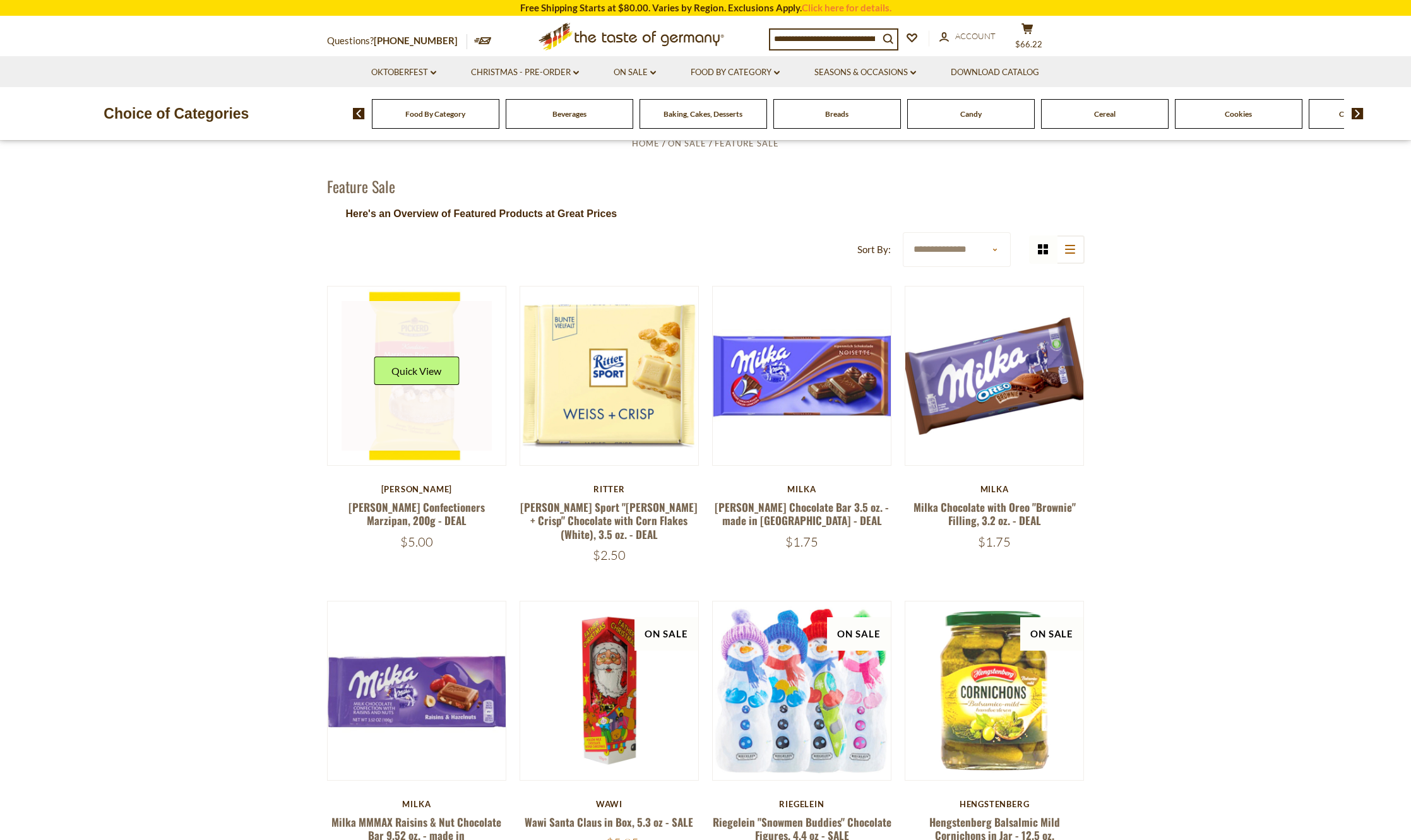
click at [418, 419] on link at bounding box center [417, 376] width 150 height 150
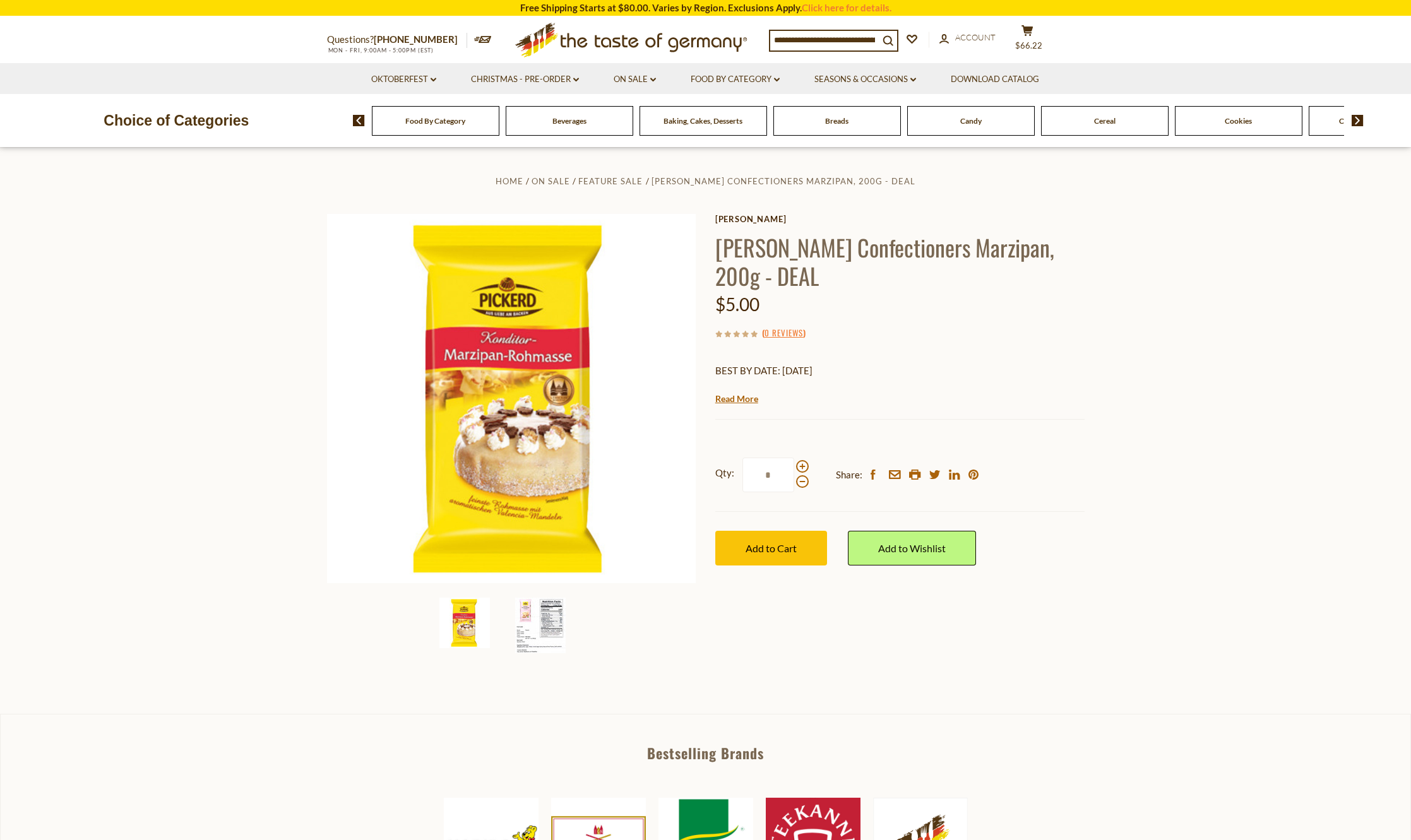
click at [548, 613] on img at bounding box center [540, 625] width 51 height 56
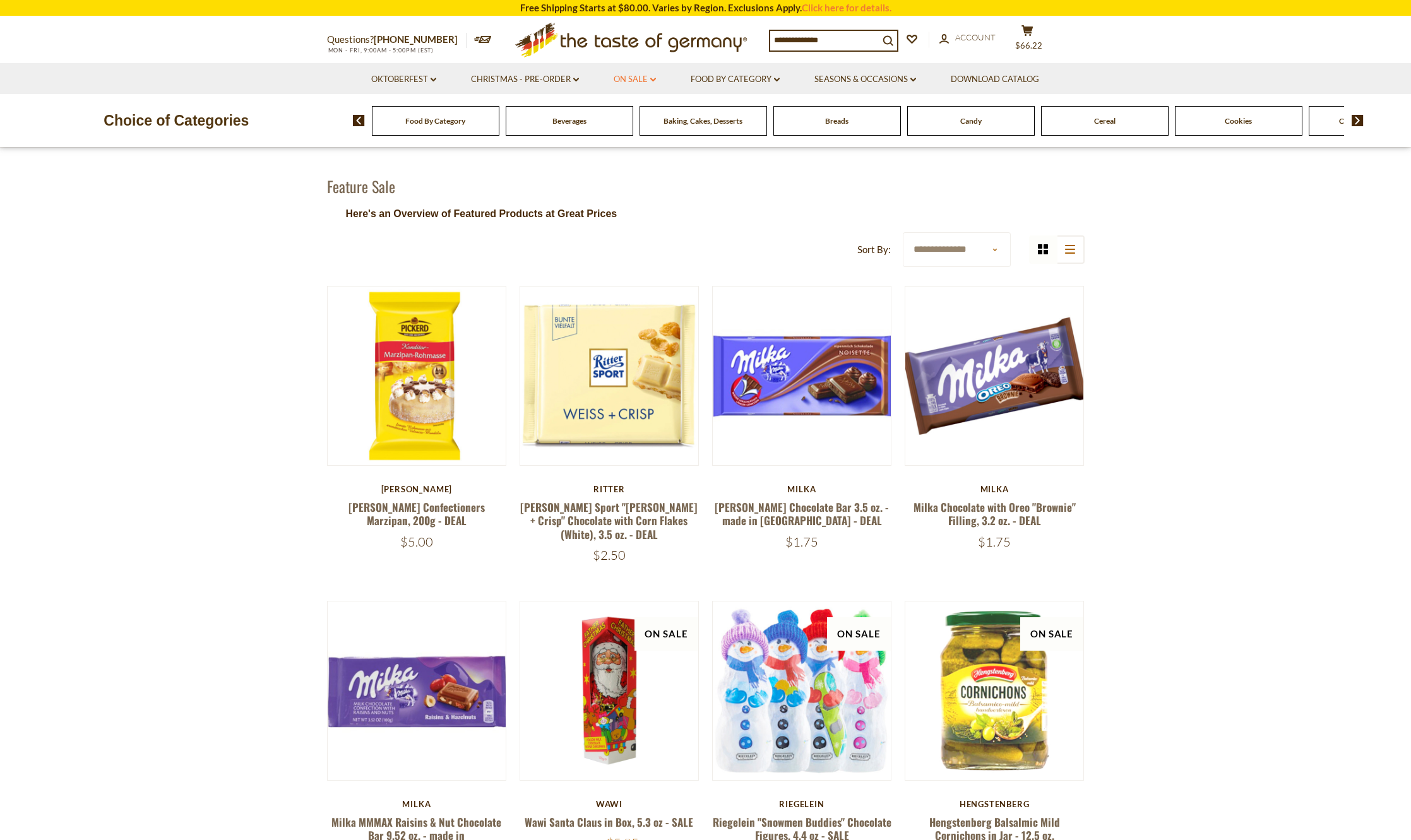
click at [640, 76] on link "On Sale dropdown_arrow" at bounding box center [635, 79] width 42 height 14
click at [625, 134] on link "Feature Sale" at bounding box center [633, 134] width 52 height 11
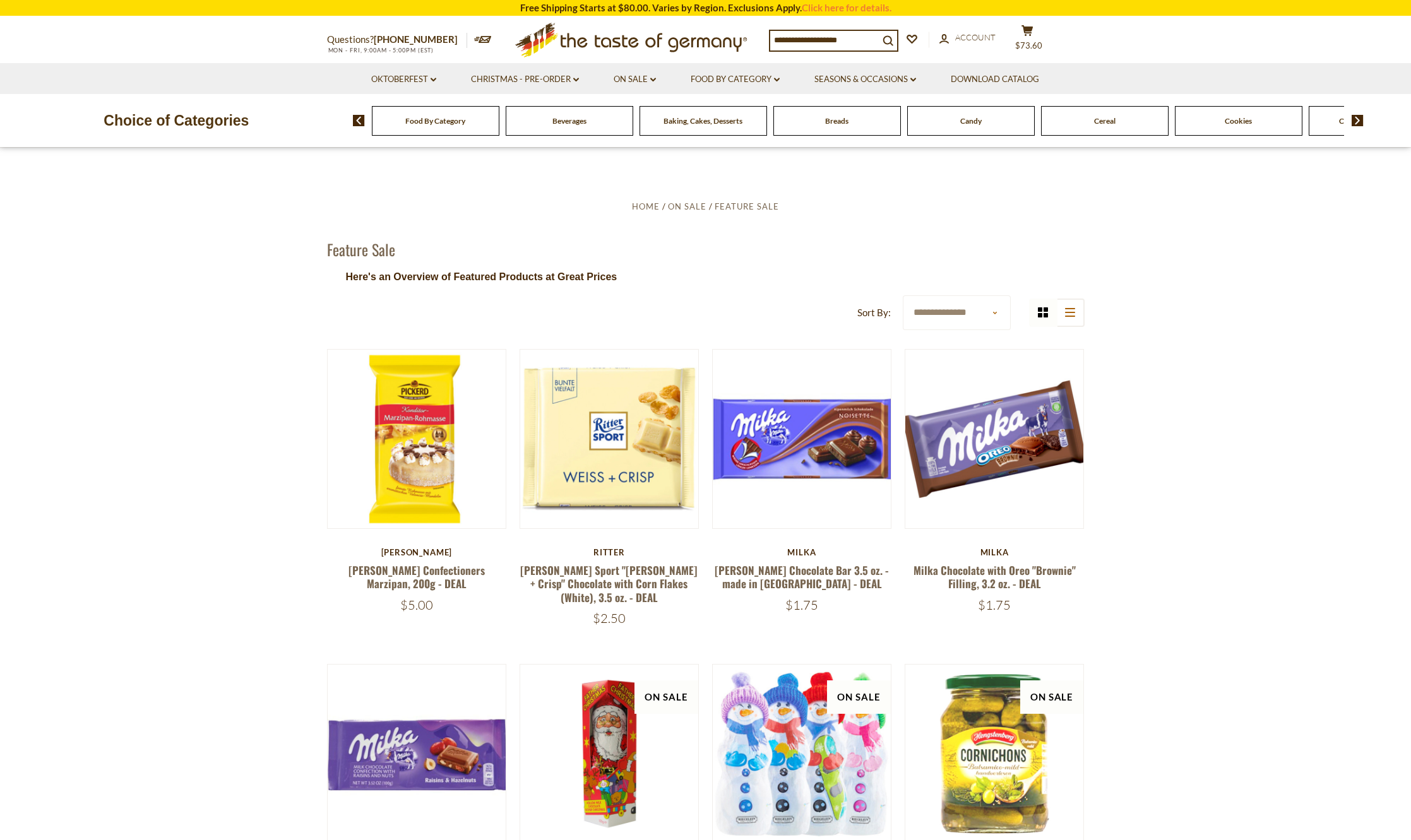
click at [634, 87] on li "On Sale dropdown_arrow All On Sale Feature Sale Discount Deals All Discount Dea…" at bounding box center [635, 79] width 75 height 31
click at [633, 82] on link "On Sale dropdown_arrow" at bounding box center [635, 79] width 42 height 14
click at [629, 152] on link "Discount Deals" at bounding box center [638, 156] width 63 height 18
click at [629, 178] on link "All Discount Deals" at bounding box center [651, 174] width 77 height 11
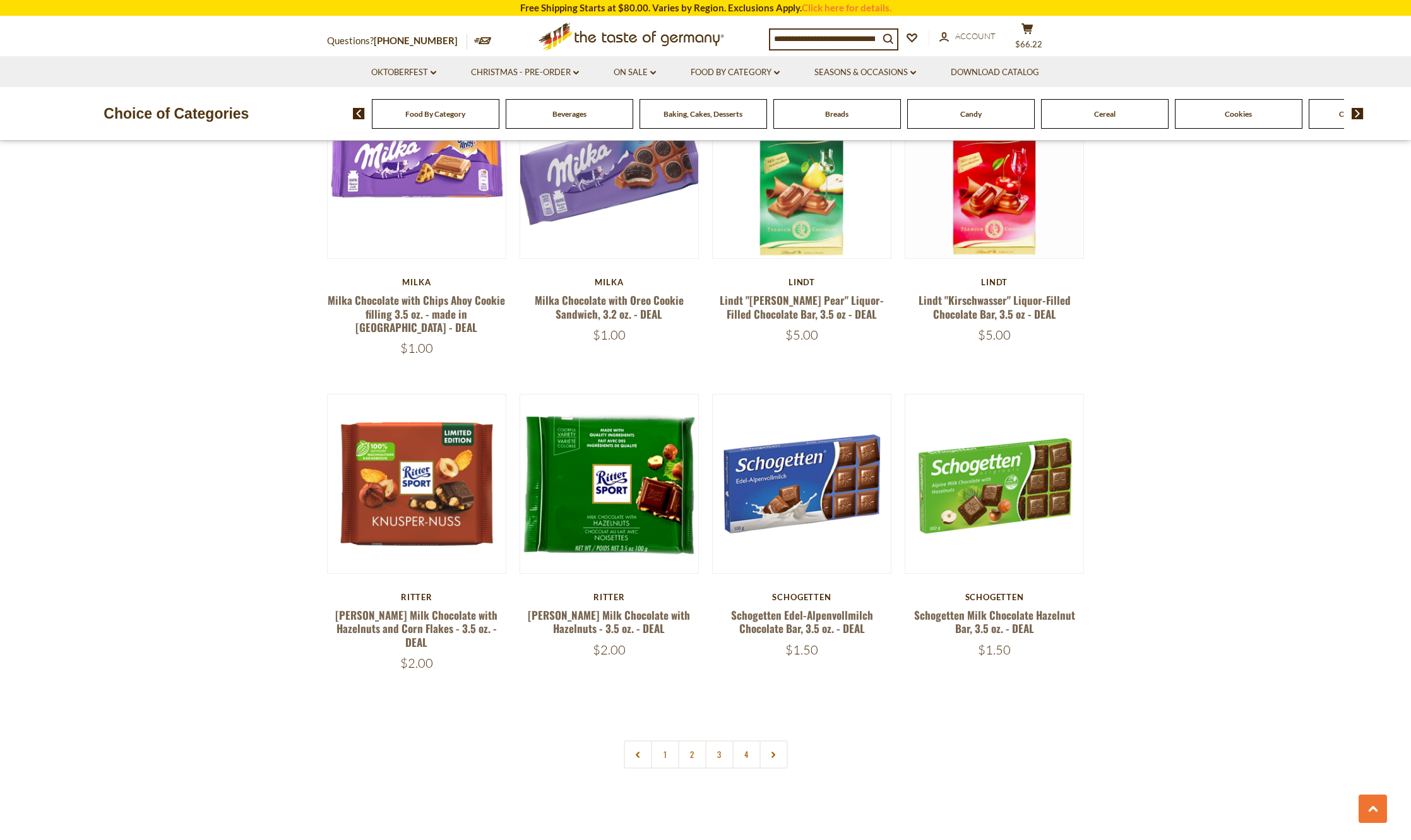
scroll to position [2651, 0]
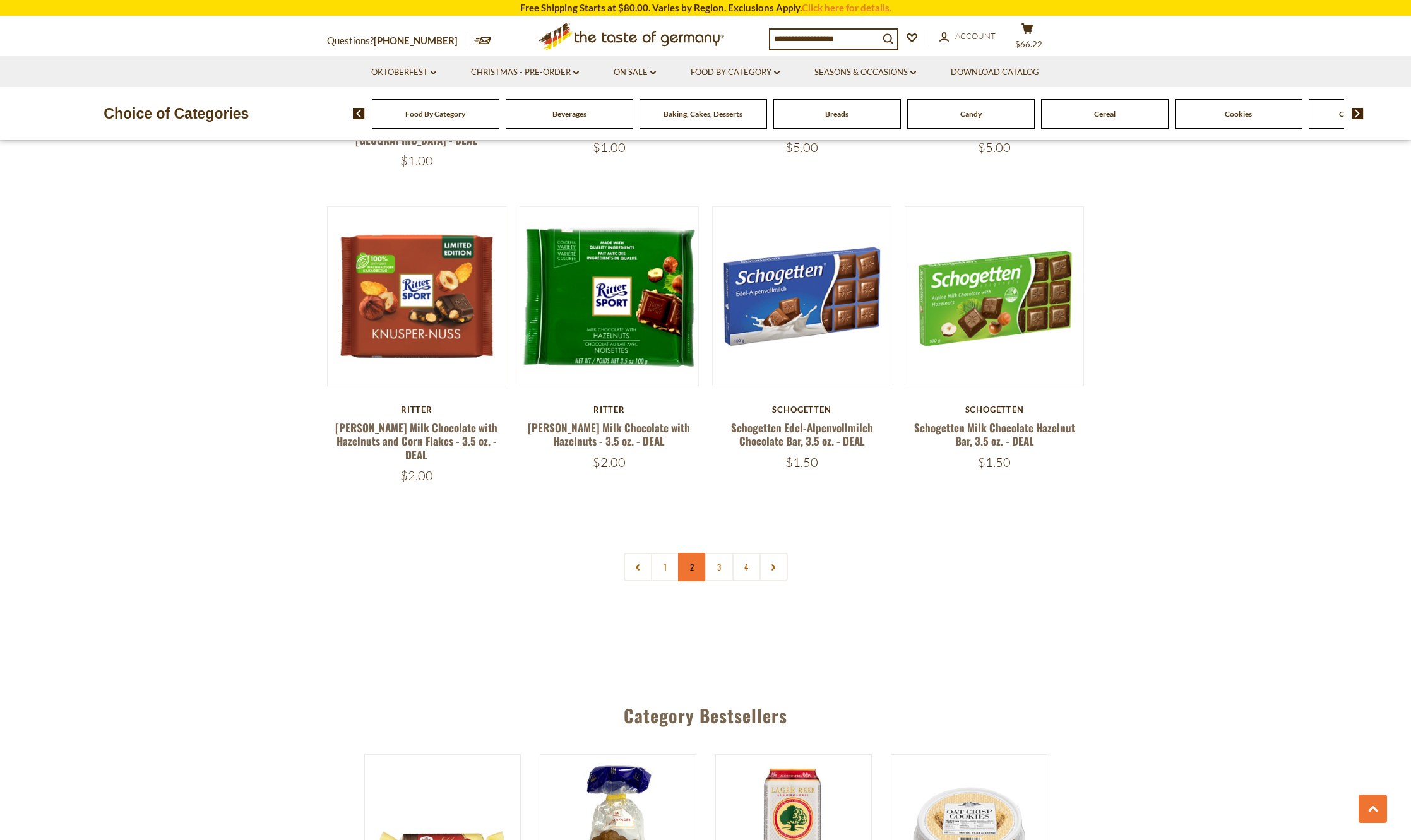
click at [690, 553] on link "2" at bounding box center [692, 567] width 28 height 28
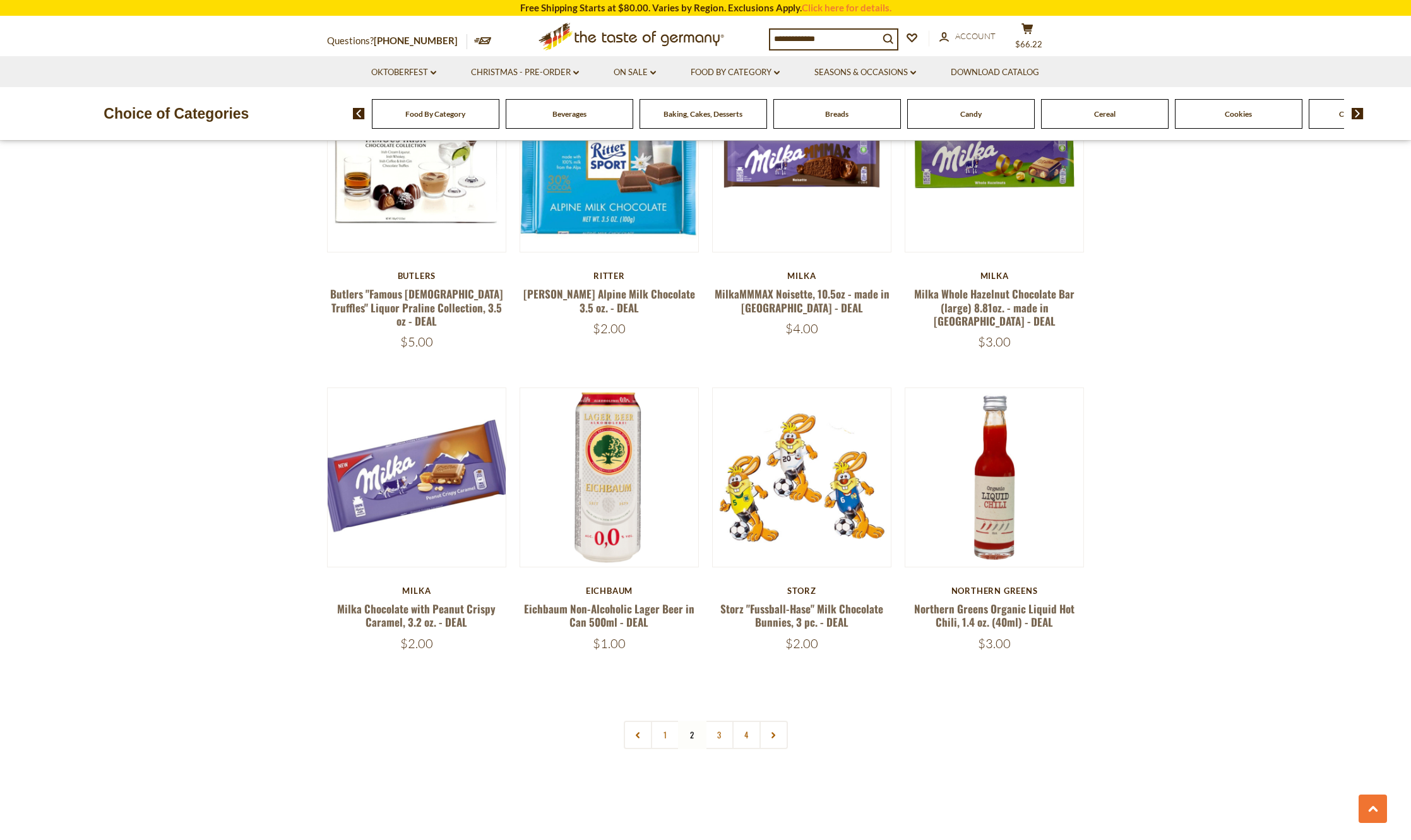
scroll to position [2502, 0]
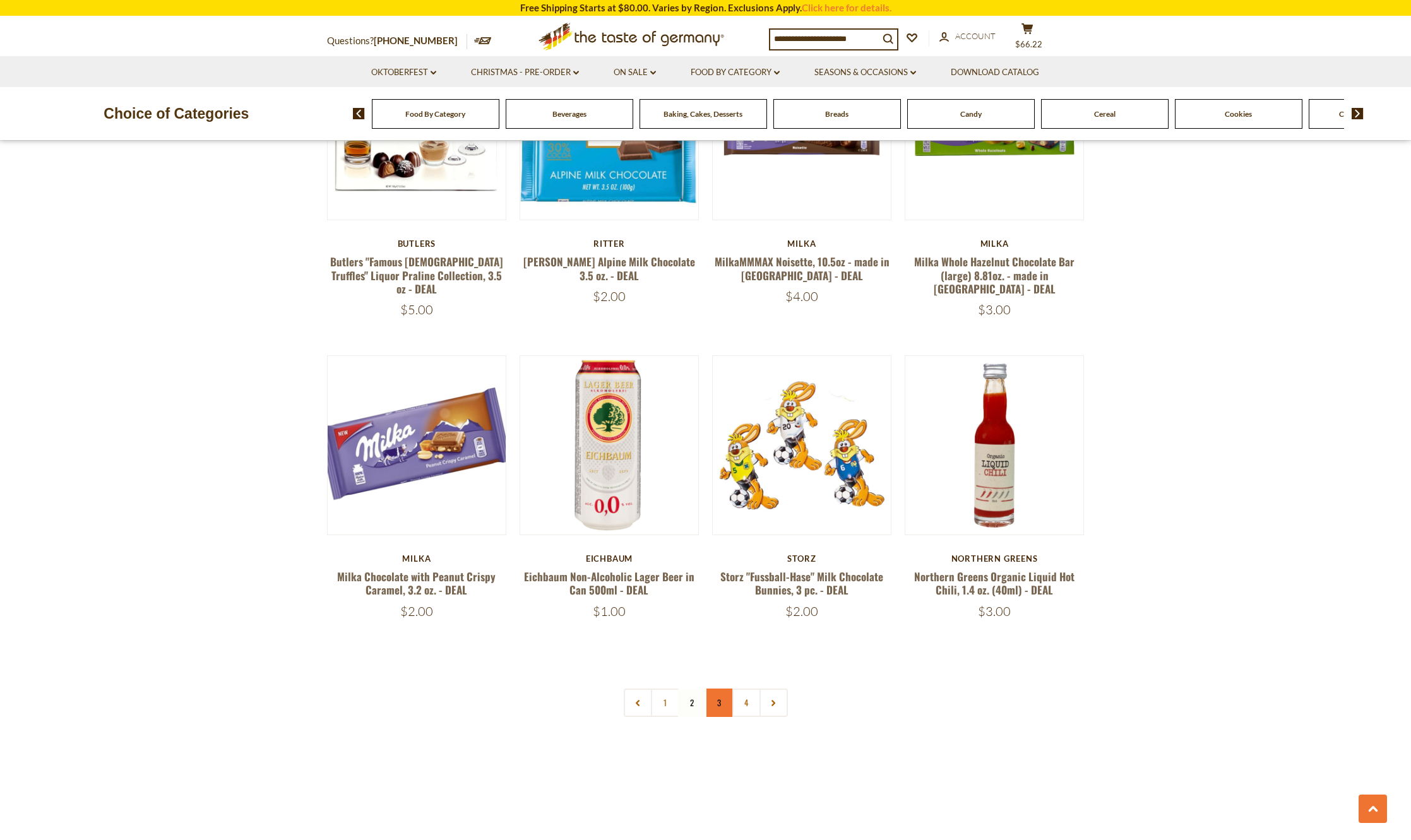
click at [716, 688] on link "3" at bounding box center [719, 703] width 28 height 28
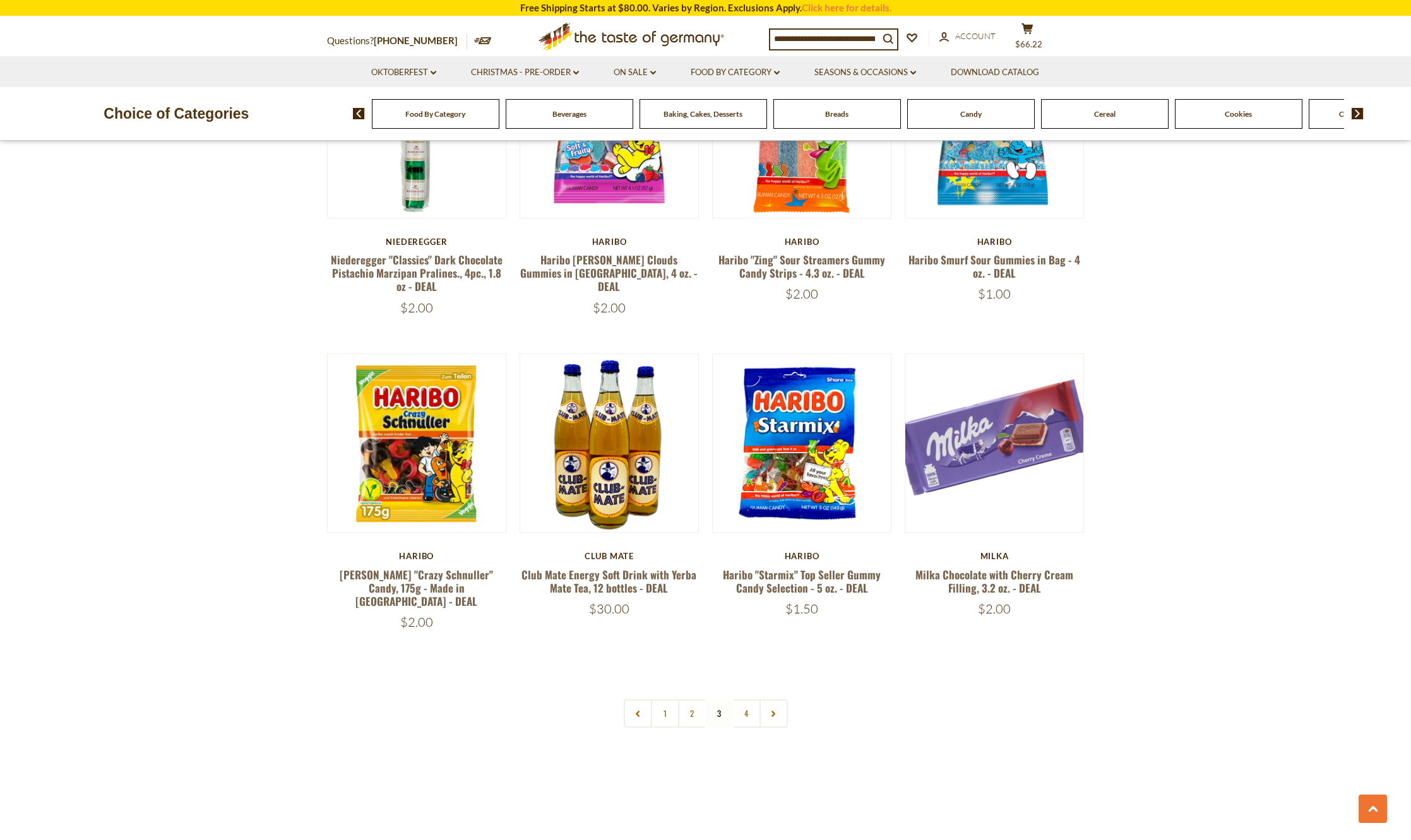
scroll to position [2565, 0]
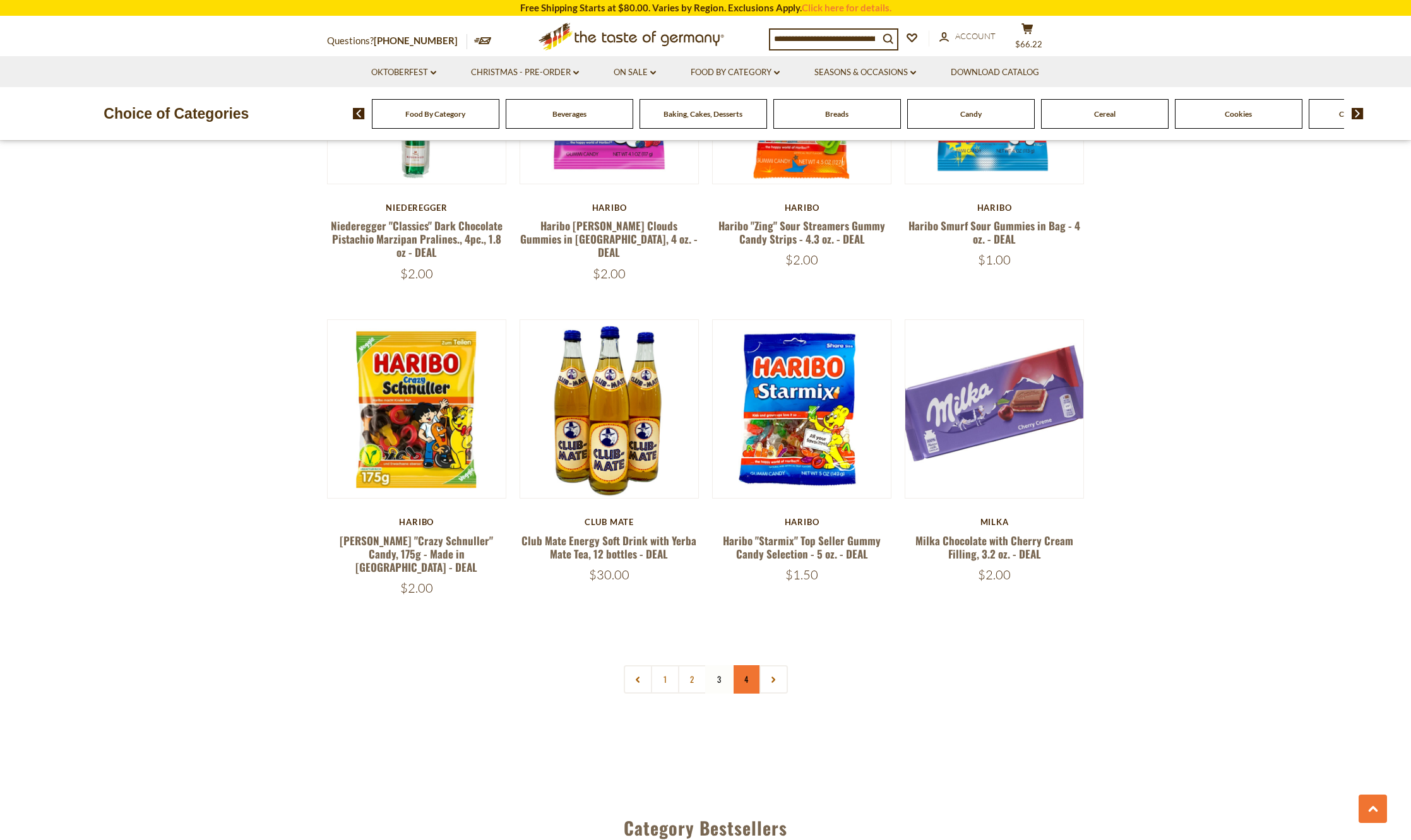
click at [745, 665] on link "4" at bounding box center [747, 680] width 28 height 28
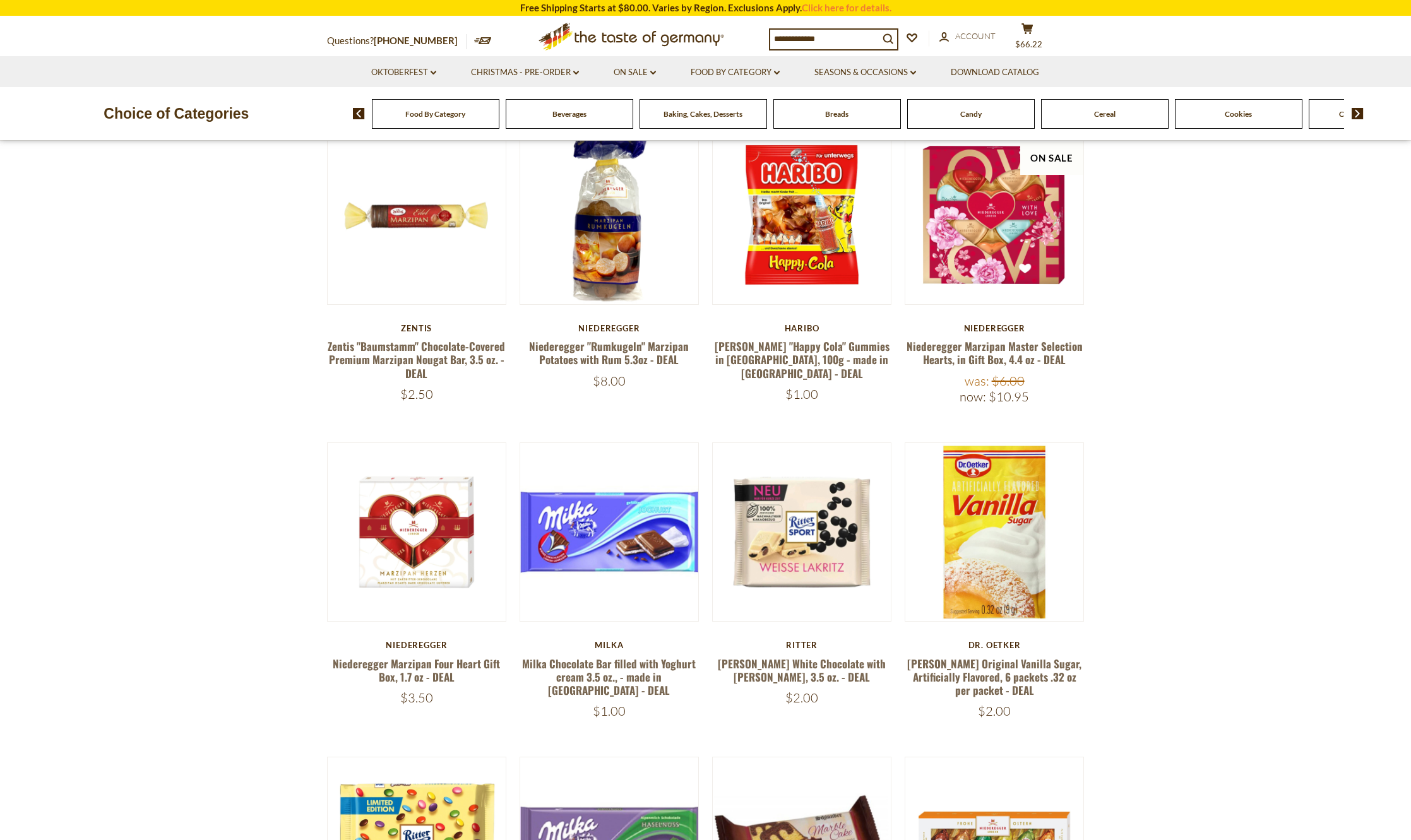
scroll to position [229, 0]
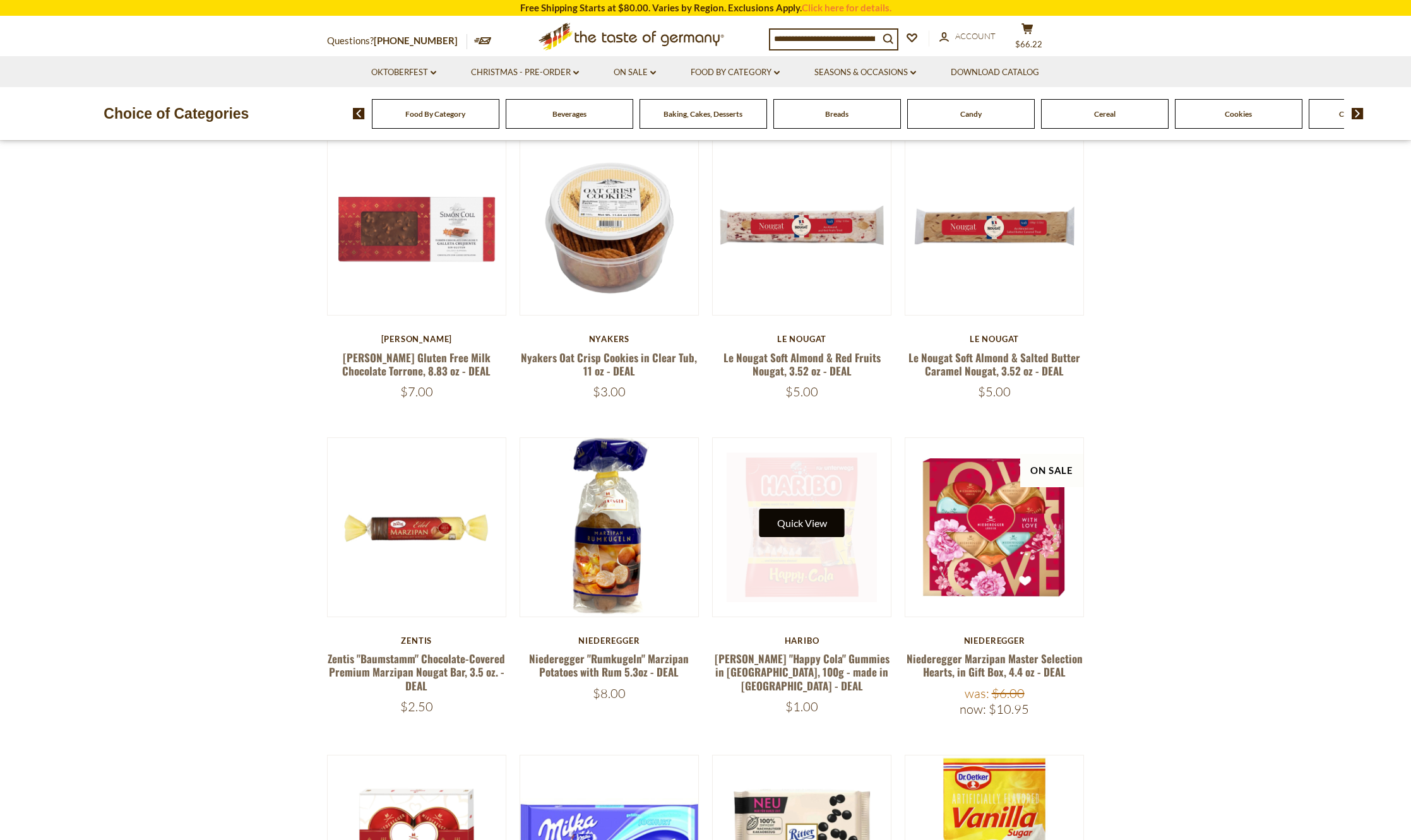
click at [802, 520] on button "Quick View" at bounding box center [802, 523] width 85 height 28
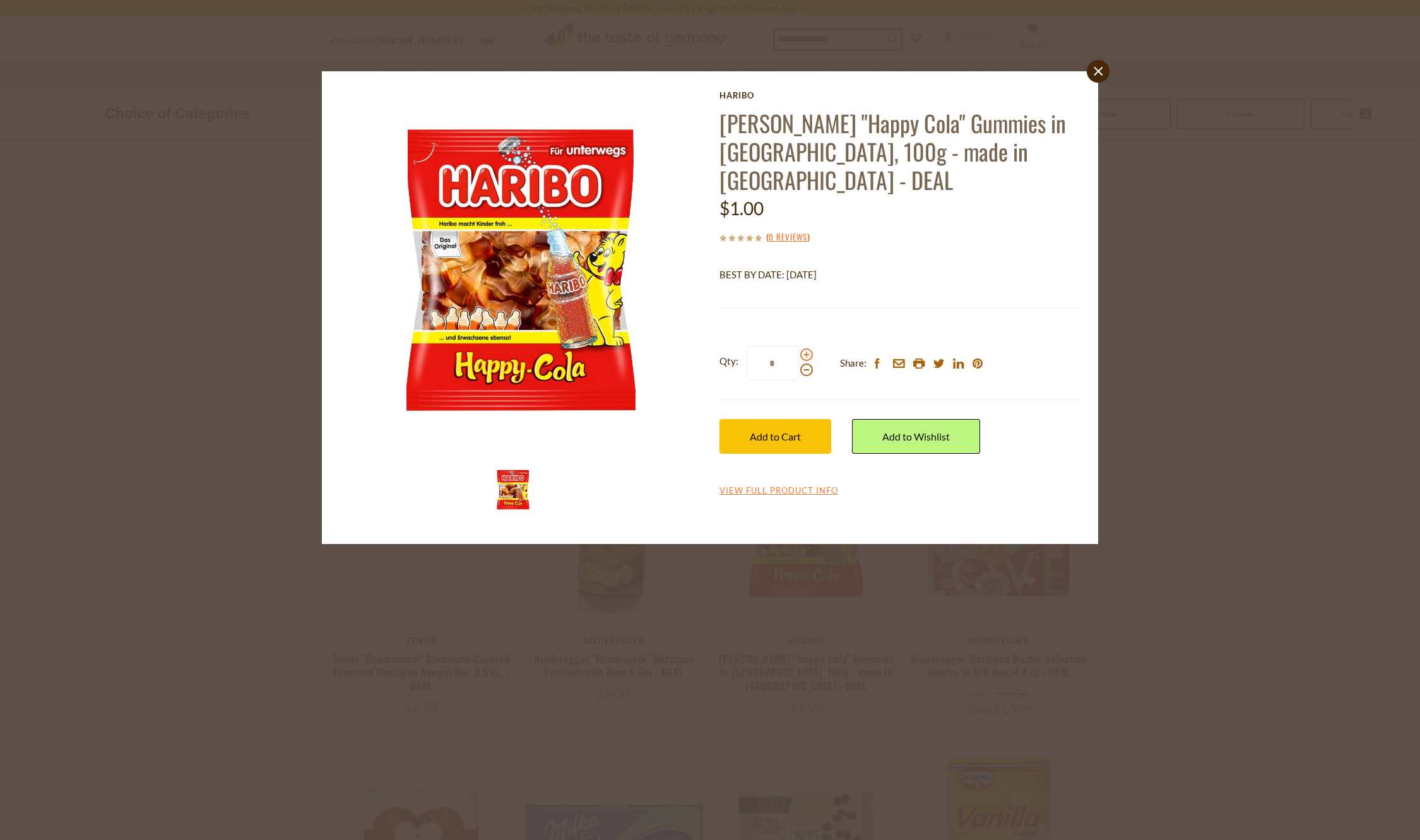
click at [804, 348] on span at bounding box center [807, 354] width 13 height 13
click at [798, 346] on input "*" at bounding box center [772, 363] width 52 height 35
click at [804, 348] on span at bounding box center [807, 354] width 13 height 13
click at [798, 346] on input "*" at bounding box center [772, 363] width 52 height 35
click at [804, 363] on span at bounding box center [807, 369] width 13 height 13
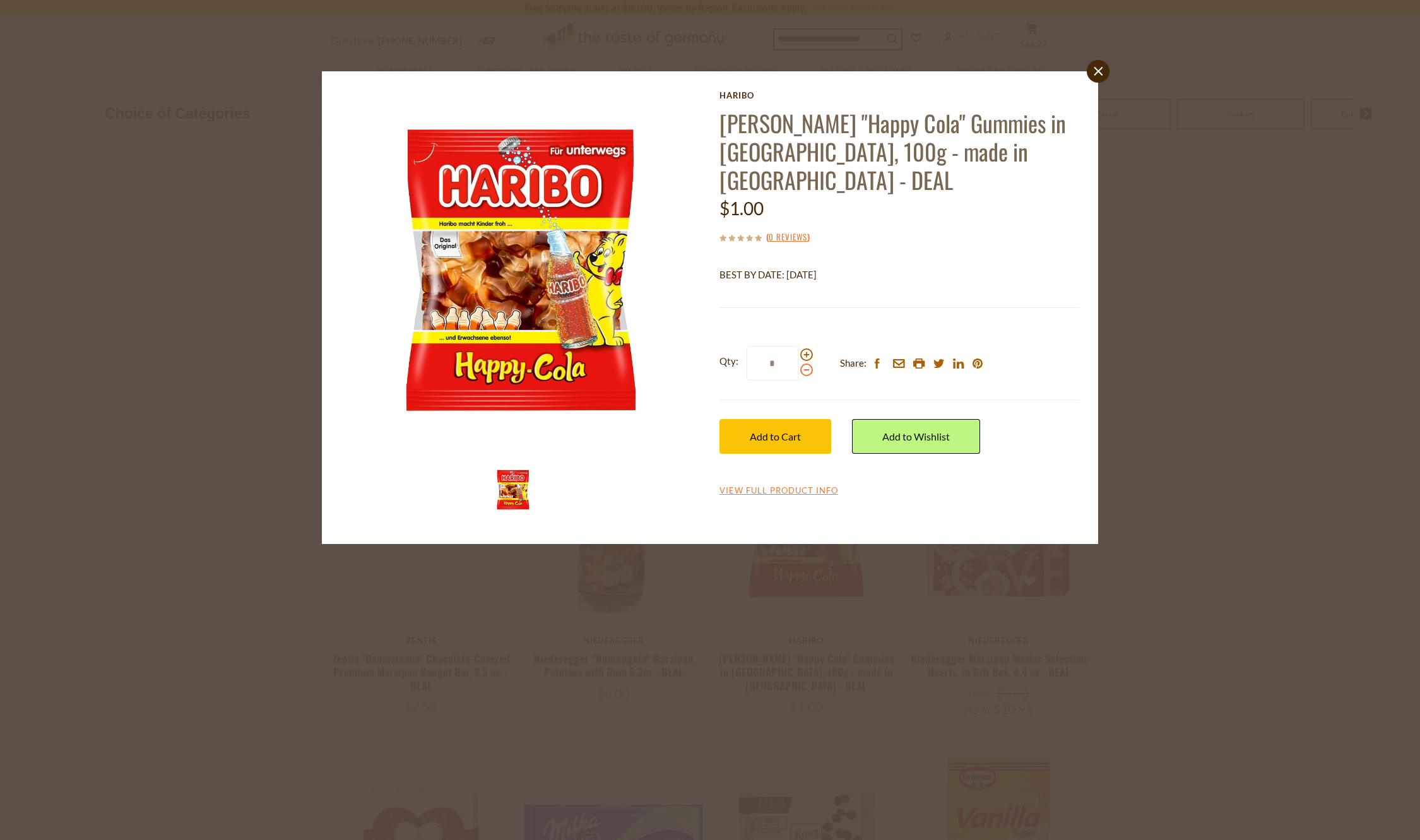
click at [798, 346] on input "*" at bounding box center [772, 363] width 52 height 35
click at [806, 348] on span at bounding box center [807, 354] width 13 height 13
click at [798, 346] on input "*" at bounding box center [772, 363] width 52 height 35
type input "*"
click at [790, 431] on span "Add to Cart" at bounding box center [775, 437] width 51 height 12
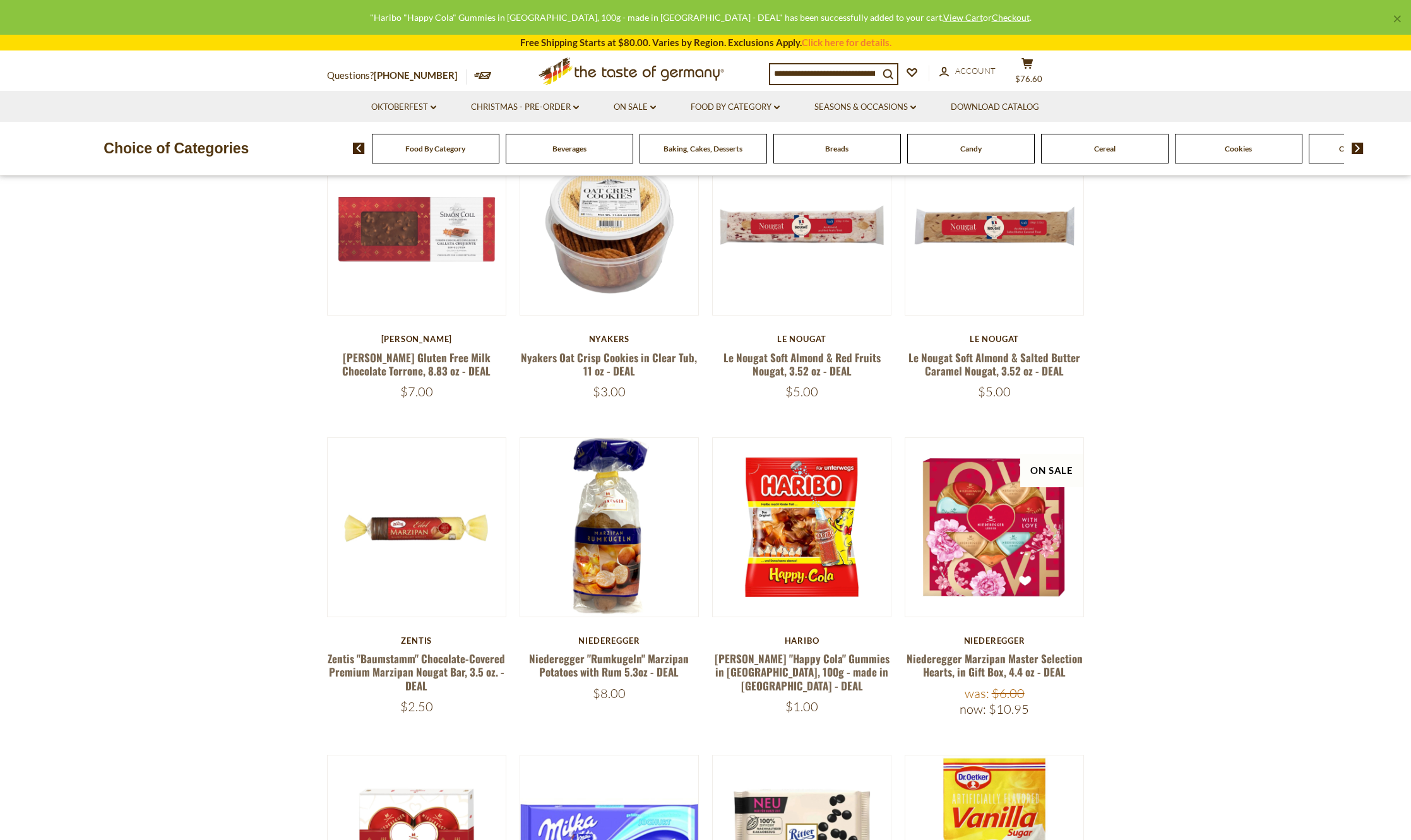
scroll to position [482, 0]
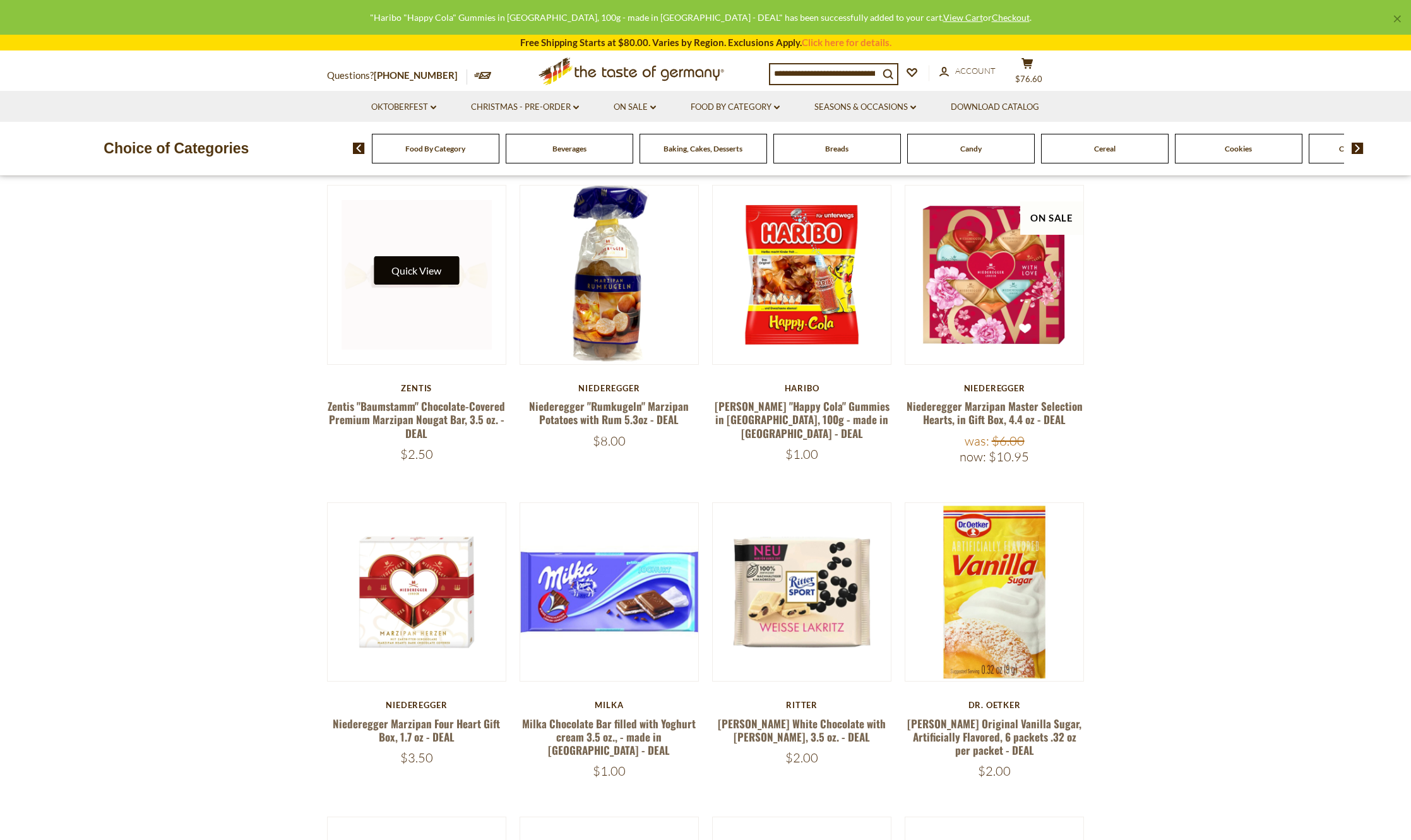
click at [421, 265] on button "Quick View" at bounding box center [416, 270] width 85 height 28
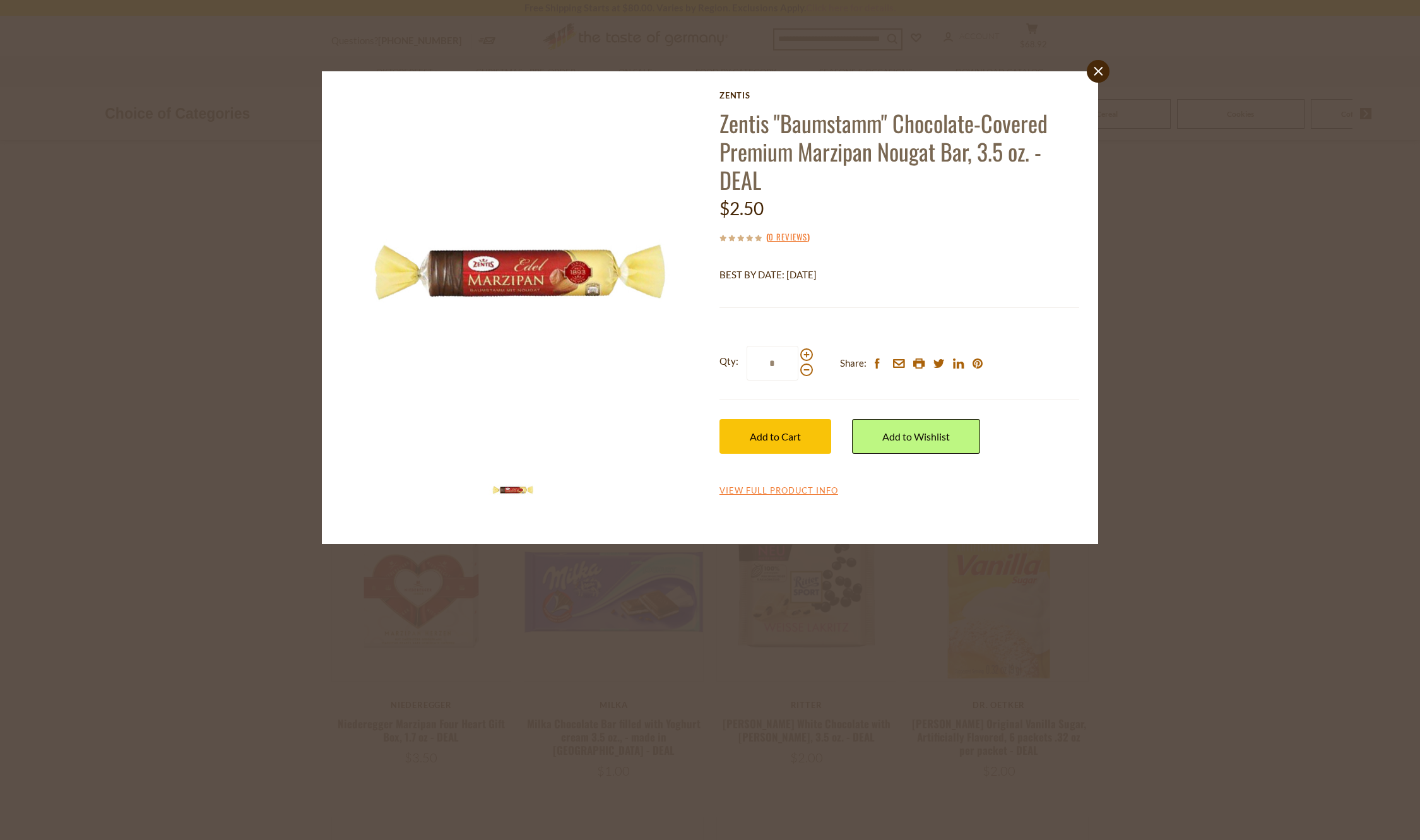
click at [1330, 362] on div "close Zentis Zentis "Baumstamm" Chocolate-Covered Premium Marzipan Nougat Bar, …" at bounding box center [710, 420] width 1420 height 840
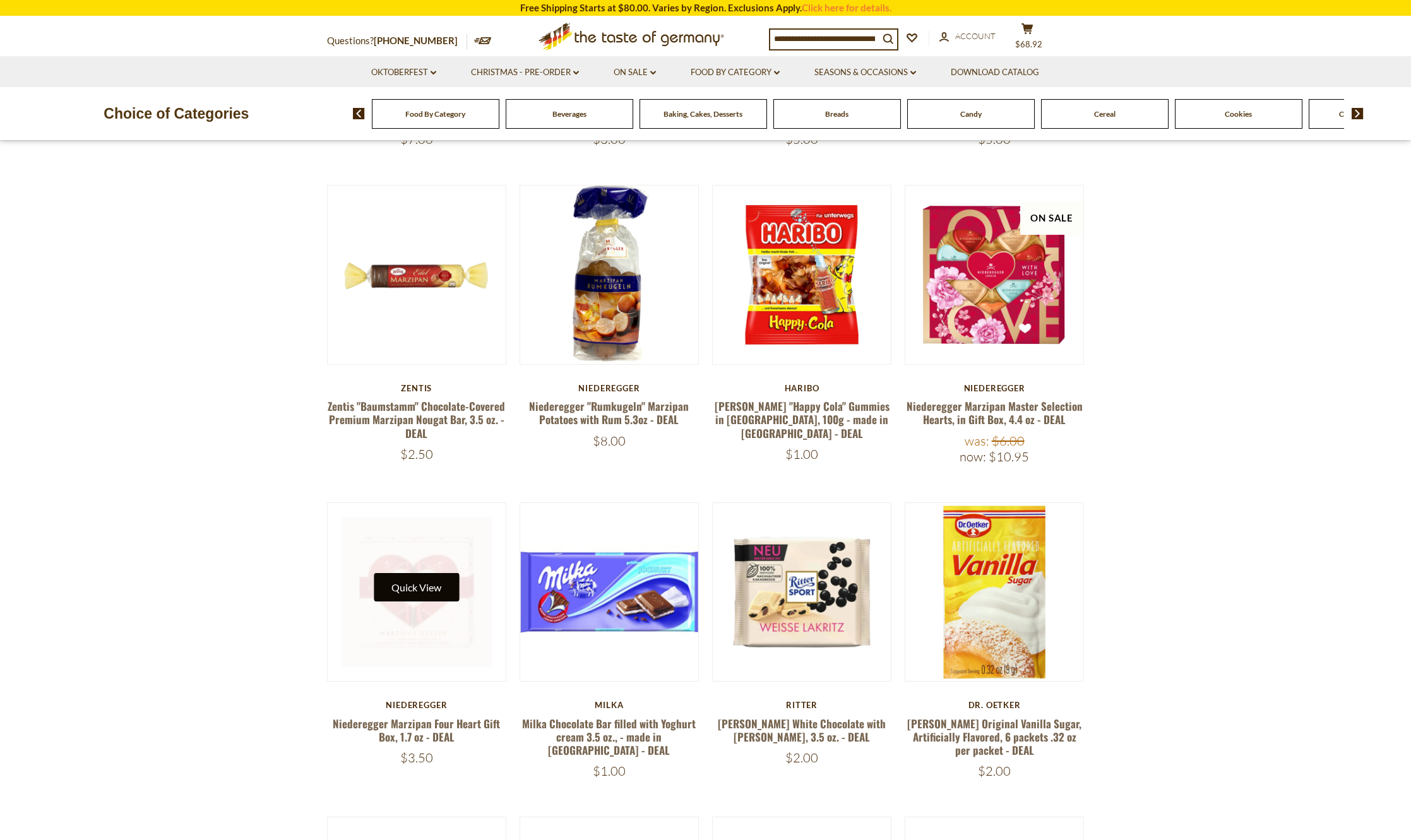
click at [407, 585] on button "Quick View" at bounding box center [416, 587] width 85 height 28
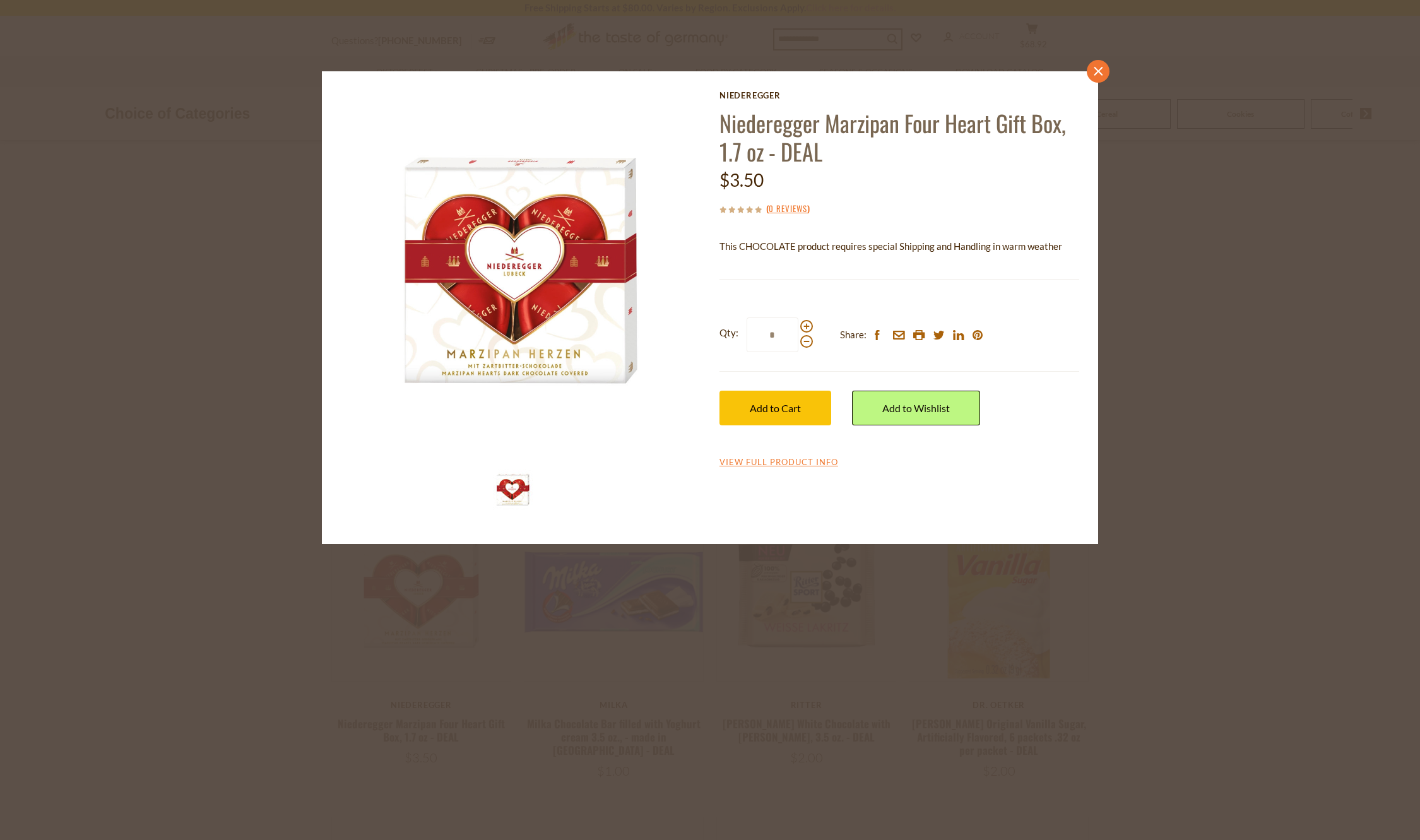
click at [1097, 75] on icon "close" at bounding box center [1098, 71] width 10 height 10
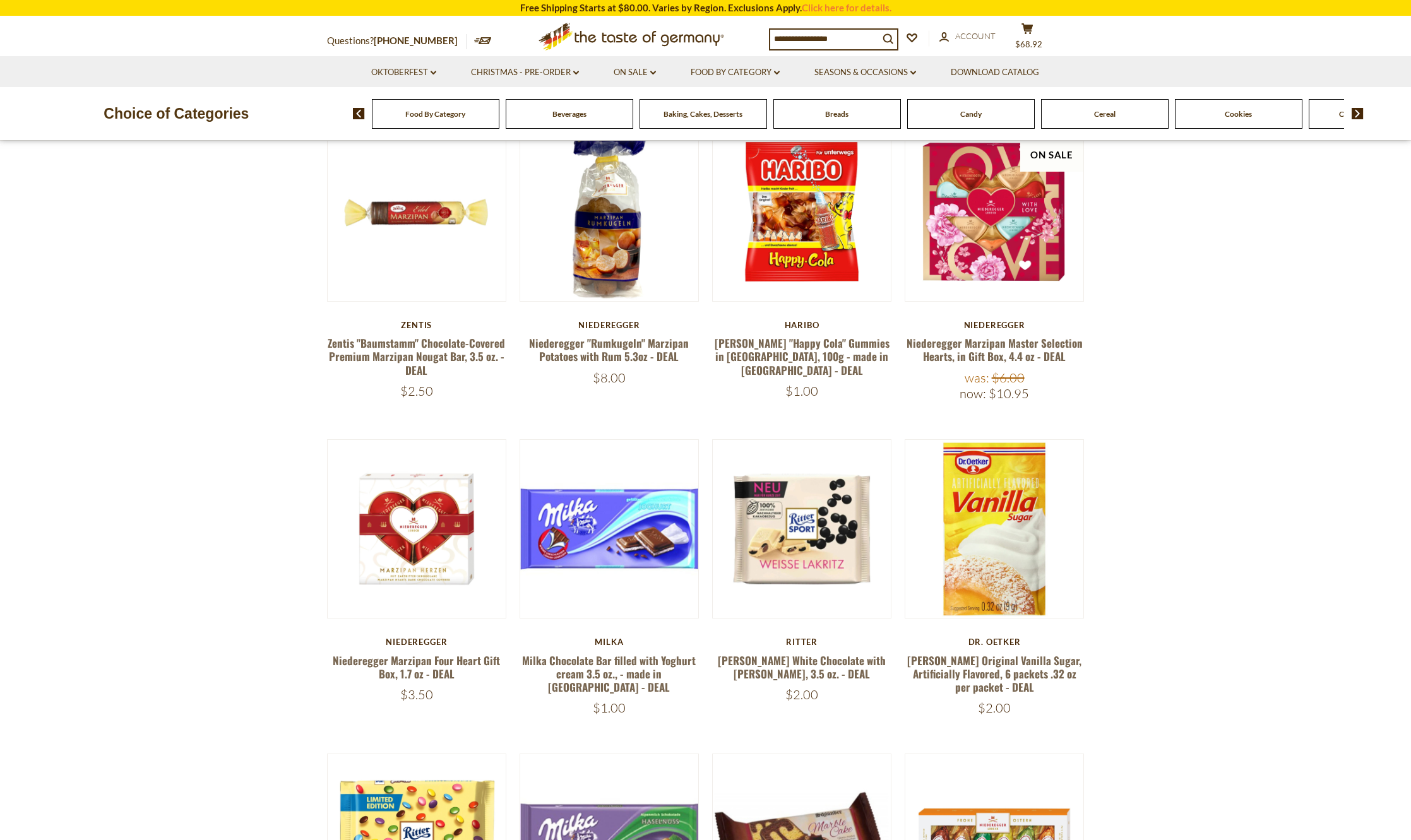
scroll to position [419, 0]
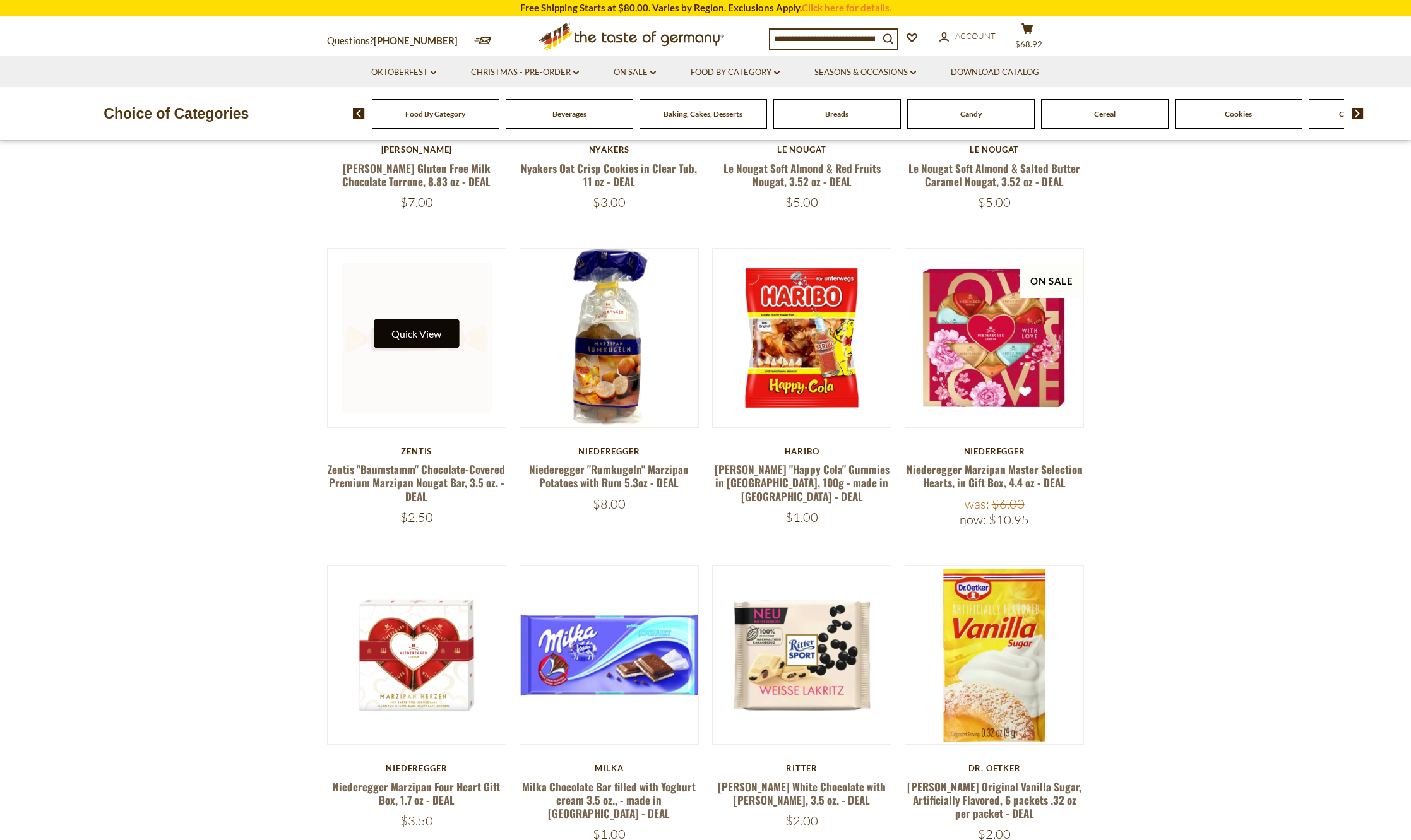
click at [431, 339] on button "Quick View" at bounding box center [416, 333] width 85 height 28
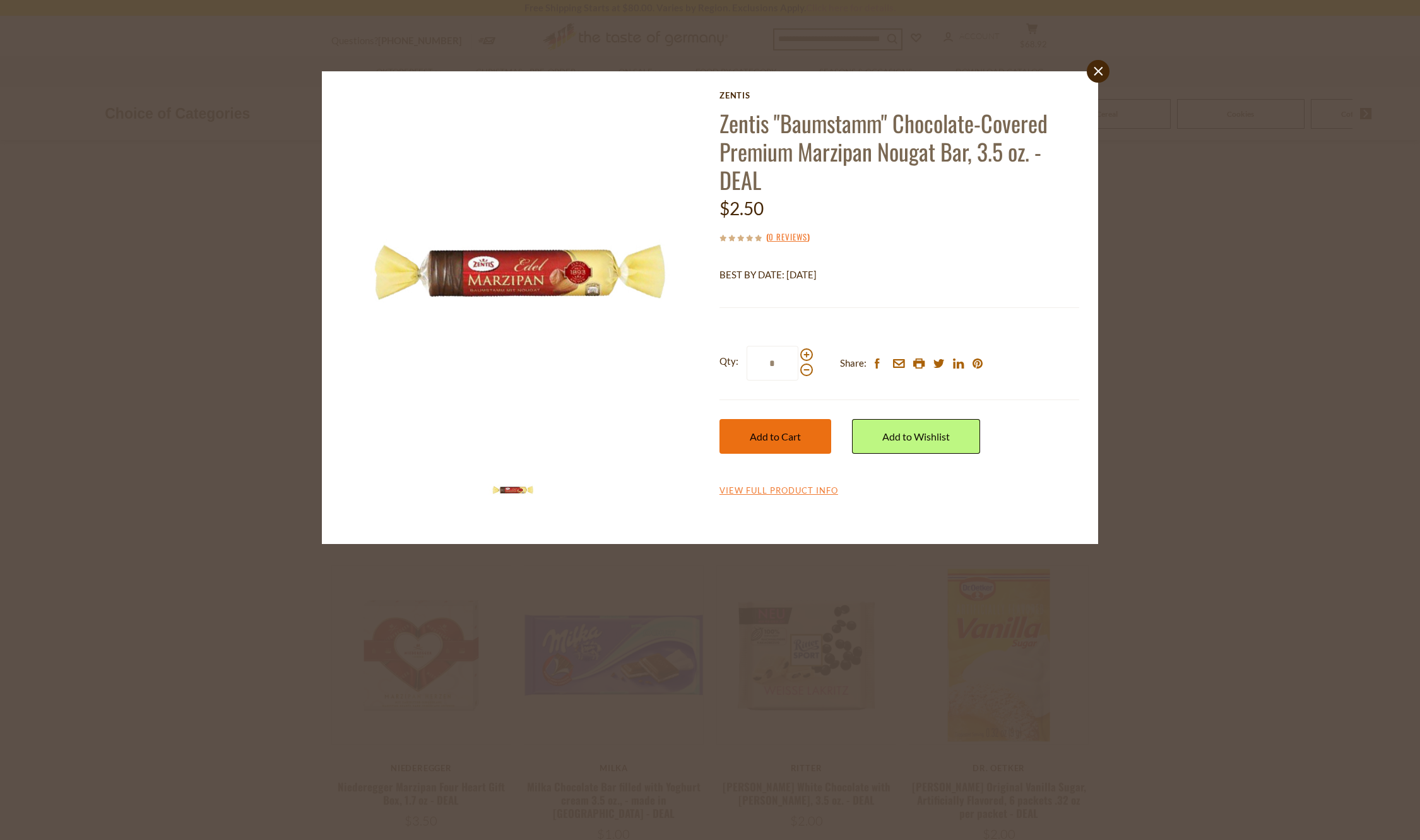
click at [800, 443] on button "Add to Cart" at bounding box center [775, 436] width 111 height 35
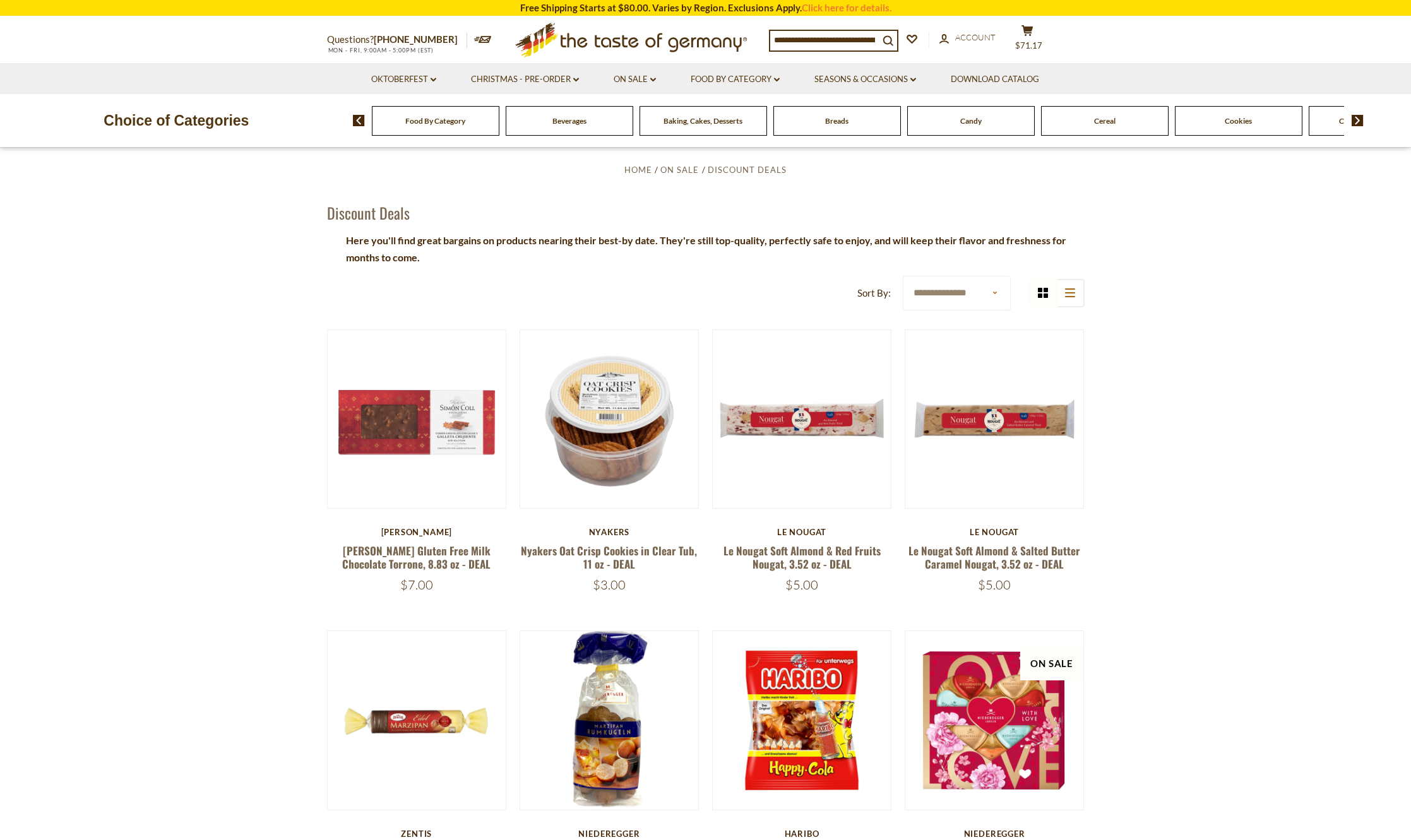
scroll to position [0, 0]
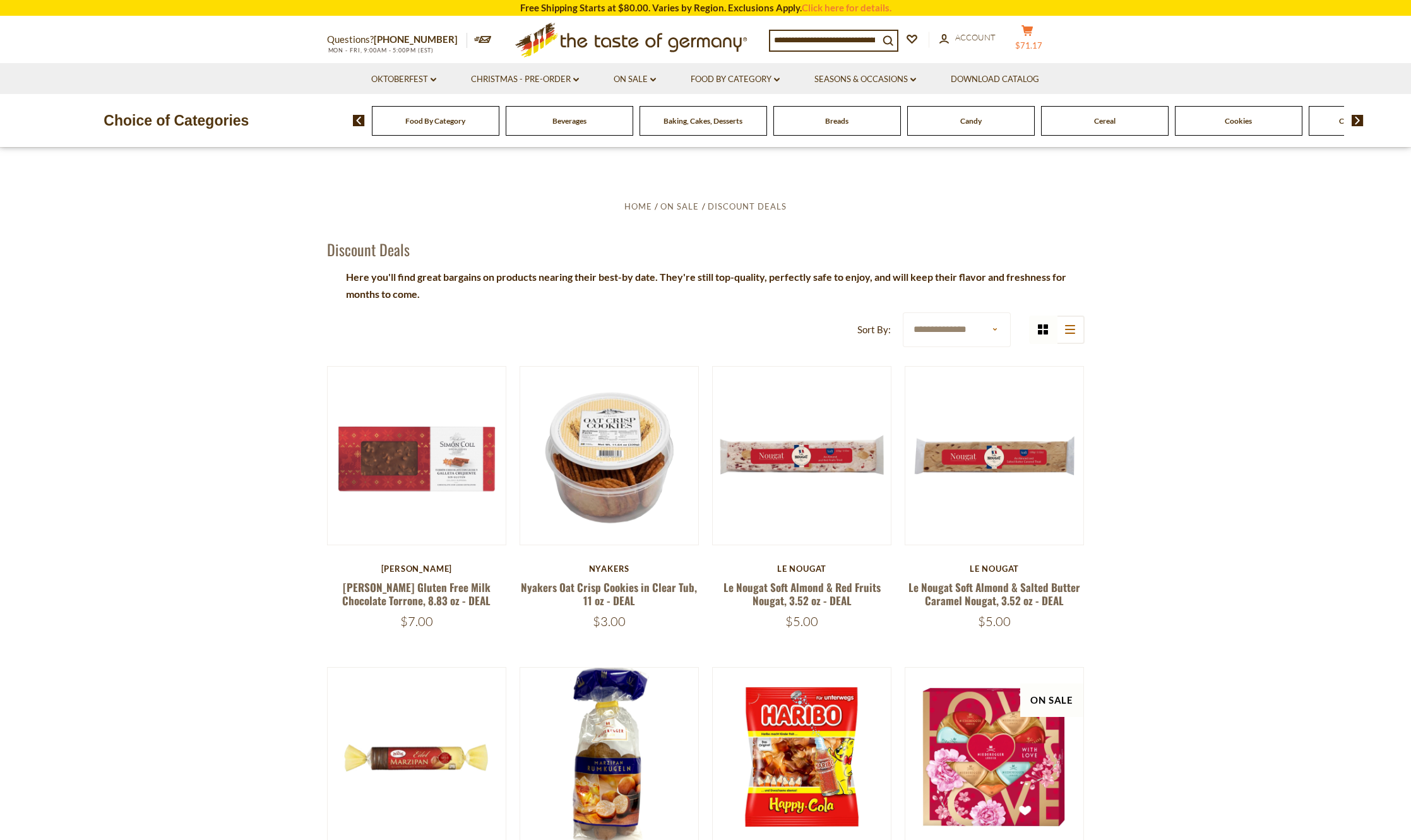
click at [1032, 42] on span "$71.17" at bounding box center [1028, 45] width 27 height 10
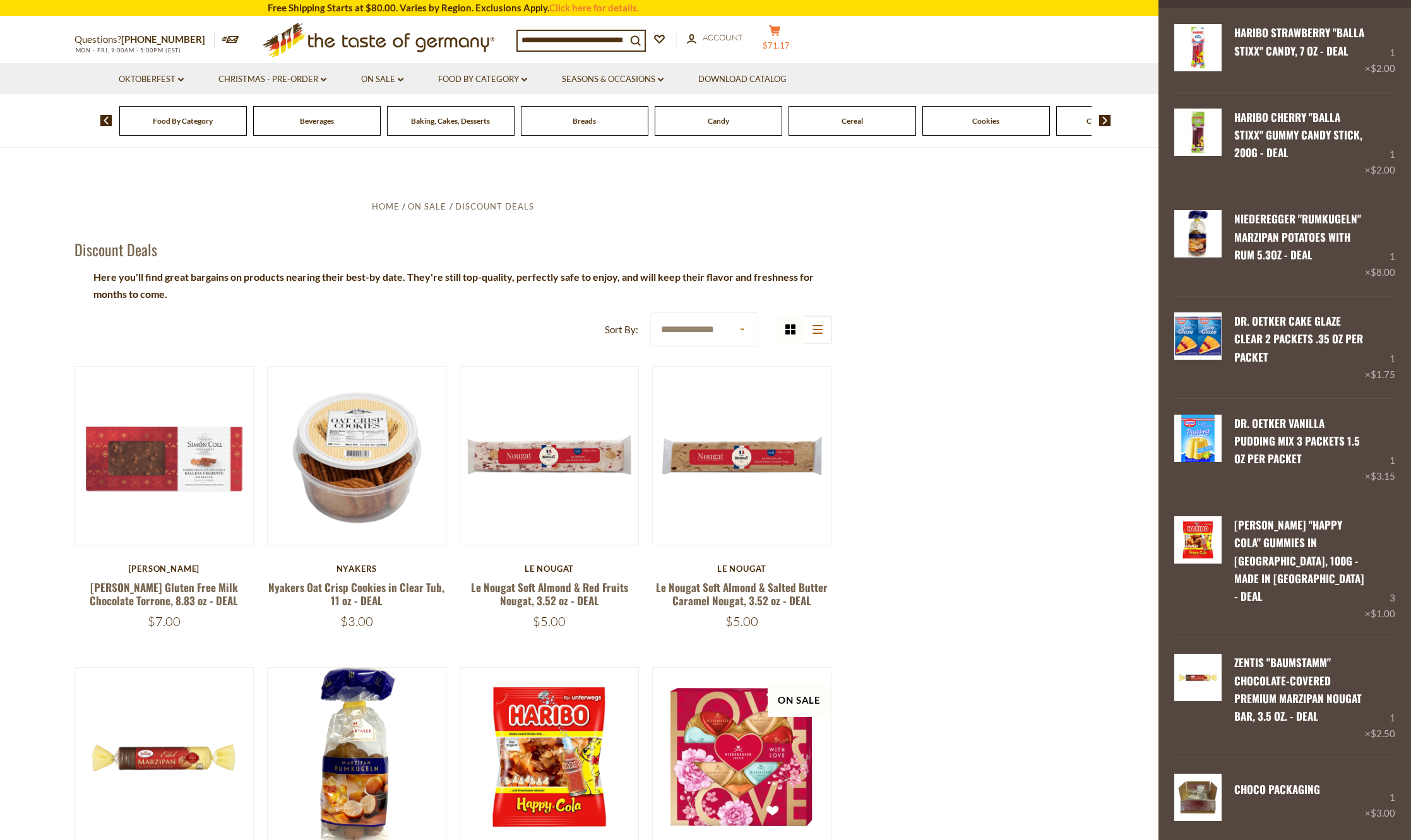
scroll to position [1196, 0]
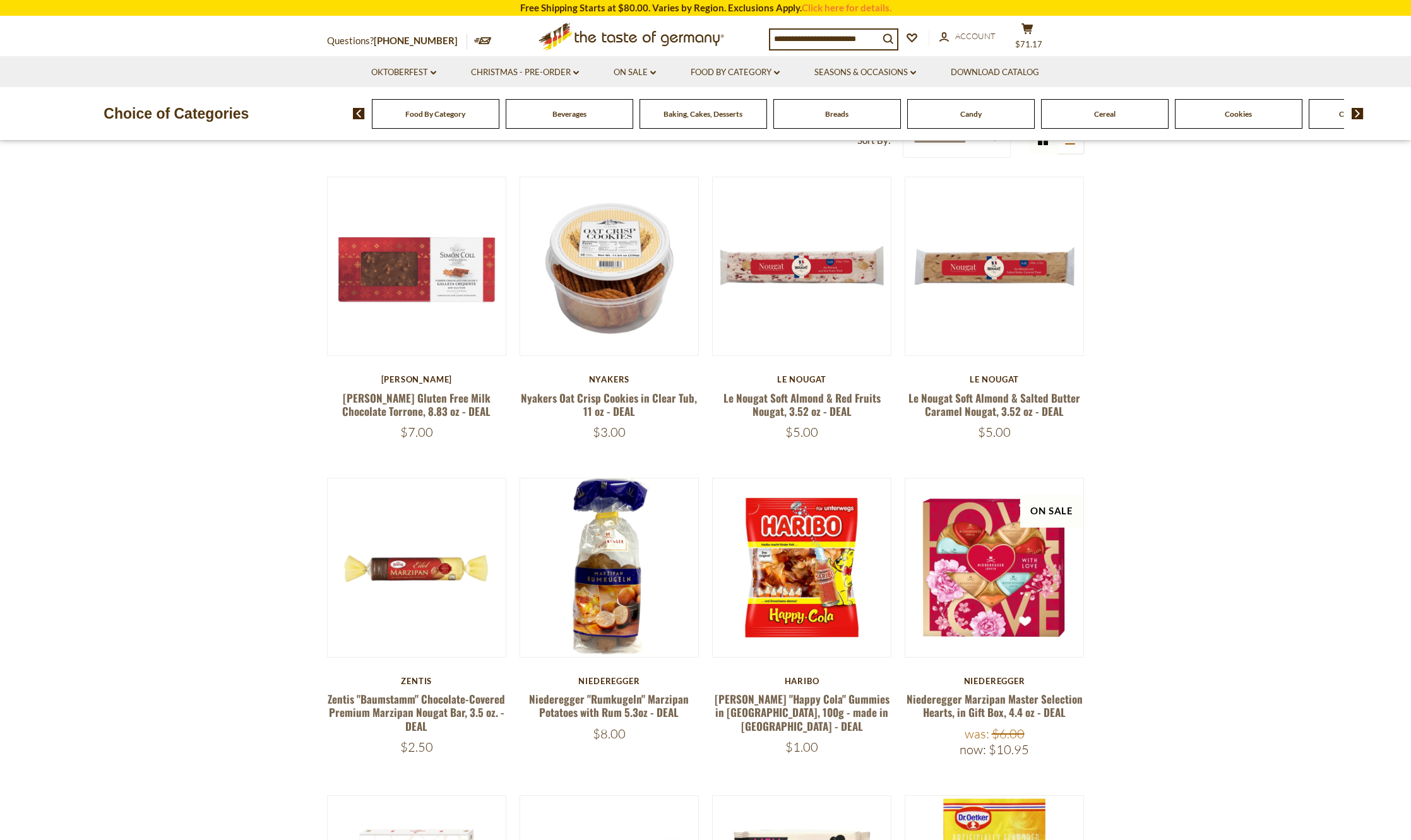
scroll to position [379, 0]
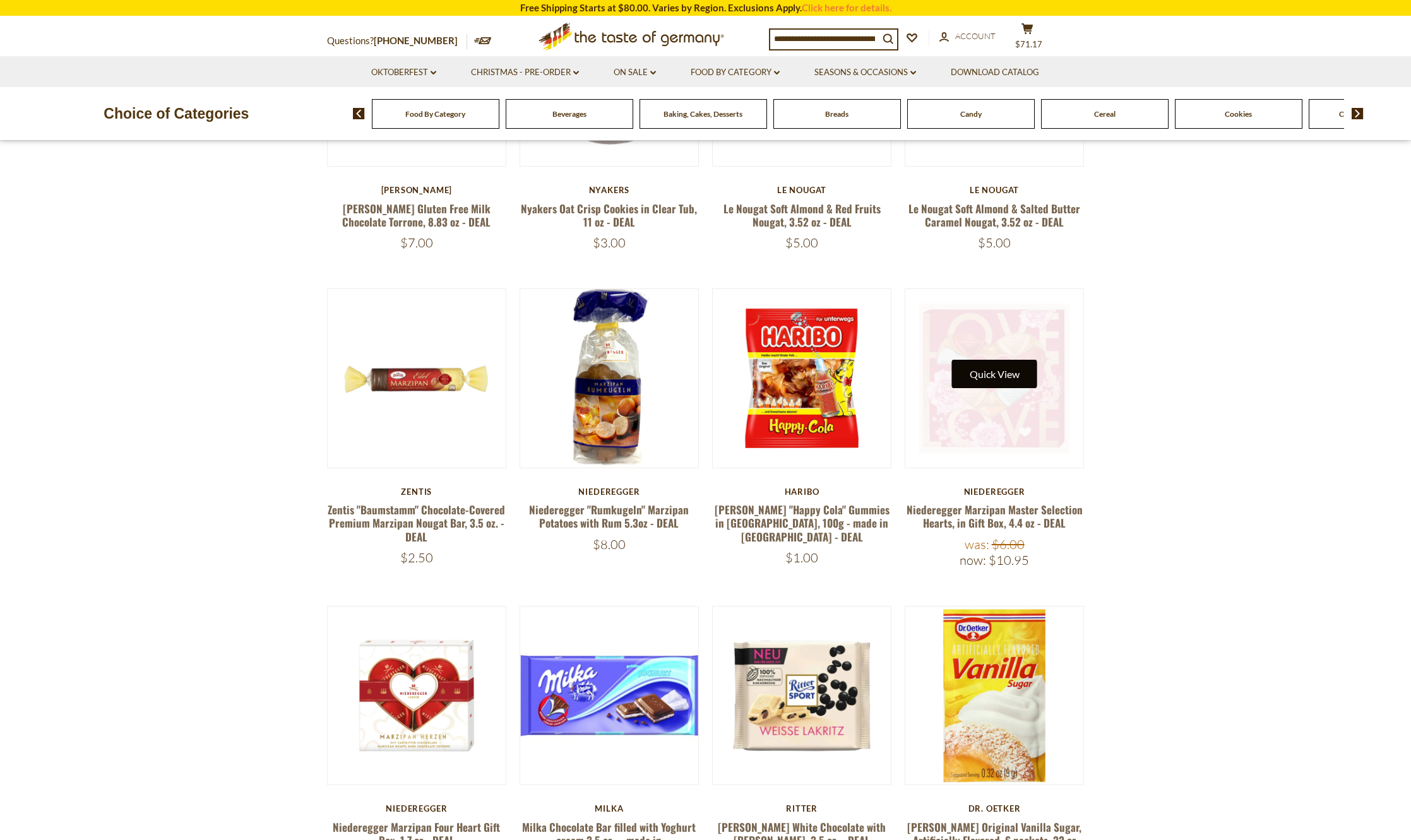
click at [991, 374] on button "Quick View" at bounding box center [994, 374] width 85 height 28
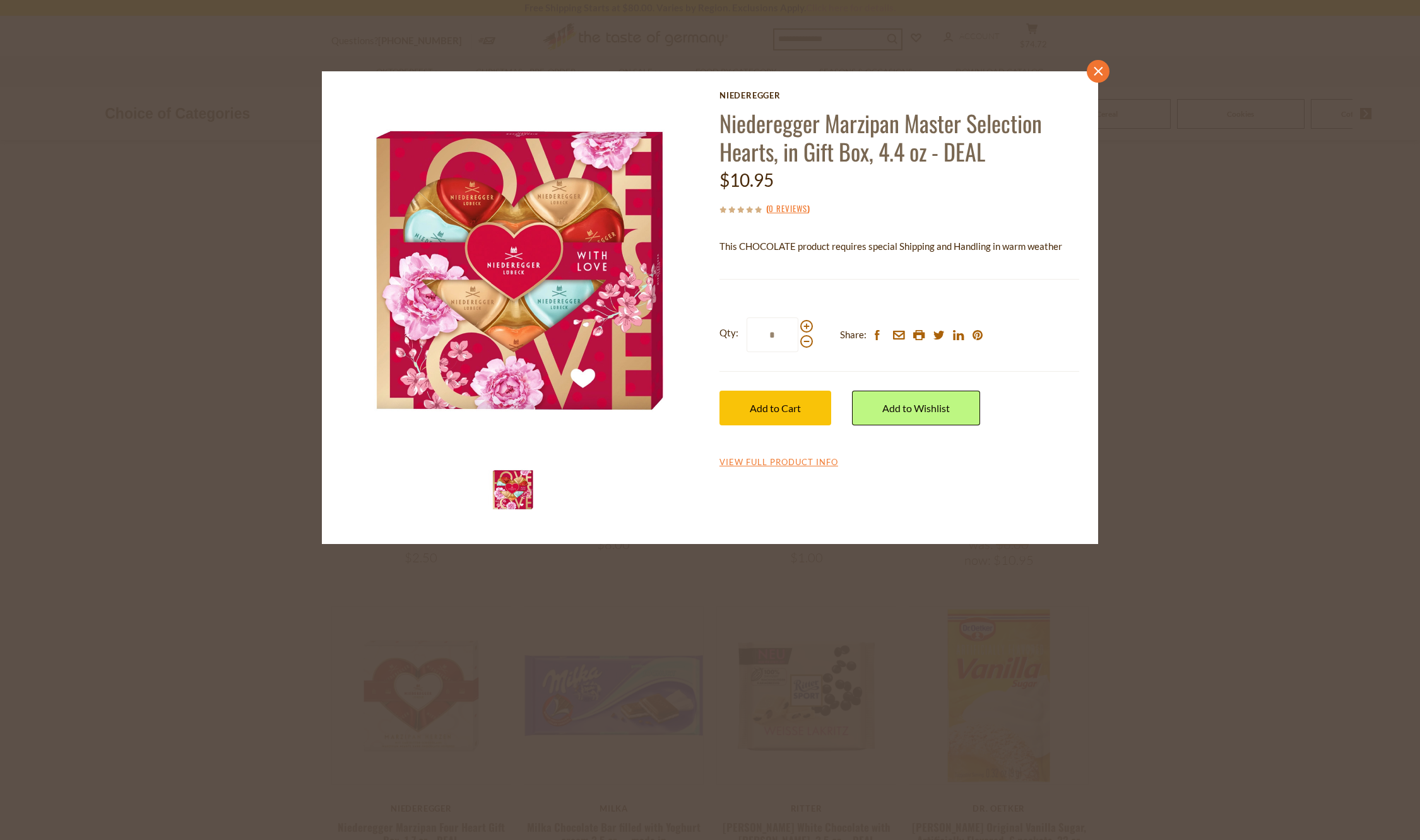
click at [1090, 68] on link "close" at bounding box center [1098, 71] width 23 height 23
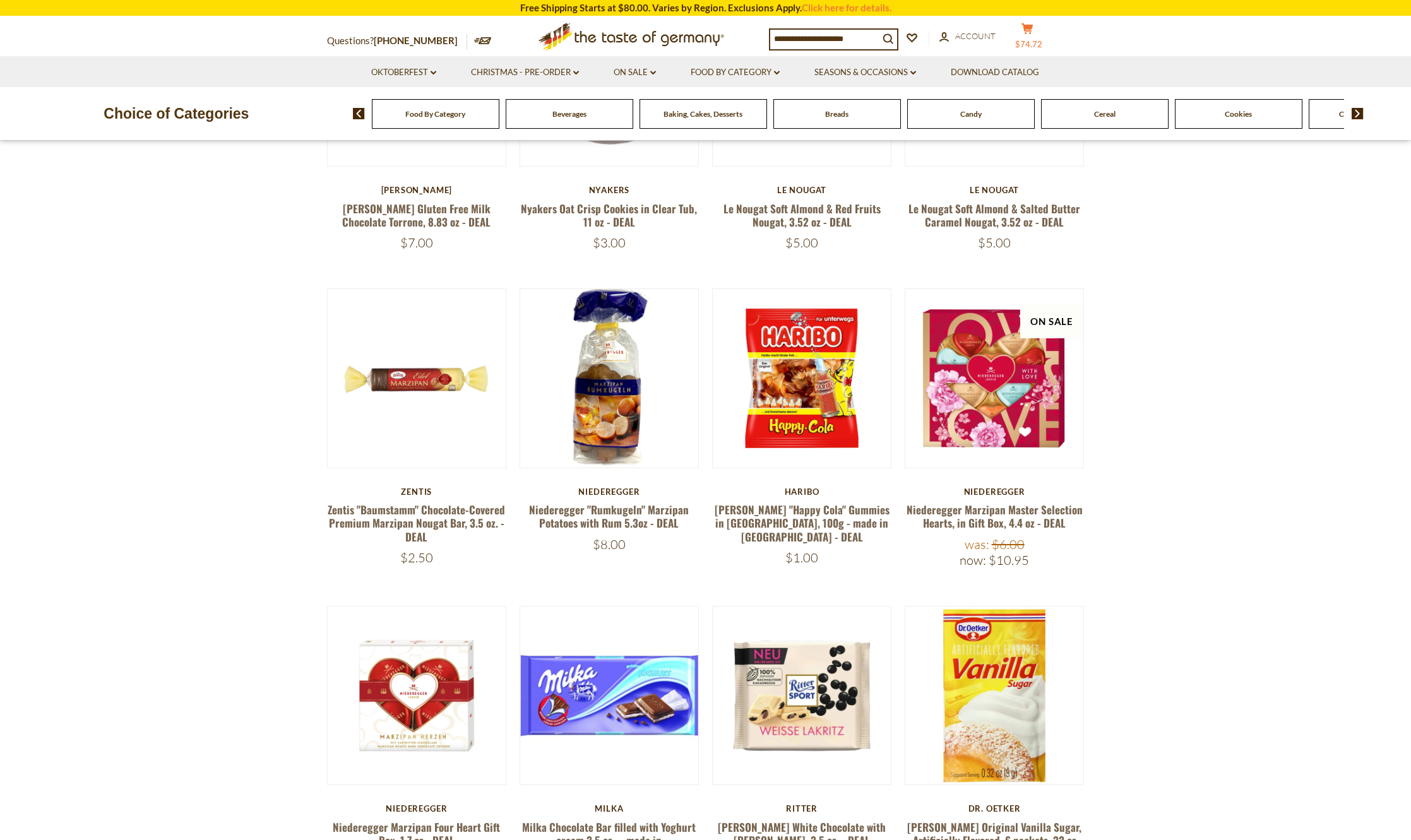
click at [1035, 40] on span "$74.72" at bounding box center [1028, 45] width 27 height 10
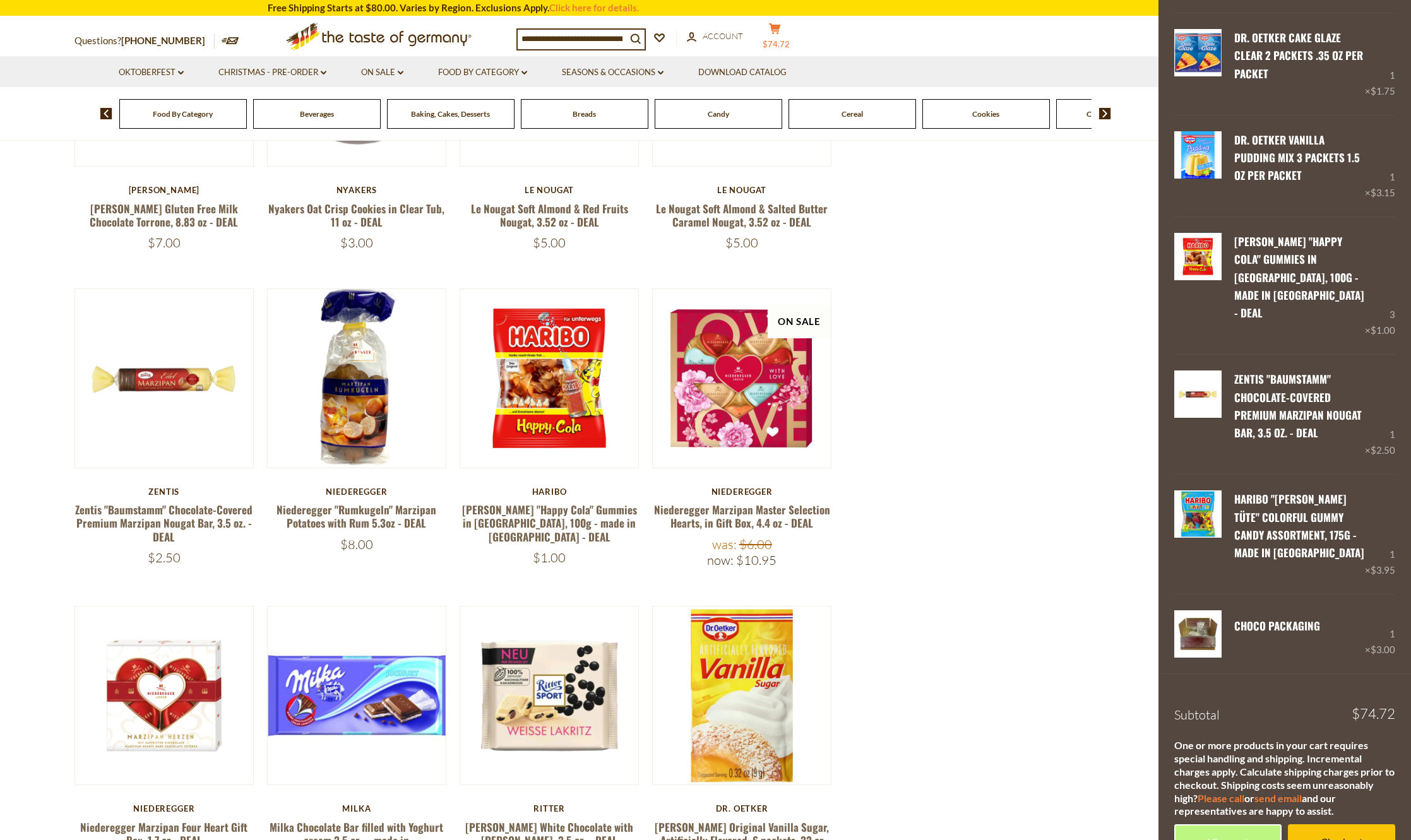
scroll to position [1316, 0]
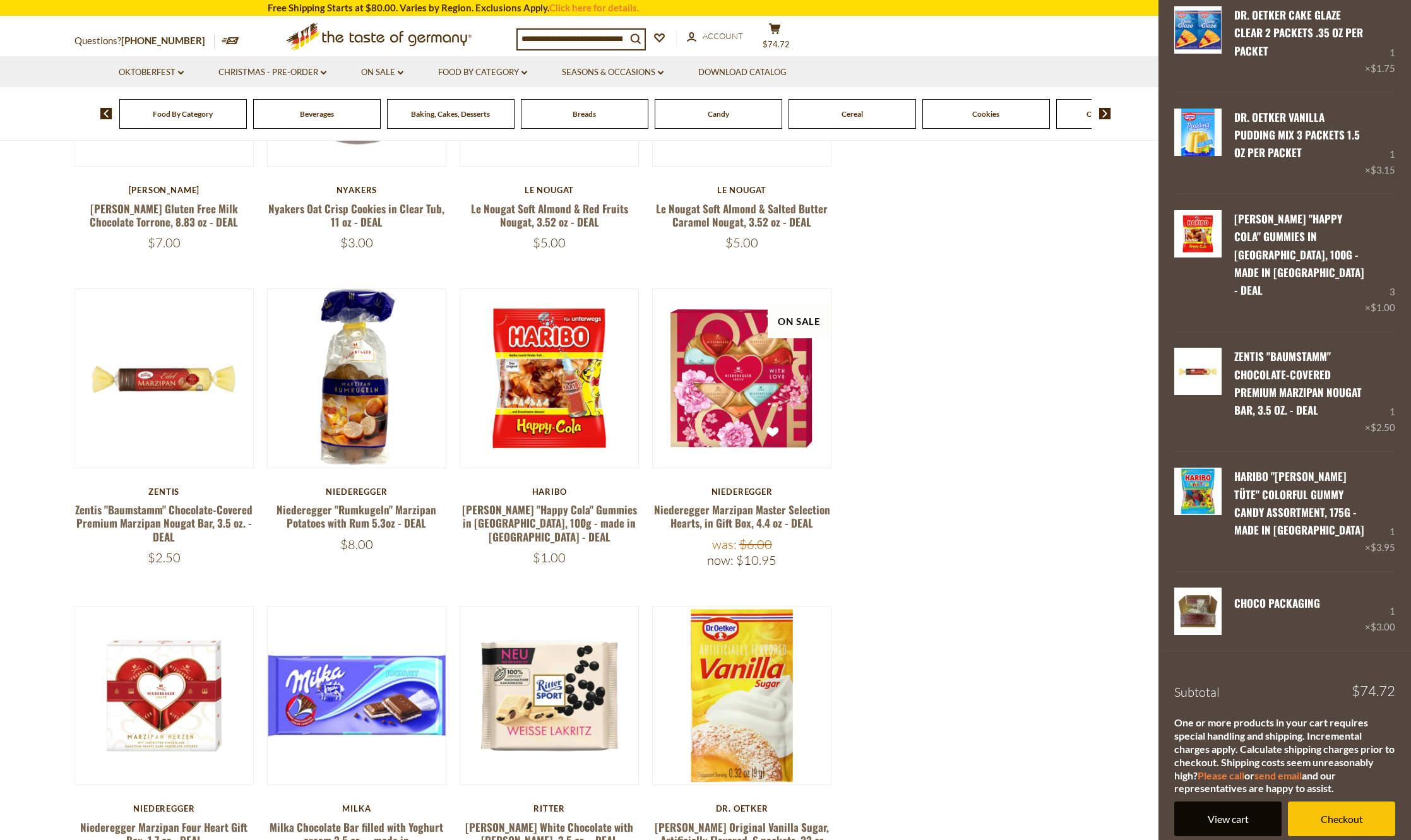
click at [1216, 803] on link "View cart" at bounding box center [1228, 818] width 107 height 35
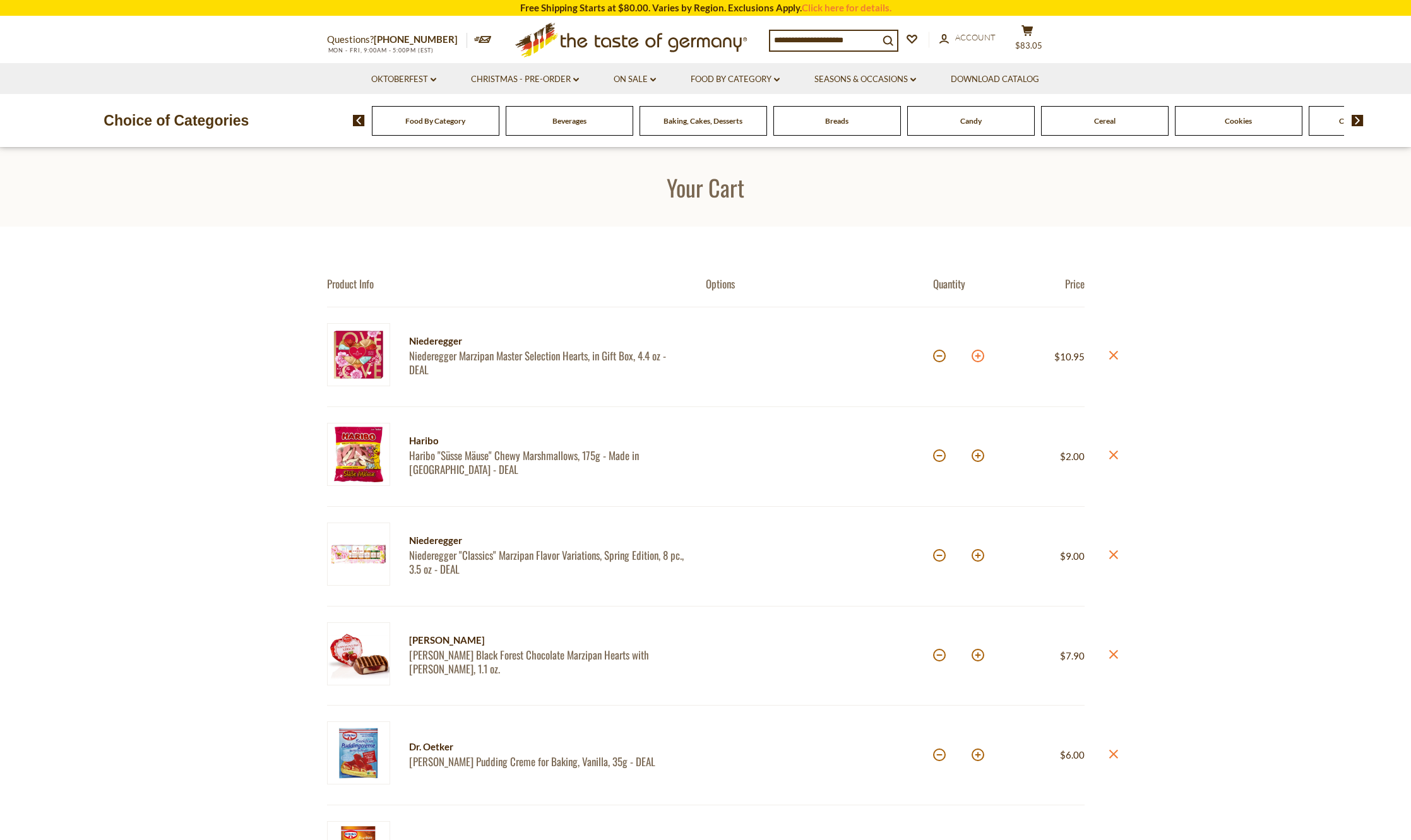
click at [978, 359] on button at bounding box center [978, 356] width 13 height 13
type input "*"
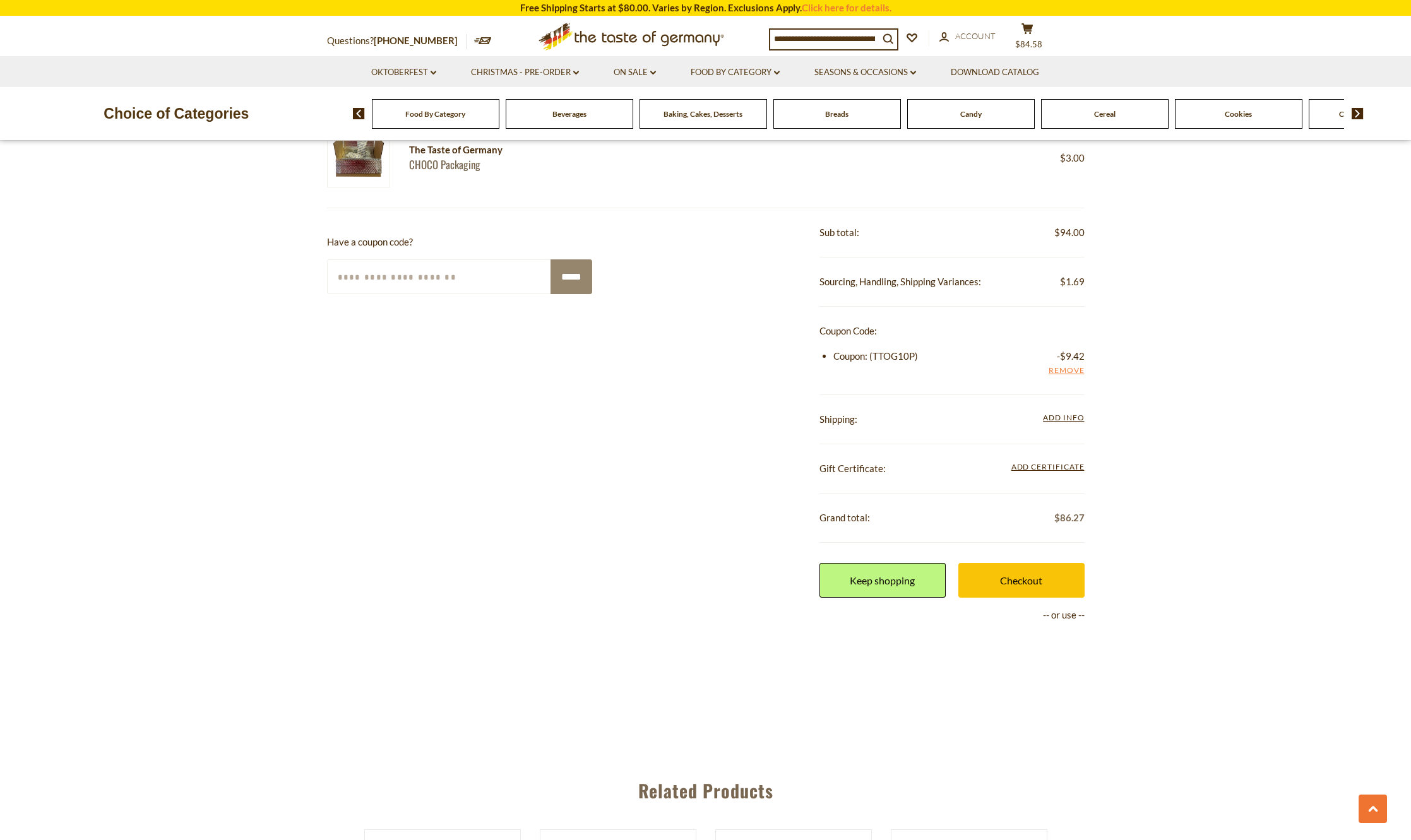
scroll to position [1830, 0]
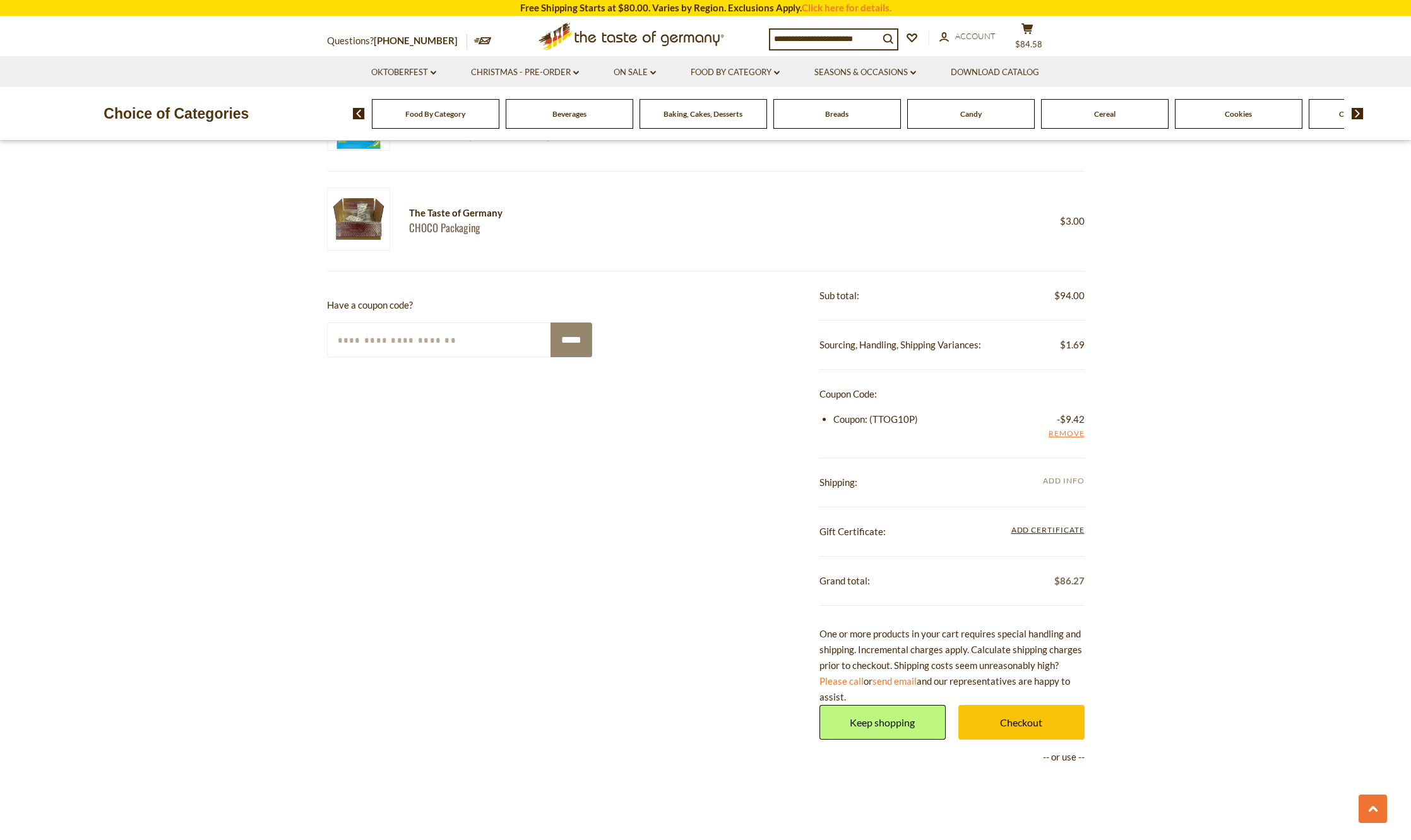
click at [1058, 483] on span "Add Info" at bounding box center [1063, 481] width 41 height 10
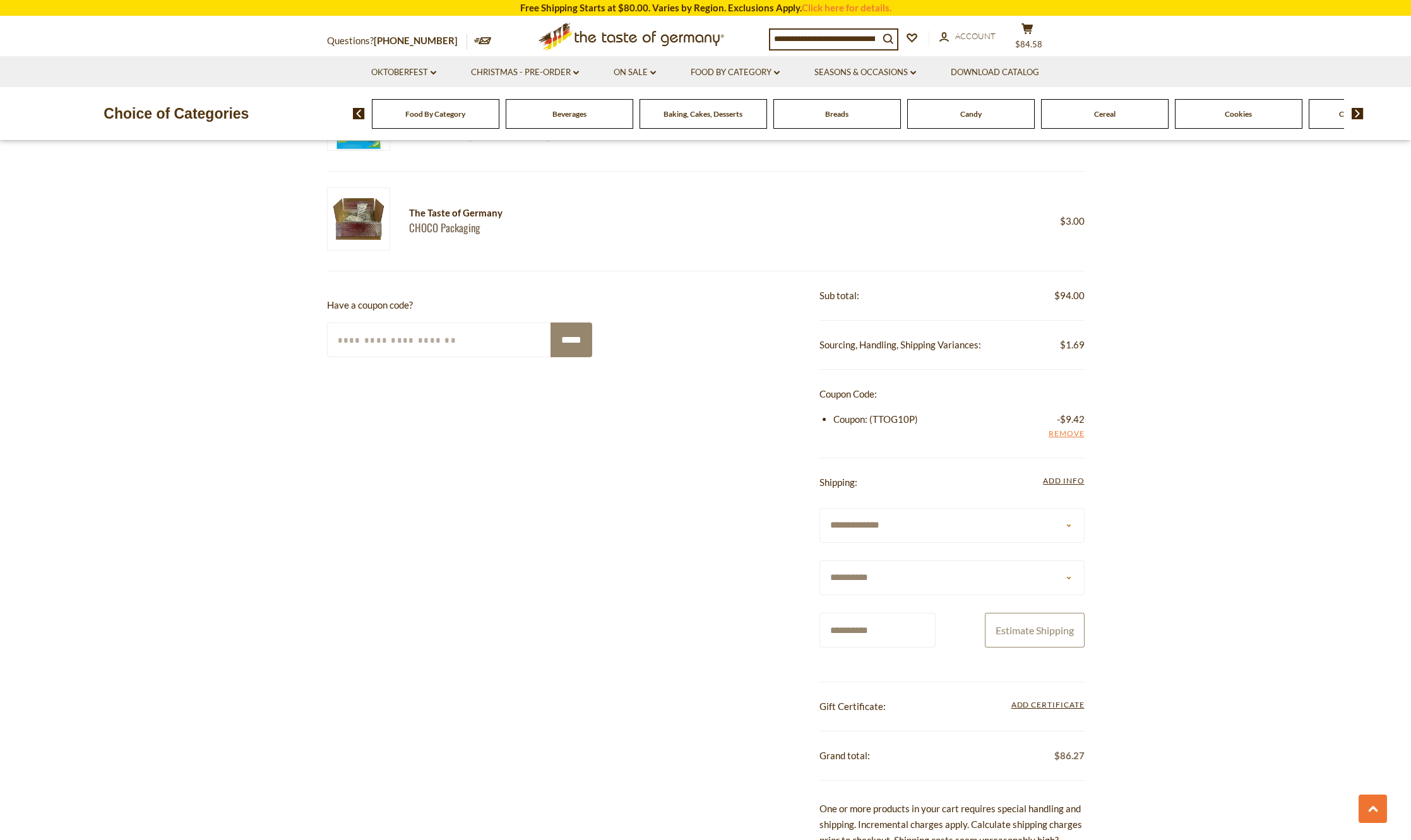
click at [1054, 633] on button "Estimate Shipping" at bounding box center [1035, 630] width 100 height 35
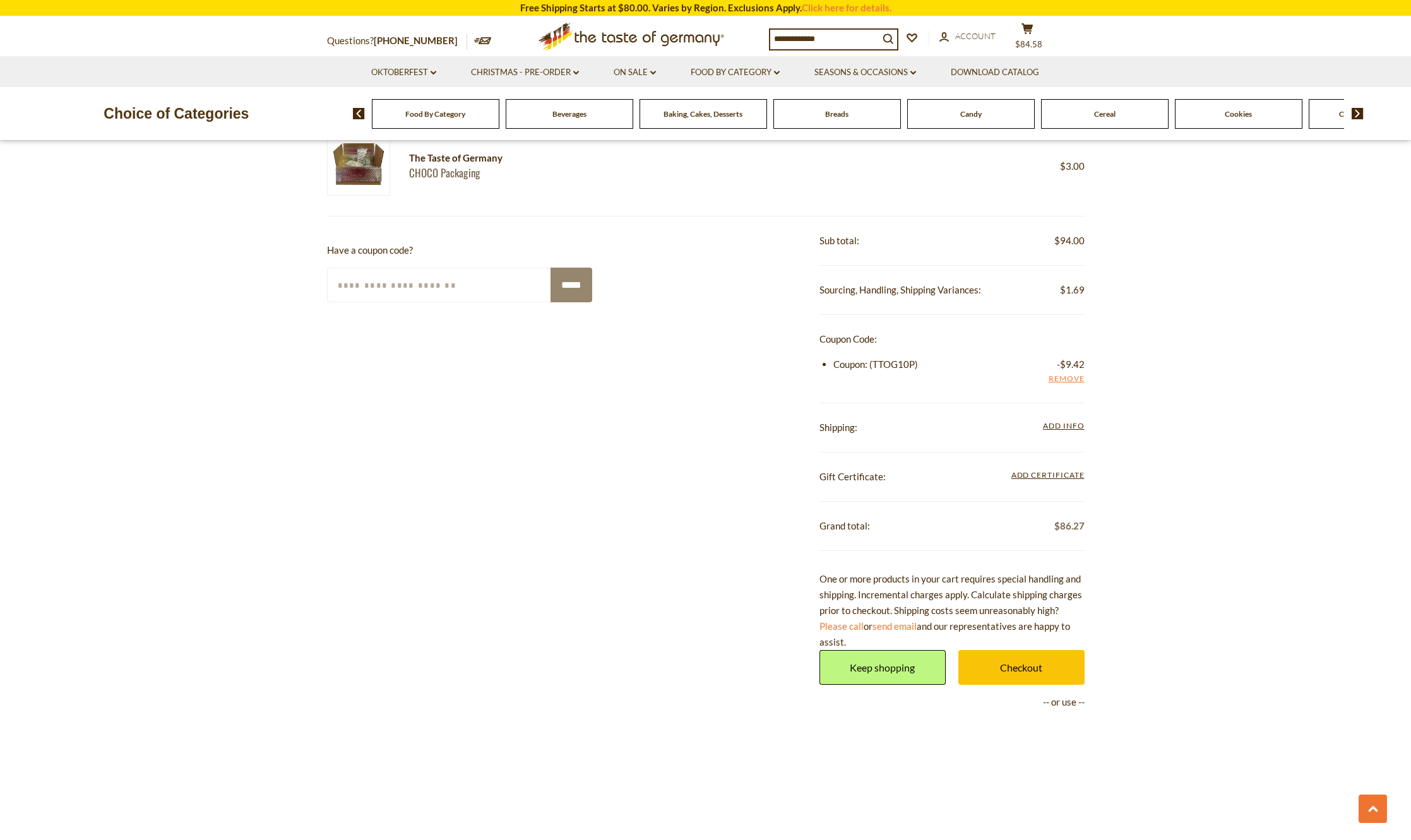
scroll to position [1893, 0]
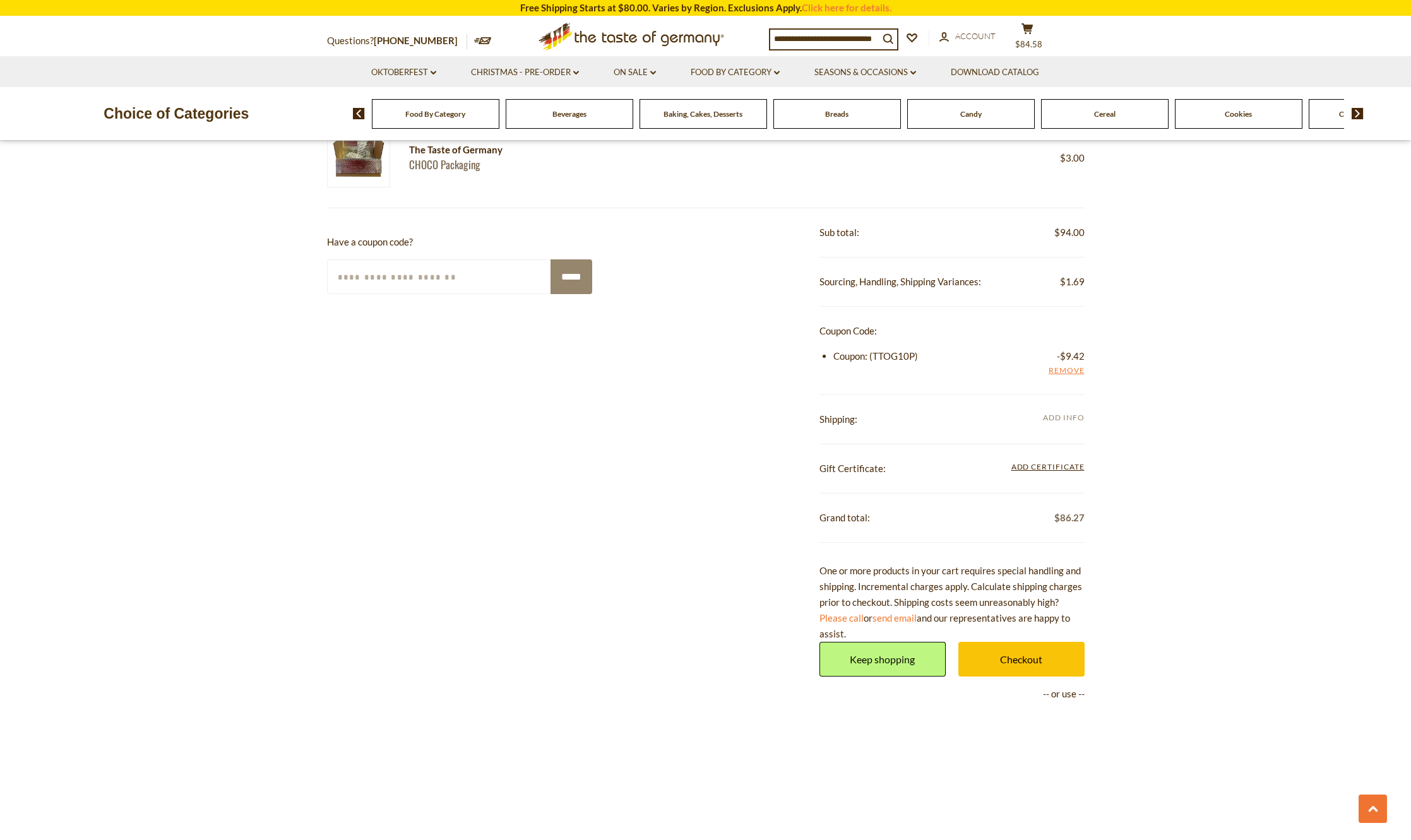
click at [1062, 419] on span "Add Info" at bounding box center [1063, 417] width 41 height 10
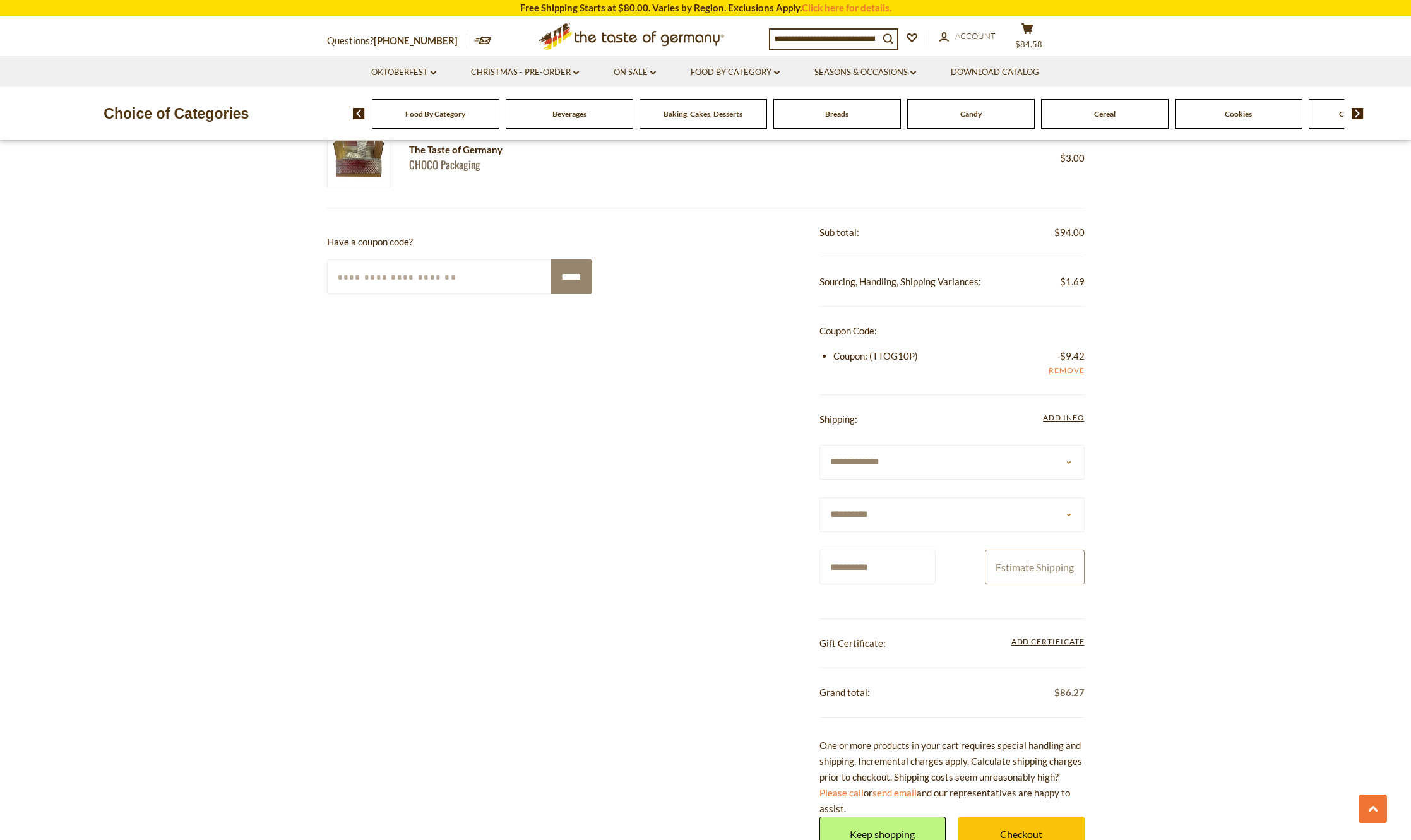
click at [1023, 559] on button "Estimate Shipping" at bounding box center [1035, 567] width 100 height 35
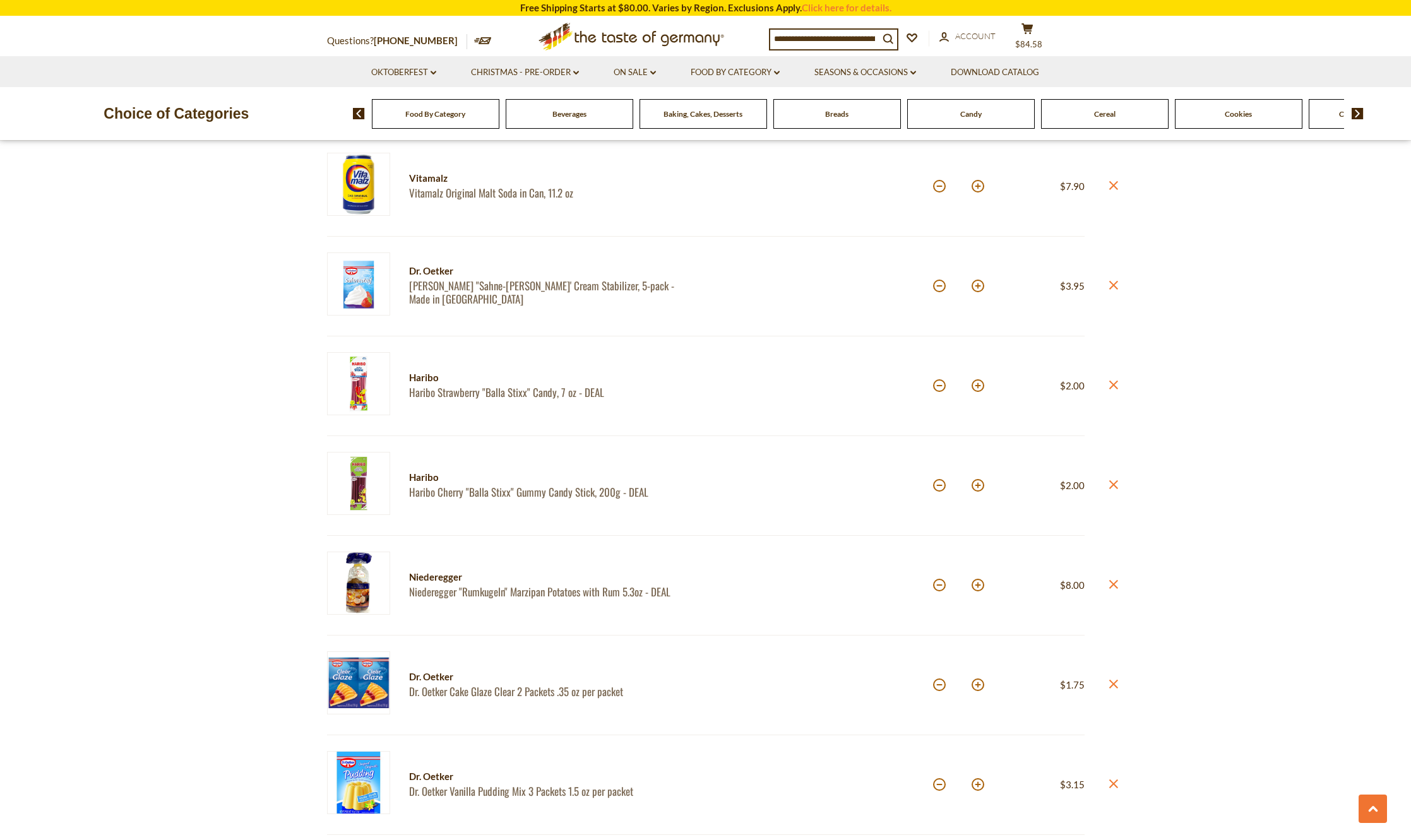
scroll to position [0, 0]
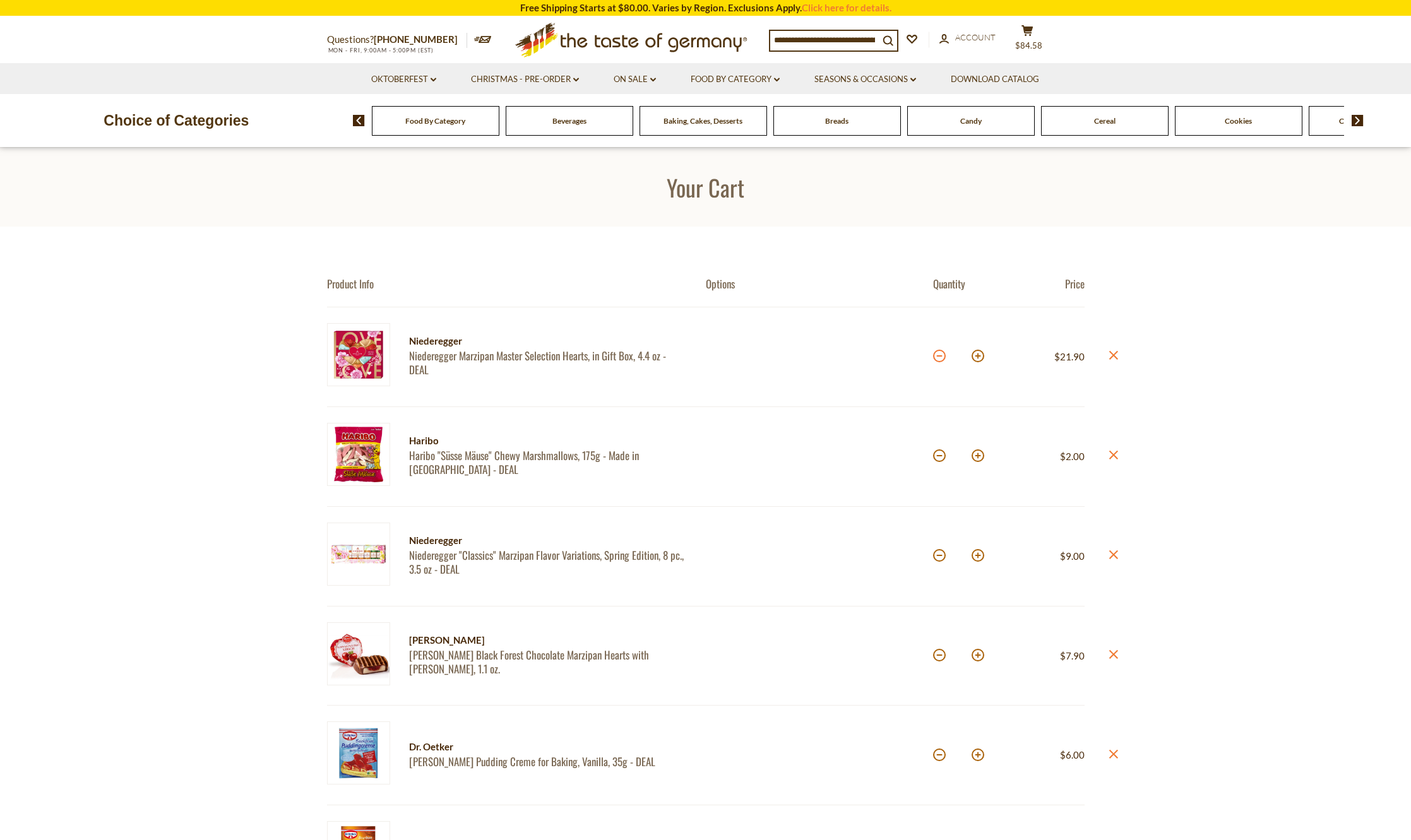
click at [945, 356] on button at bounding box center [939, 356] width 13 height 13
type input "*"
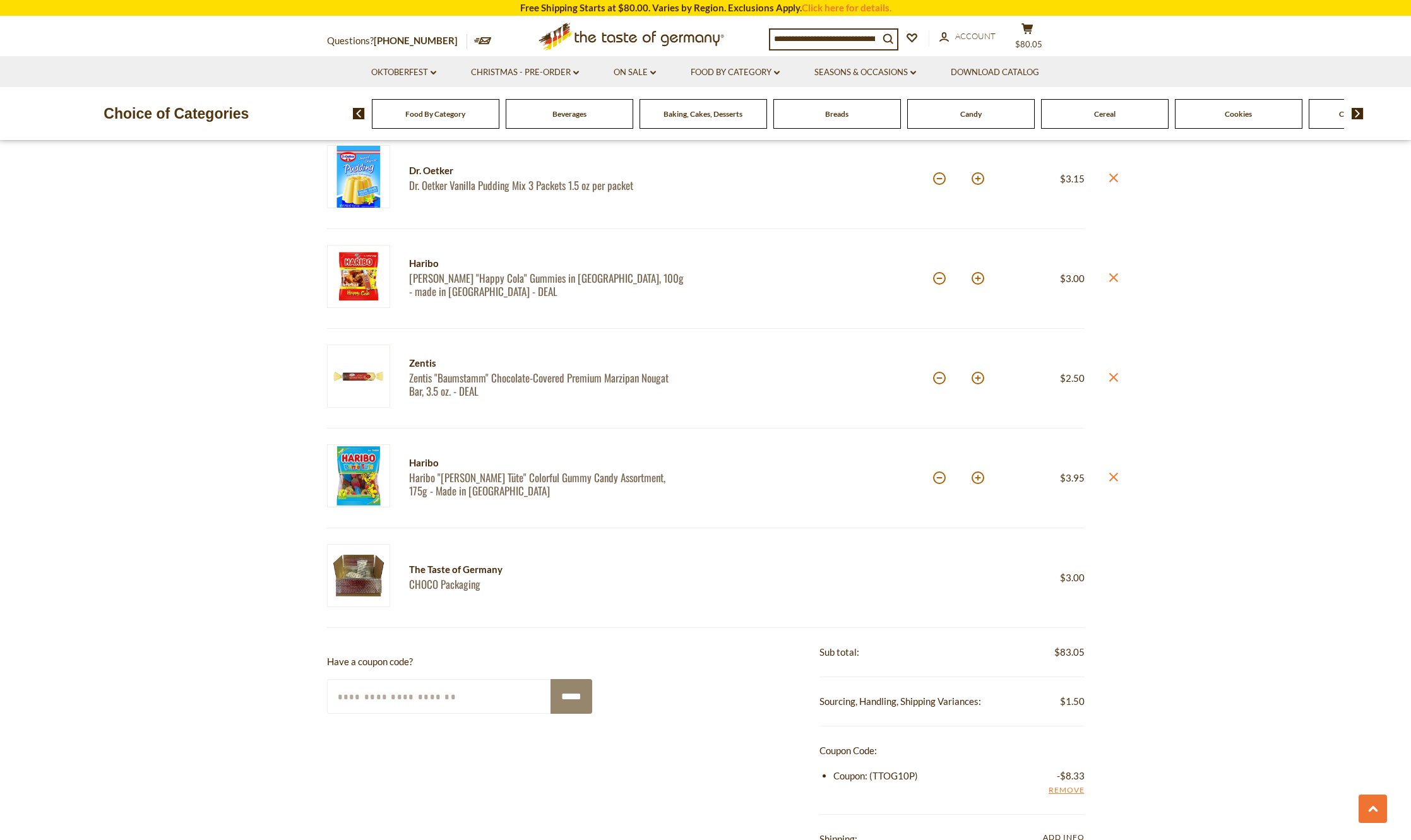
scroll to position [1578, 0]
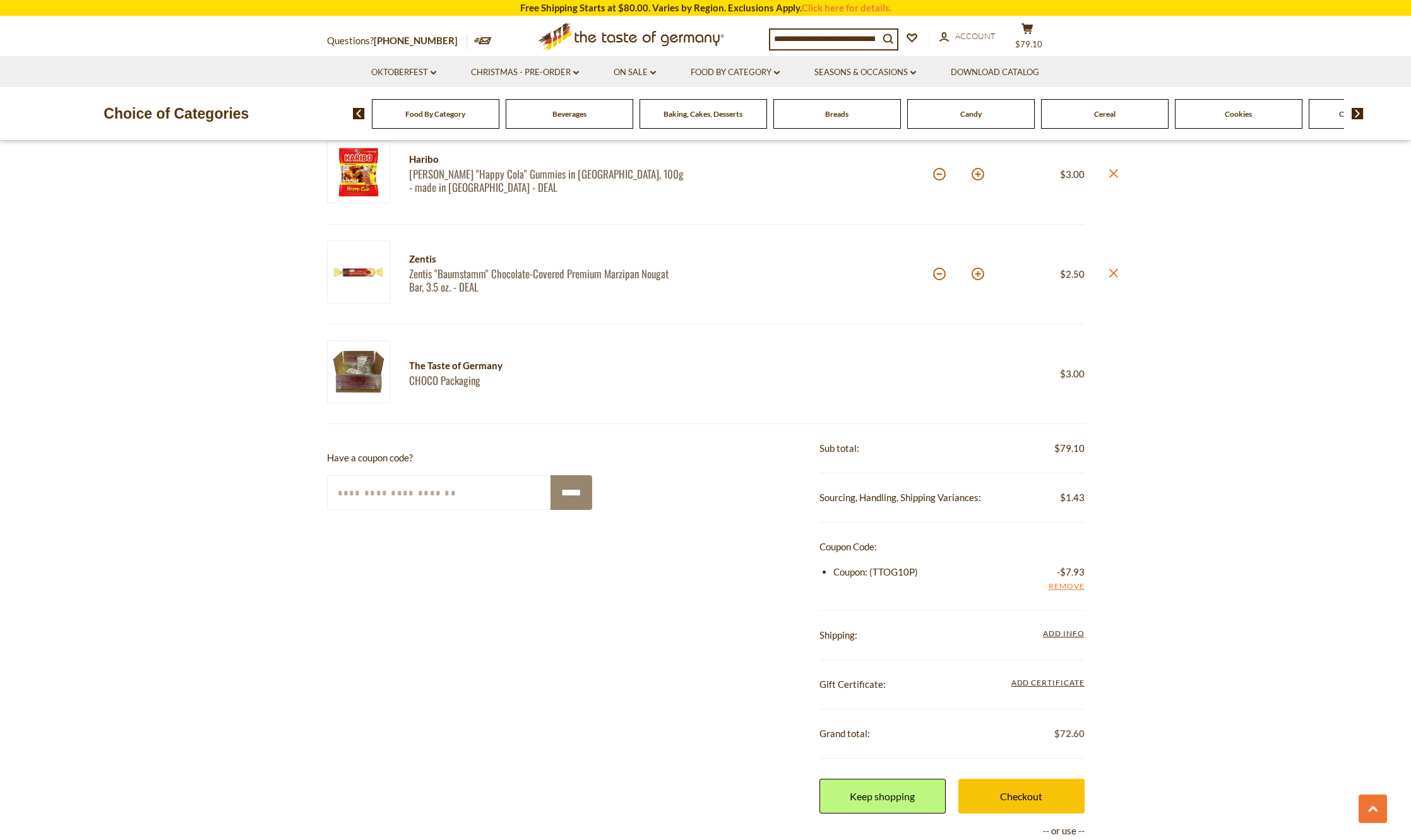
click at [938, 176] on button at bounding box center [939, 174] width 13 height 13
type input "*"
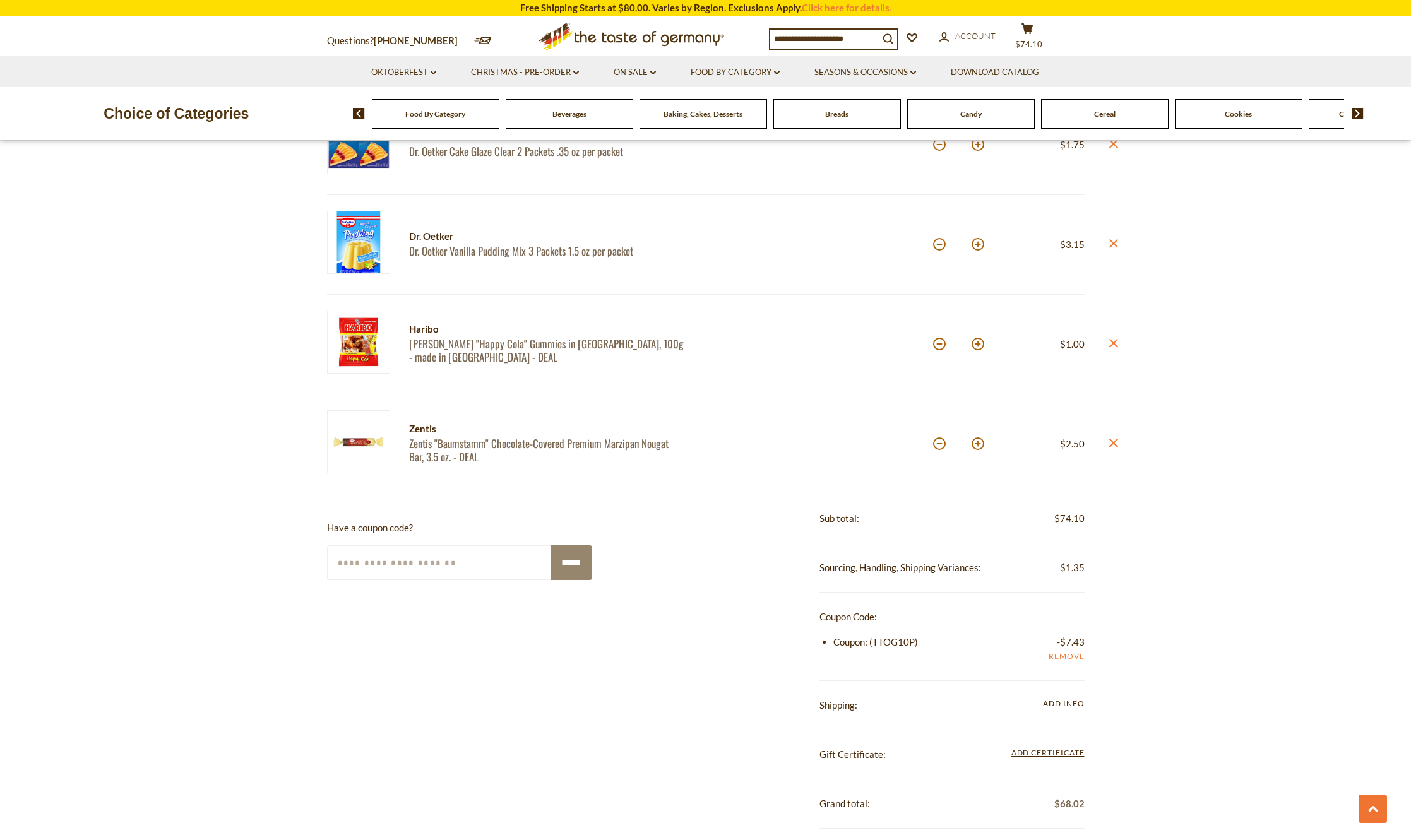
scroll to position [1389, 0]
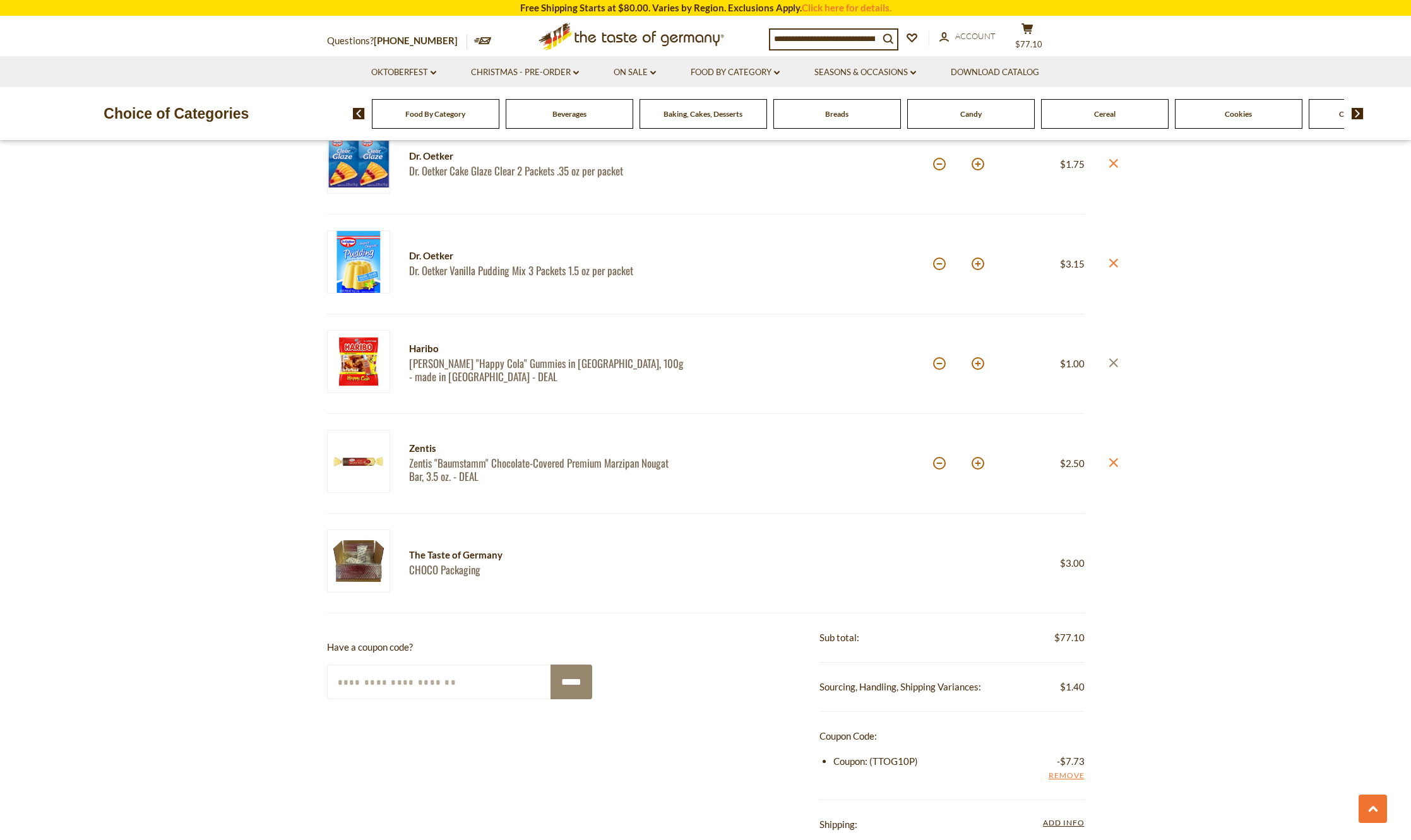
click at [1115, 366] on icon "close" at bounding box center [1113, 362] width 10 height 10
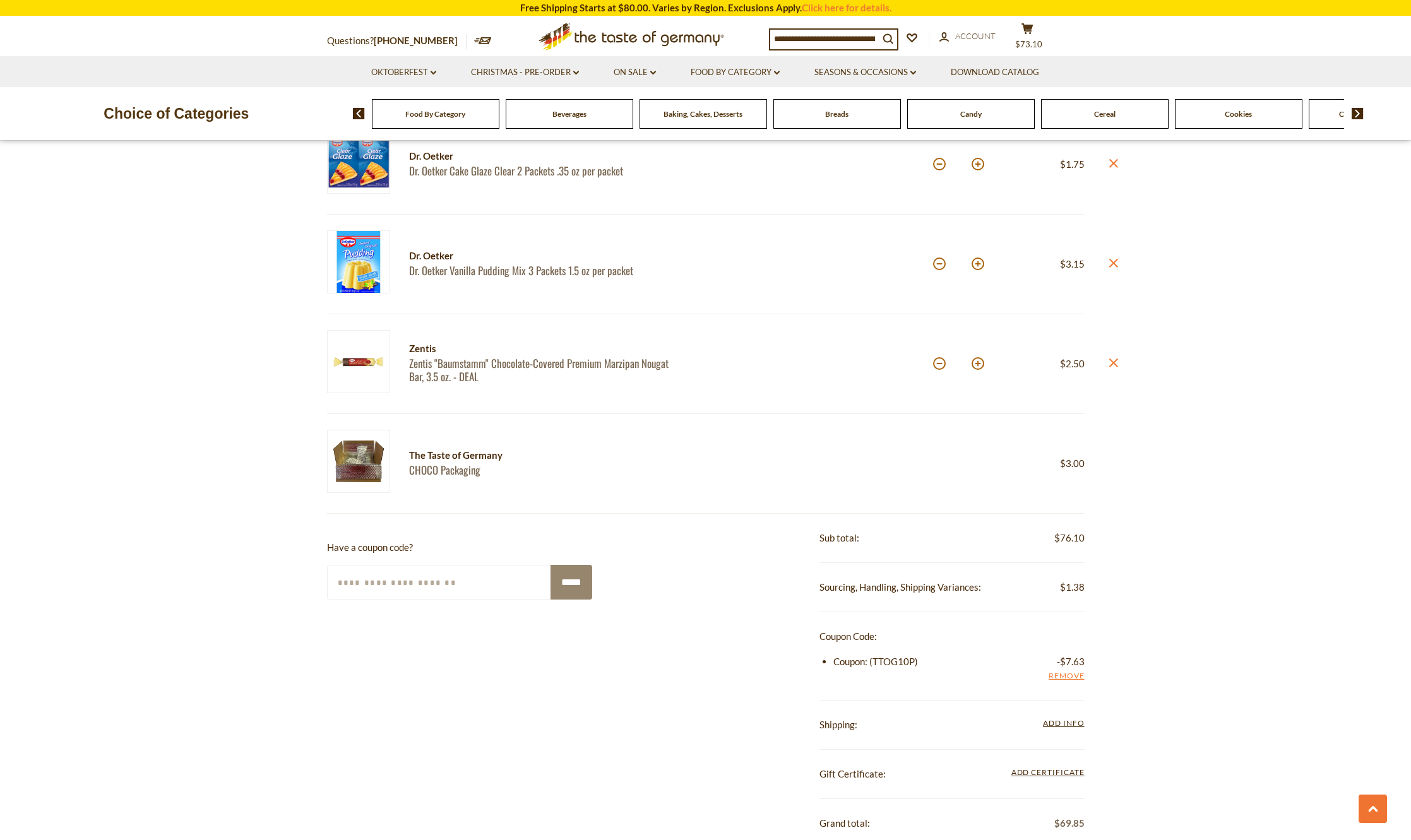
click at [1117, 263] on icon "close" at bounding box center [1113, 263] width 10 height 10
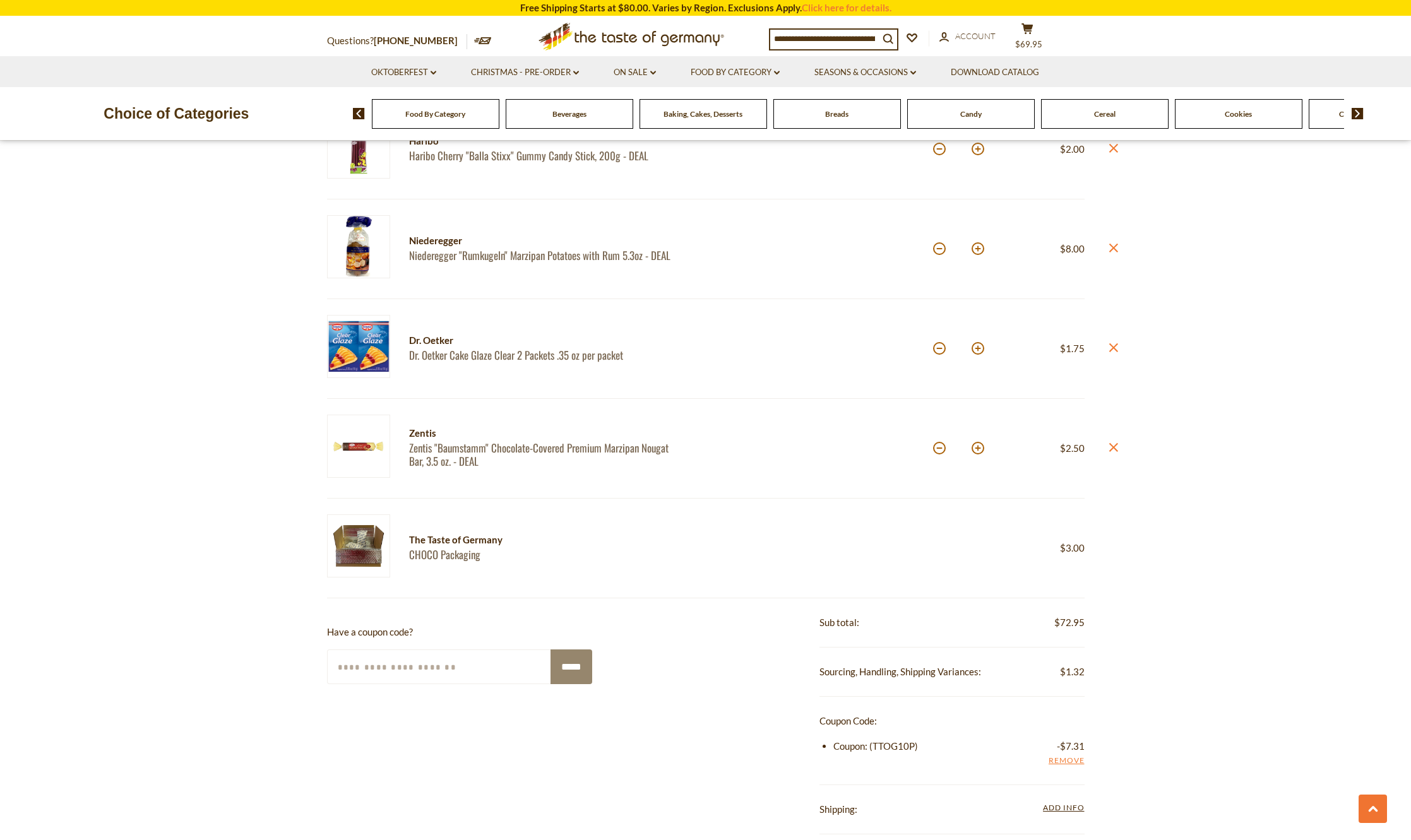
scroll to position [1136, 0]
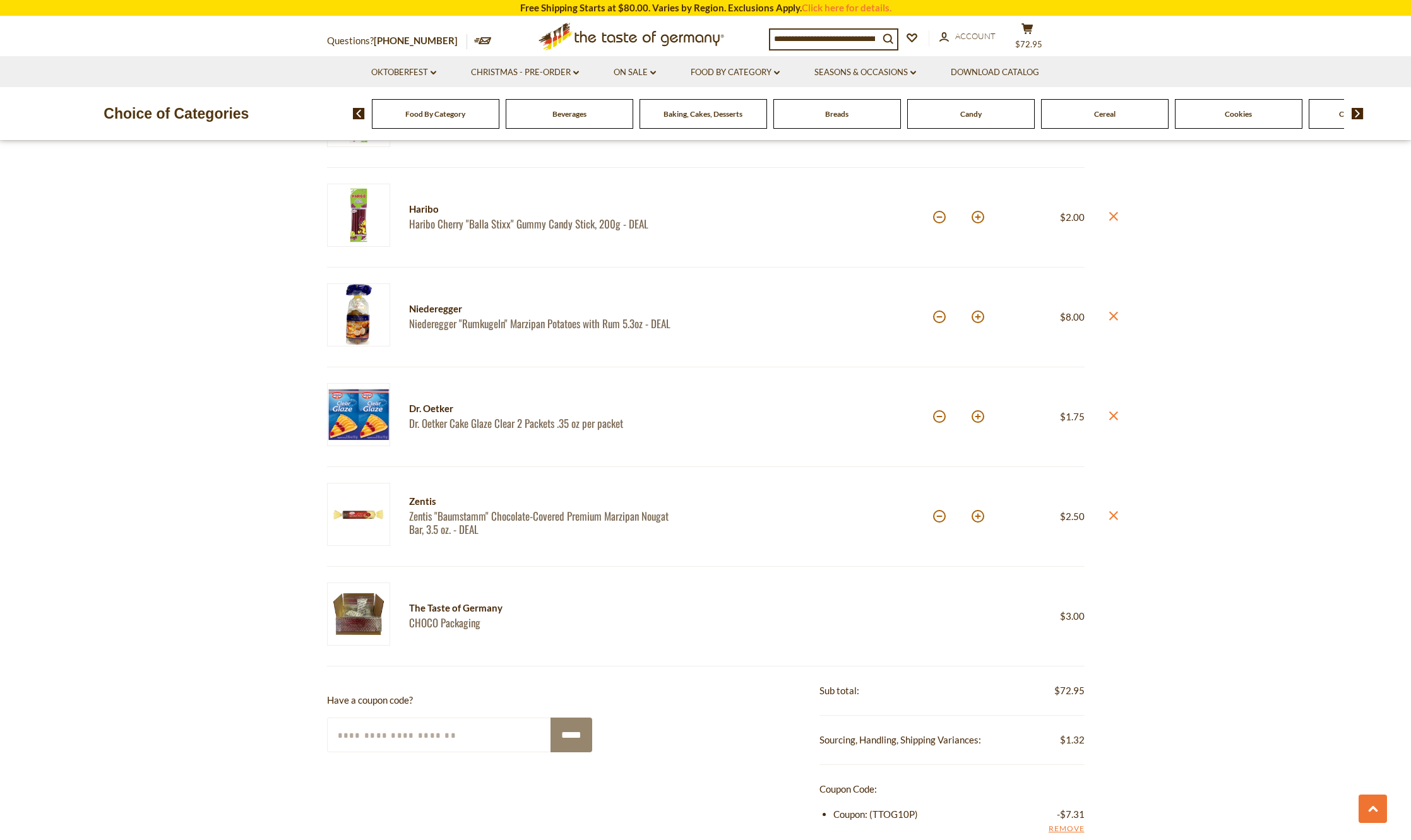
click at [1116, 313] on icon at bounding box center [1113, 316] width 9 height 9
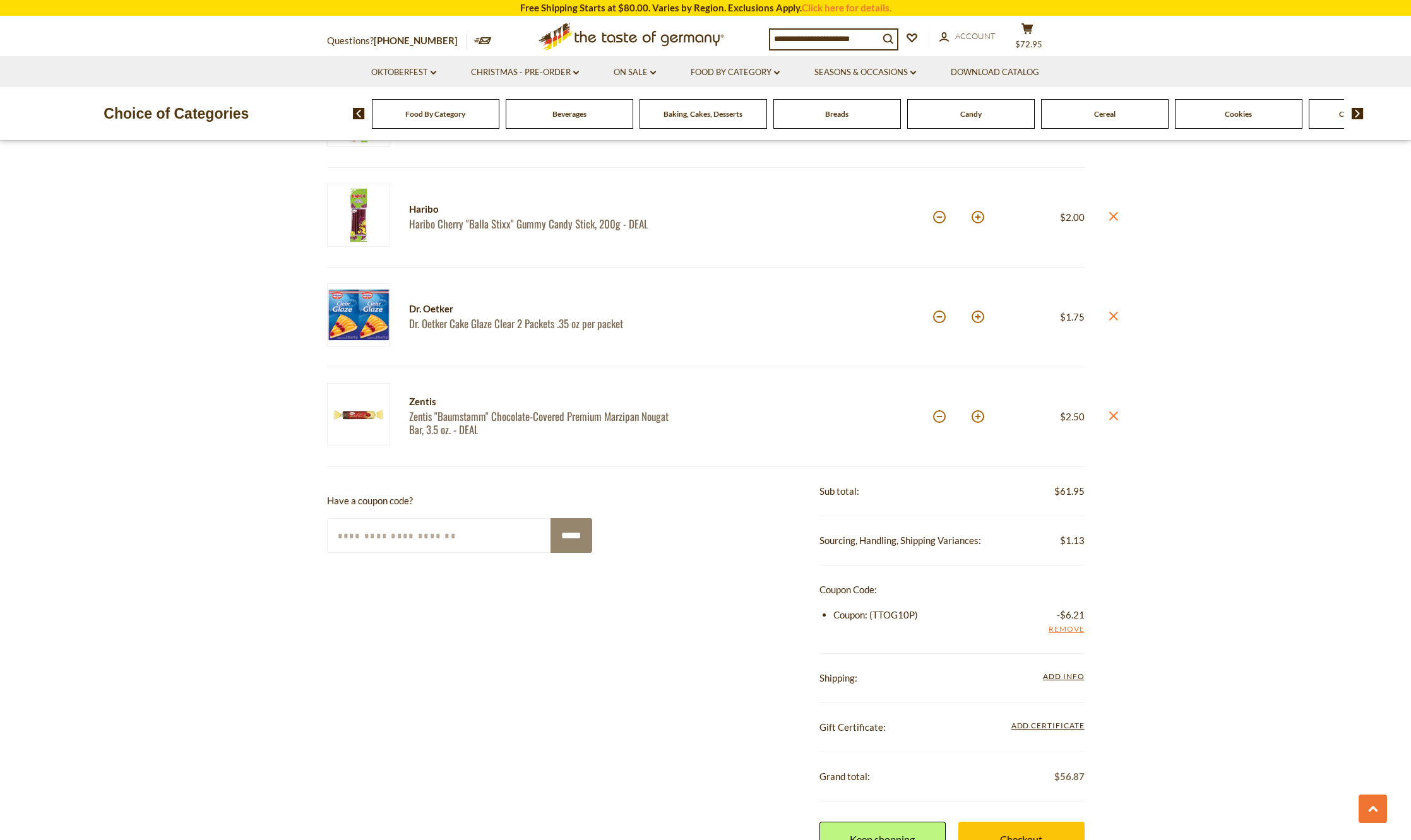
click at [1112, 220] on icon "close" at bounding box center [1113, 216] width 10 height 10
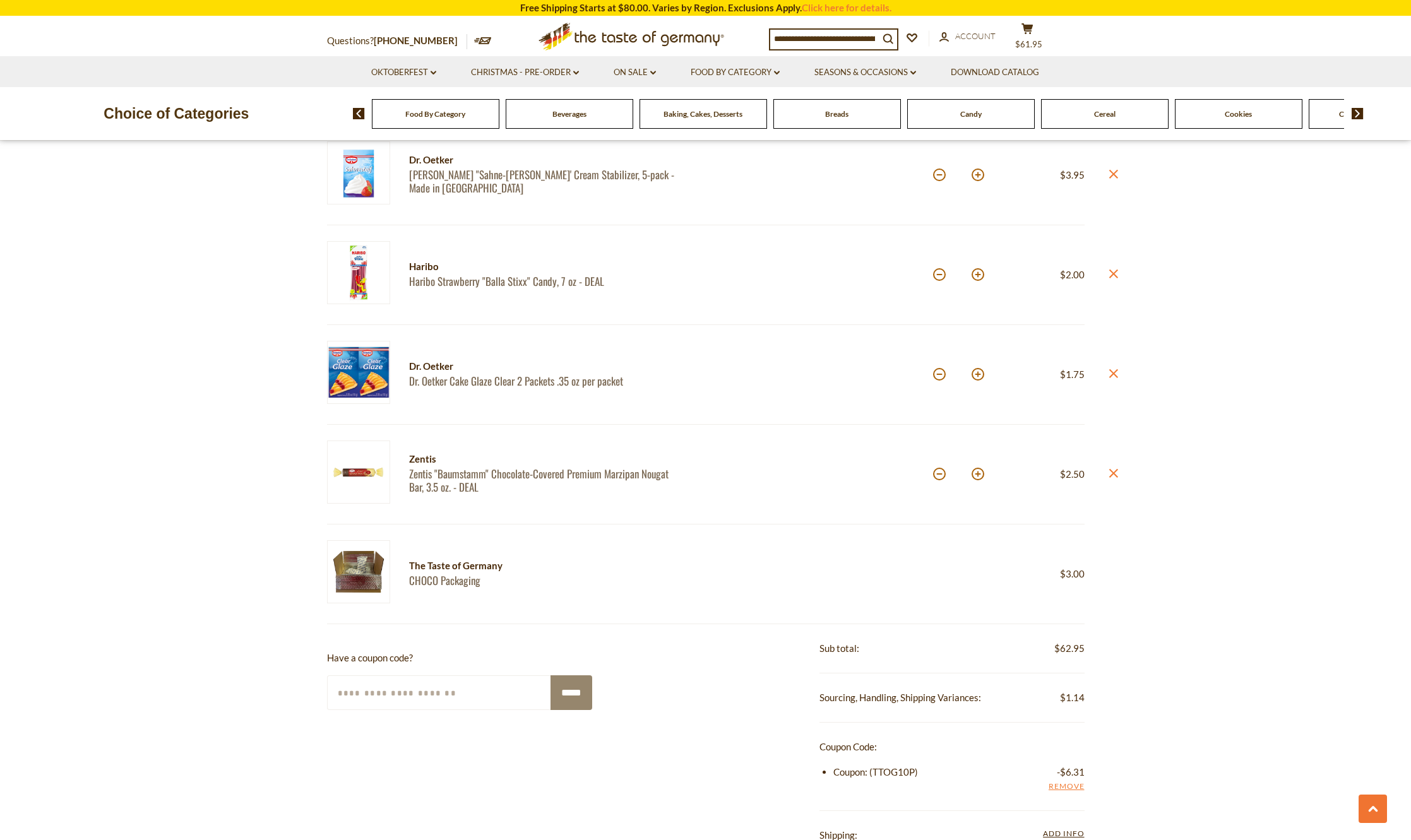
scroll to position [947, 0]
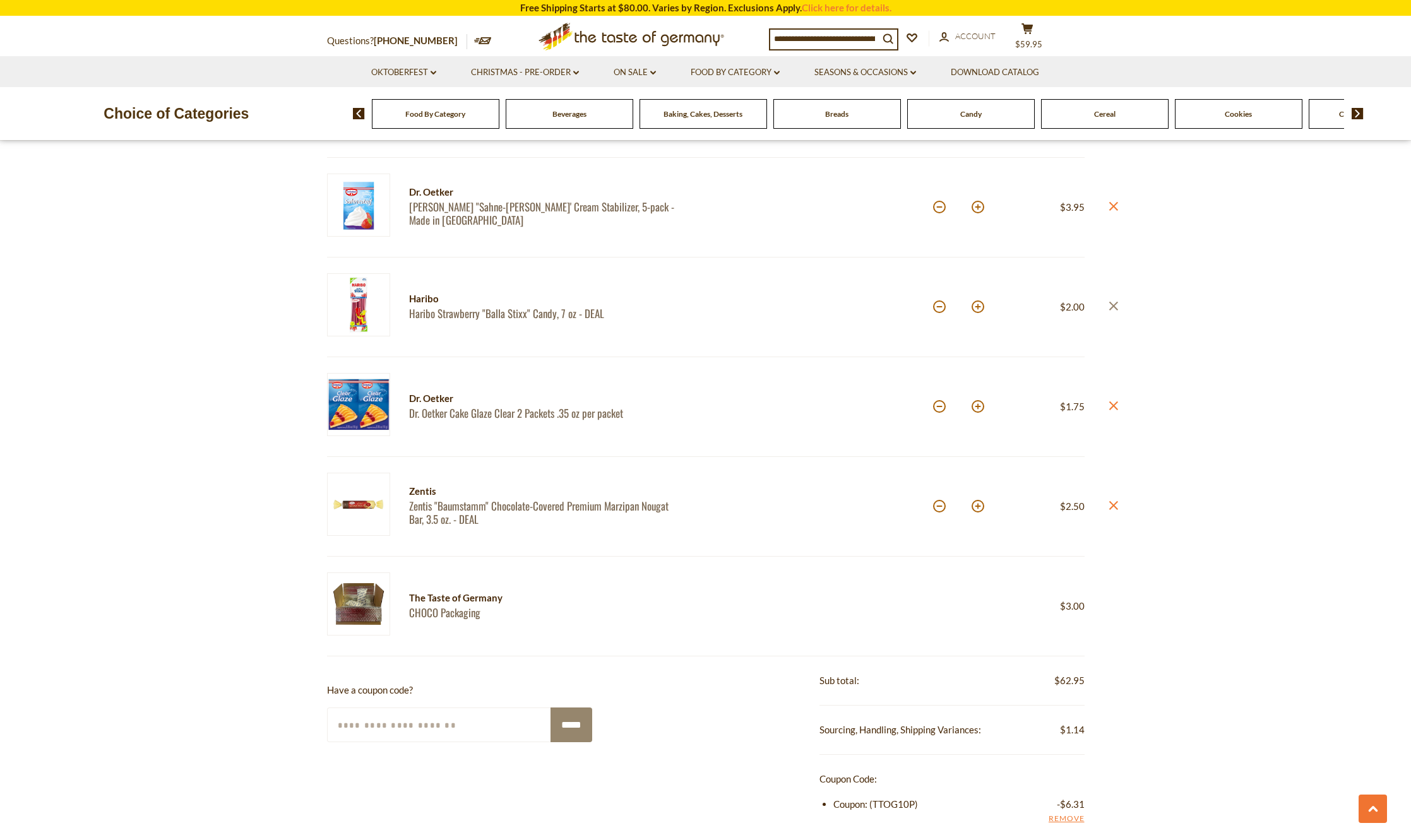
click at [1115, 300] on link "close" at bounding box center [1113, 307] width 10 height 16
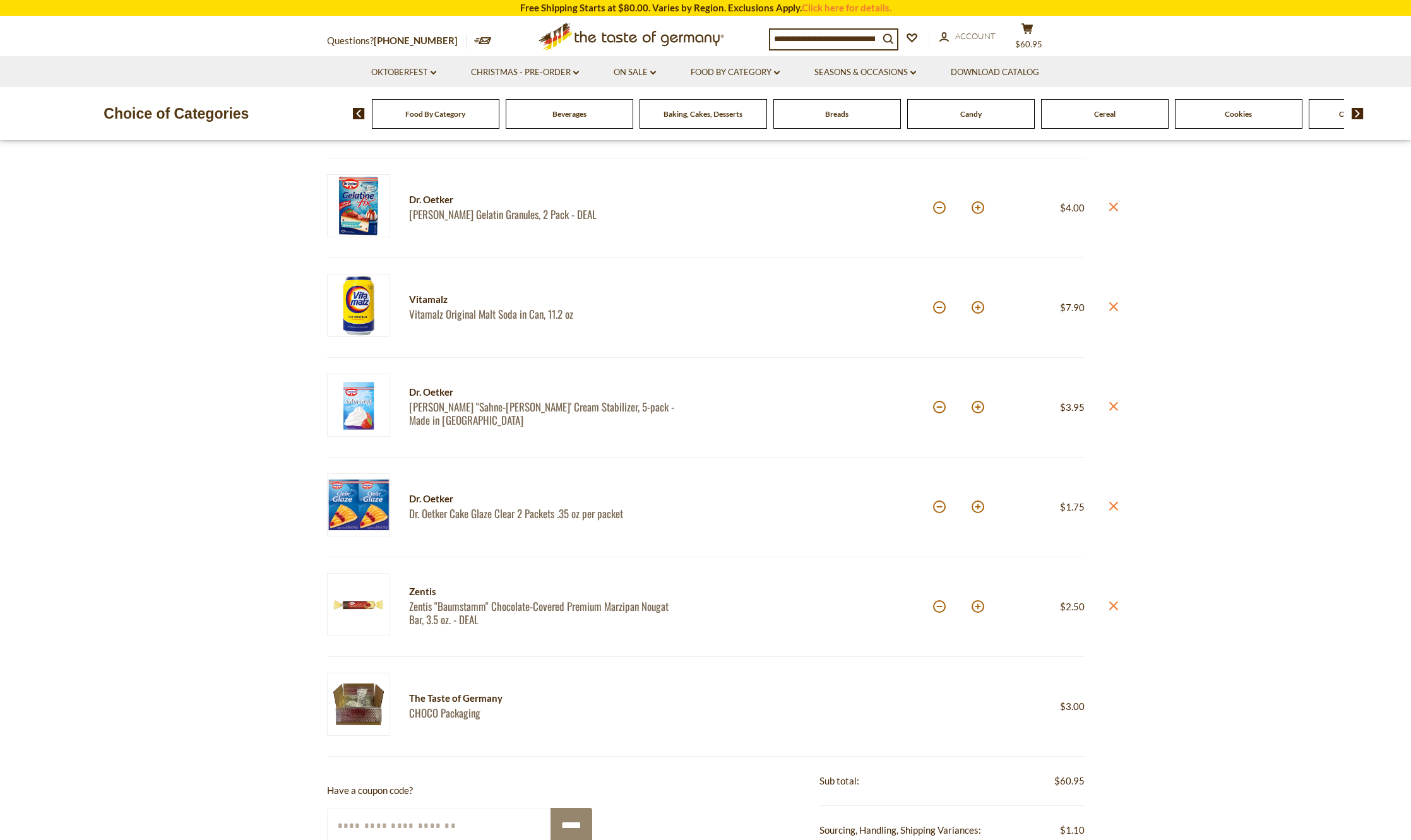
scroll to position [631, 0]
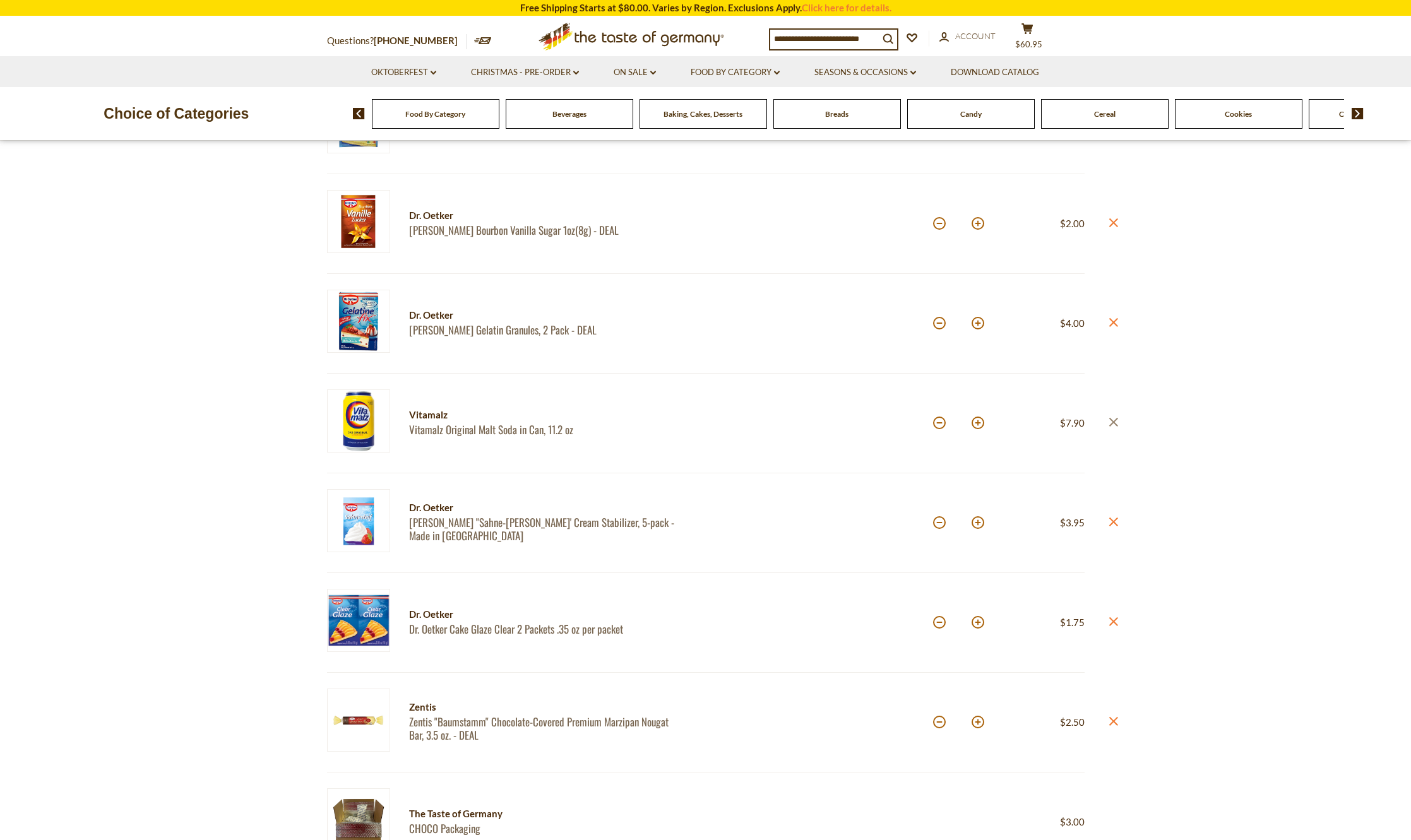
click at [1118, 423] on icon "close" at bounding box center [1113, 422] width 10 height 10
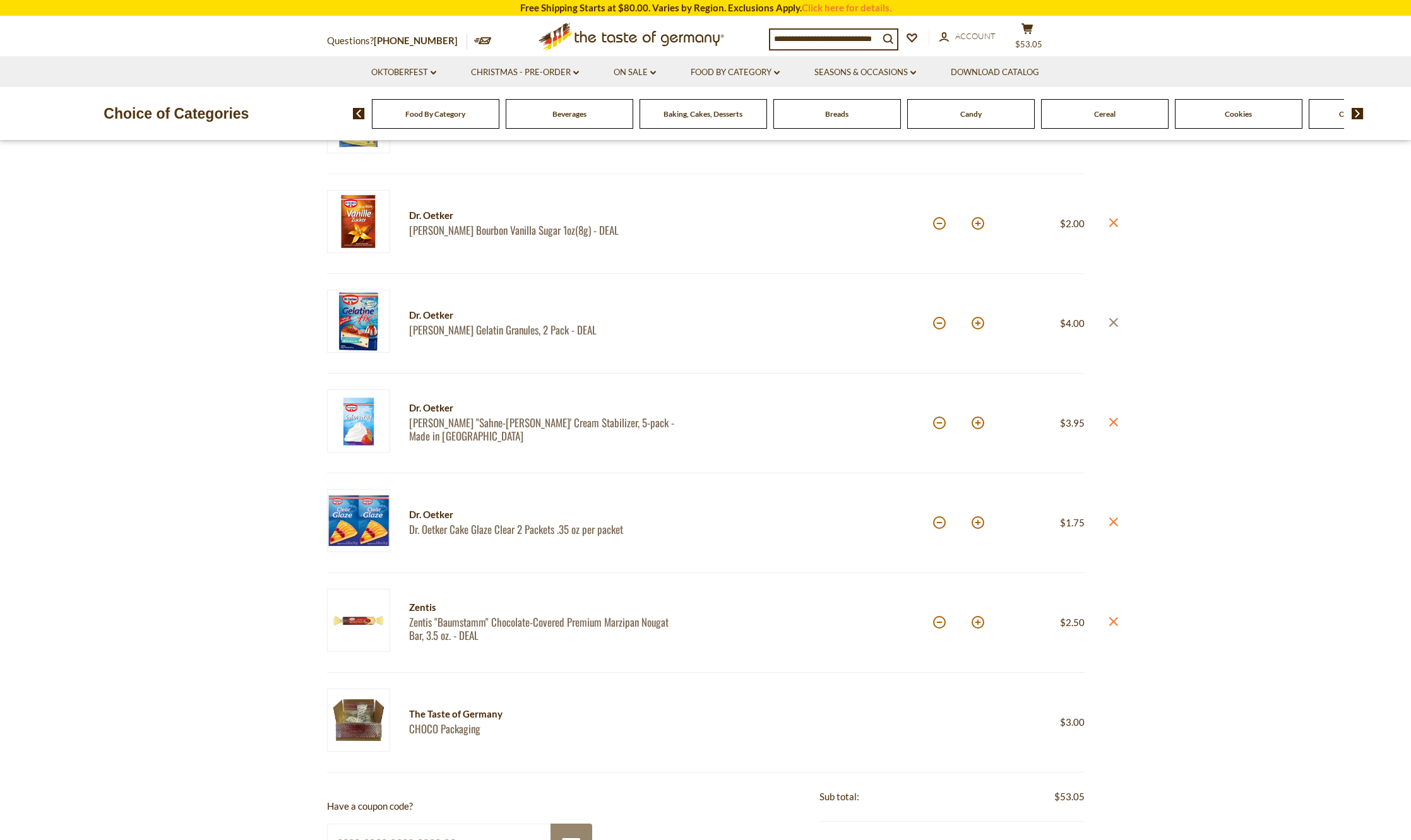
click at [1113, 319] on icon "close" at bounding box center [1113, 322] width 10 height 10
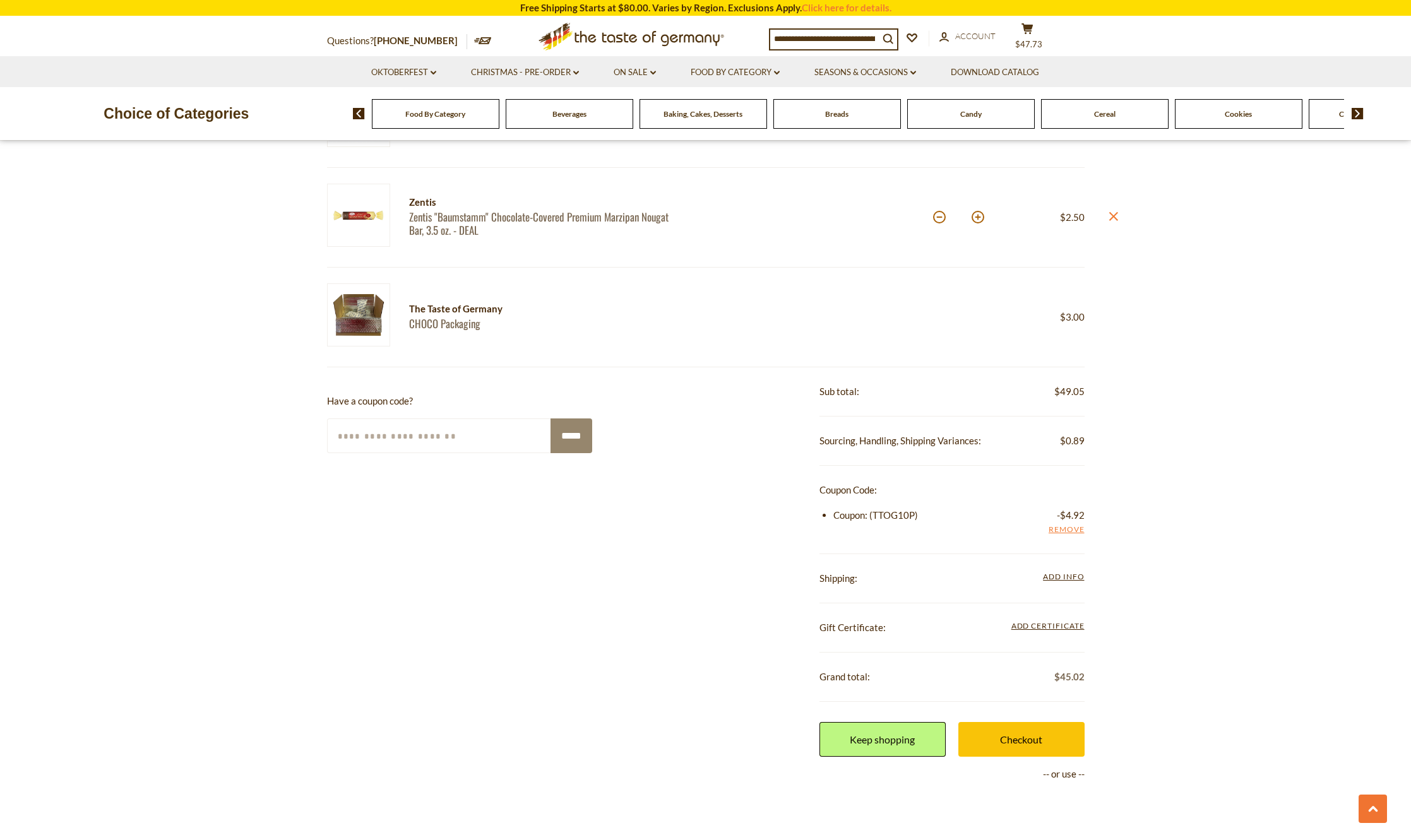
scroll to position [947, 0]
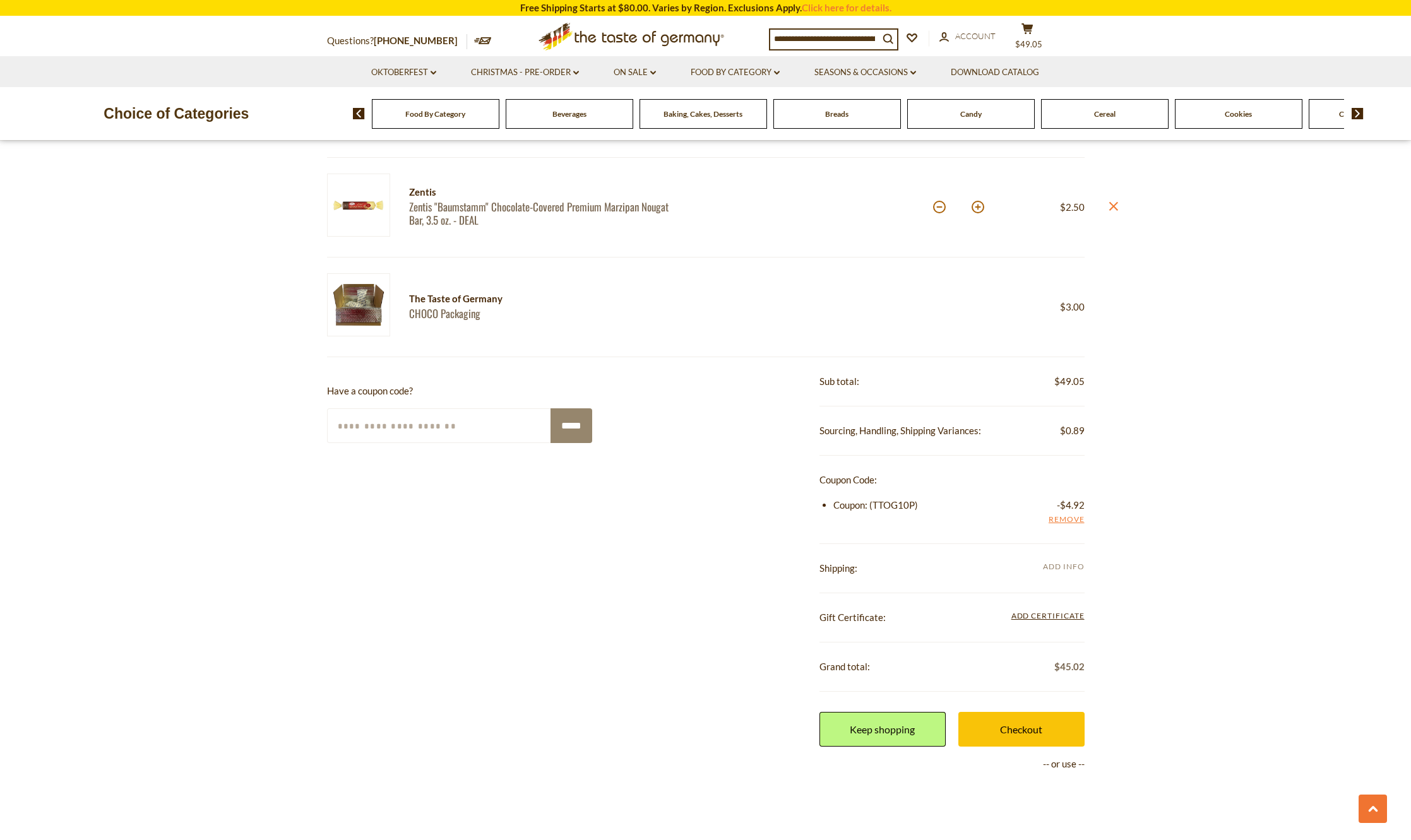
click at [1058, 566] on span "Add Info" at bounding box center [1063, 566] width 41 height 10
click at [1060, 568] on span "Add Info" at bounding box center [1063, 566] width 41 height 10
click at [1049, 570] on span "Add Info" at bounding box center [1063, 566] width 41 height 10
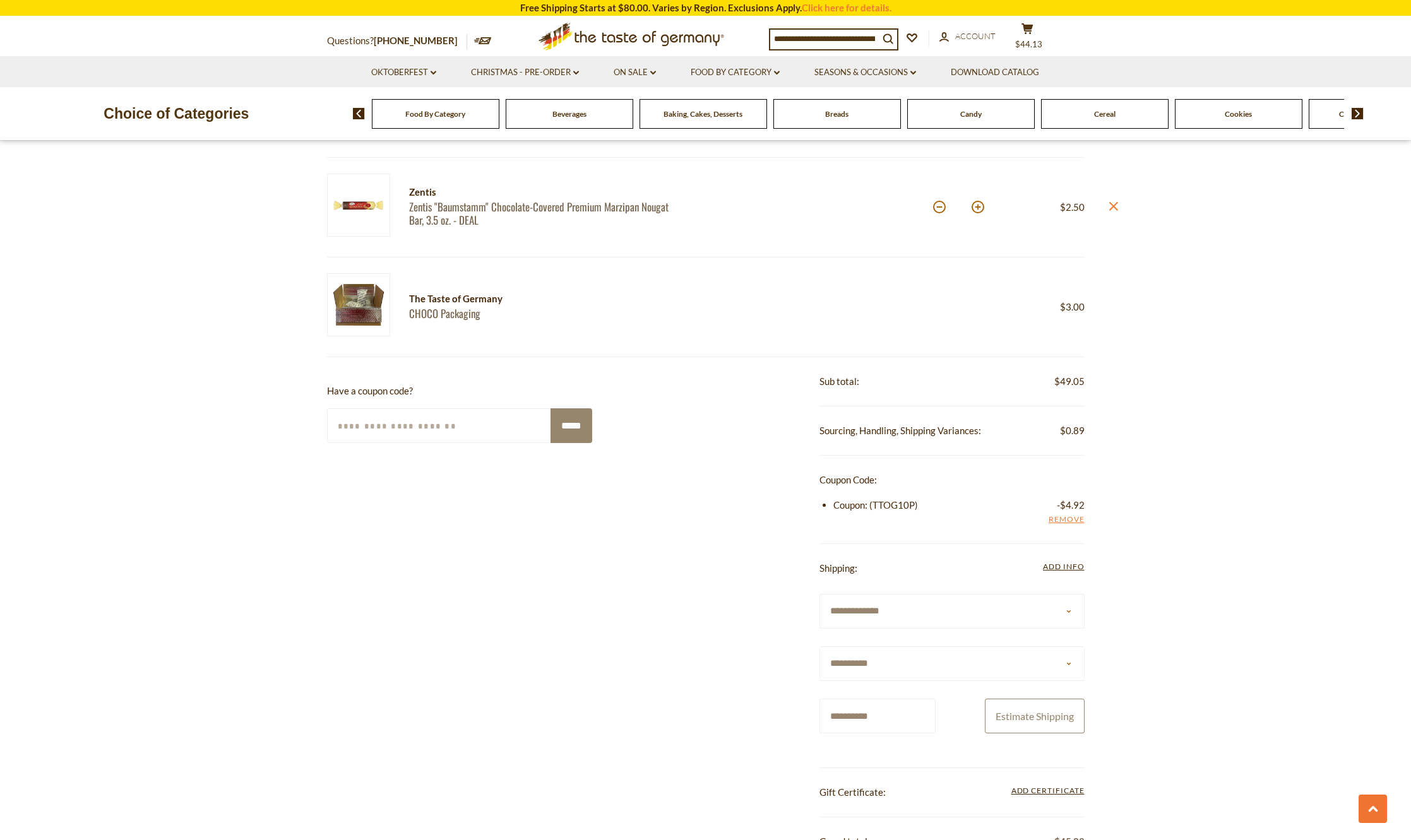
click at [1037, 708] on button "Estimate Shipping" at bounding box center [1035, 716] width 100 height 35
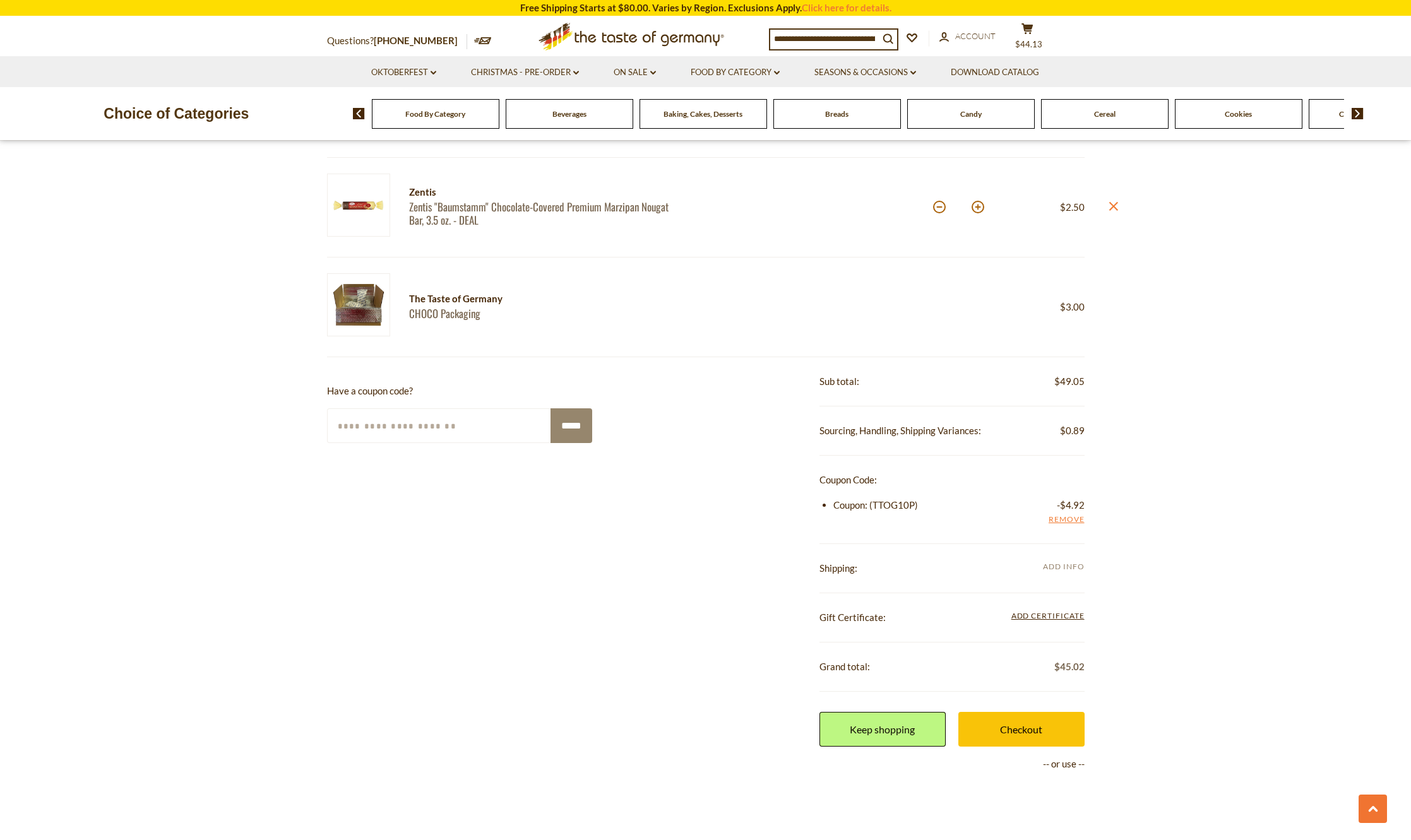
click at [1066, 566] on span "Add Info" at bounding box center [1063, 566] width 41 height 10
click at [1022, 717] on link "Checkout" at bounding box center [1022, 729] width 126 height 35
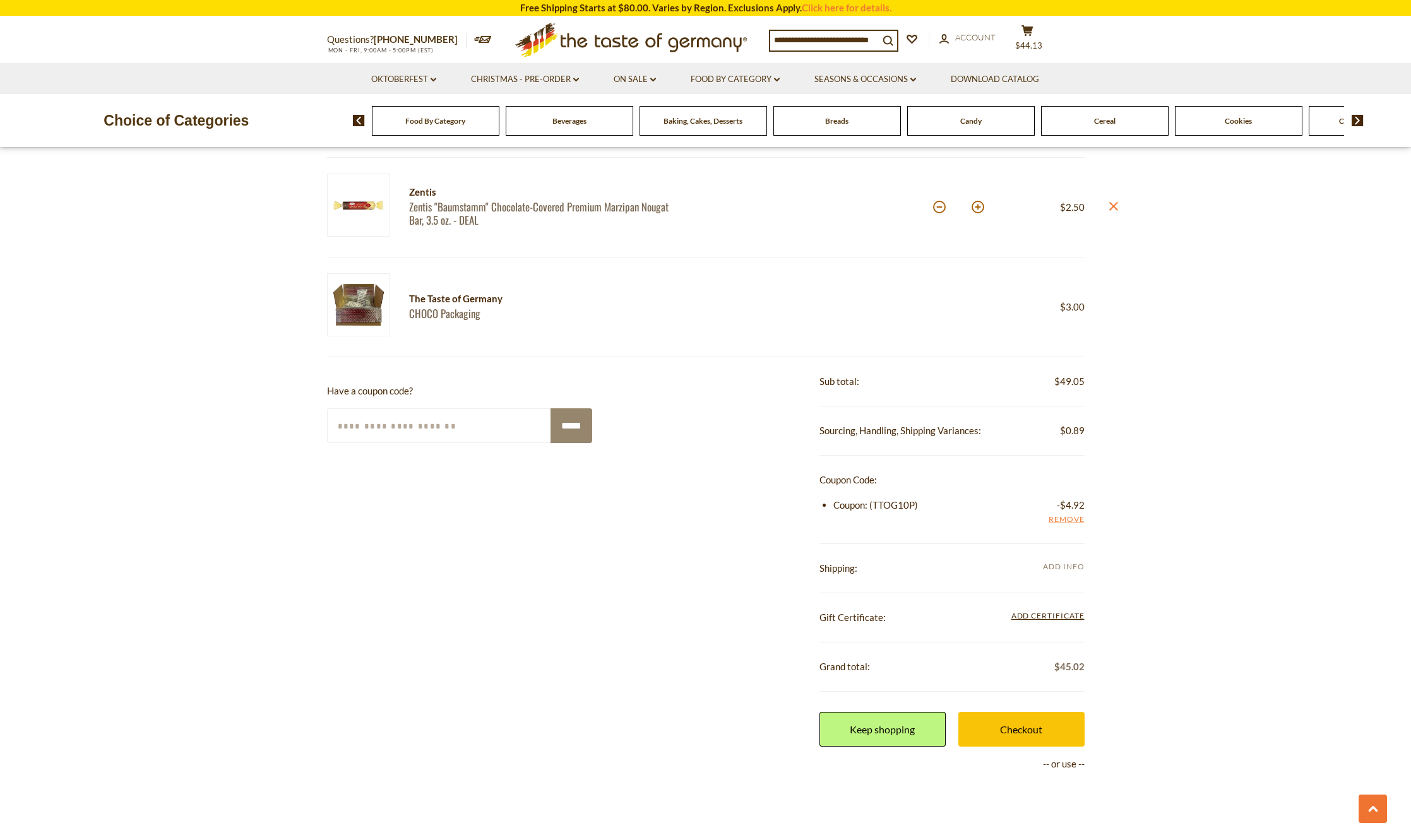
click at [1048, 570] on span "Add Info" at bounding box center [1063, 566] width 41 height 10
click at [1051, 570] on span "Add Info" at bounding box center [1063, 566] width 41 height 10
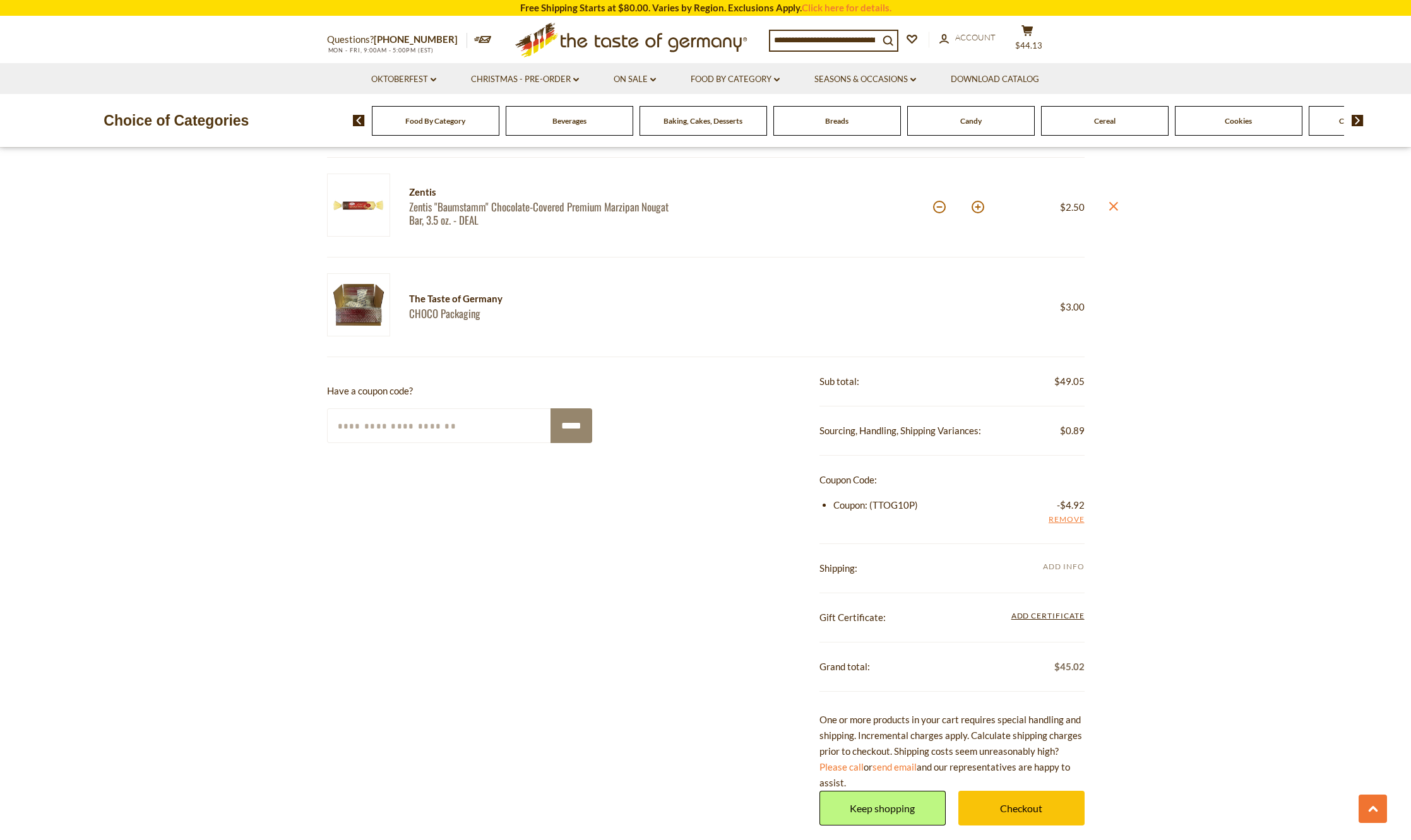
click at [1058, 561] on span "Add Info" at bounding box center [1063, 567] width 41 height 14
click at [1057, 565] on span "Add Info" at bounding box center [1063, 566] width 41 height 10
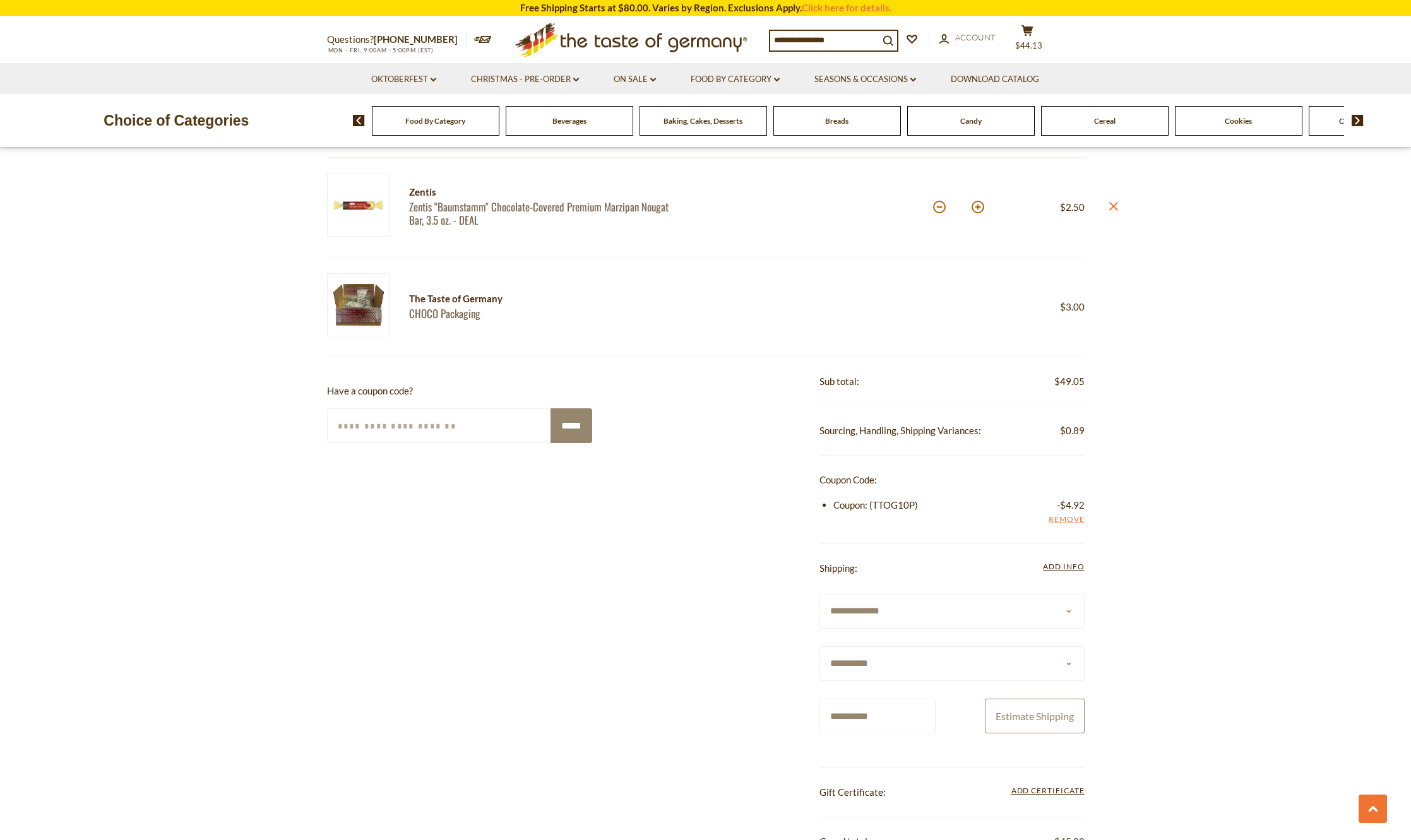
click at [1025, 715] on button "Estimate Shipping" at bounding box center [1035, 716] width 100 height 35
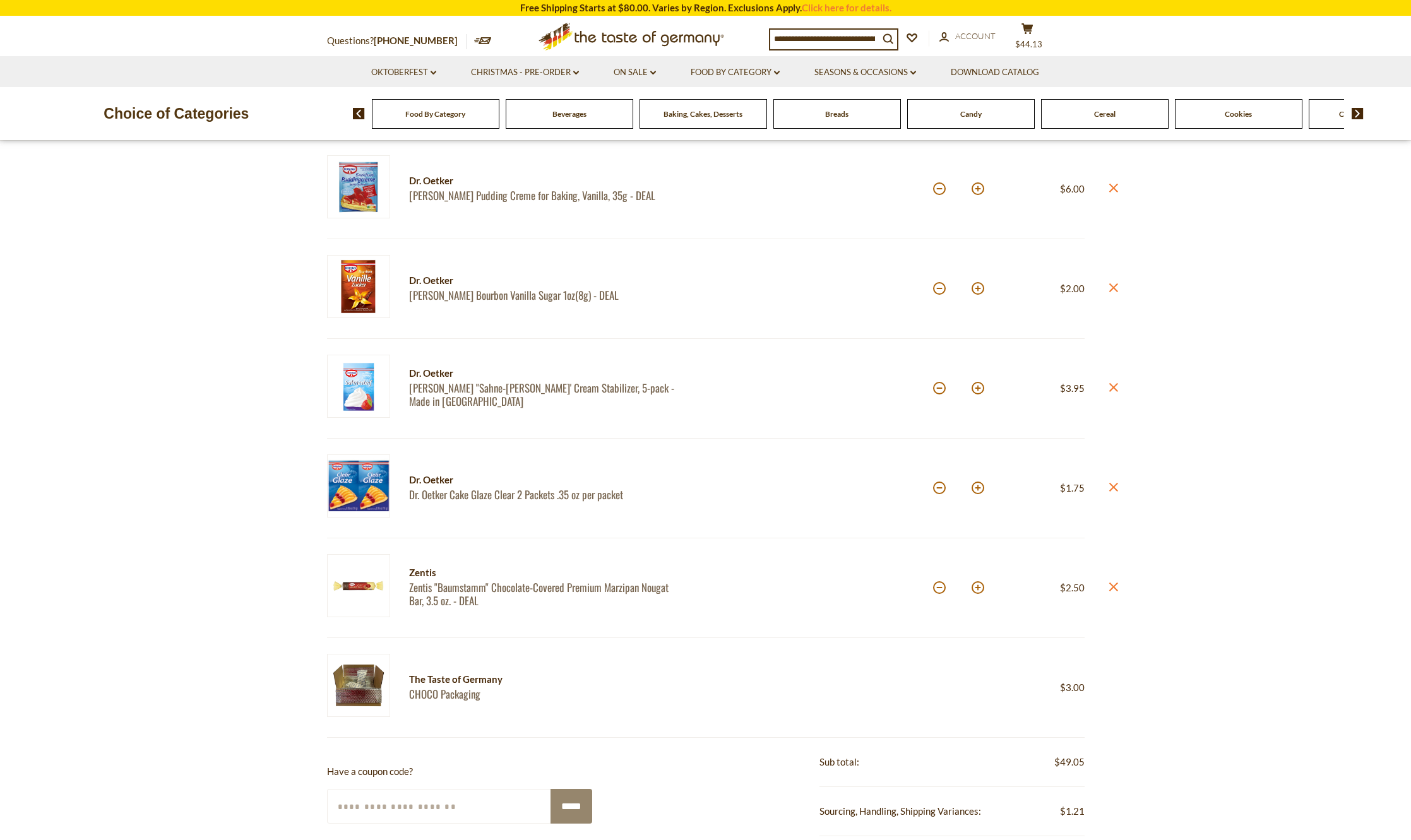
scroll to position [505, 0]
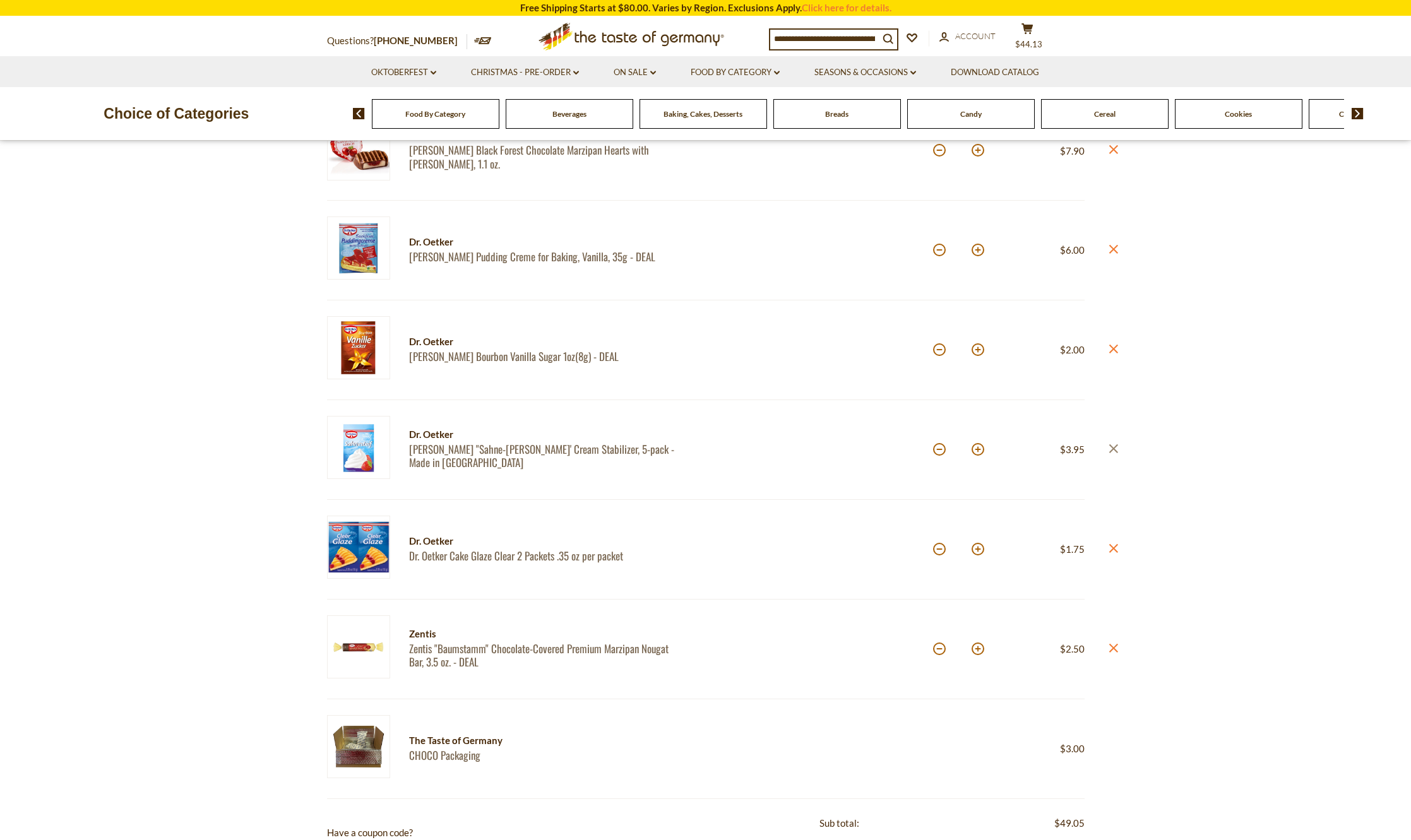
click at [1116, 449] on icon "close" at bounding box center [1113, 448] width 10 height 10
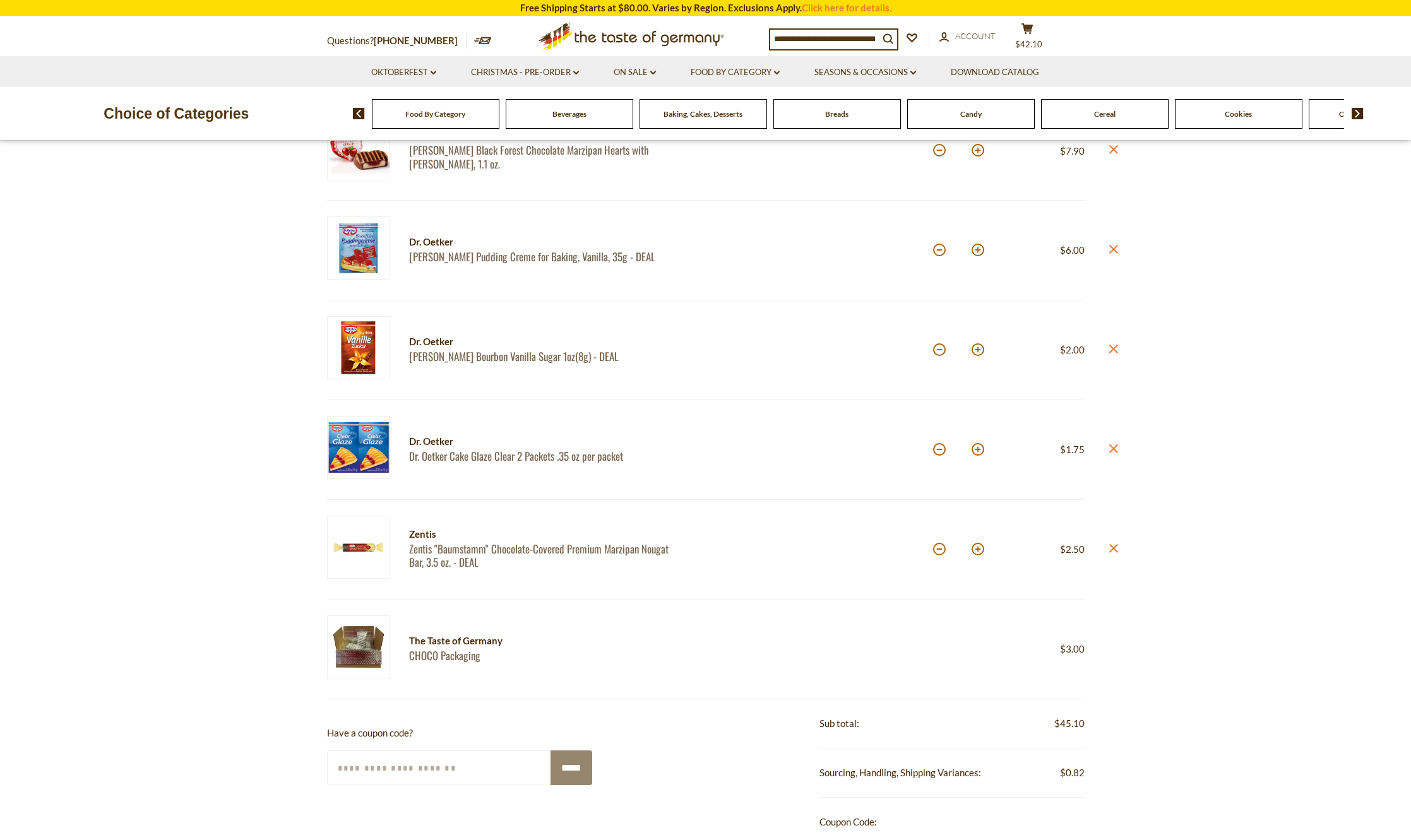
click at [1117, 347] on icon "close" at bounding box center [1113, 348] width 10 height 10
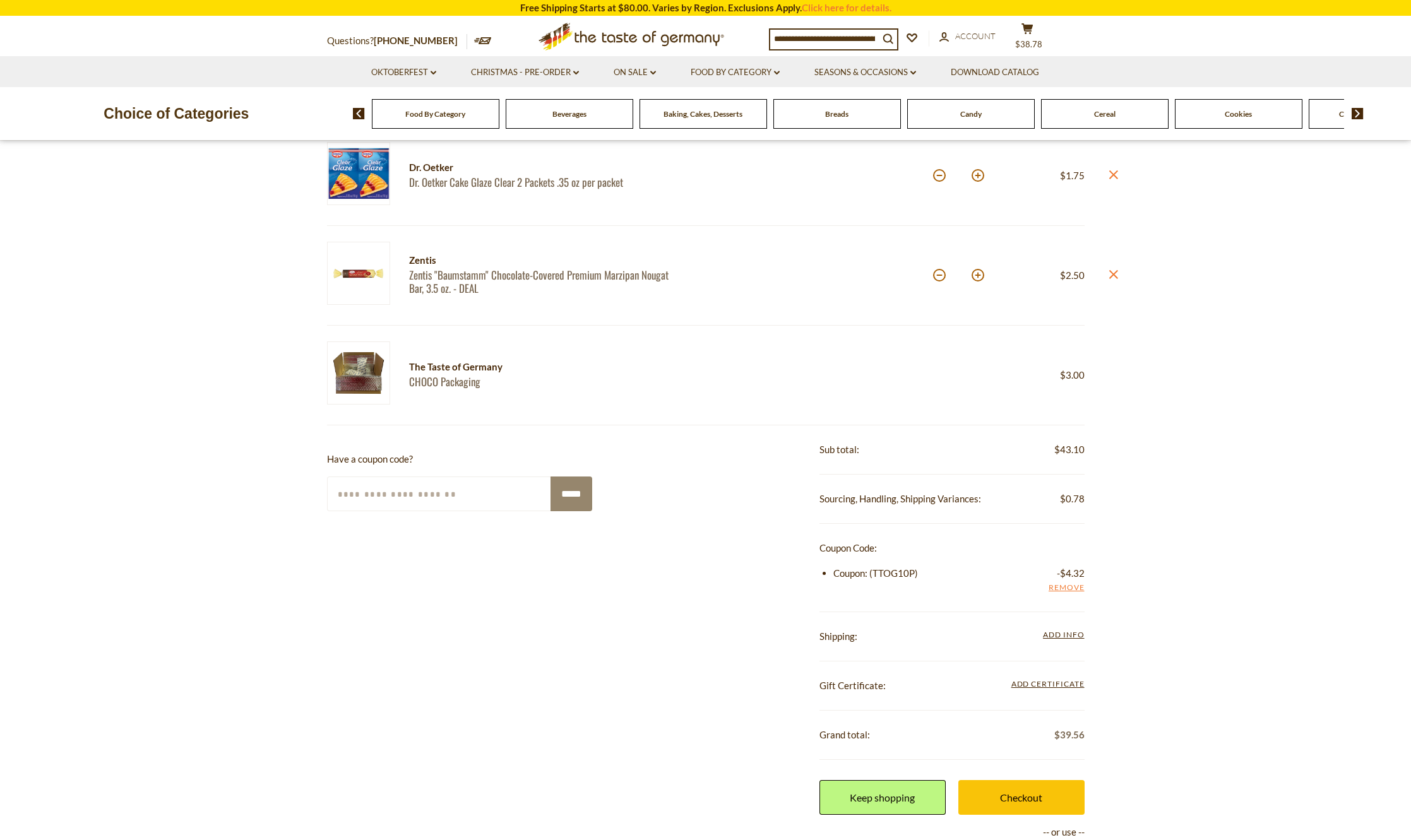
scroll to position [694, 0]
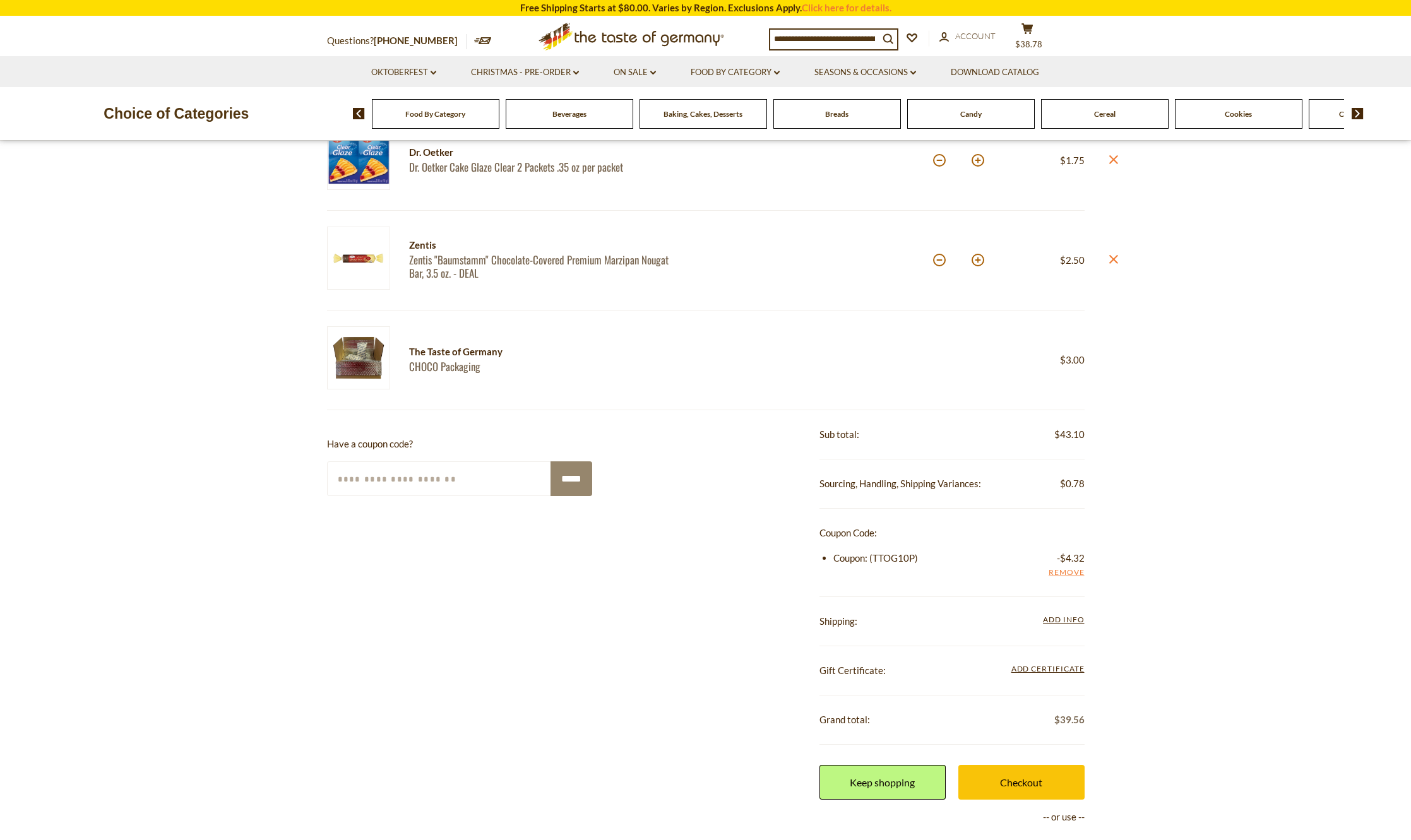
click at [1083, 629] on div "**********" at bounding box center [952, 622] width 265 height 49
click at [1074, 620] on span "Add Info" at bounding box center [1063, 619] width 41 height 10
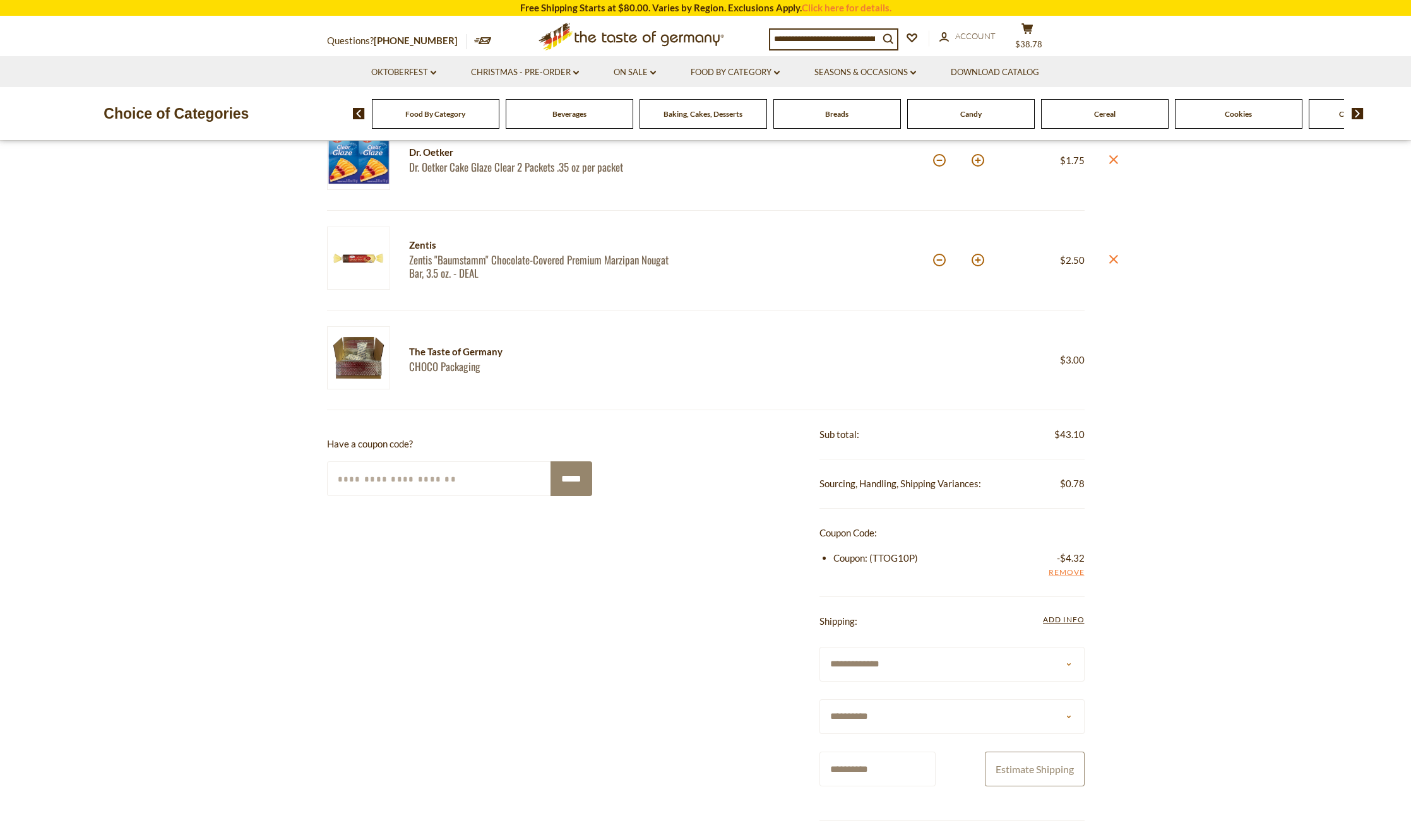
click at [1039, 767] on button "Estimate Shipping" at bounding box center [1035, 769] width 100 height 35
click at [1024, 769] on button "Estimate Shipping" at bounding box center [1035, 769] width 100 height 35
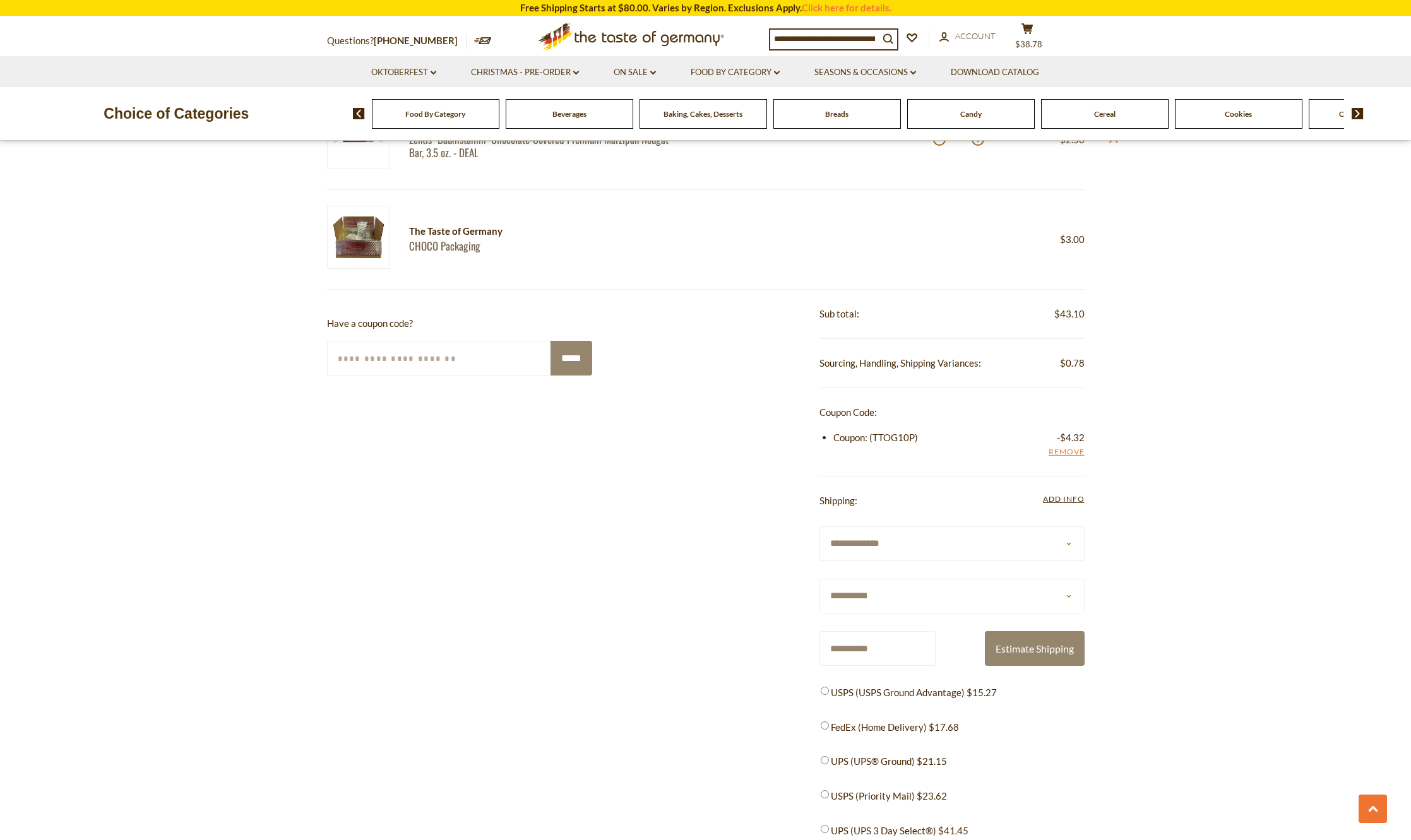
scroll to position [947, 0]
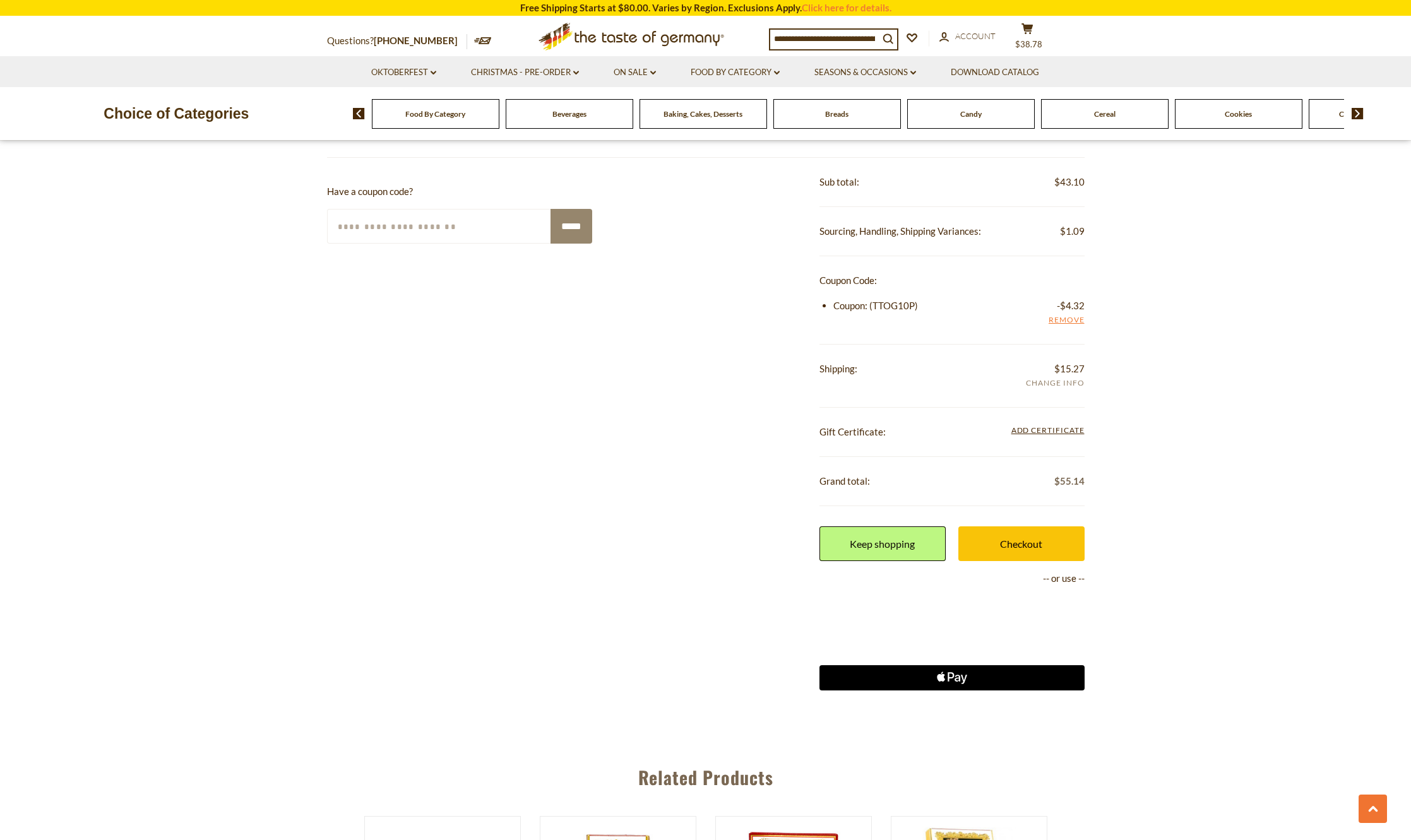
click at [1044, 385] on span "Add Info" at bounding box center [1055, 383] width 58 height 14
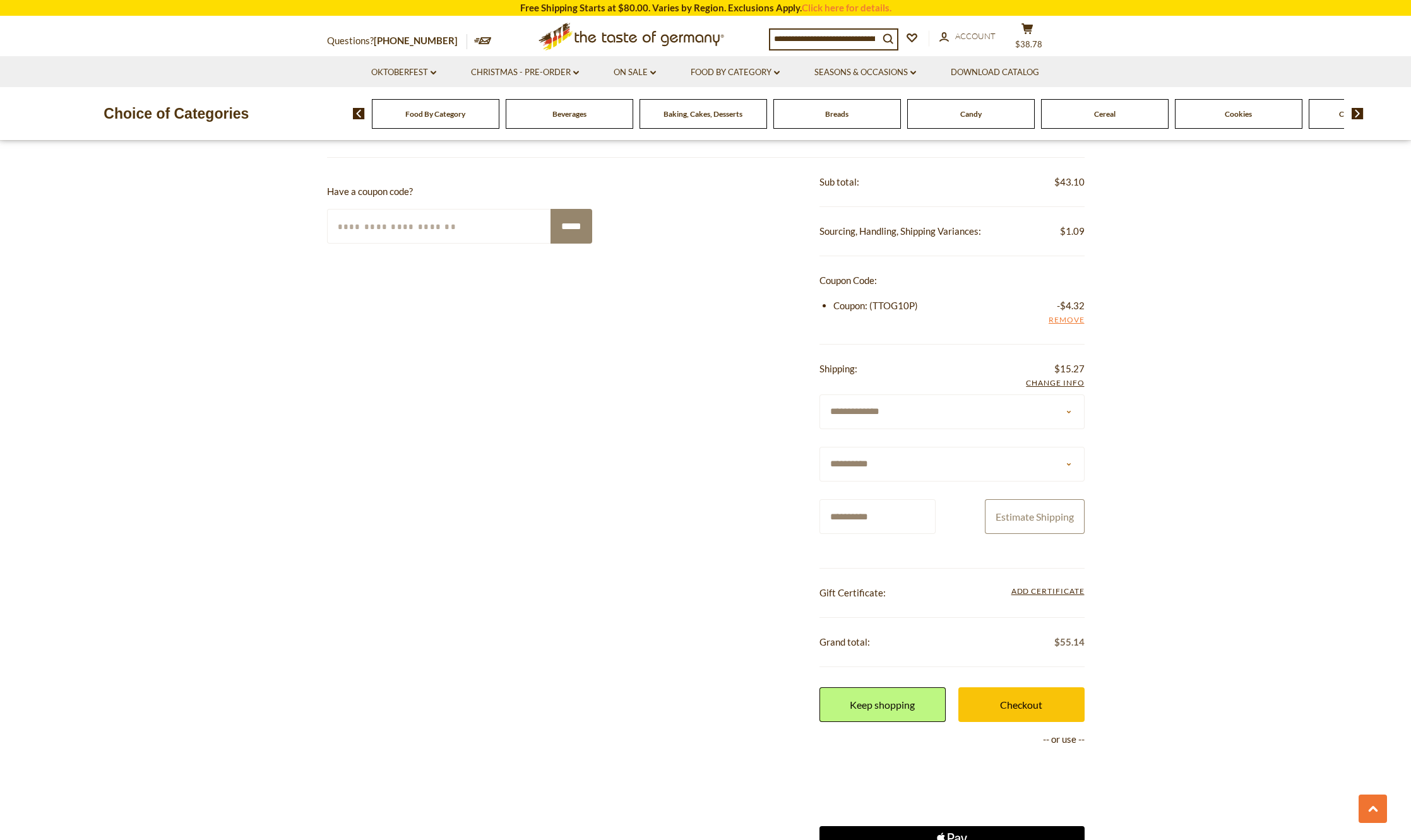
click at [997, 524] on button "Estimate Shipping" at bounding box center [1035, 516] width 100 height 35
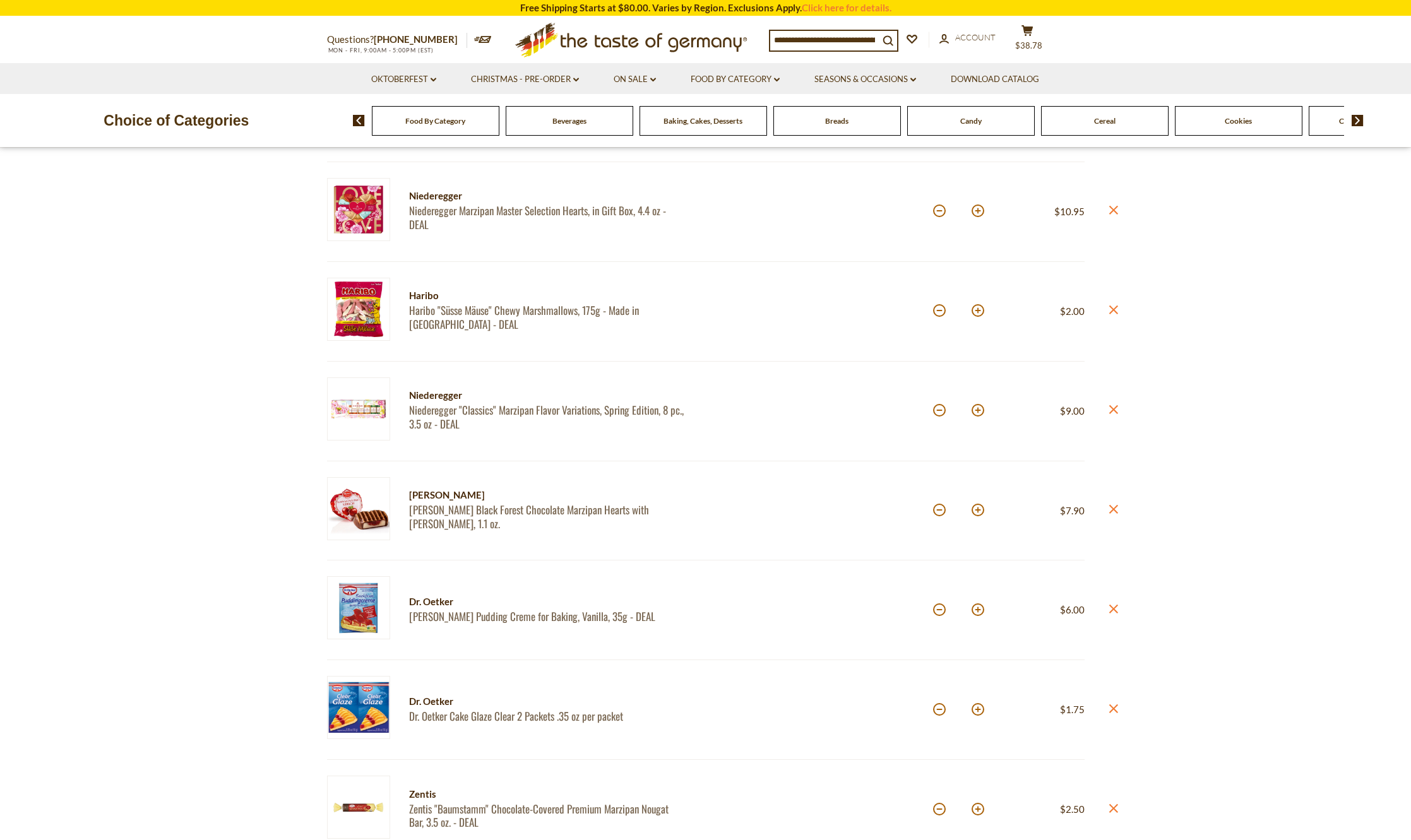
scroll to position [0, 0]
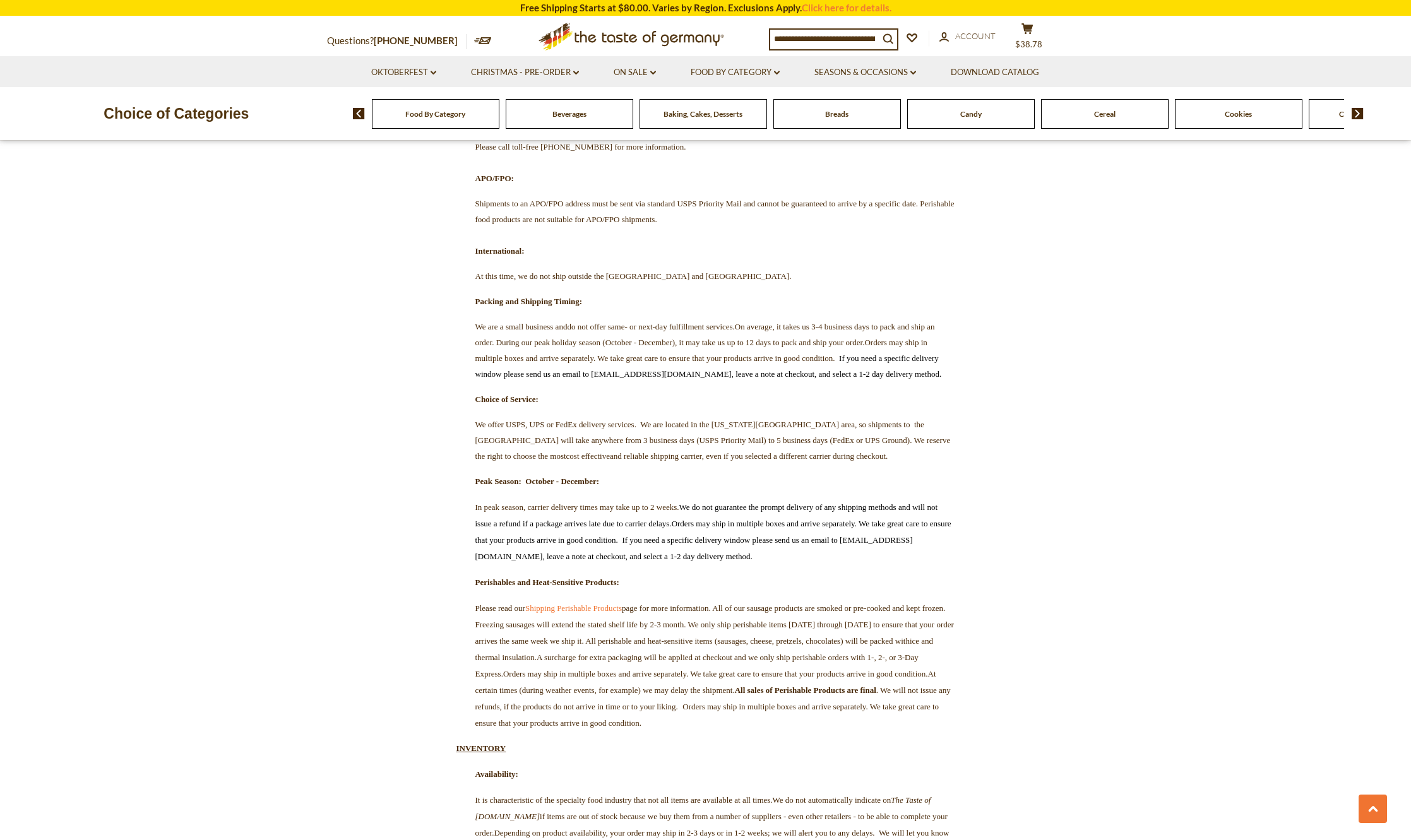
scroll to position [1326, 0]
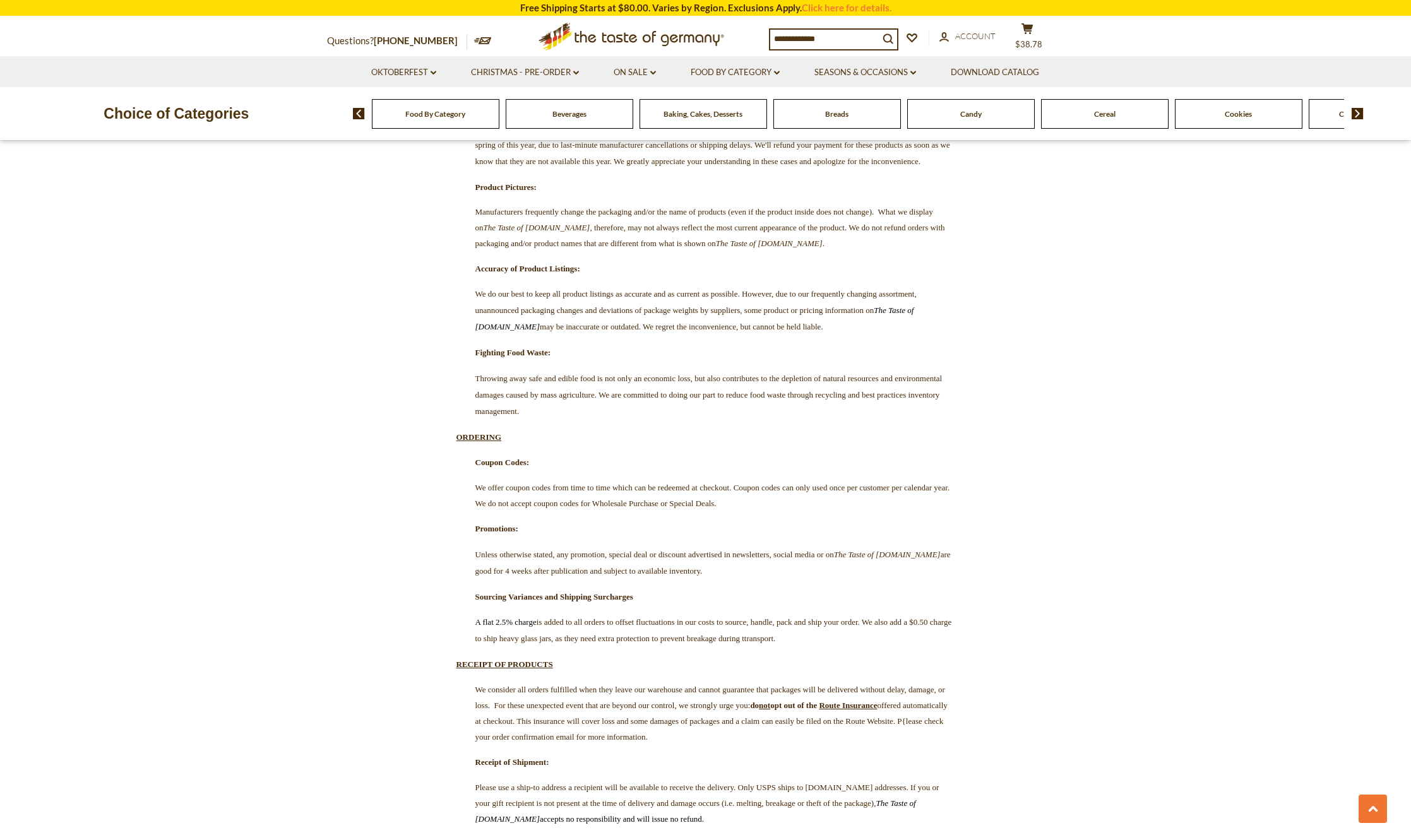
drag, startPoint x: 665, startPoint y: 518, endPoint x: 675, endPoint y: 323, distance: 195.3
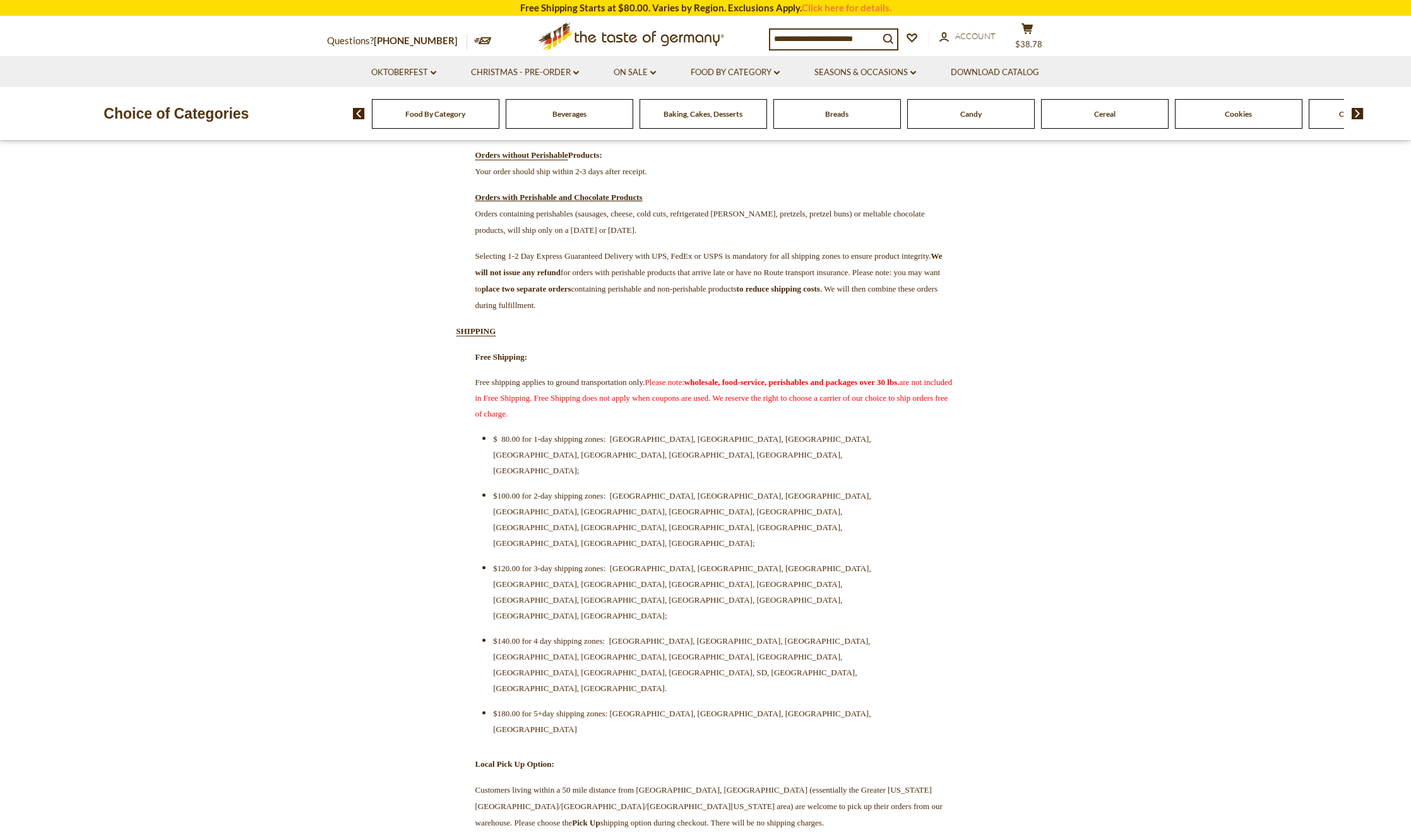
scroll to position [198, 0]
drag, startPoint x: 504, startPoint y: 525, endPoint x: 913, endPoint y: 507, distance: 409.4
click at [913, 507] on ul "$ 80.00 for 1-day shipping zones: [GEOGRAPHIC_DATA], [GEOGRAPHIC_DATA], [GEOGRA…" at bounding box center [705, 584] width 448 height 306
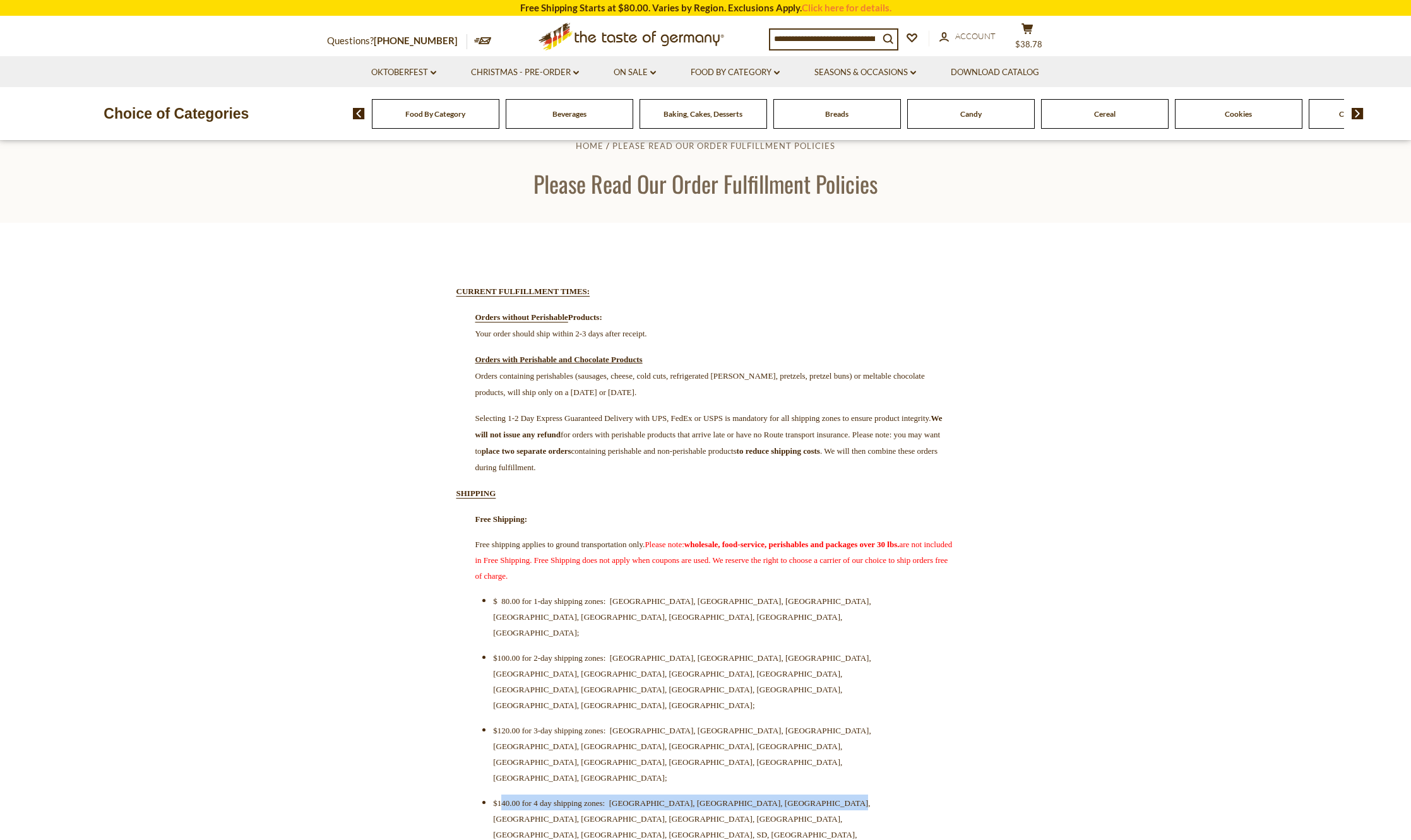
scroll to position [0, 0]
